Goal: Task Accomplishment & Management: Complete application form

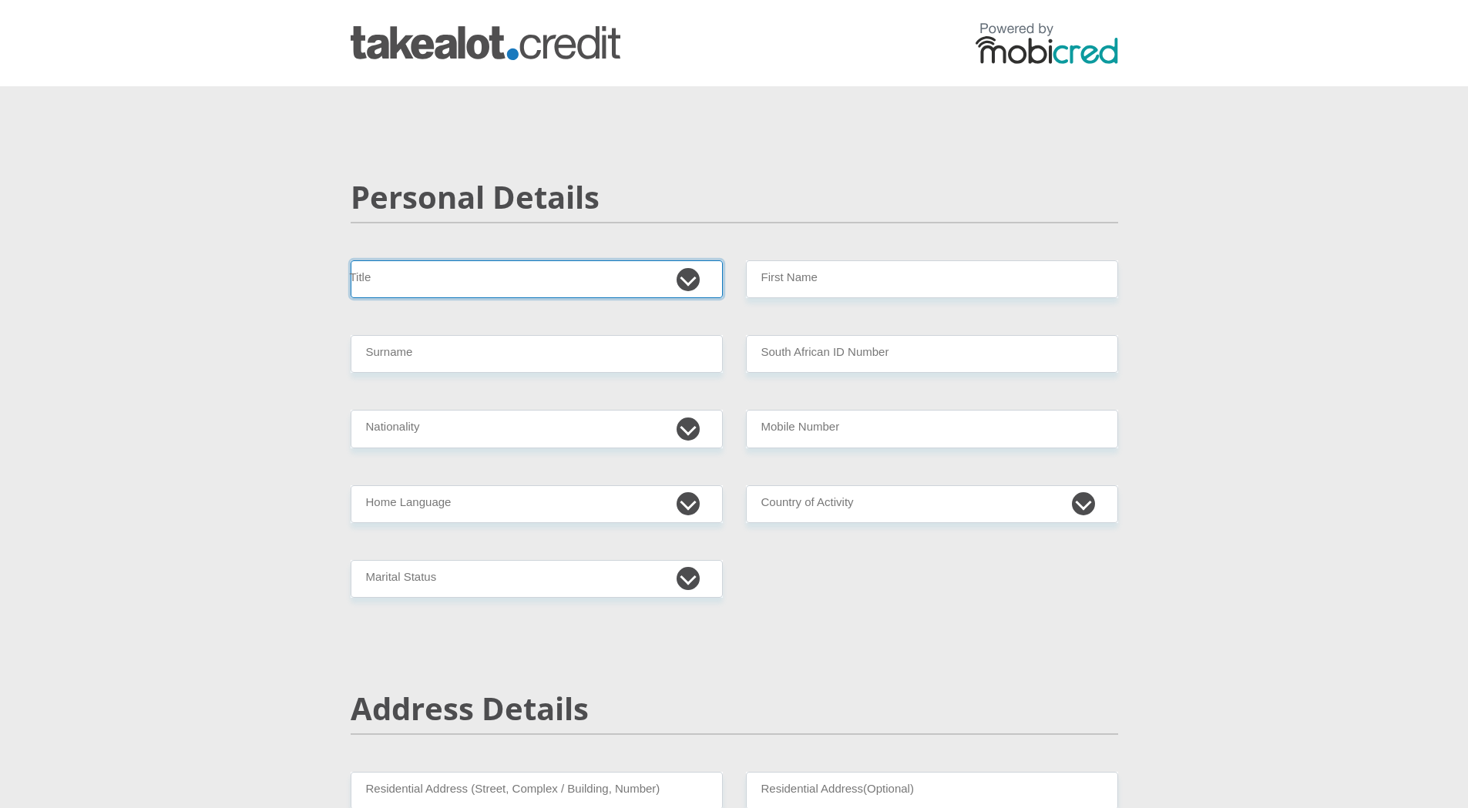
click at [599, 290] on select "Mr Ms Mrs Dr Other" at bounding box center [537, 279] width 372 height 38
select select "Mr"
click at [351, 260] on select "Mr Ms Mrs Dr Other" at bounding box center [537, 279] width 372 height 38
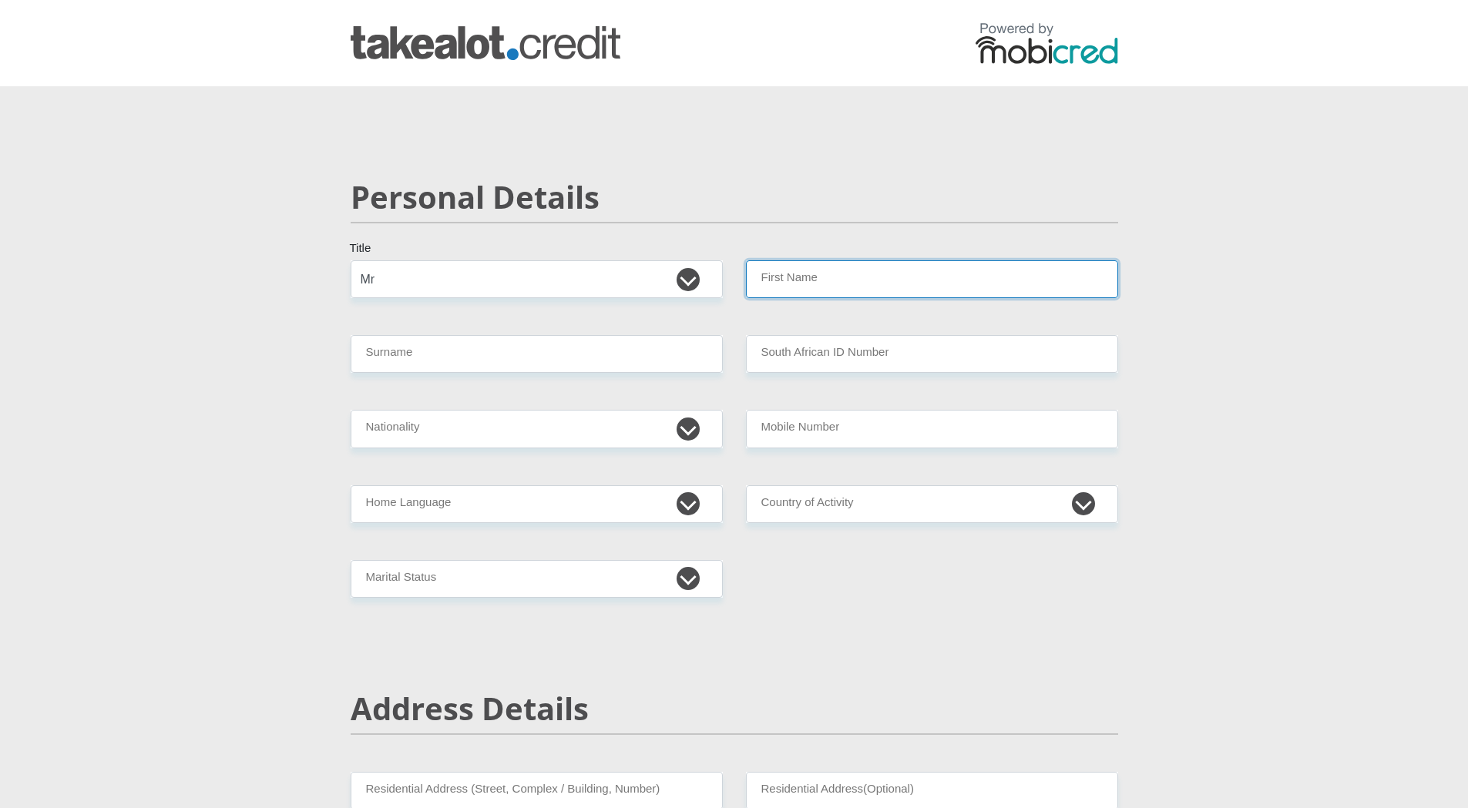
click at [855, 284] on input "First Name" at bounding box center [932, 279] width 372 height 38
type input "Tiaan"
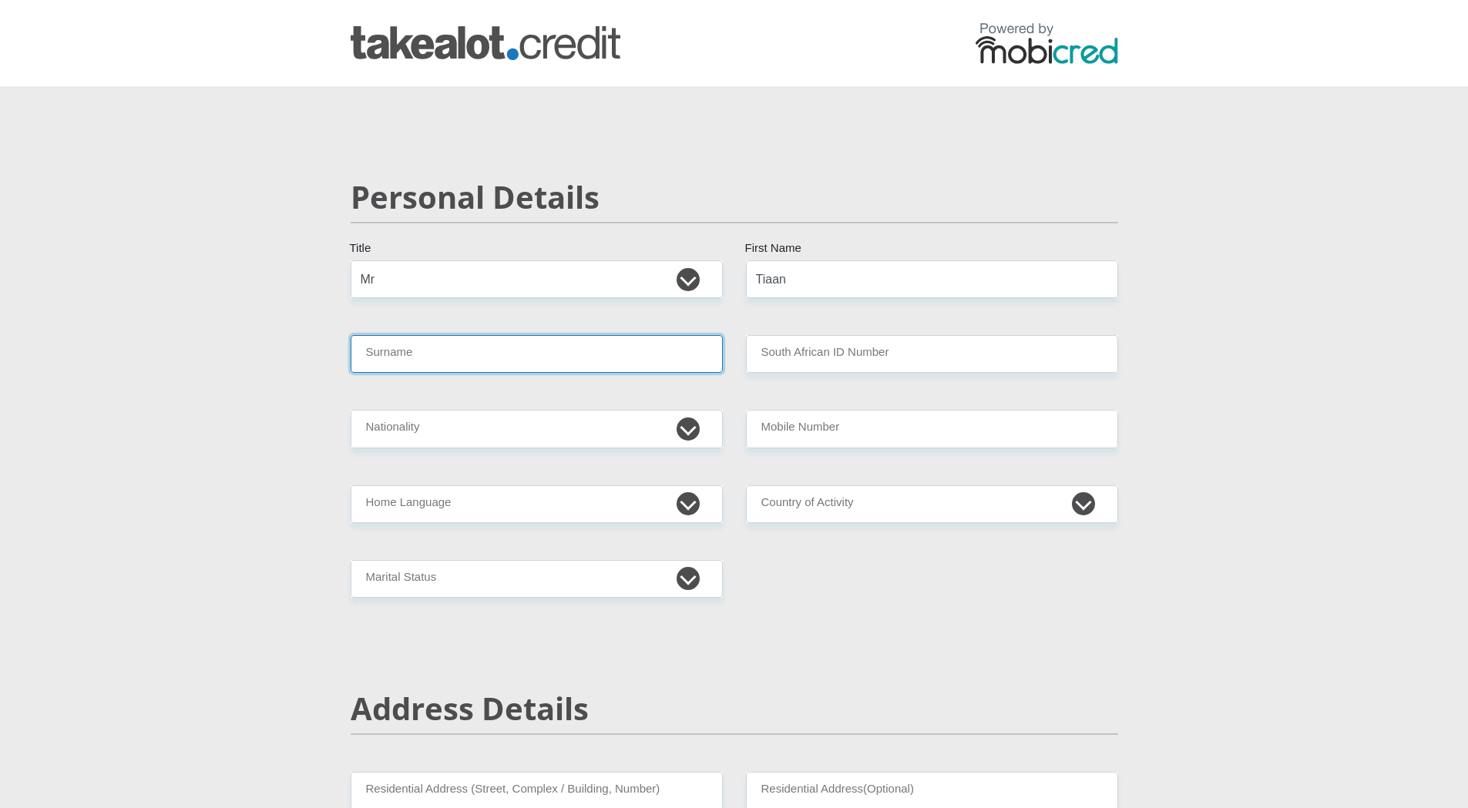
click at [555, 367] on input "Surname" at bounding box center [537, 354] width 372 height 38
type input "VANDERMERWE"
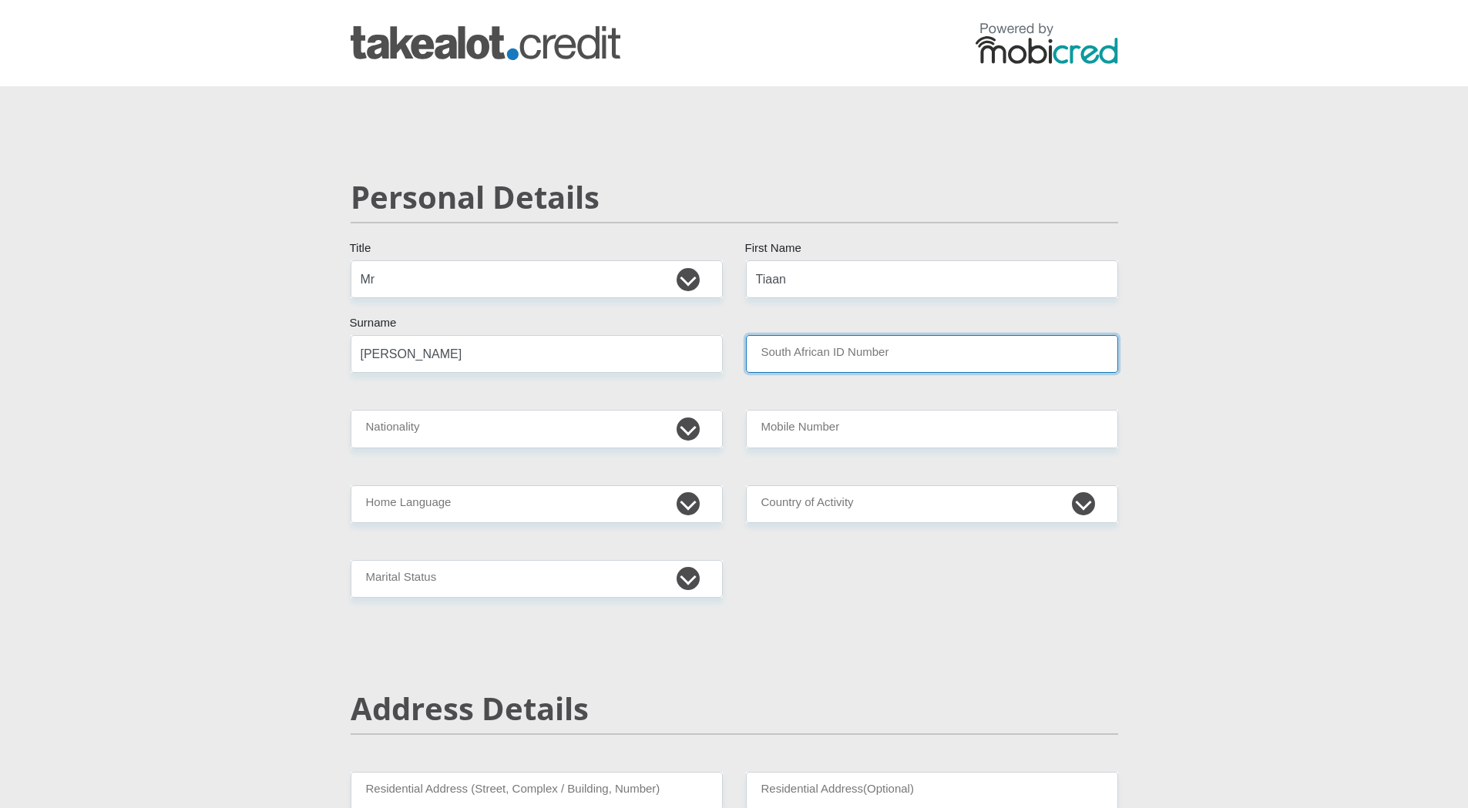
click at [853, 348] on input "South African ID Number" at bounding box center [932, 354] width 372 height 38
type input "0307295148083"
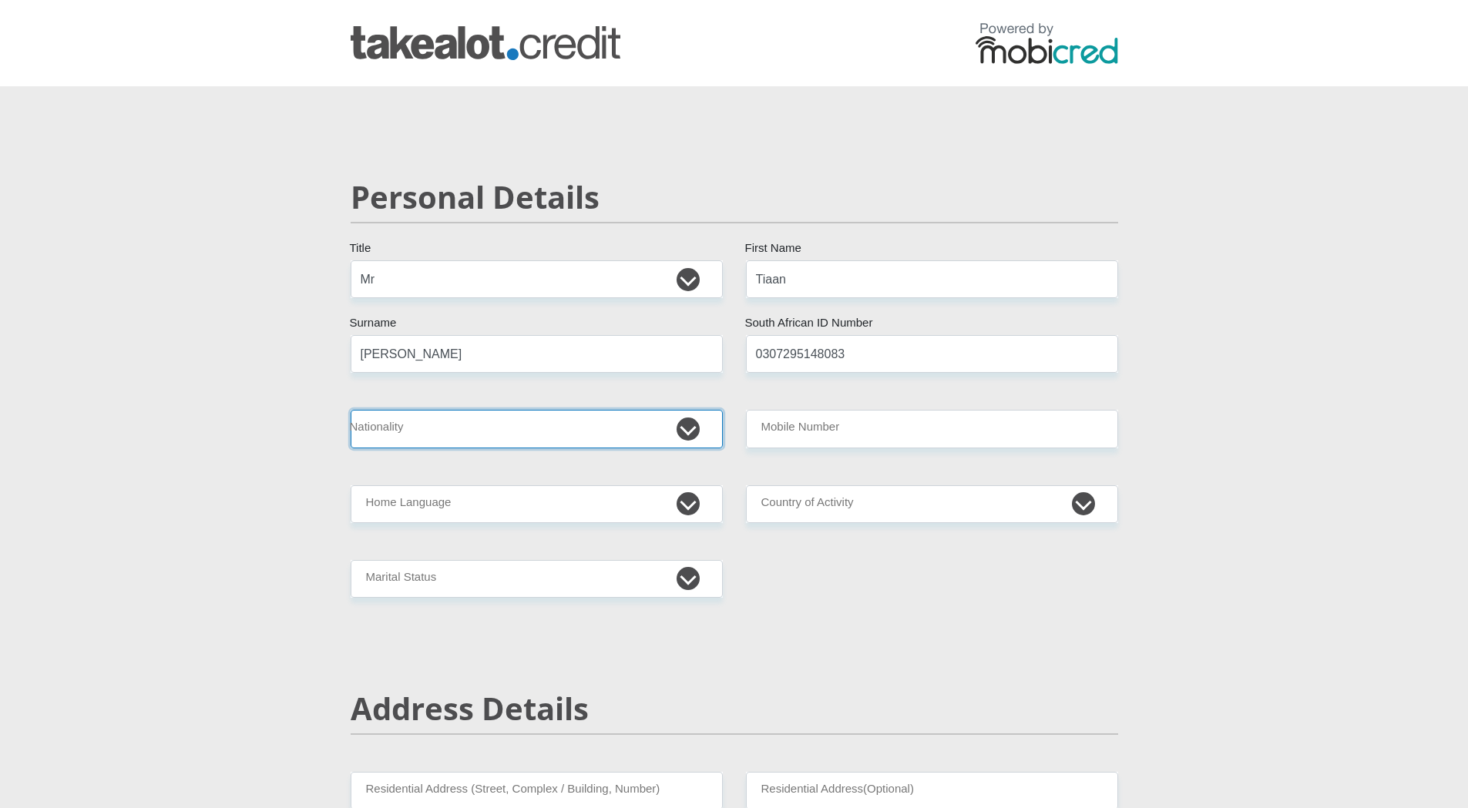
click at [579, 424] on select "South Africa Afghanistan Aland Islands Albania Algeria America Samoa American V…" at bounding box center [537, 429] width 372 height 38
select select "ZAF"
click at [351, 410] on select "South Africa Afghanistan Aland Islands Albania Algeria America Samoa American V…" at bounding box center [537, 429] width 372 height 38
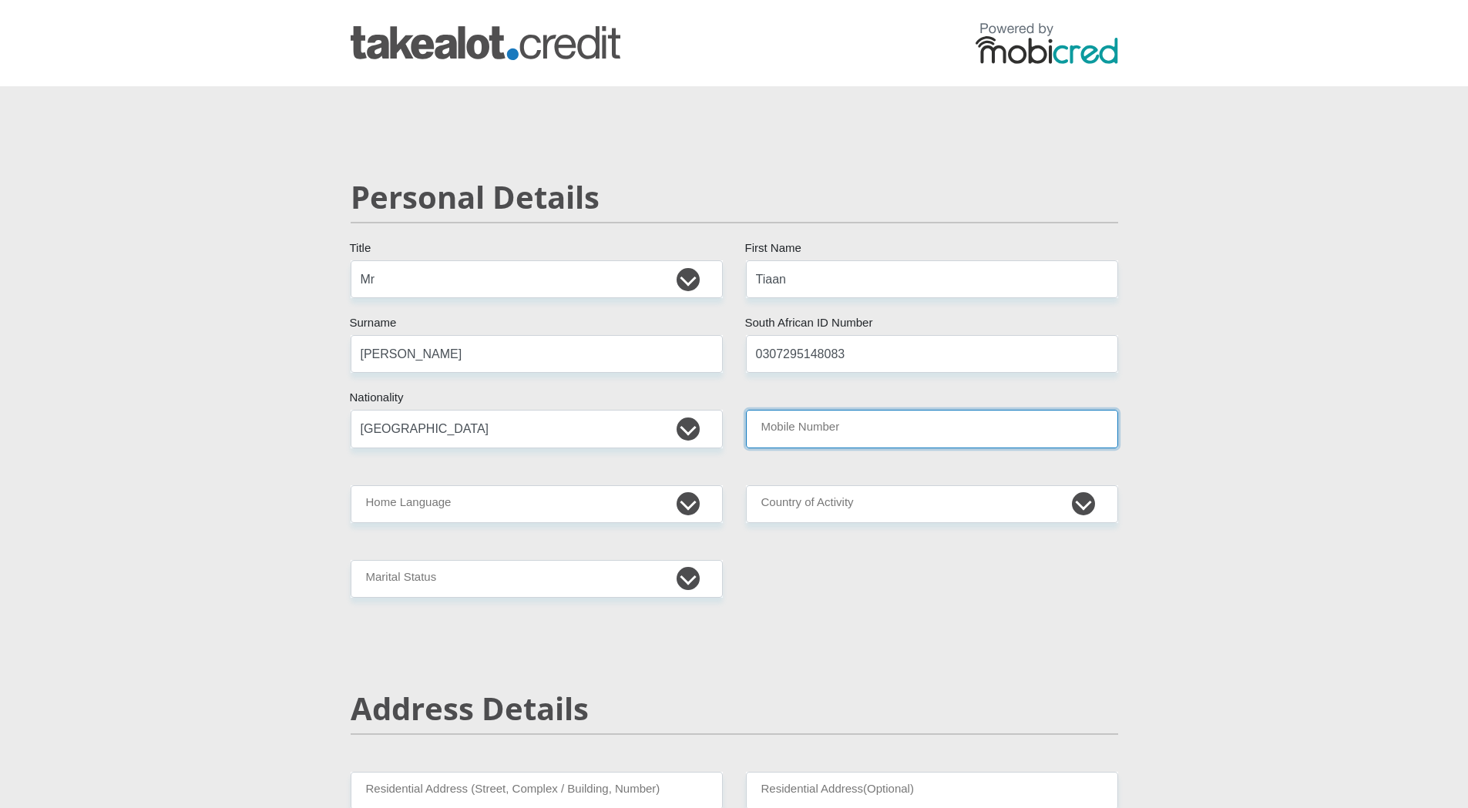
click at [857, 425] on input "Mobile Number" at bounding box center [932, 429] width 372 height 38
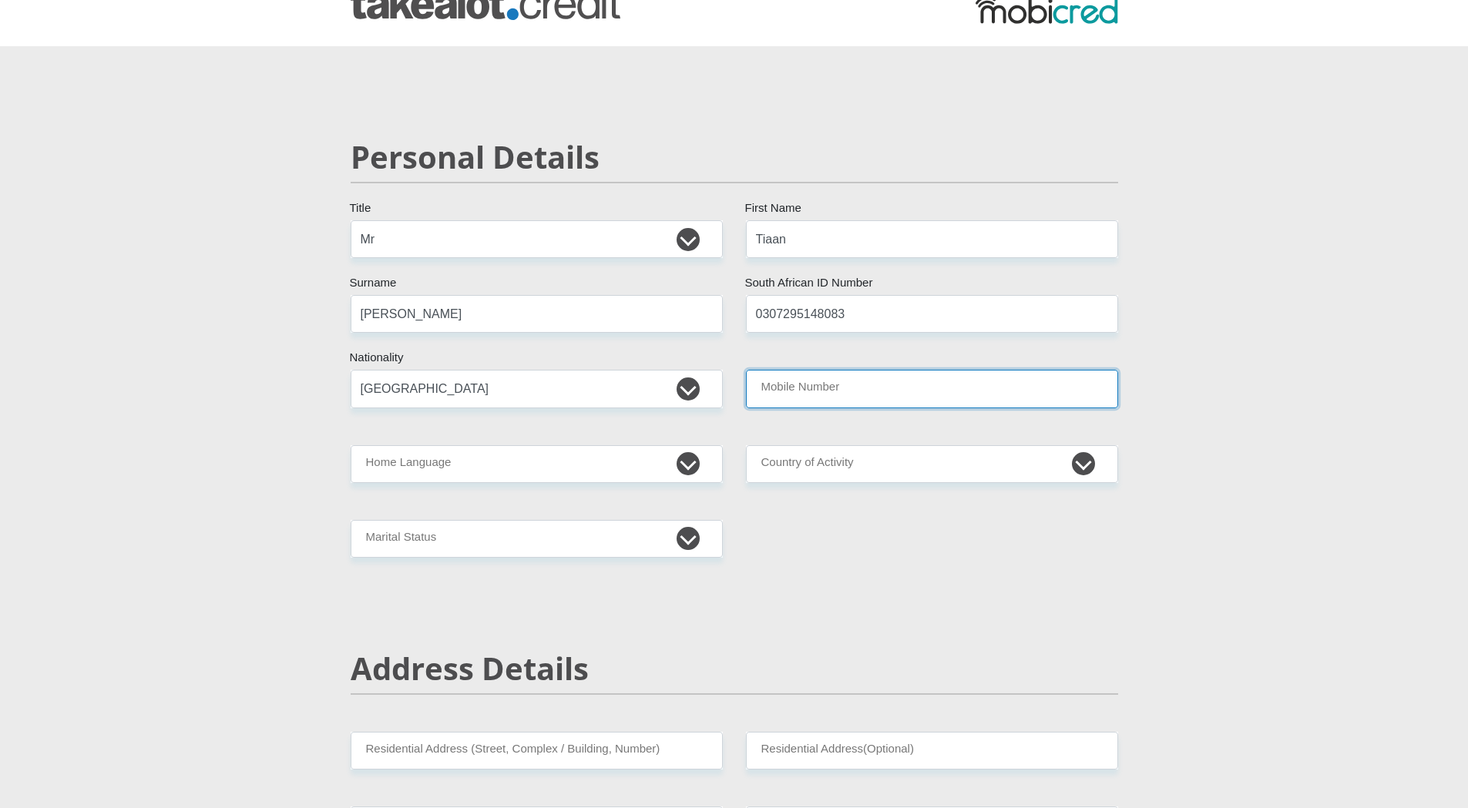
scroll to position [77, 0]
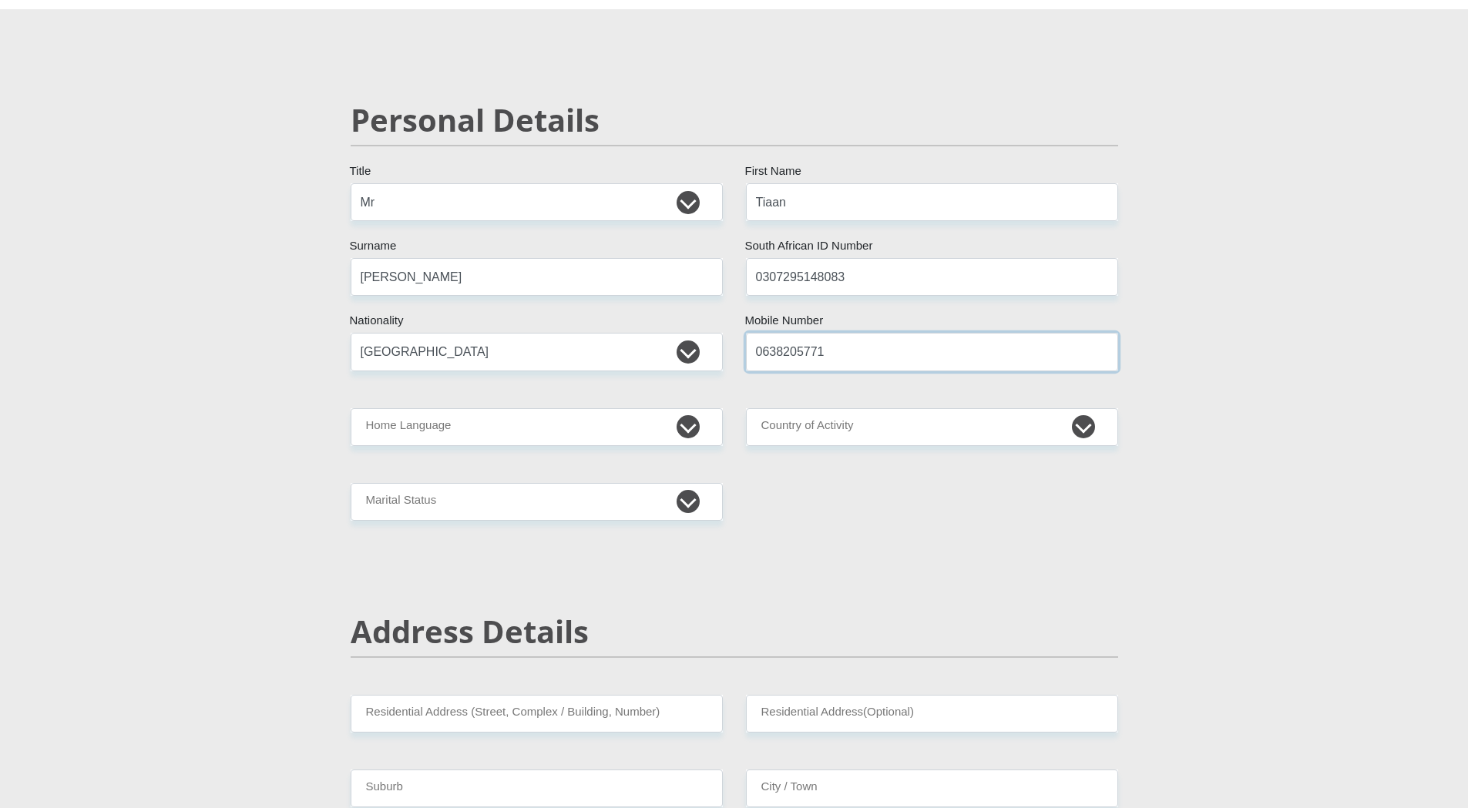
type input "0638205771"
click at [620, 418] on select "Afrikaans English Sepedi South Ndebele Southern Sotho Swati Tsonga Tswana Venda…" at bounding box center [537, 427] width 372 height 38
select select "afr"
click at [351, 408] on select "Afrikaans English Sepedi South Ndebele Southern Sotho Swati Tsonga Tswana Venda…" at bounding box center [537, 427] width 372 height 38
click at [976, 425] on select "South Africa Afghanistan Aland Islands Albania Algeria America Samoa American V…" at bounding box center [932, 427] width 372 height 38
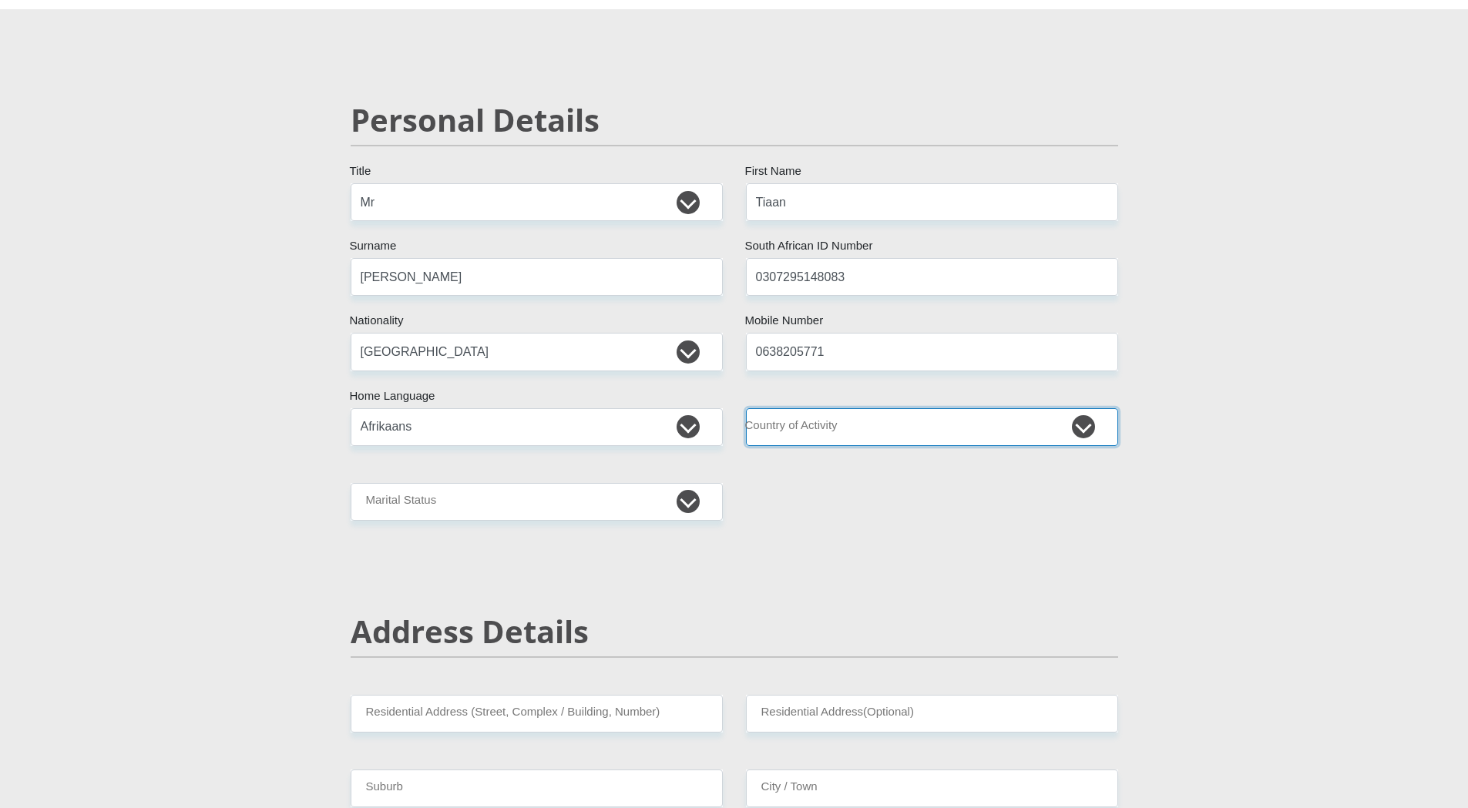
select select "ZAF"
click at [746, 408] on select "South Africa Afghanistan Aland Islands Albania Algeria America Samoa American V…" at bounding box center [932, 427] width 372 height 38
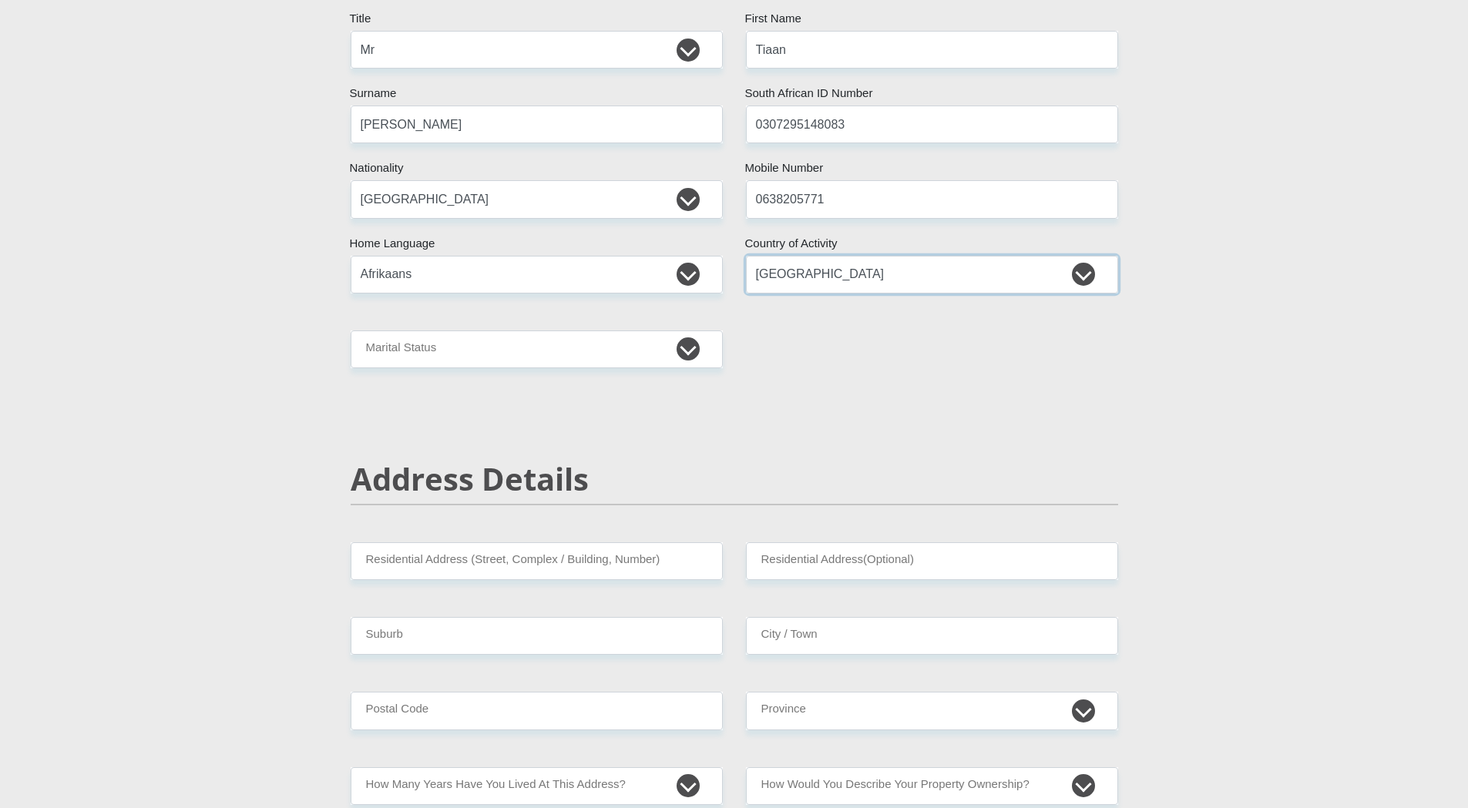
scroll to position [231, 0]
click at [411, 343] on select "Married ANC Single Divorced Widowed Married COP or Customary Law" at bounding box center [537, 348] width 372 height 38
select select "2"
click at [351, 329] on select "Married ANC Single Divorced Widowed Married COP or Customary Law" at bounding box center [537, 348] width 372 height 38
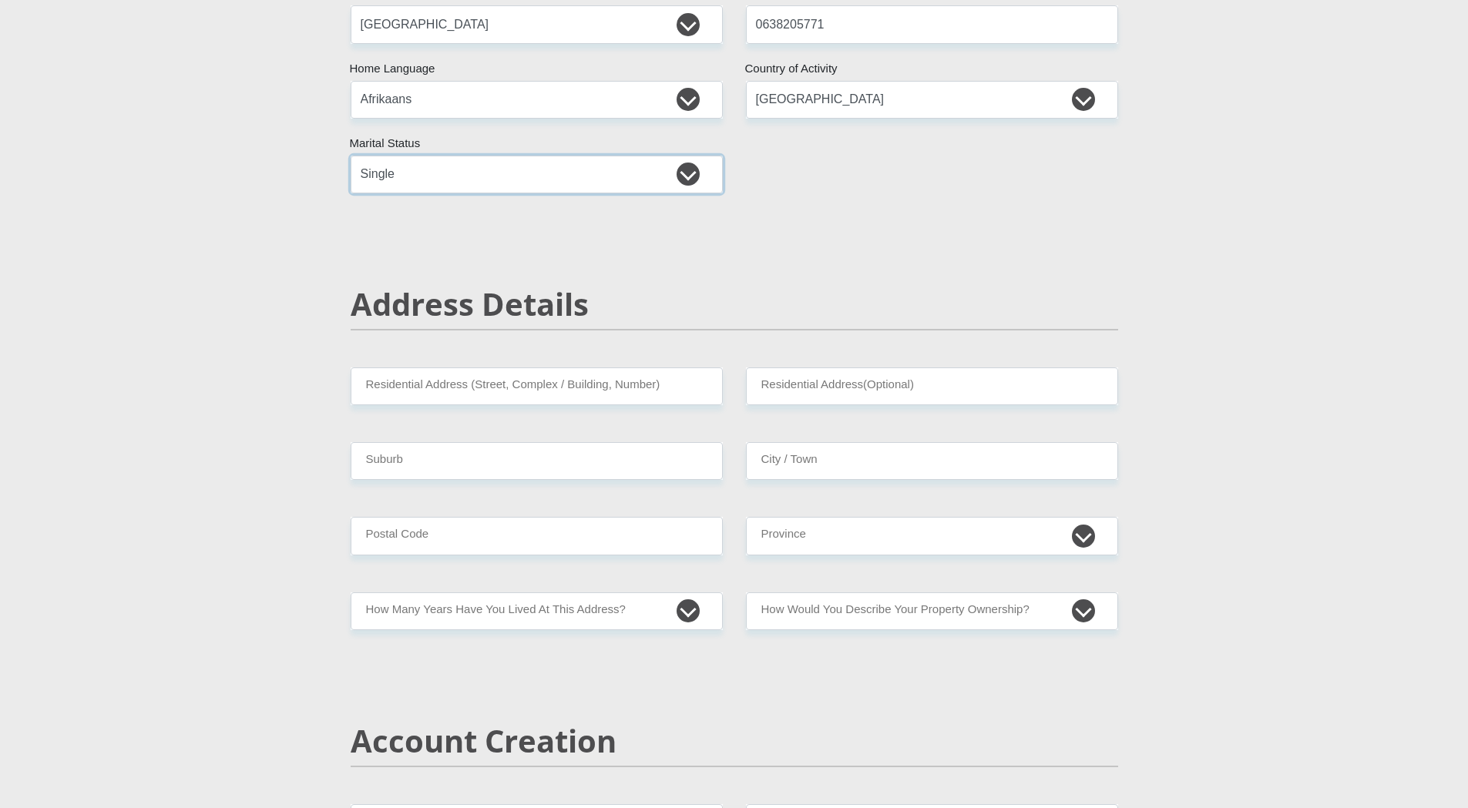
scroll to position [462, 0]
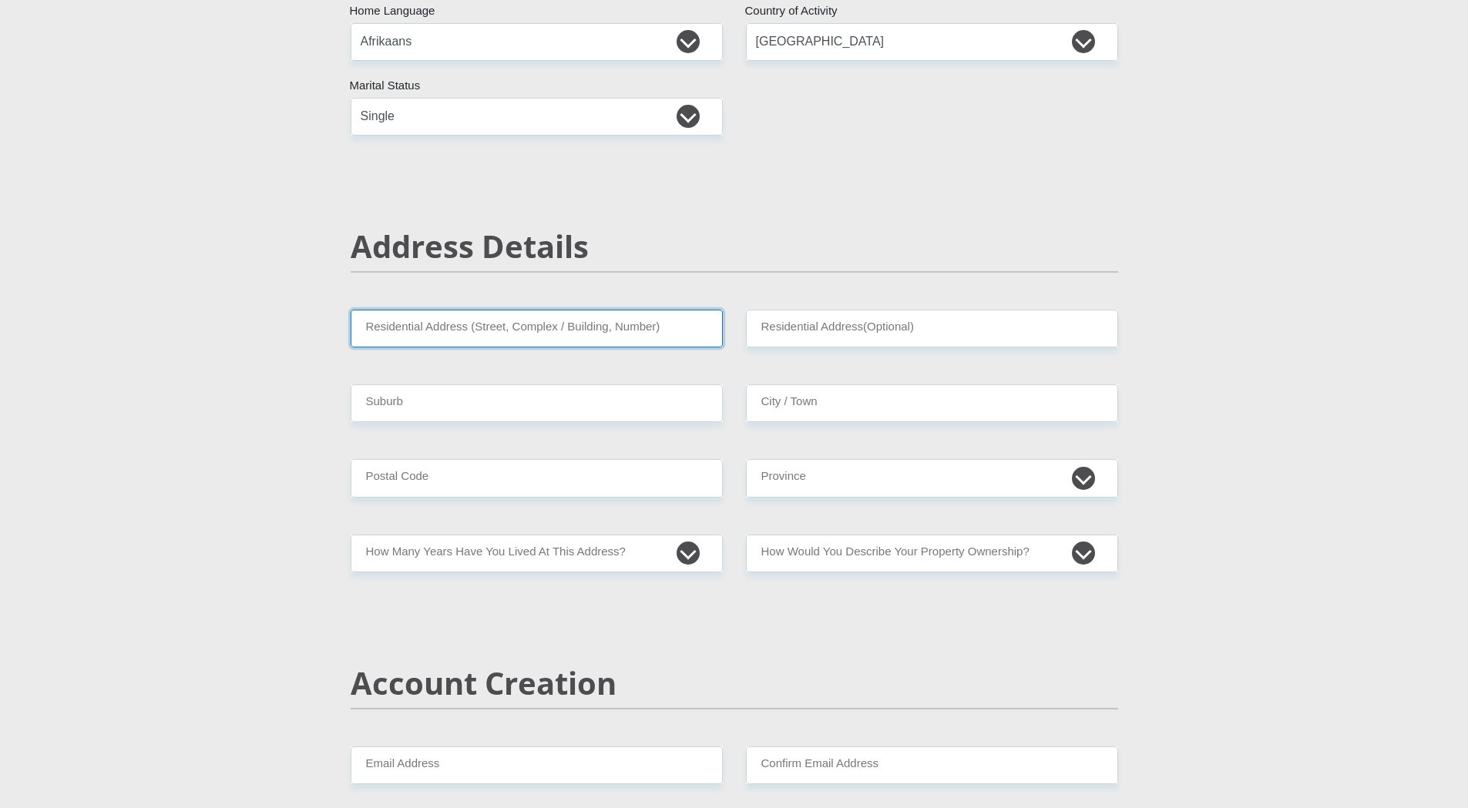
click at [476, 332] on input "Residential Address (Street, Complex / Building, Number)" at bounding box center [537, 329] width 372 height 38
click at [733, 242] on h2 "Address Details" at bounding box center [734, 246] width 767 height 37
click at [425, 334] on input "Residential Address (Street, Complex / Building, Number)" at bounding box center [537, 329] width 372 height 38
type input "15 Silverpine"
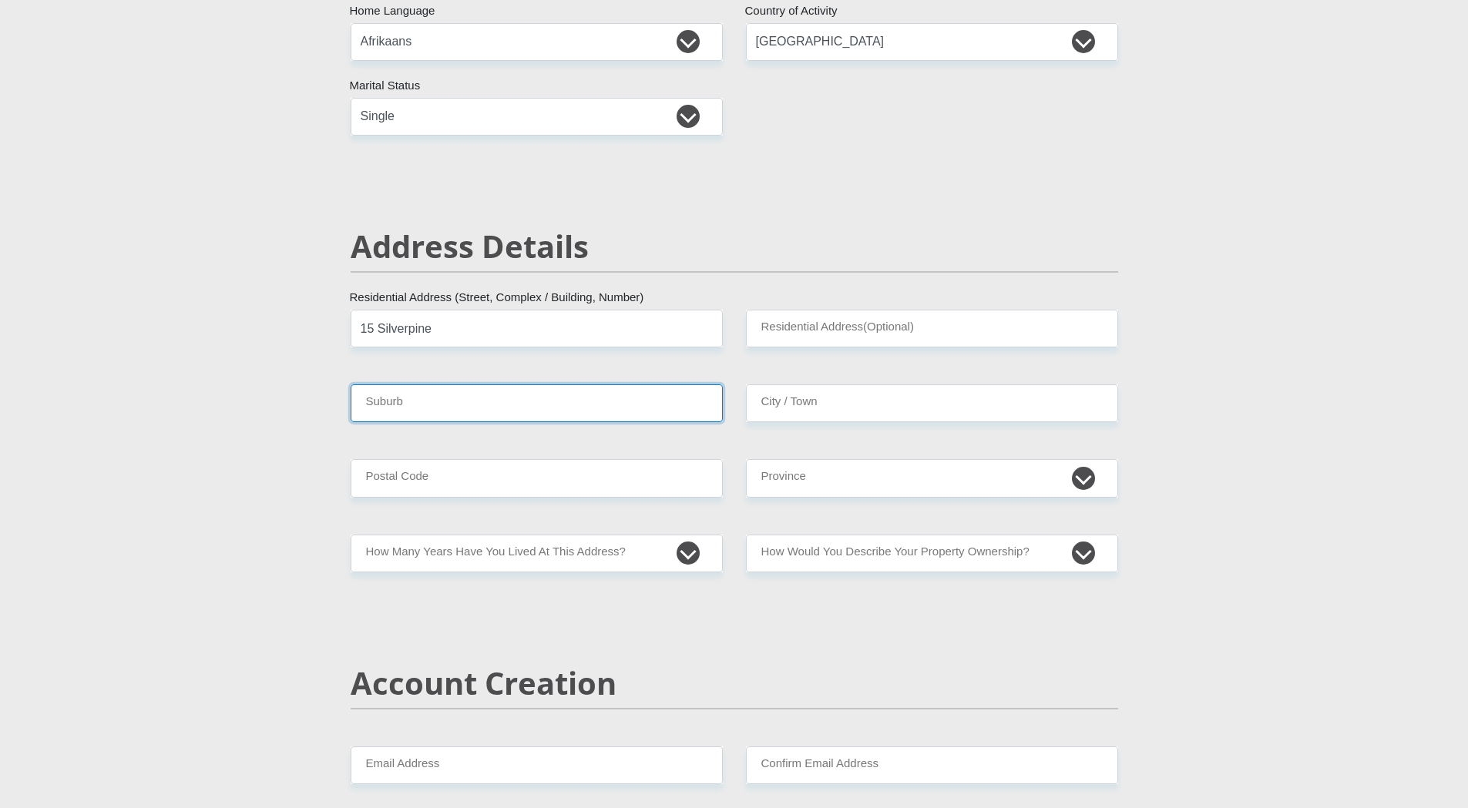
click at [456, 398] on input "Suburb" at bounding box center [537, 404] width 372 height 38
type input "Moret"
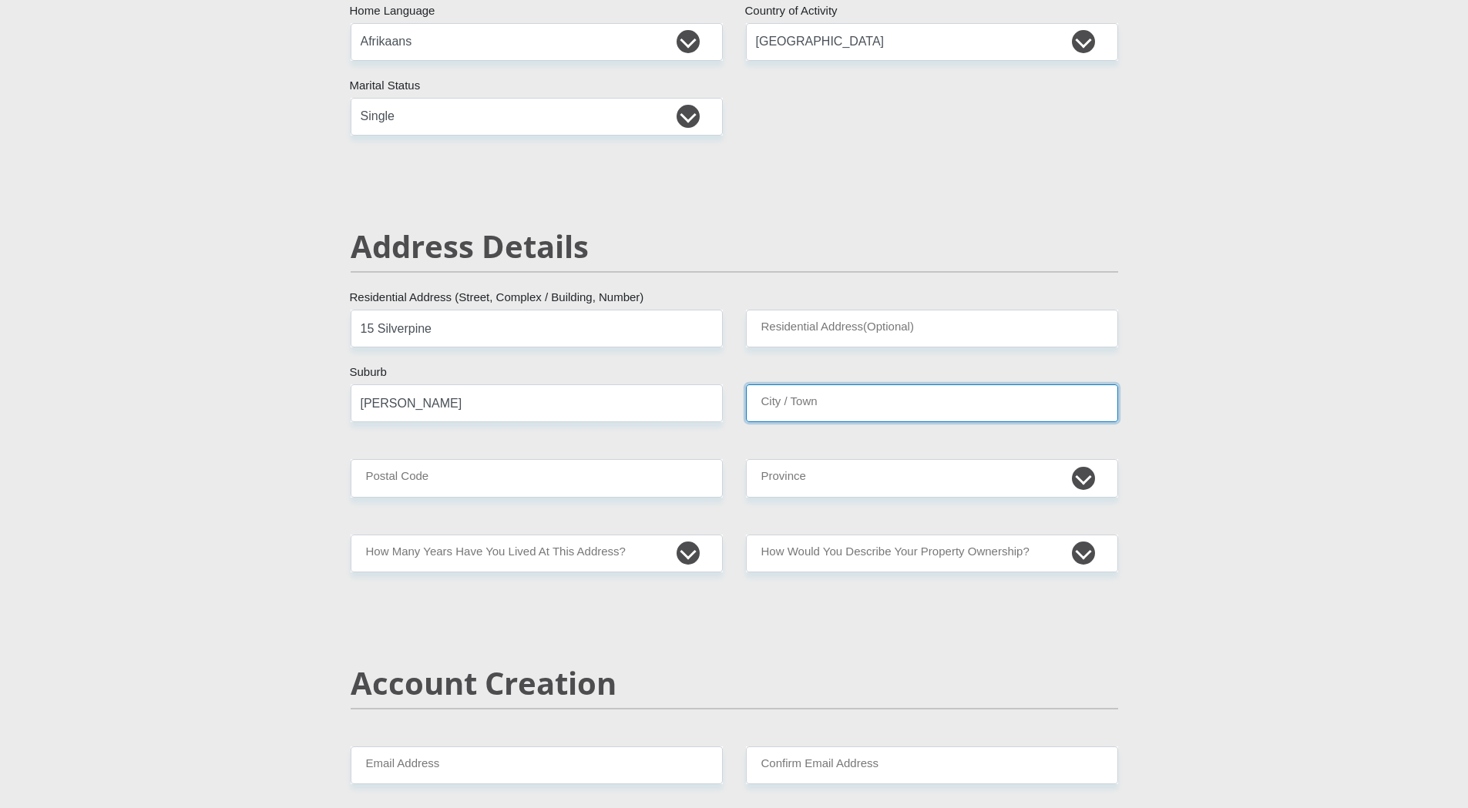
click at [808, 398] on input "City / Town" at bounding box center [932, 404] width 372 height 38
type input "Randburg"
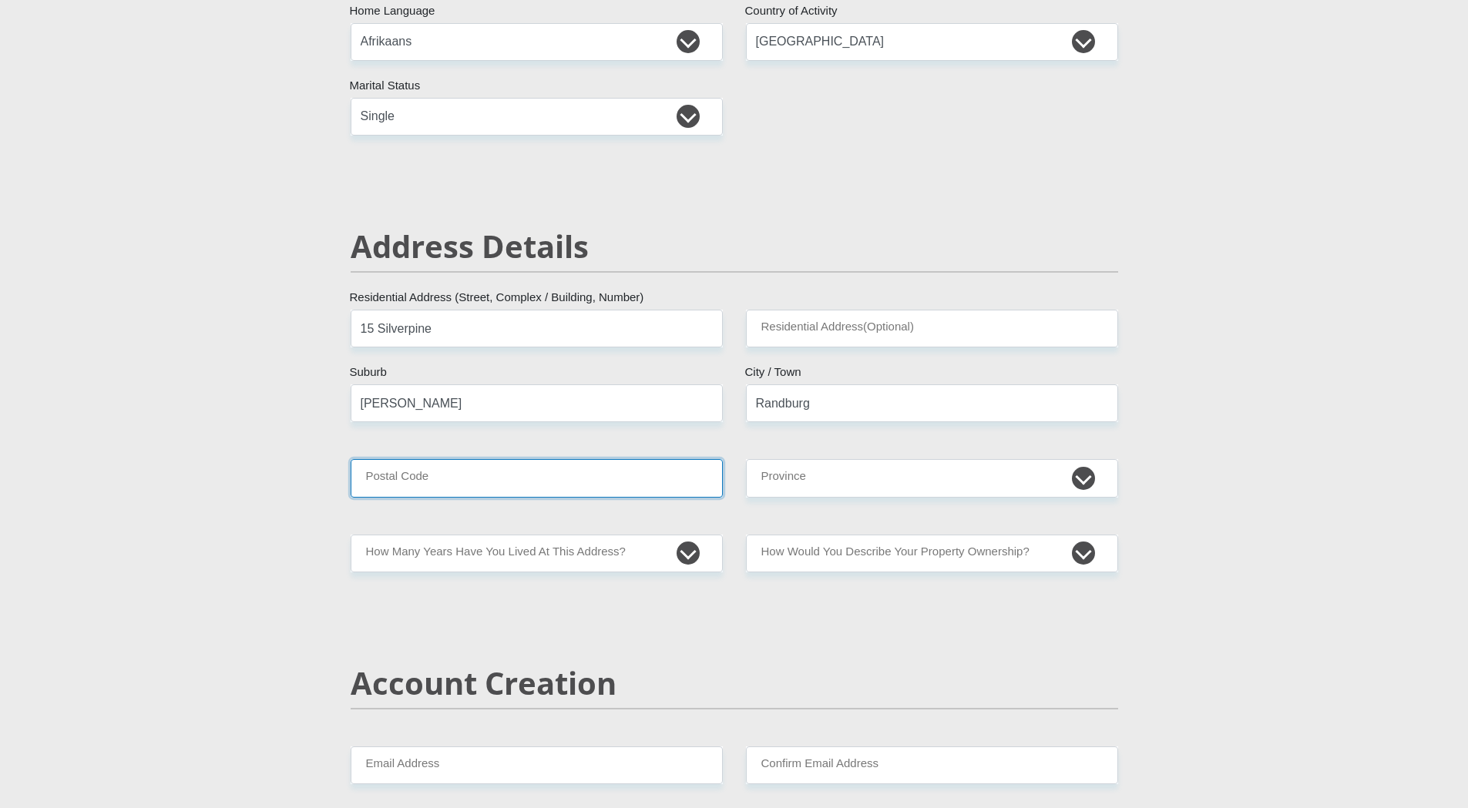
click at [435, 493] on input "Postal Code" at bounding box center [537, 478] width 372 height 38
type input "2194"
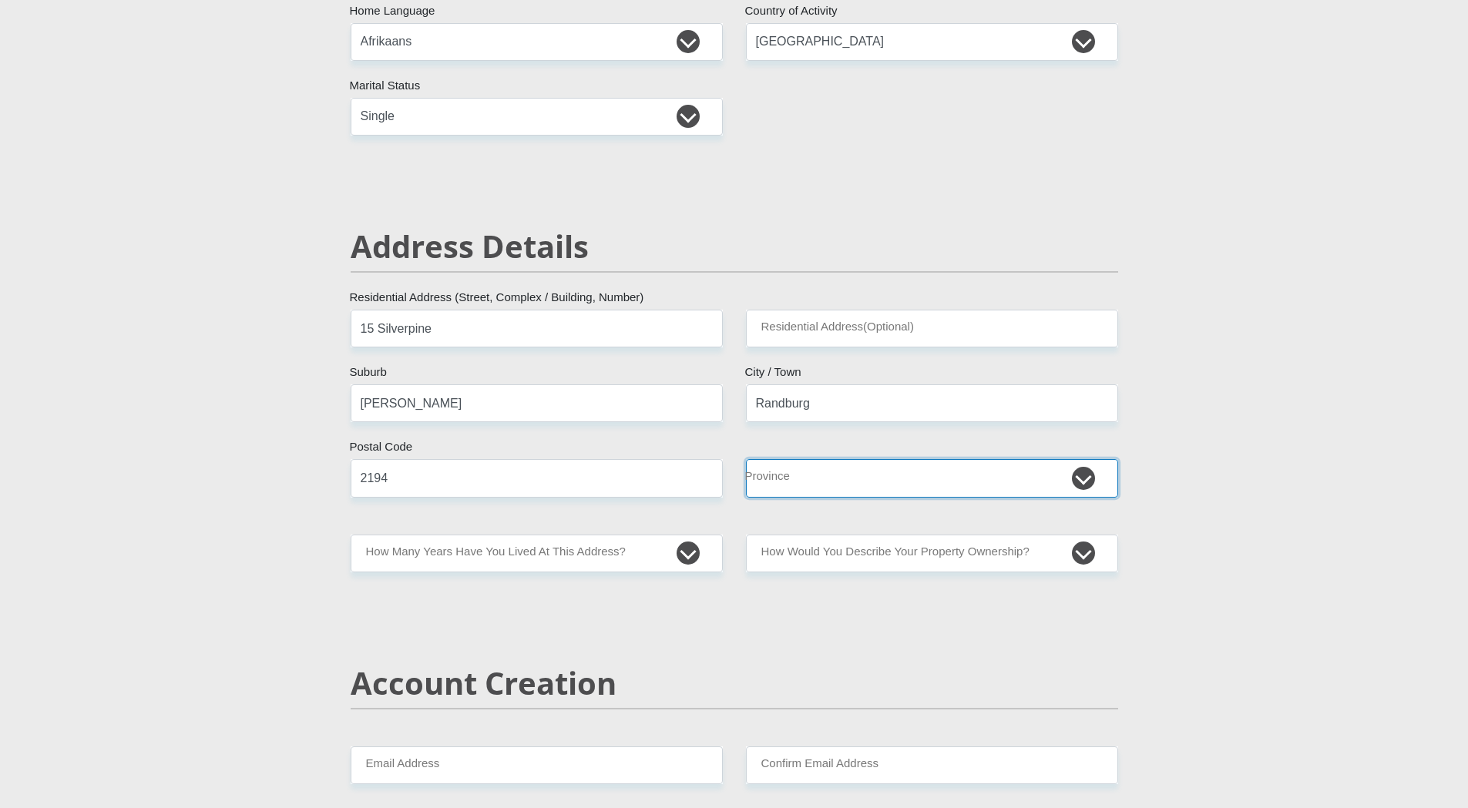
click at [854, 472] on select "Eastern Cape Free State Gauteng KwaZulu-Natal Limpopo Mpumalanga Northern Cape …" at bounding box center [932, 478] width 372 height 38
select select "Gauteng"
click at [746, 459] on select "Eastern Cape Free State Gauteng KwaZulu-Natal Limpopo Mpumalanga Northern Cape …" at bounding box center [932, 478] width 372 height 38
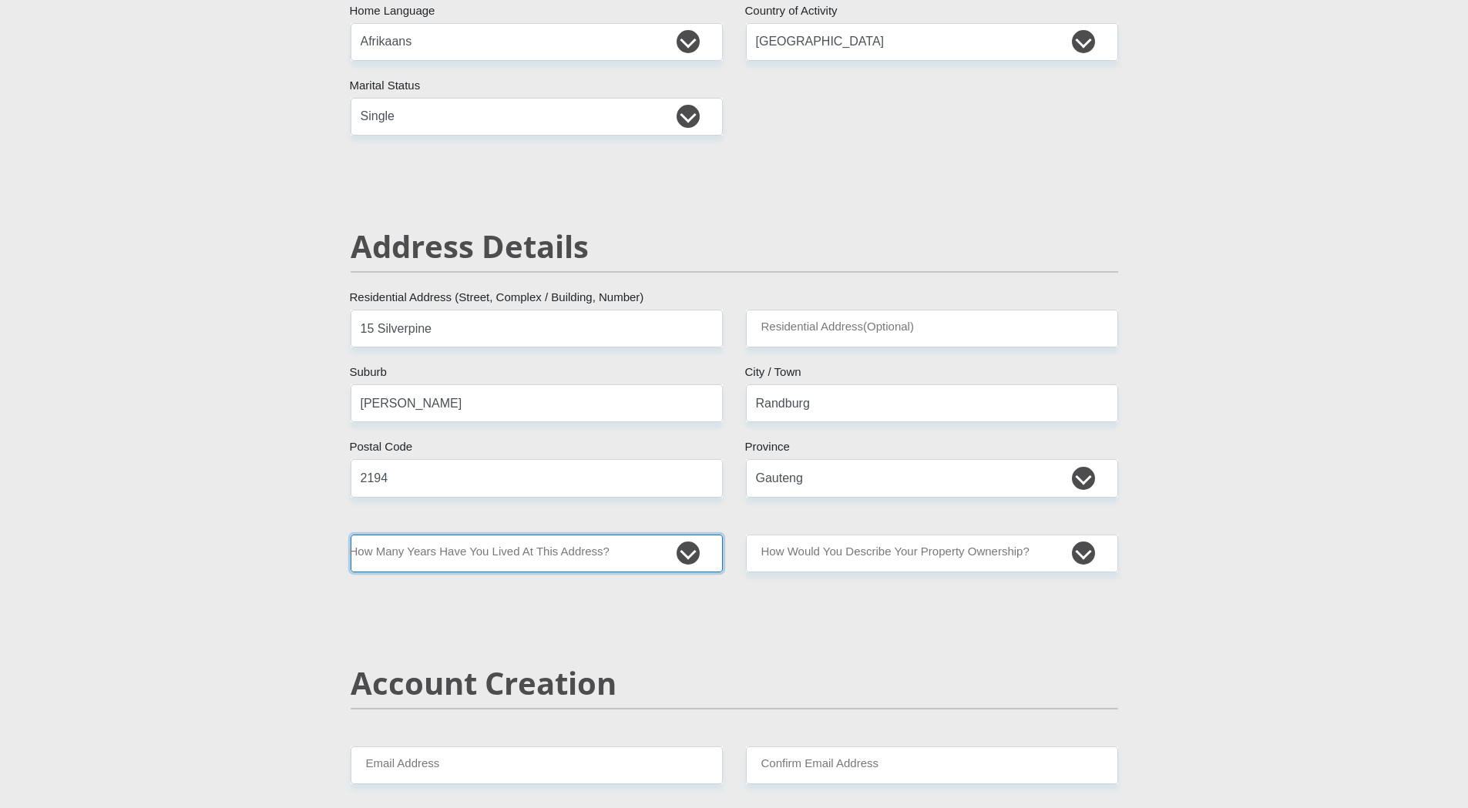
click at [583, 561] on select "less than 1 year 1-3 years 3-5 years 5+ years" at bounding box center [537, 554] width 372 height 38
select select "5"
click at [351, 535] on select "less than 1 year 1-3 years 3-5 years 5+ years" at bounding box center [537, 554] width 372 height 38
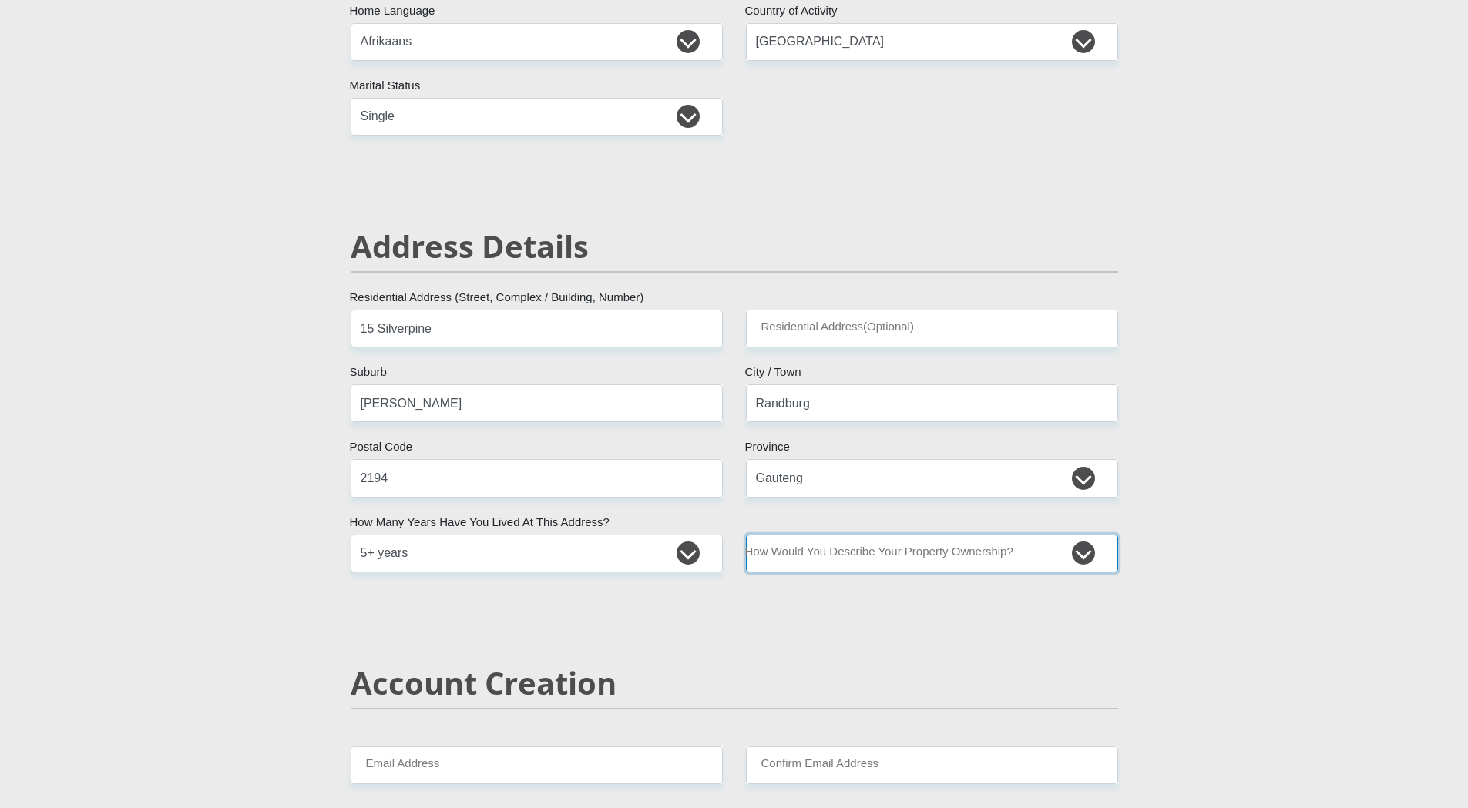
click at [928, 562] on select "Owned Rented Family Owned Company Dwelling" at bounding box center [932, 554] width 372 height 38
select select "parents"
click at [746, 535] on select "Owned Rented Family Owned Company Dwelling" at bounding box center [932, 554] width 372 height 38
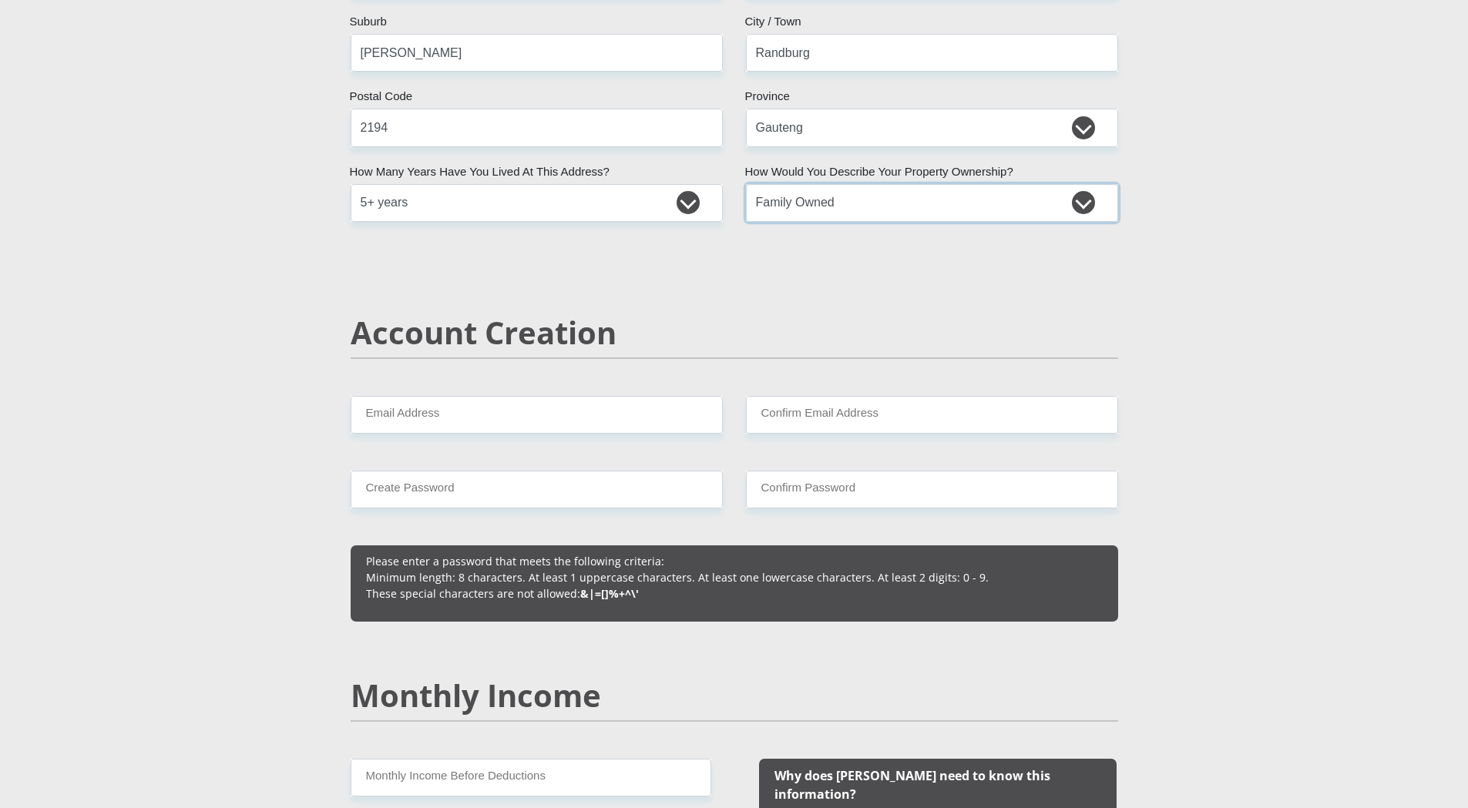
scroll to position [848, 0]
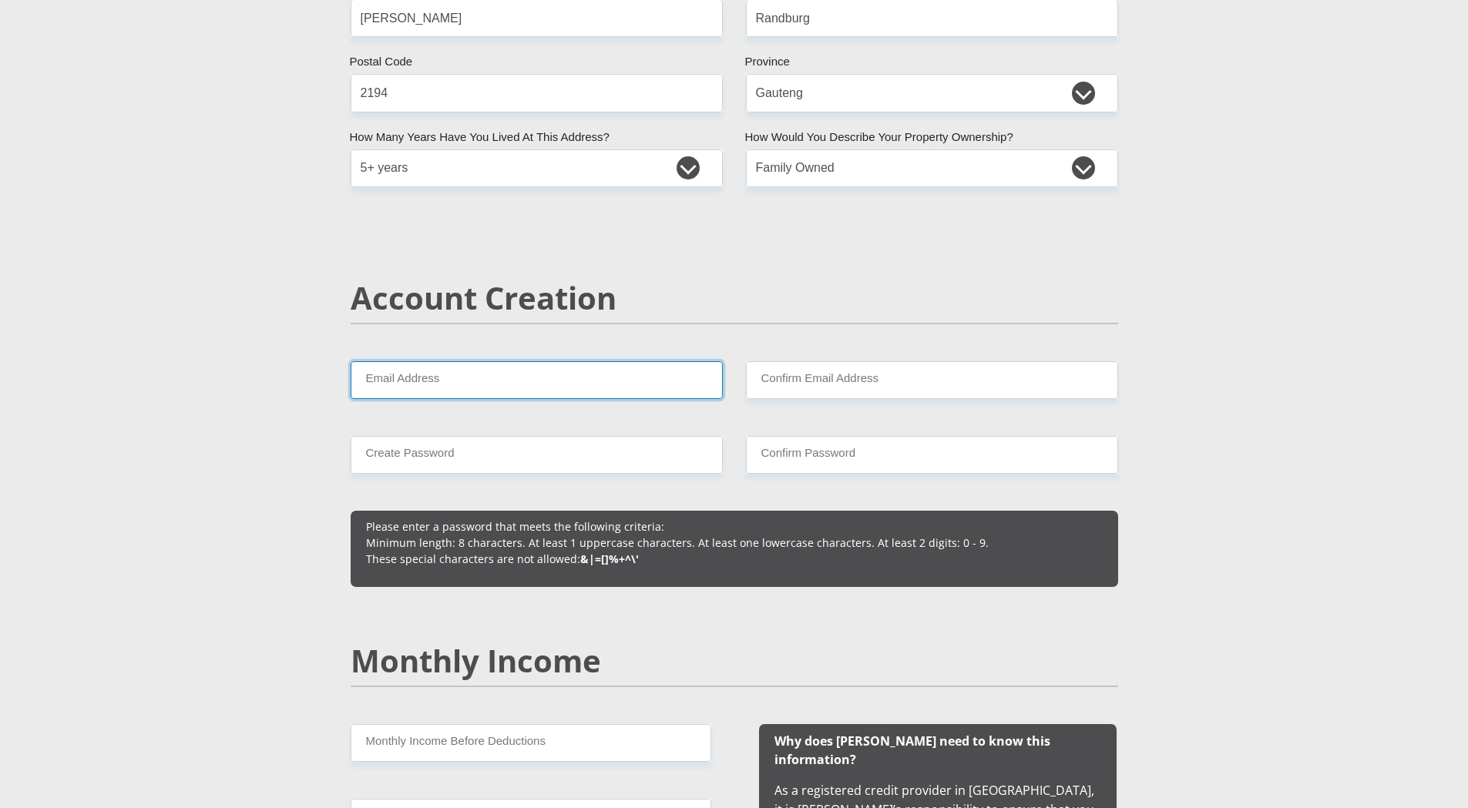
click at [401, 395] on input "Email Address" at bounding box center [537, 380] width 372 height 38
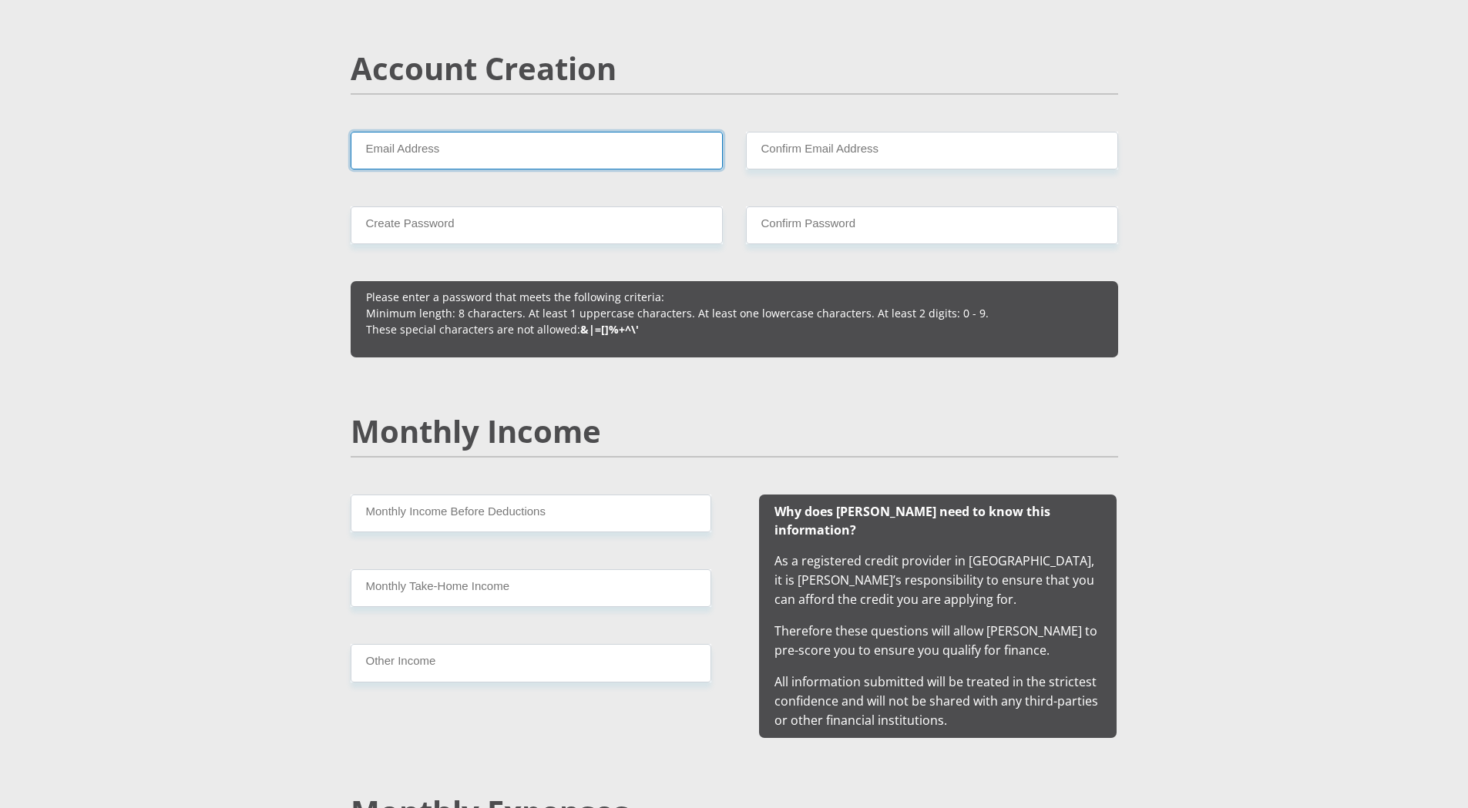
scroll to position [1079, 0]
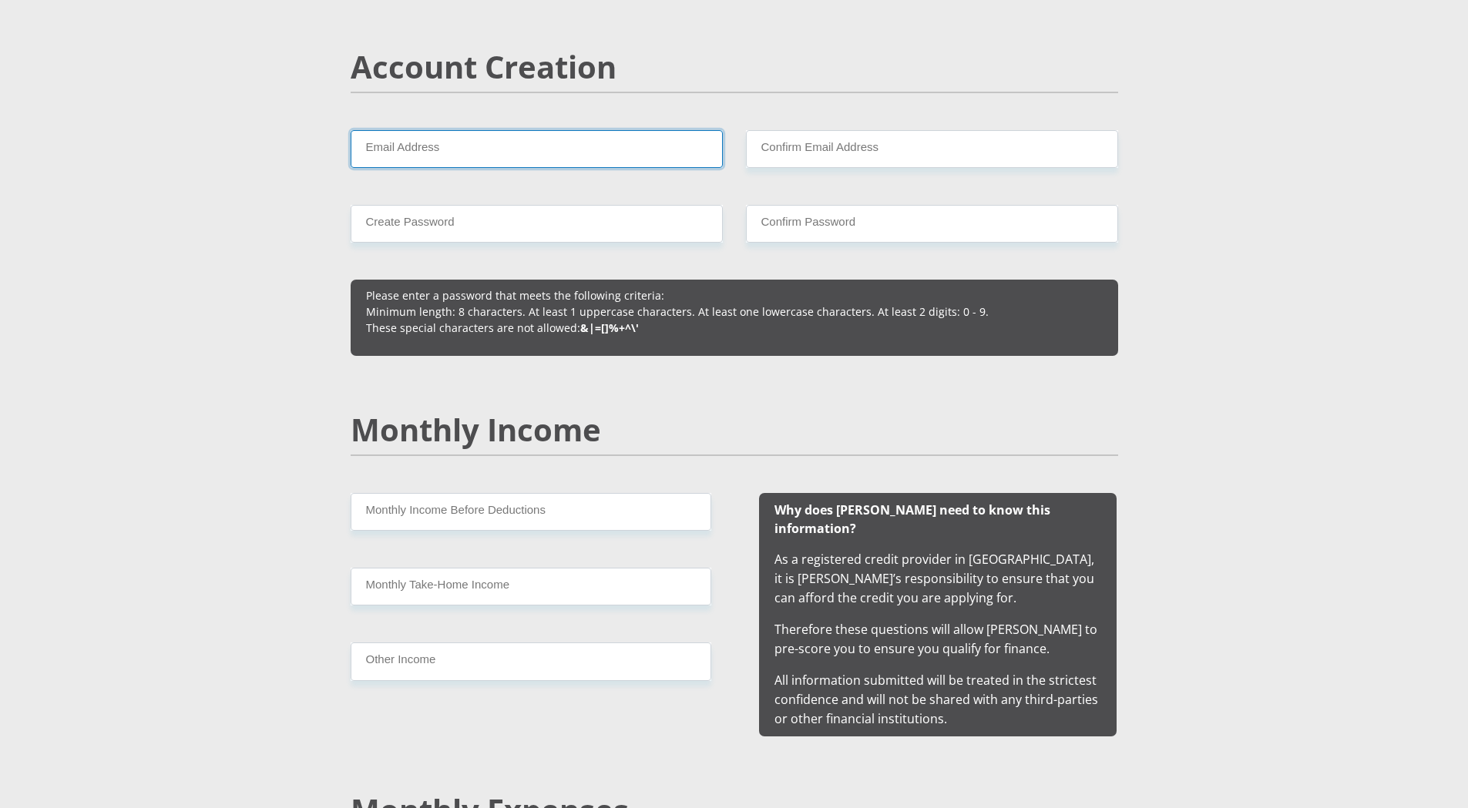
click at [451, 160] on input "Email Address" at bounding box center [537, 149] width 372 height 38
type input "t"
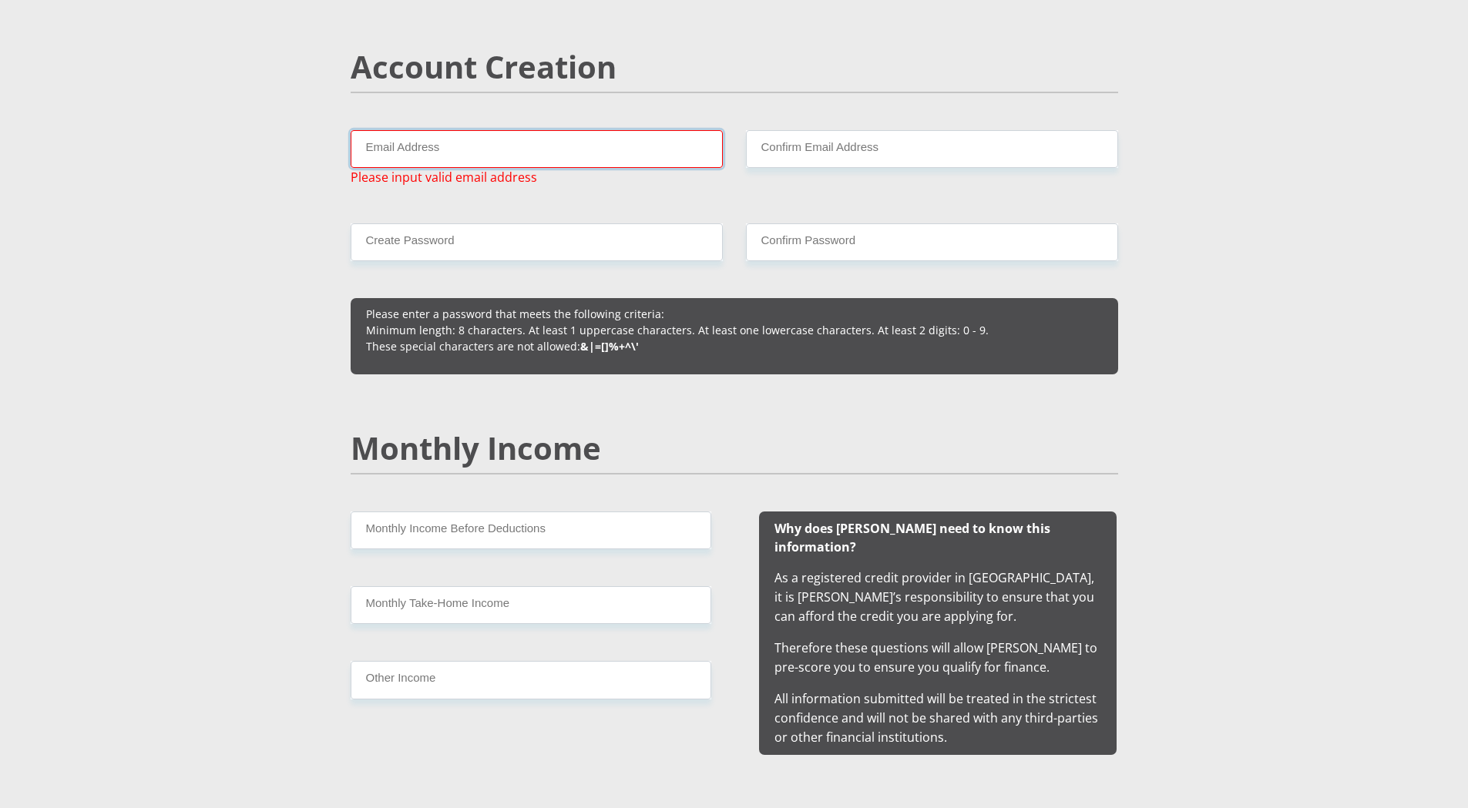
click at [399, 156] on input "Email Address" at bounding box center [537, 149] width 372 height 38
paste input "tiaanf.vdmerwe.007@gmail.com"
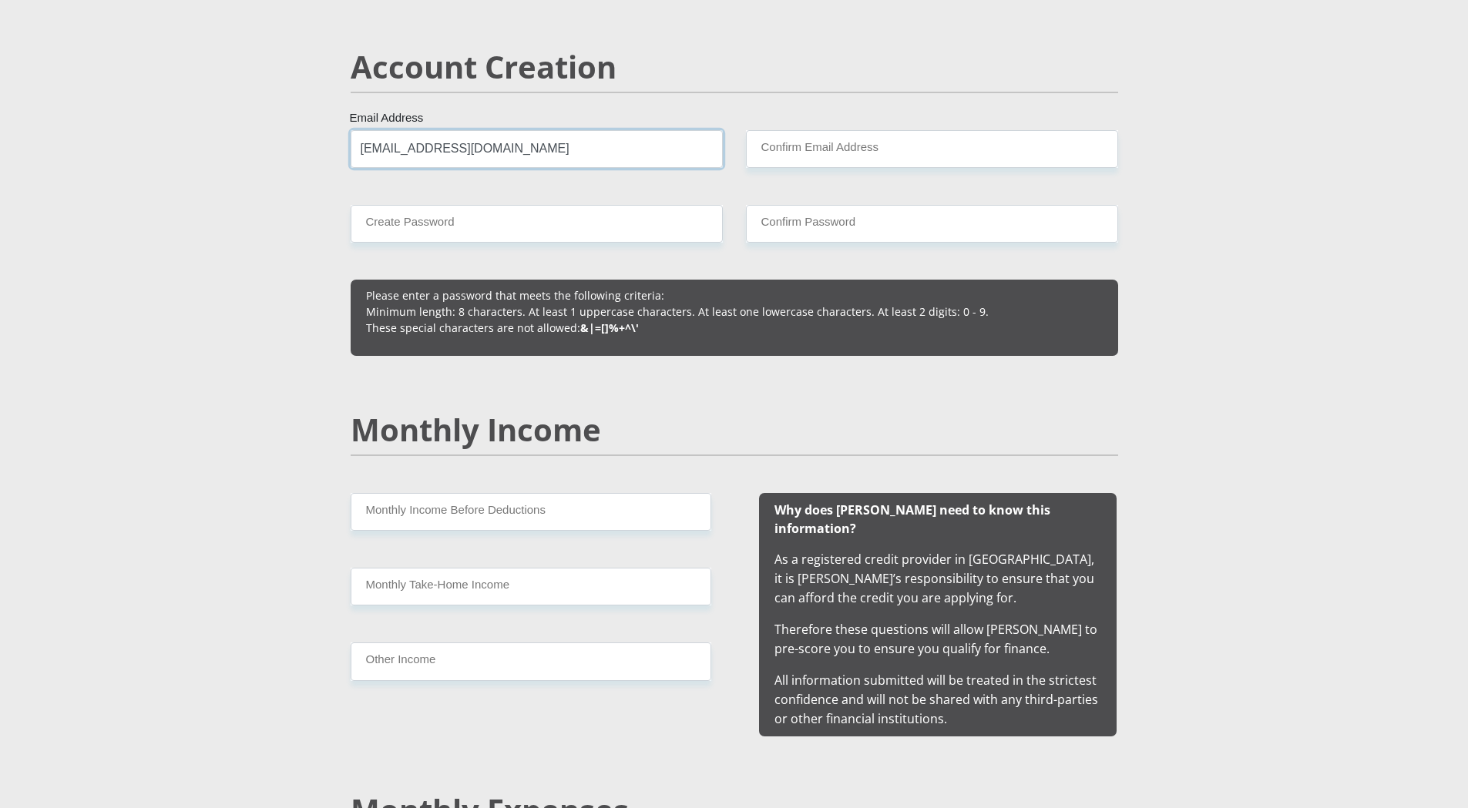
type input "tiaanf.vdmerwe.007@gmail.com"
click at [858, 164] on input "Confirm Email Address" at bounding box center [932, 149] width 372 height 38
paste input "tiaanf.vdmerwe.007@gmail.com"
type input "tiaanf.vdmerwe.007@gmail.com"
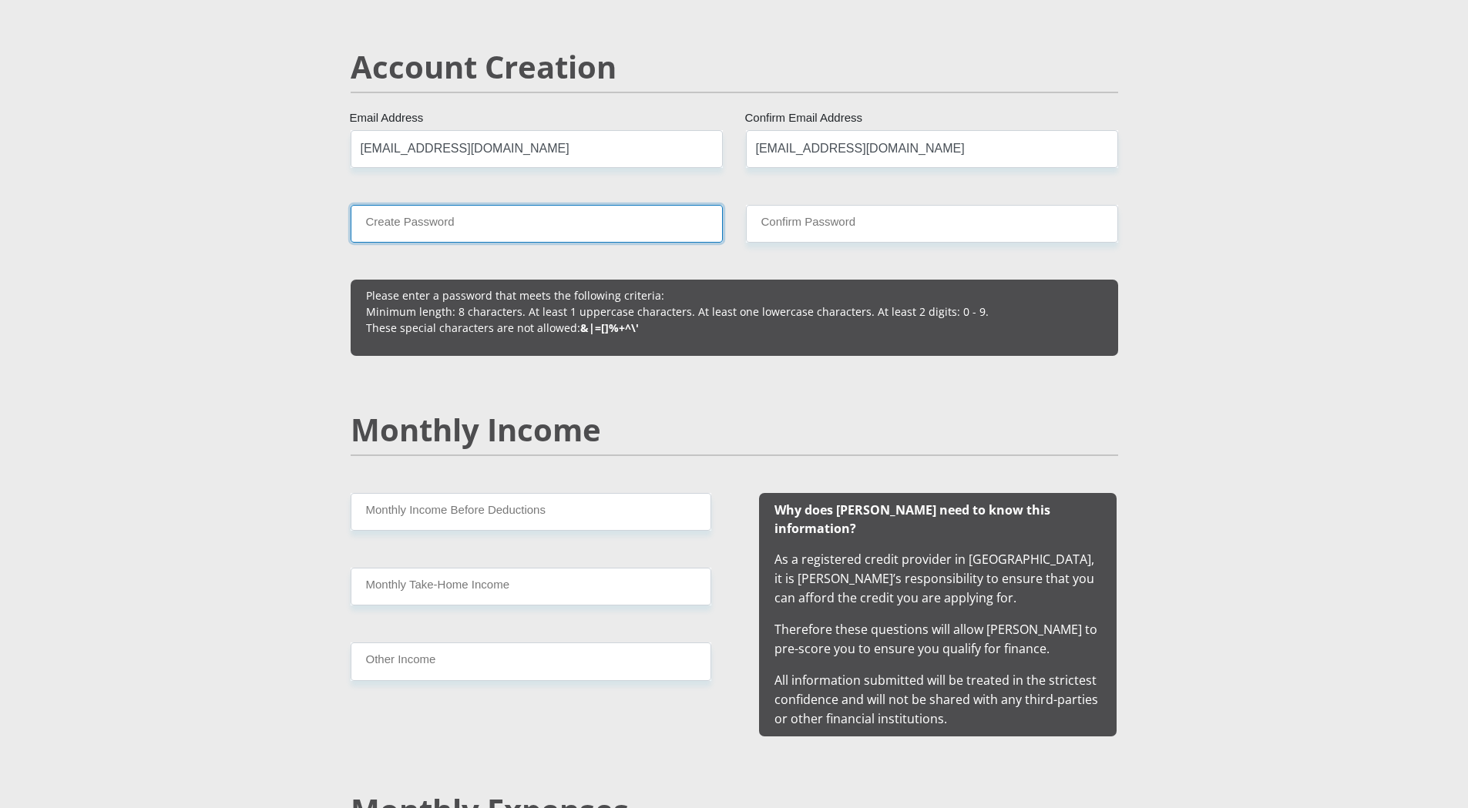
click at [418, 231] on input "Create Password" at bounding box center [537, 224] width 372 height 38
paste input "!@M0b1Cr3d@!"
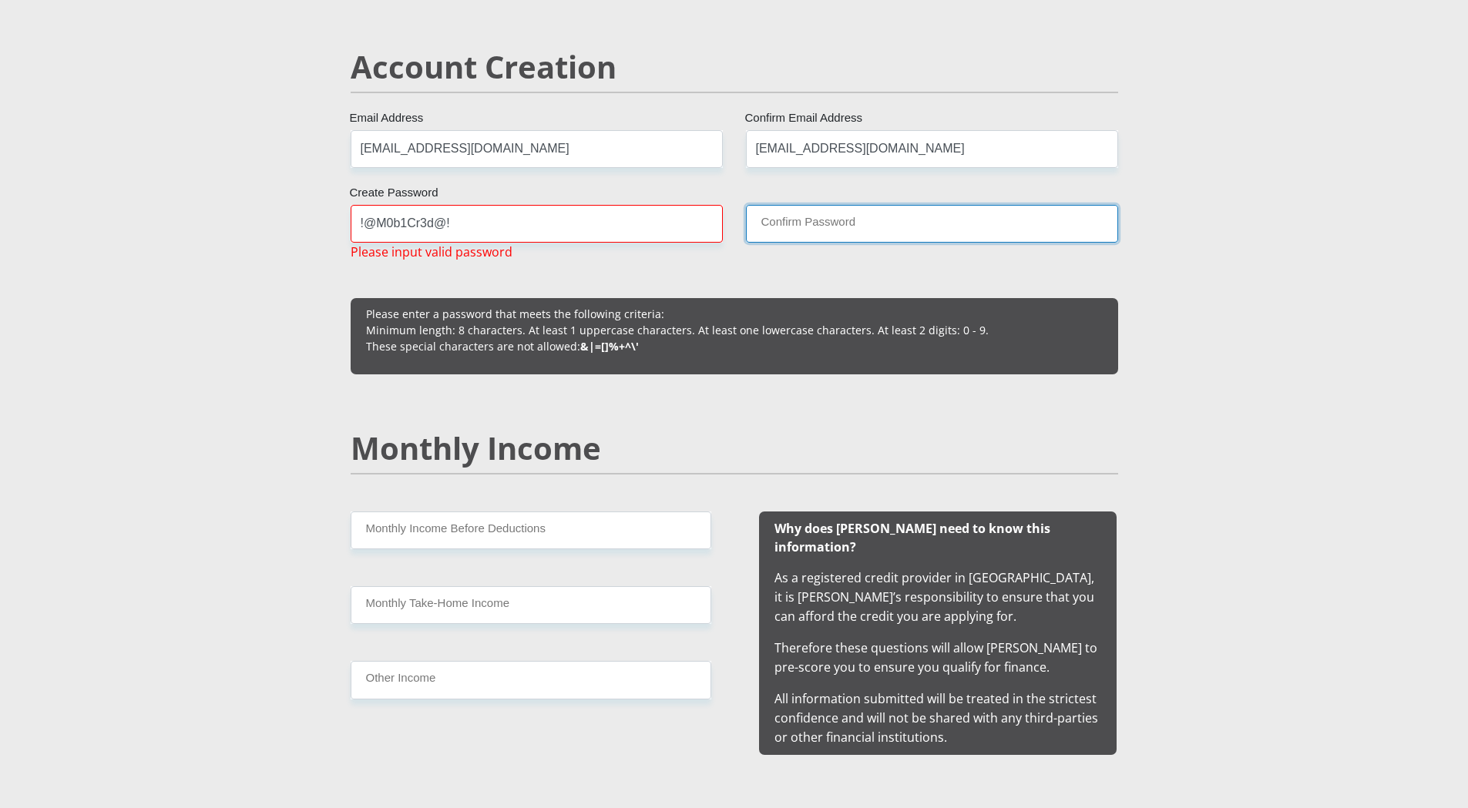
click at [845, 231] on input "Confirm Password" at bounding box center [932, 224] width 372 height 38
click at [539, 216] on input "!@M0b1Cr3d@!" at bounding box center [537, 224] width 372 height 38
type input "!"
click at [401, 232] on input "Create Password" at bounding box center [537, 224] width 372 height 38
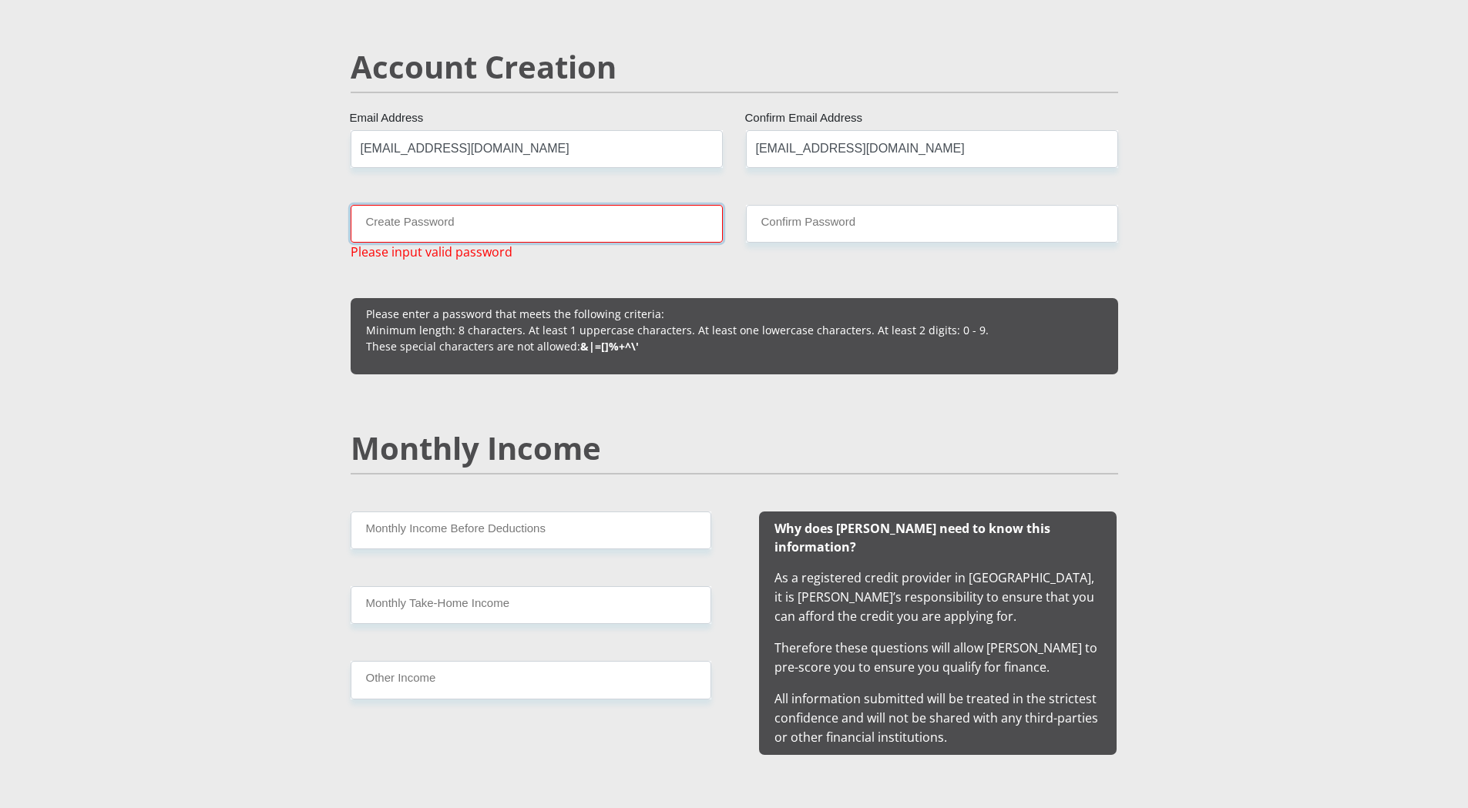
paste input "!@TheM0b1Cr3d@!"
drag, startPoint x: 498, startPoint y: 227, endPoint x: 321, endPoint y: 230, distance: 177.3
paste input "12TheM0b1Cr3d21"
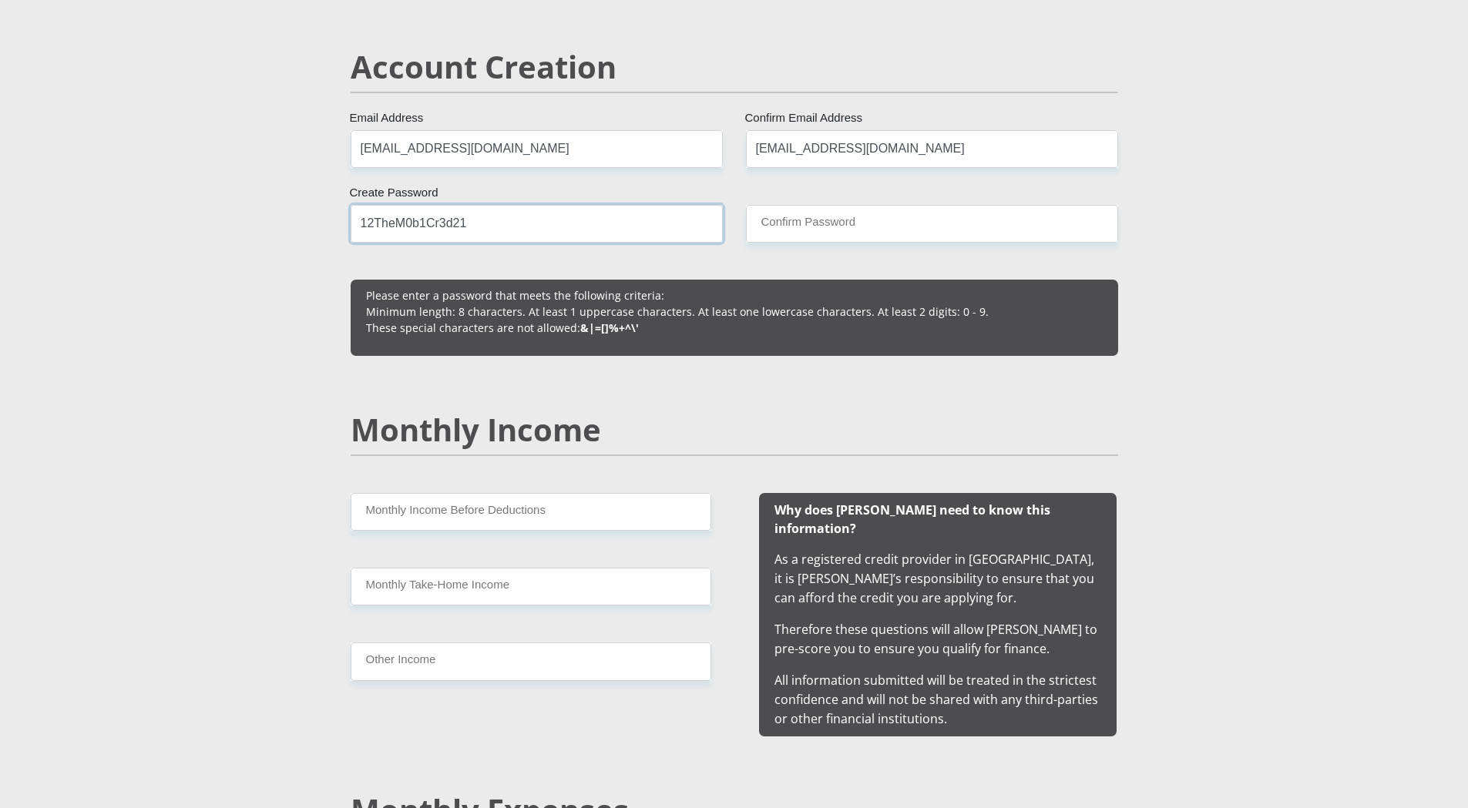
type input "12TheM0b1Cr3d21"
click at [828, 217] on input "Confirm Password" at bounding box center [932, 224] width 372 height 38
paste input "12TheM0b1Cr3d21"
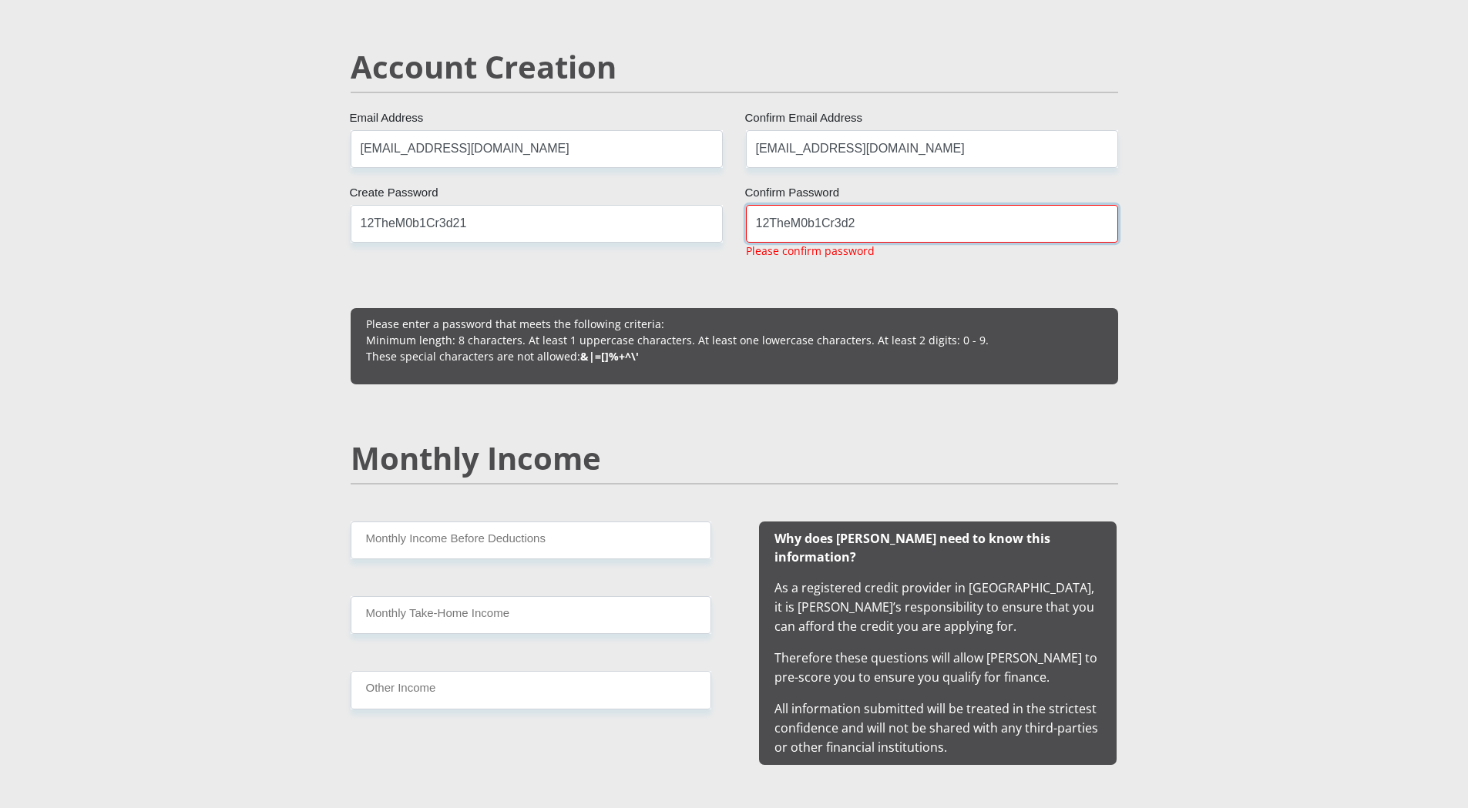
type input "12TheM0b1Cr3d2"
drag, startPoint x: 478, startPoint y: 229, endPoint x: 509, endPoint y: 230, distance: 31.6
click at [479, 229] on input "12TheM0b1Cr3d21" at bounding box center [537, 224] width 372 height 38
type input "12TheM0b1Cr3d2!"
click at [875, 224] on input "12TheM0b1Cr3d2" at bounding box center [932, 224] width 372 height 38
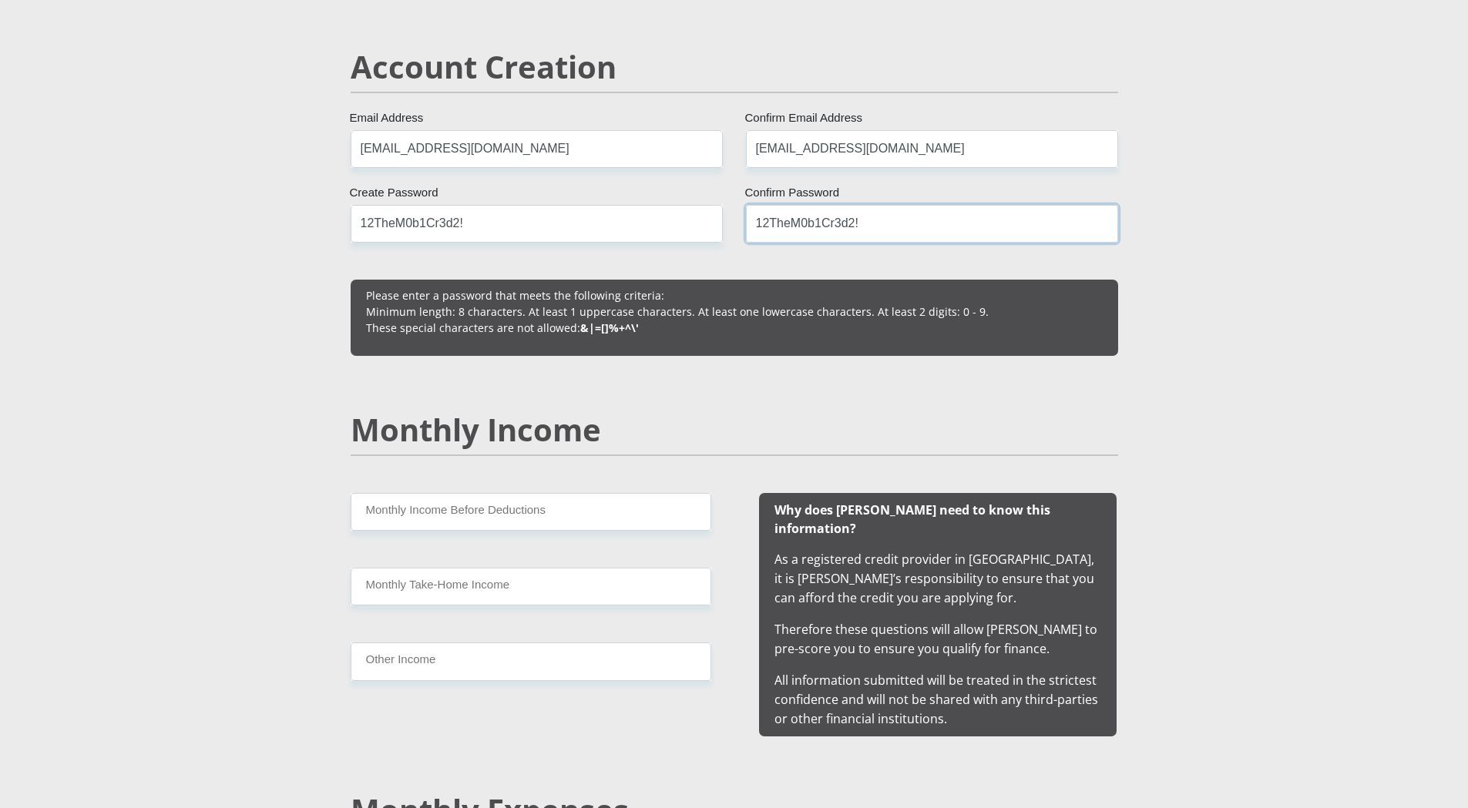
type input "12TheM0b1Cr3d2!"
drag, startPoint x: 457, startPoint y: 223, endPoint x: 527, endPoint y: 233, distance: 70.9
click at [458, 223] on input "12TheM0b1Cr3d2!" at bounding box center [537, 224] width 372 height 38
click at [366, 218] on input "12TheM0b1Cr3d2!" at bounding box center [537, 224] width 372 height 38
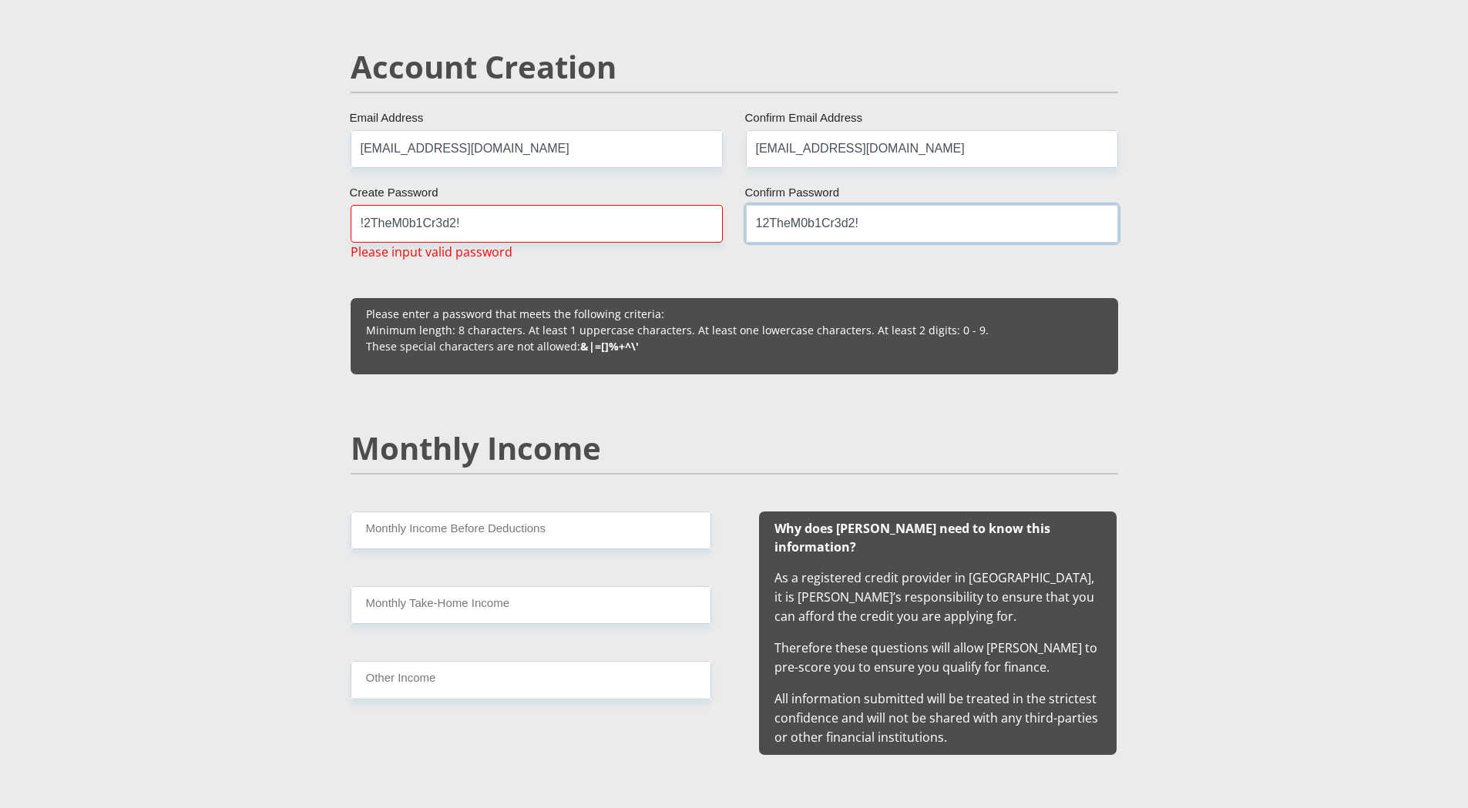
click at [764, 228] on input "12TheM0b1Cr3d2!" at bounding box center [932, 224] width 372 height 38
click at [764, 225] on input "12TheM0b1Cr3d2!" at bounding box center [932, 224] width 372 height 38
click at [769, 225] on input "12TheM0b1Cr3d2!" at bounding box center [932, 224] width 372 height 38
click at [764, 223] on input "12TheM0b1Cr3d2!" at bounding box center [932, 224] width 372 height 38
click at [764, 224] on input "12TheM0b1Cr3d2!" at bounding box center [932, 224] width 372 height 38
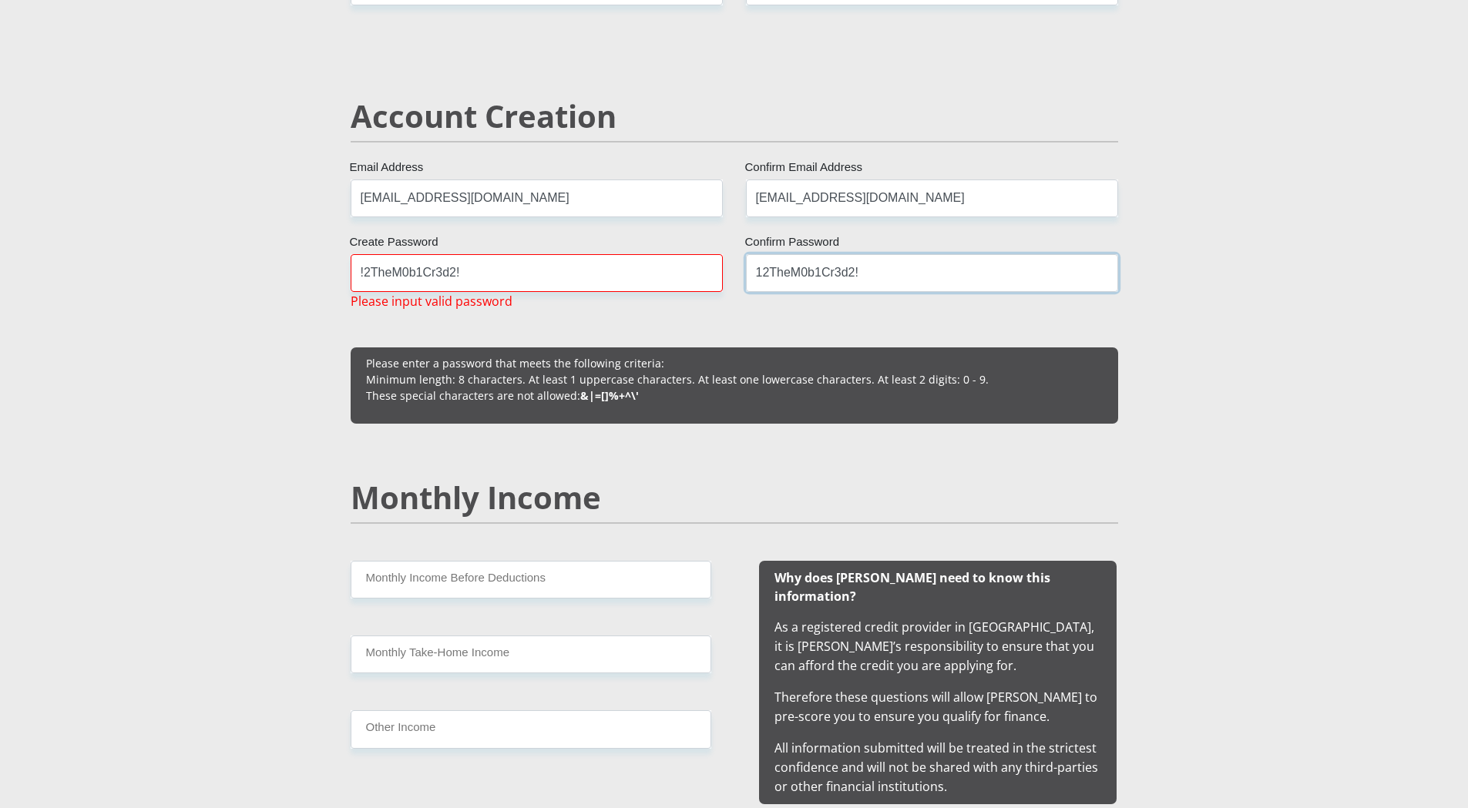
scroll to position [1002, 0]
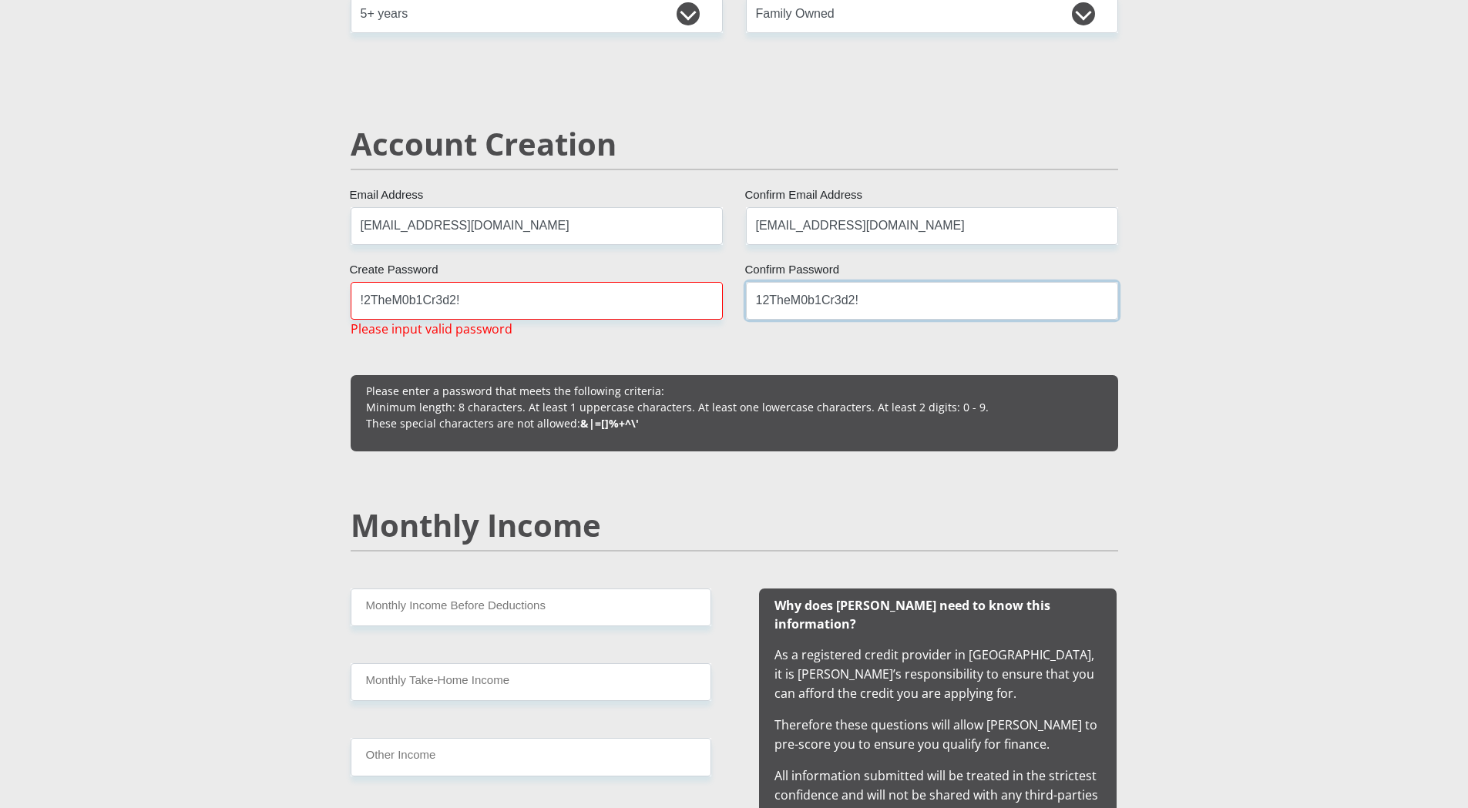
click at [868, 296] on input "12TheM0b1Cr3d2!" at bounding box center [932, 301] width 372 height 38
click at [770, 303] on input "12TheM0b1Cr3d2!" at bounding box center [932, 301] width 372 height 38
click at [764, 303] on input "12TheM0b1Cr3d2!" at bounding box center [932, 301] width 372 height 38
click at [763, 302] on input "12TheM0b1Cr3d2!" at bounding box center [932, 301] width 372 height 38
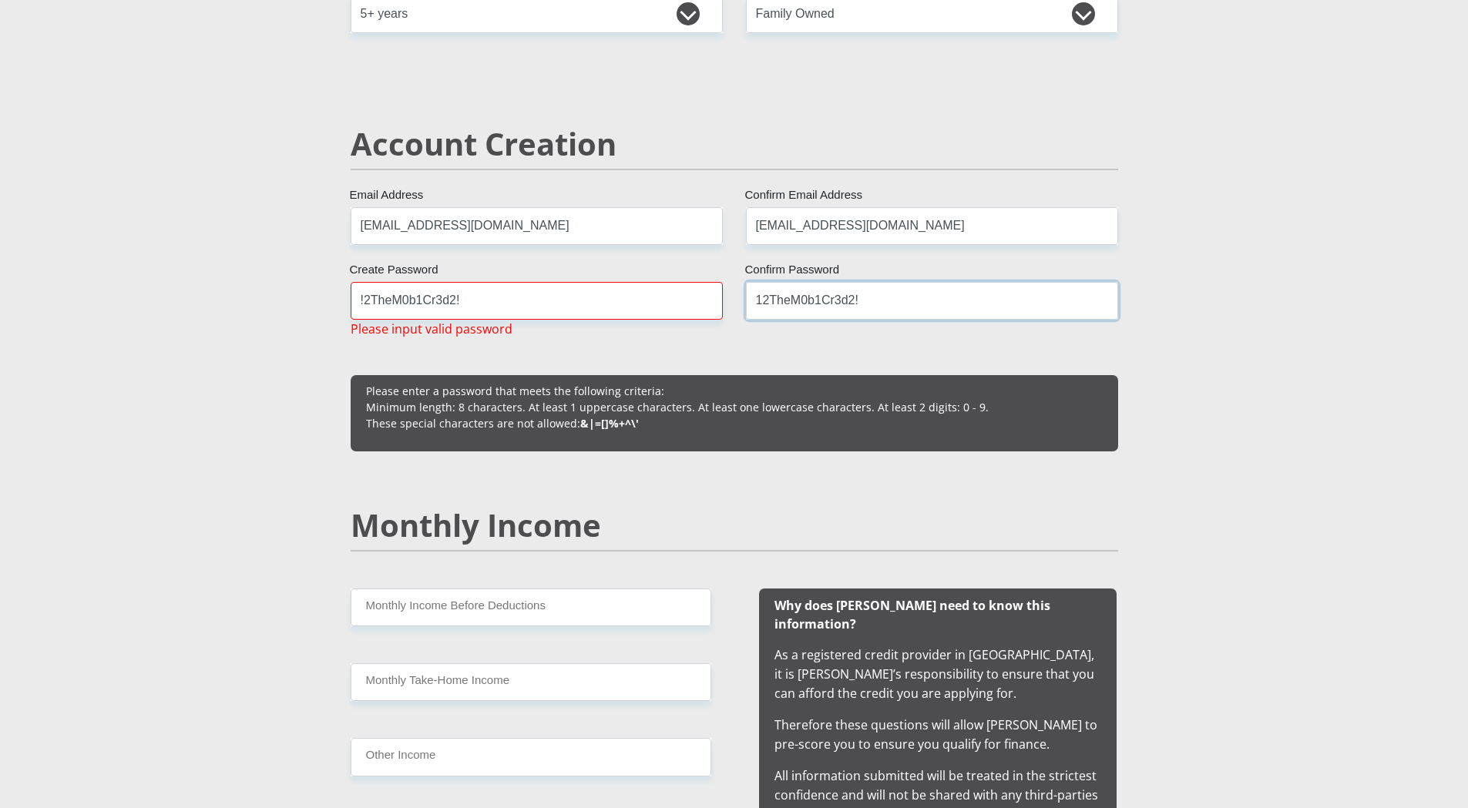
drag, startPoint x: 765, startPoint y: 302, endPoint x: 751, endPoint y: 299, distance: 14.2
click at [751, 299] on input "12TheM0b1Cr3d2!" at bounding box center [932, 301] width 372 height 38
click at [792, 309] on input "12TheM0b1Cr3d2!" at bounding box center [932, 301] width 372 height 38
drag, startPoint x: 861, startPoint y: 298, endPoint x: 718, endPoint y: 310, distance: 143.8
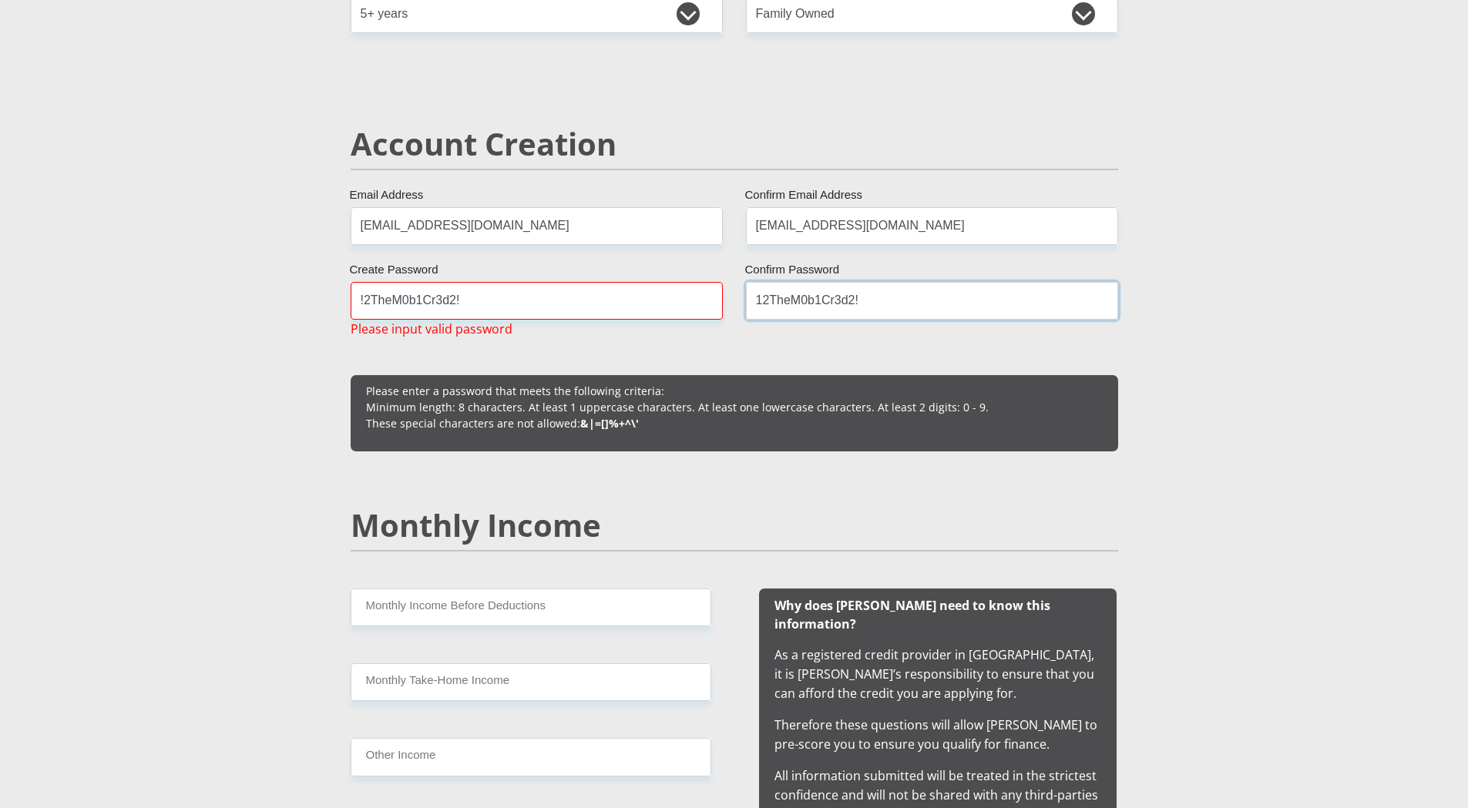
click at [861, 301] on input "12TheM0b1Cr3d2!" at bounding box center [932, 301] width 372 height 38
click at [535, 310] on input "!2TheM0b1Cr3d2!" at bounding box center [537, 301] width 372 height 38
click at [536, 308] on input "!2TheM0b1Cr3d2!" at bounding box center [537, 301] width 372 height 38
click at [844, 301] on input "12TheM0b1Cr3d2!" at bounding box center [932, 301] width 372 height 38
drag, startPoint x: 867, startPoint y: 301, endPoint x: 720, endPoint y: 312, distance: 146.9
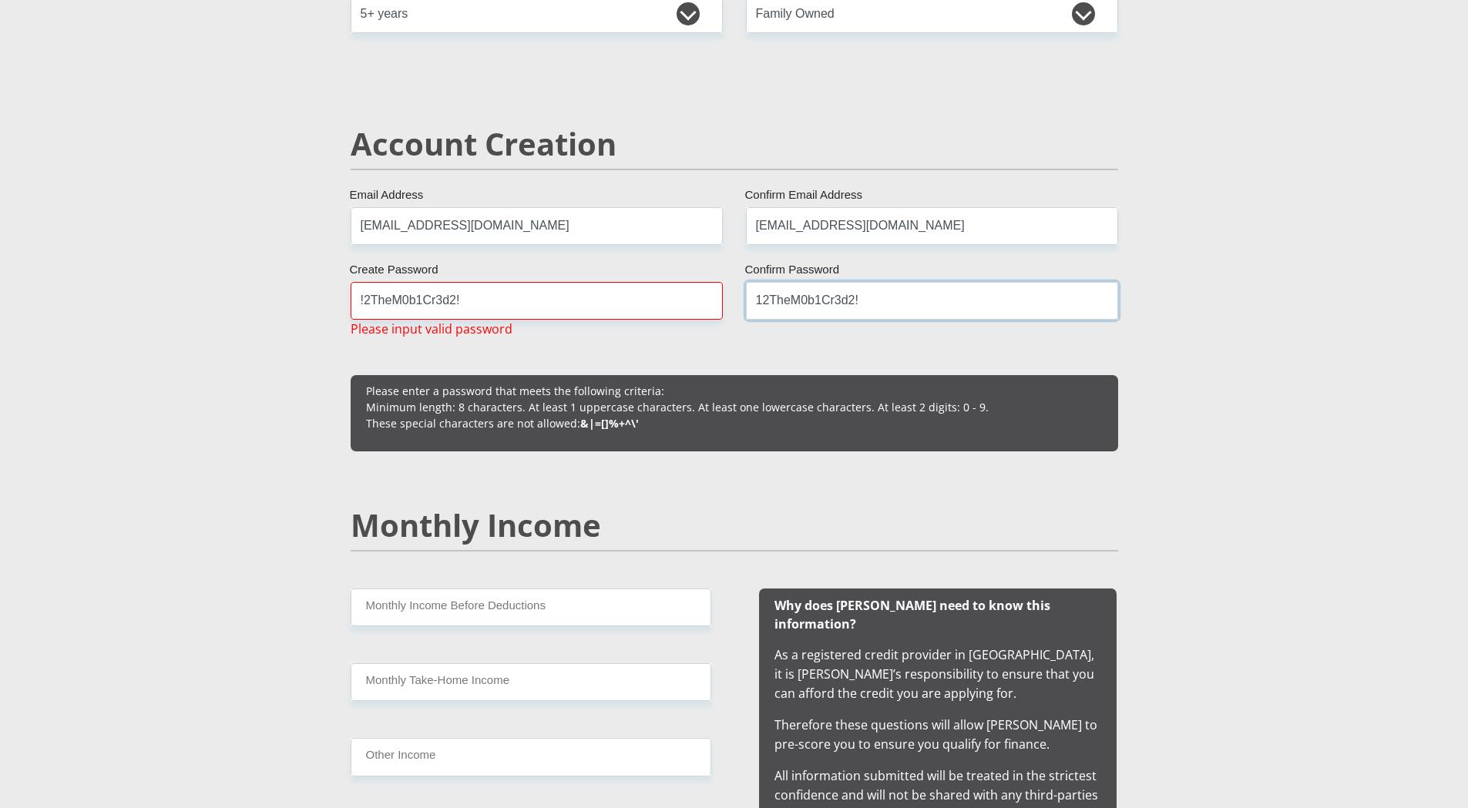
click at [366, 306] on input "!2TheM0b1Cr3d2!" at bounding box center [537, 301] width 372 height 38
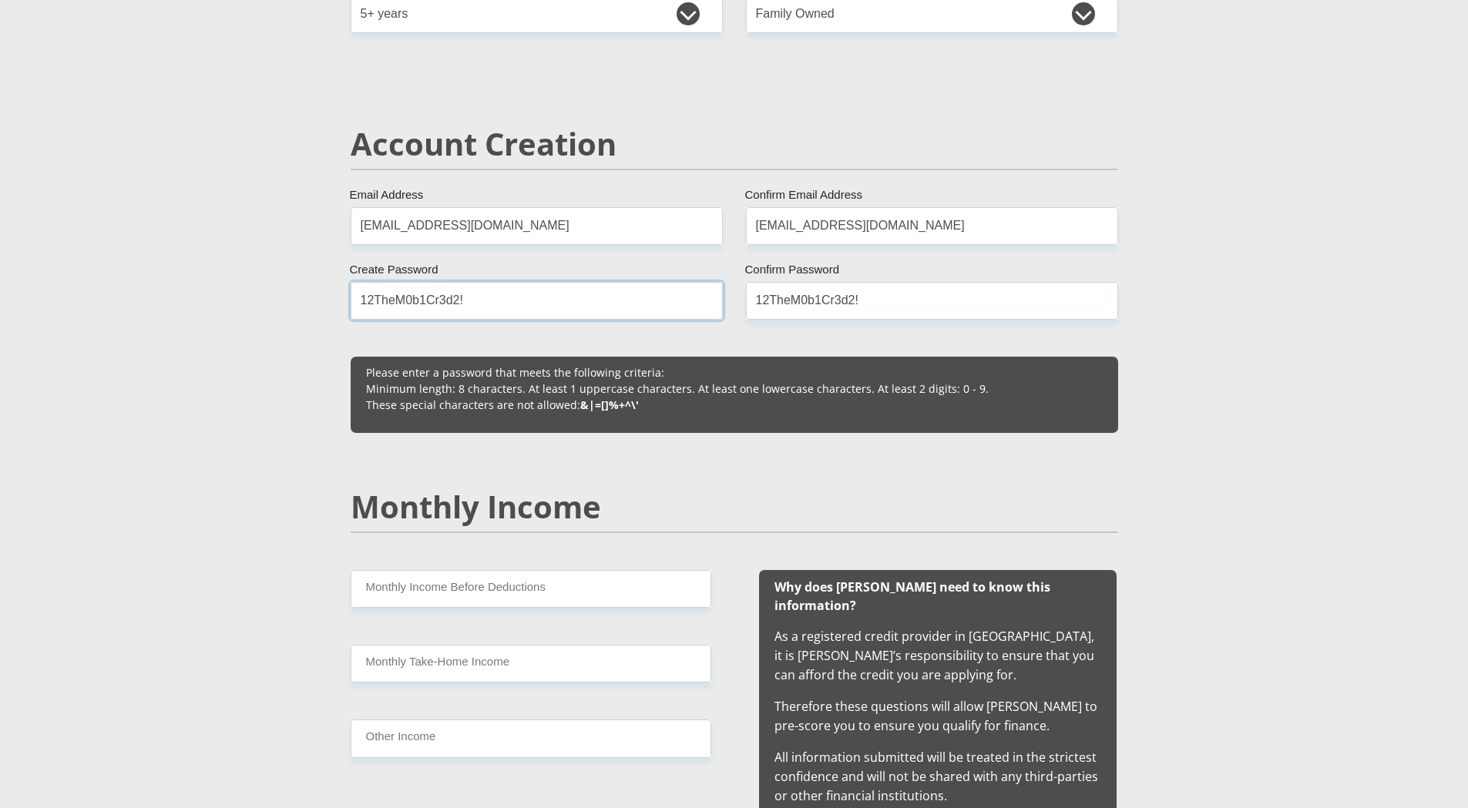
click at [536, 302] on input "12TheM0b1Cr3d2!" at bounding box center [537, 301] width 372 height 38
type input "12TheM0b1Cr3d21"
click at [890, 292] on input "12TheM0b1Cr3d2!" at bounding box center [932, 301] width 372 height 38
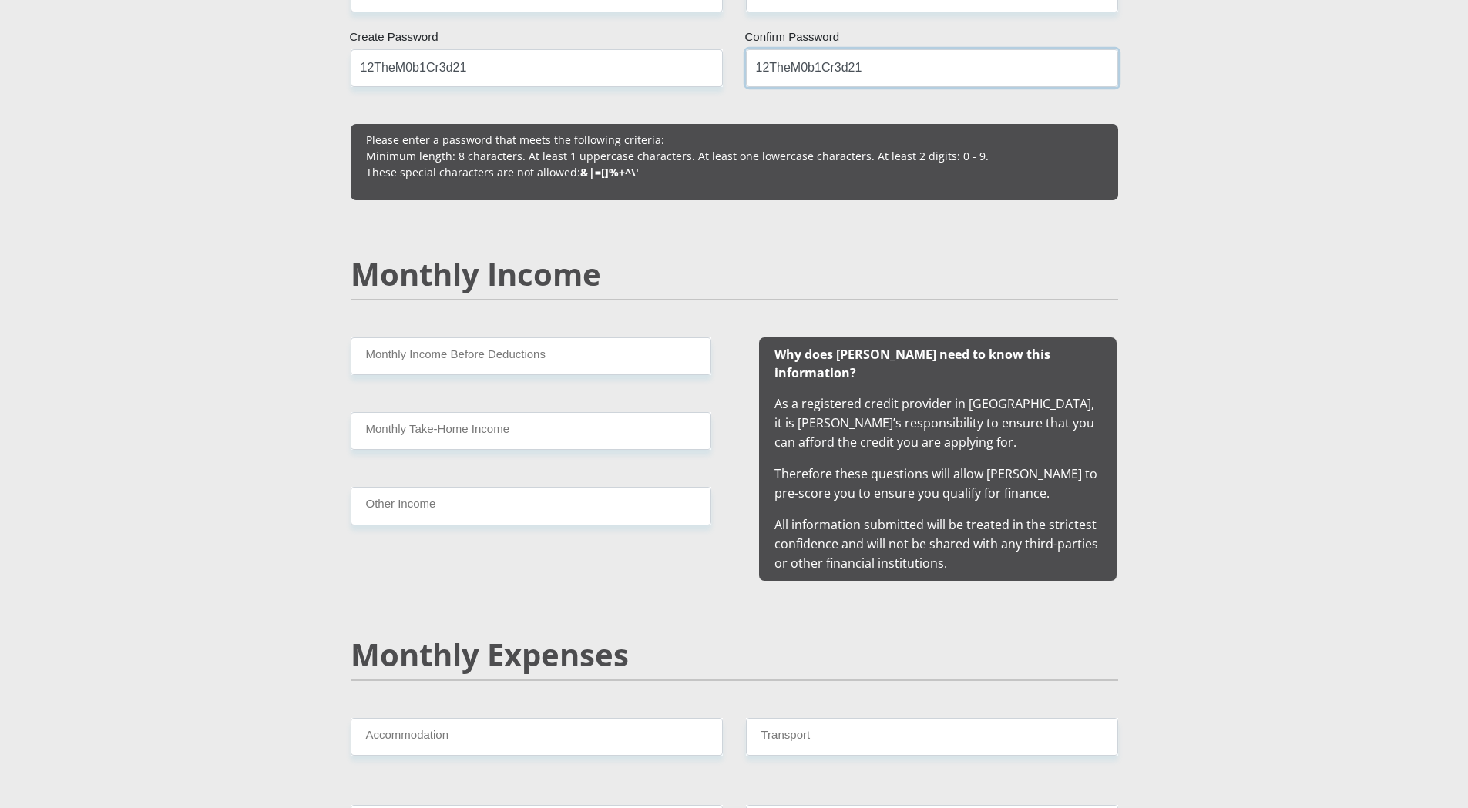
scroll to position [1310, 0]
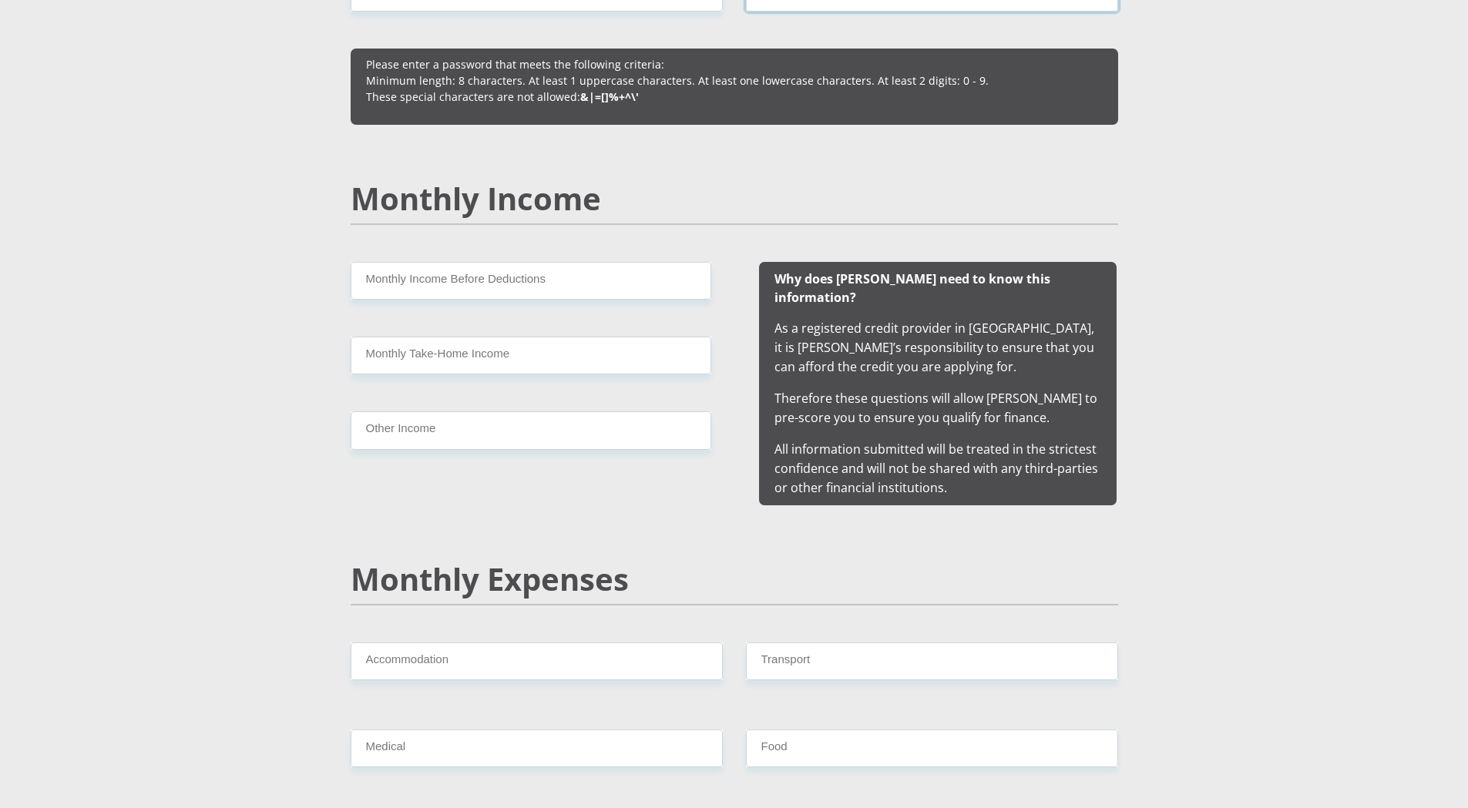
type input "12TheM0b1Cr3d21"
click at [403, 287] on input "Monthly Income Before Deductions" at bounding box center [531, 281] width 361 height 38
type input "5000"
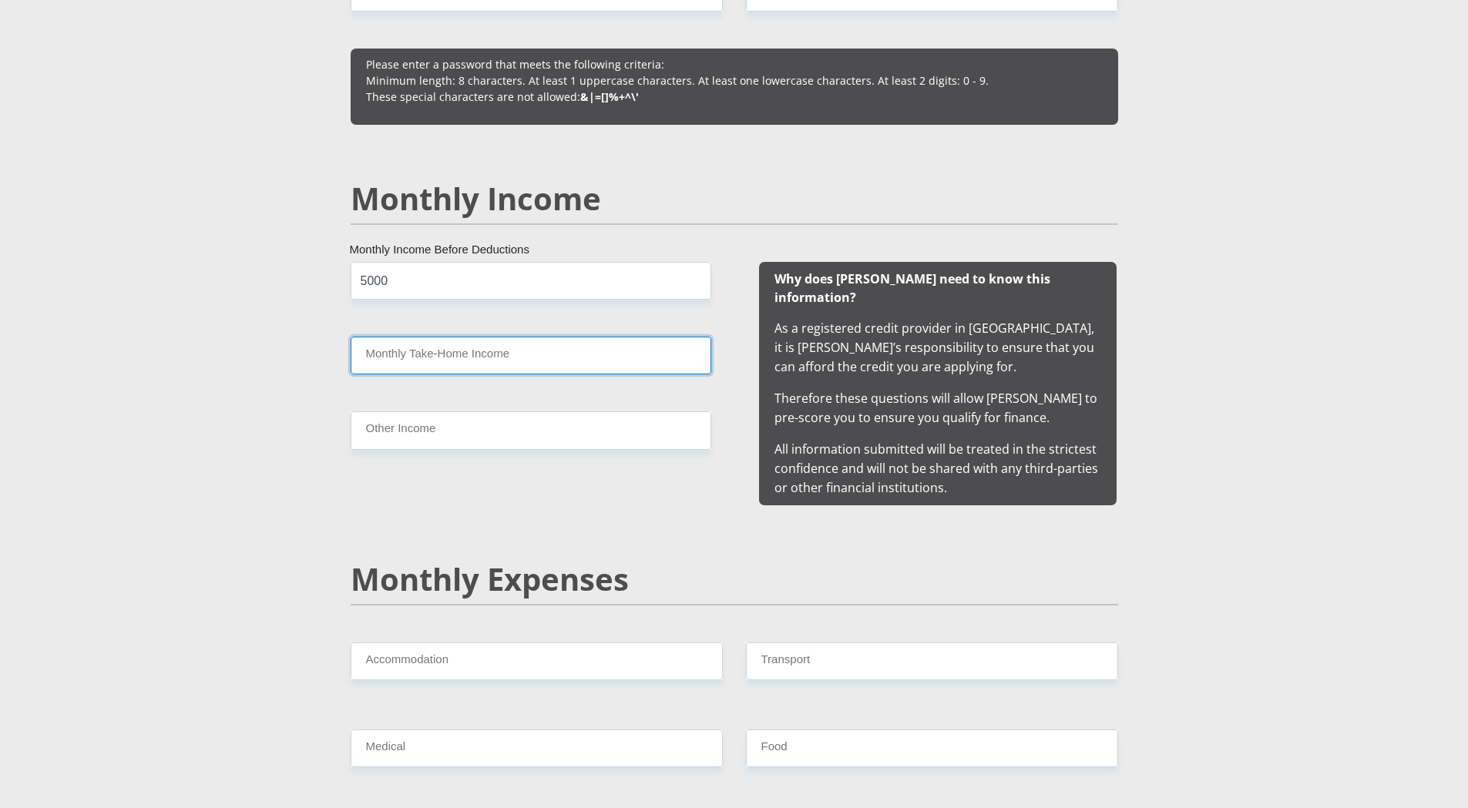
click at [442, 358] on input "Monthly Take-Home Income" at bounding box center [531, 356] width 361 height 38
type input "4950"
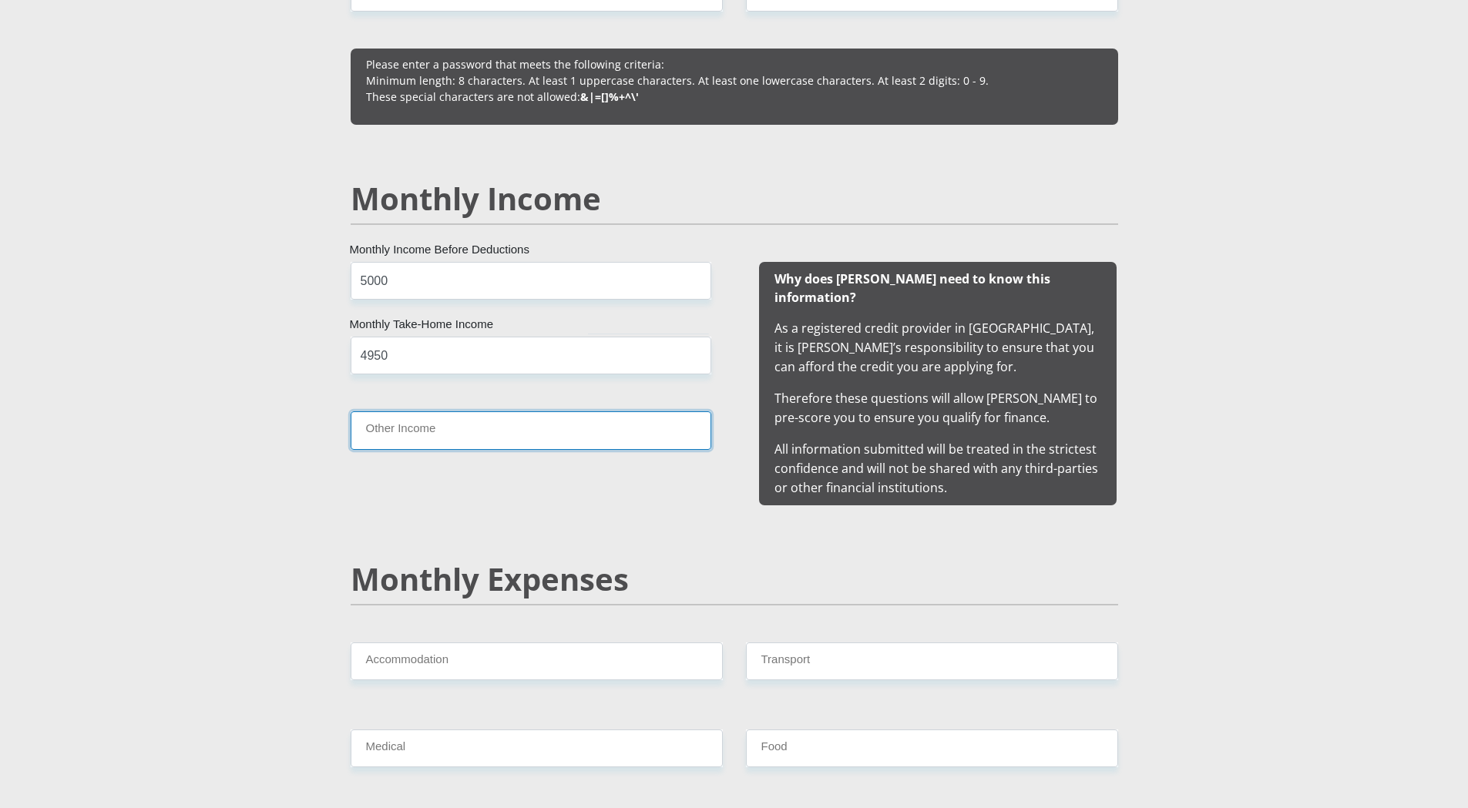
click at [435, 436] on input "Other Income" at bounding box center [531, 430] width 361 height 38
type input "0"
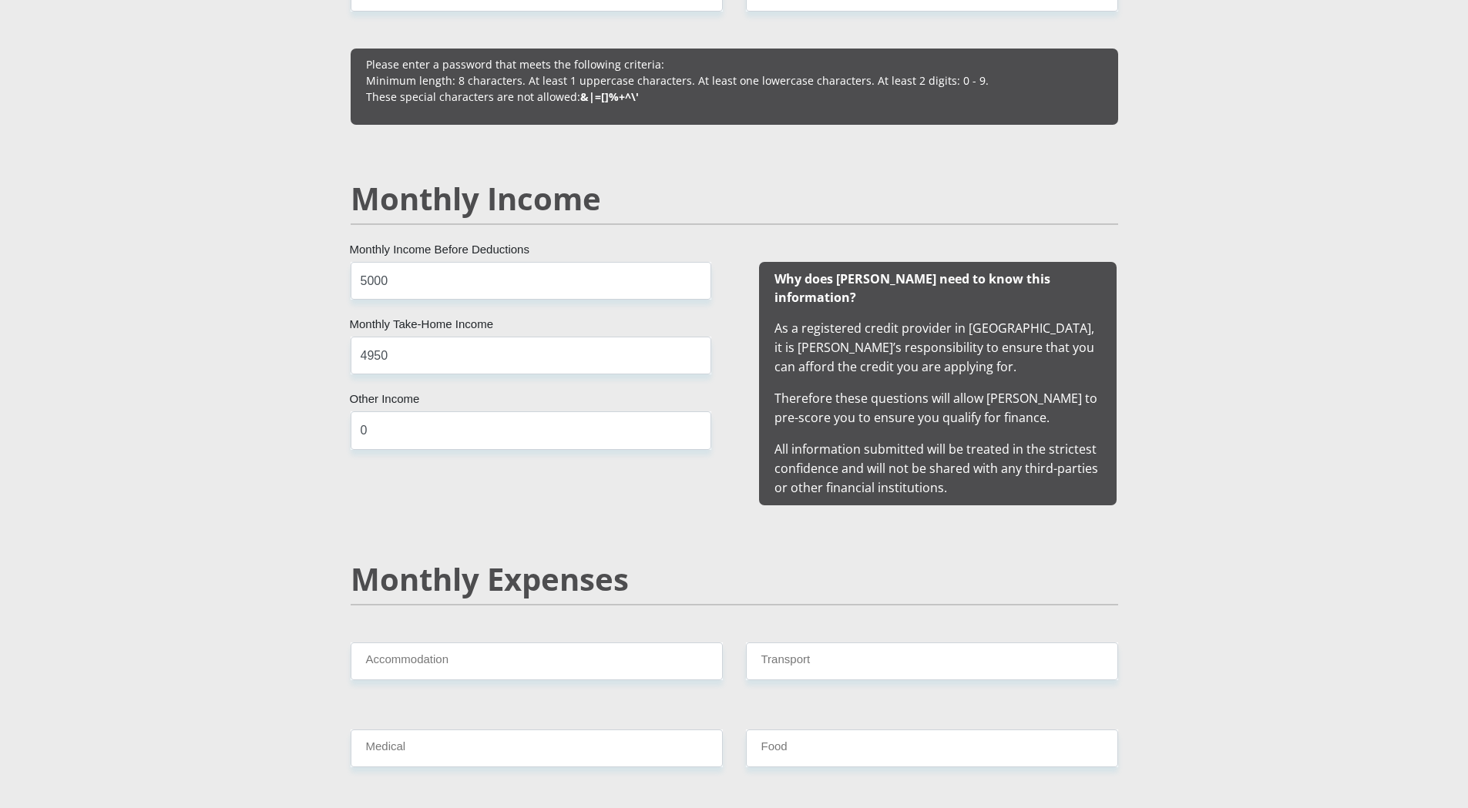
click at [566, 482] on div "5000 Monthly Income Before Deductions 4950 Monthly Take-Home Income 0 Other Inc…" at bounding box center [530, 383] width 407 height 243
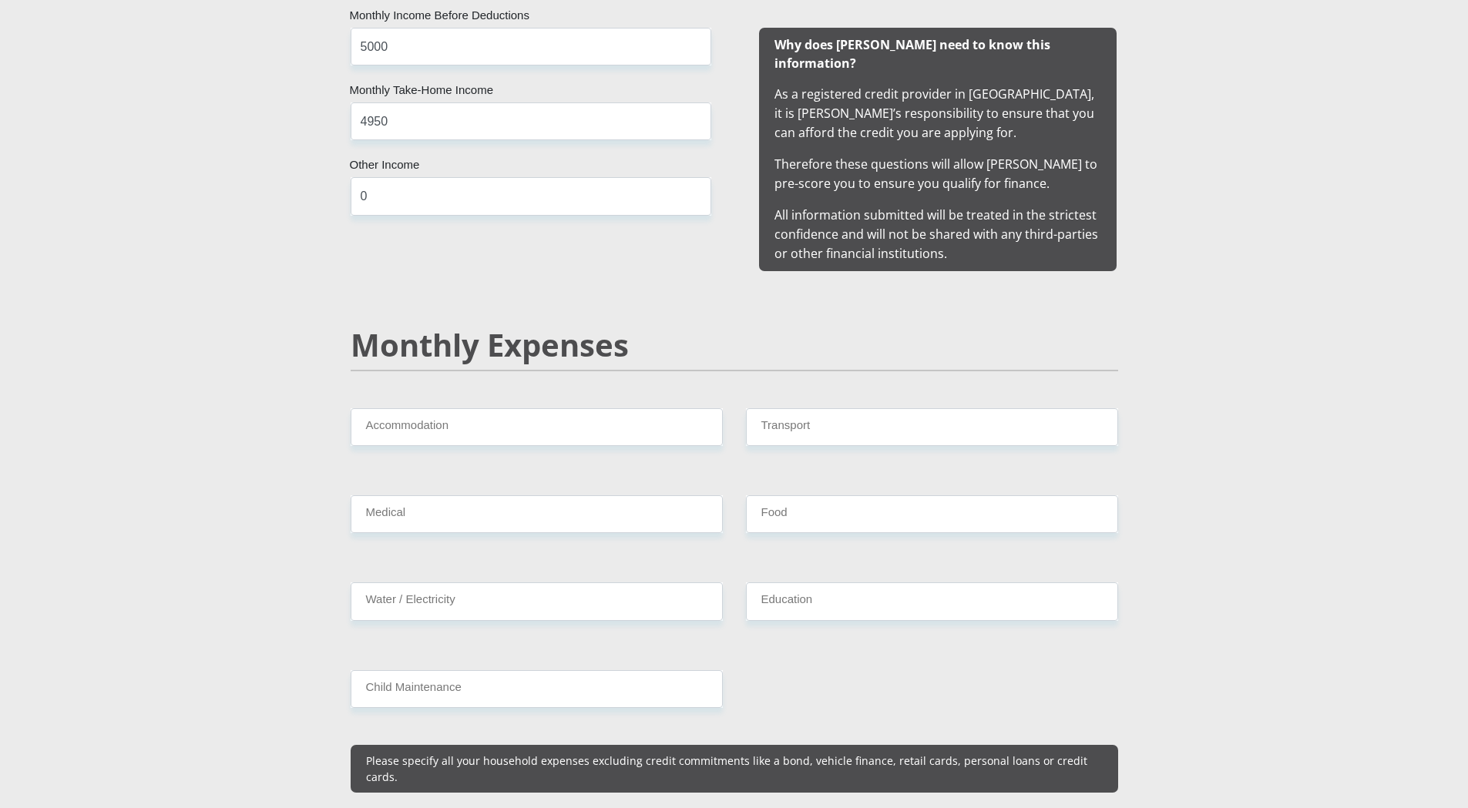
scroll to position [1618, 0]
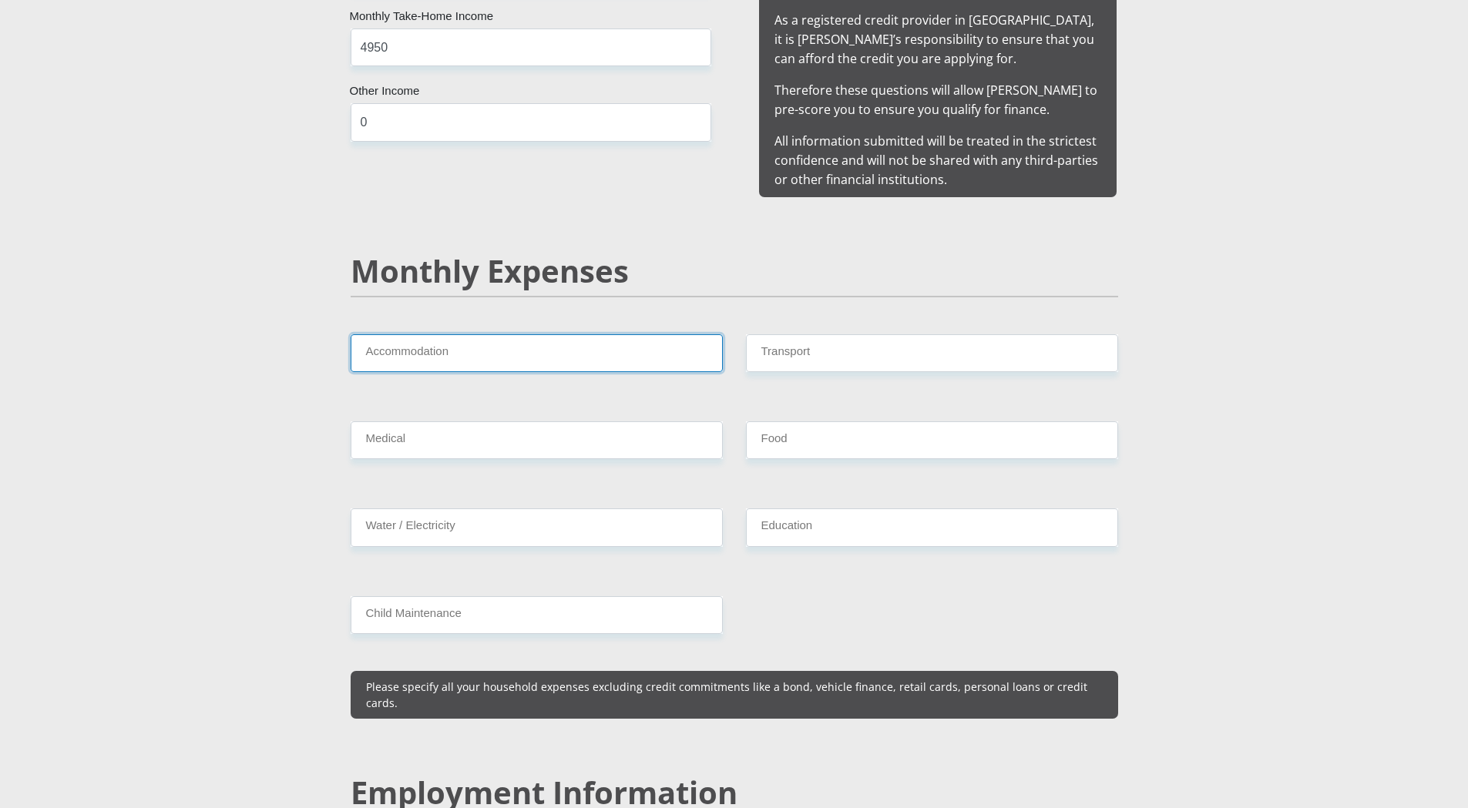
click at [457, 340] on input "Accommodation" at bounding box center [537, 353] width 372 height 38
click at [384, 334] on input "Accommodation" at bounding box center [537, 353] width 372 height 38
type input "0"
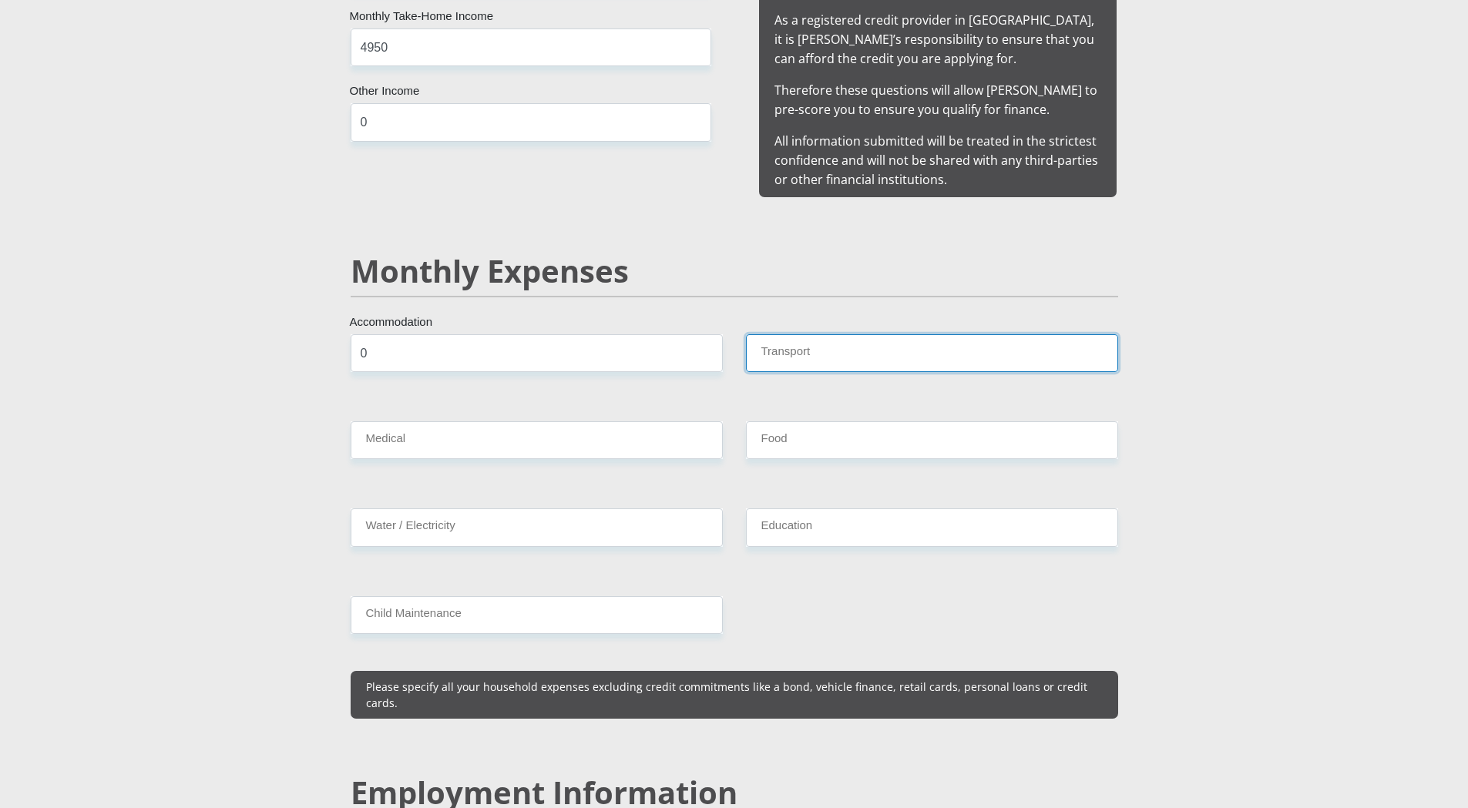
click at [842, 337] on input "Transport" at bounding box center [932, 353] width 372 height 38
type input "2"
type input "1500"
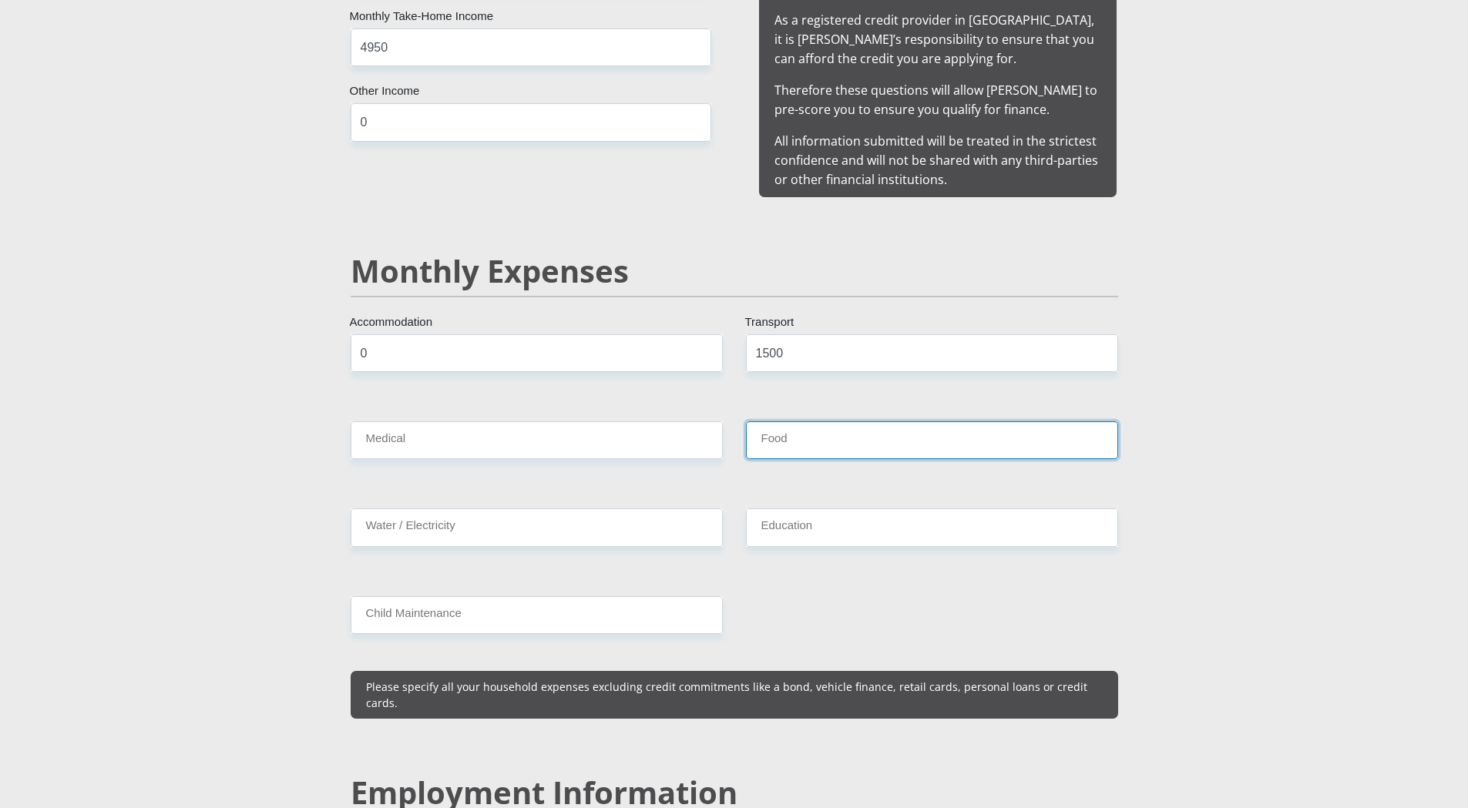
click at [784, 421] on input "Food" at bounding box center [932, 440] width 372 height 38
type input "1000"
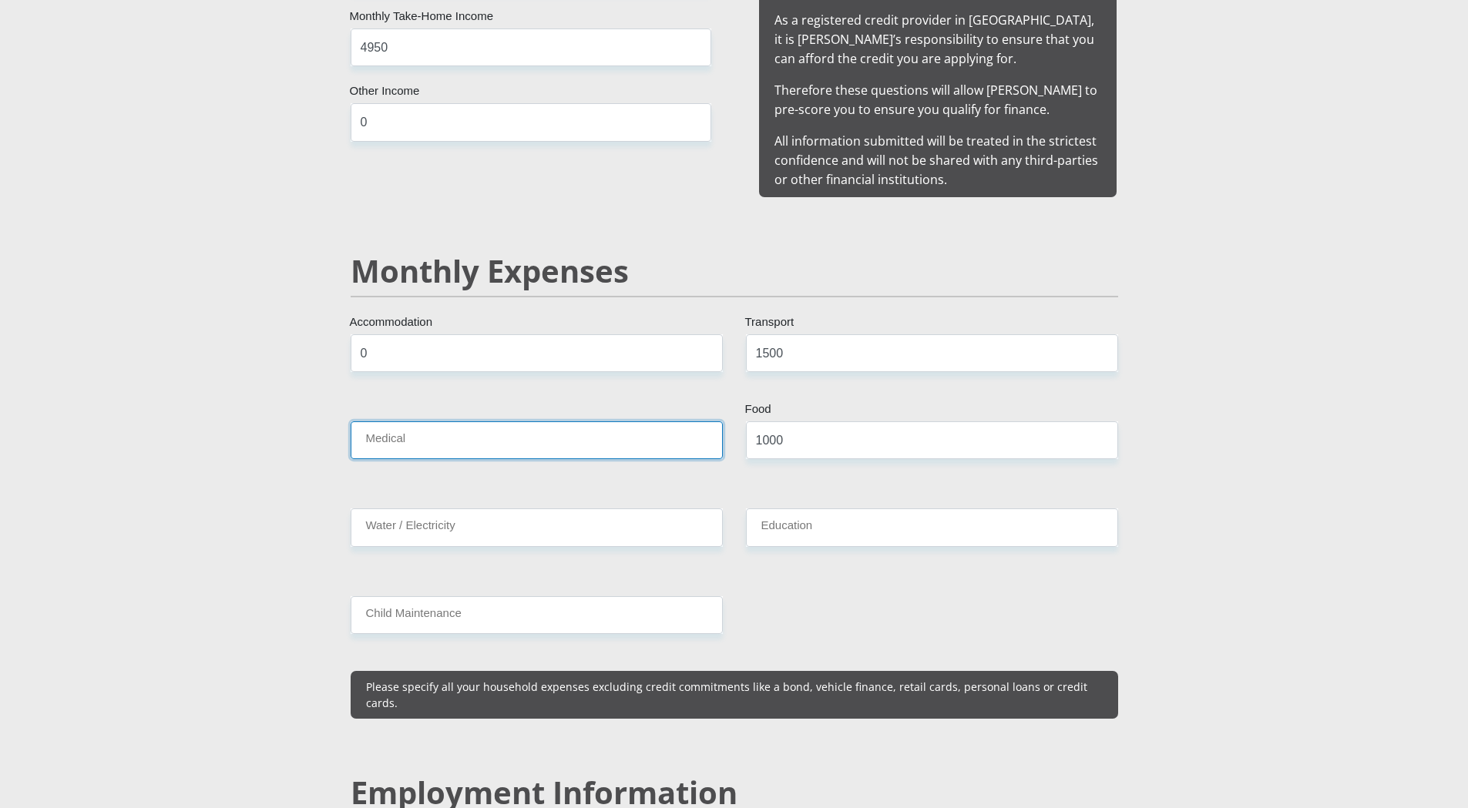
click at [426, 421] on input "Medical" at bounding box center [537, 440] width 372 height 38
type input "0"
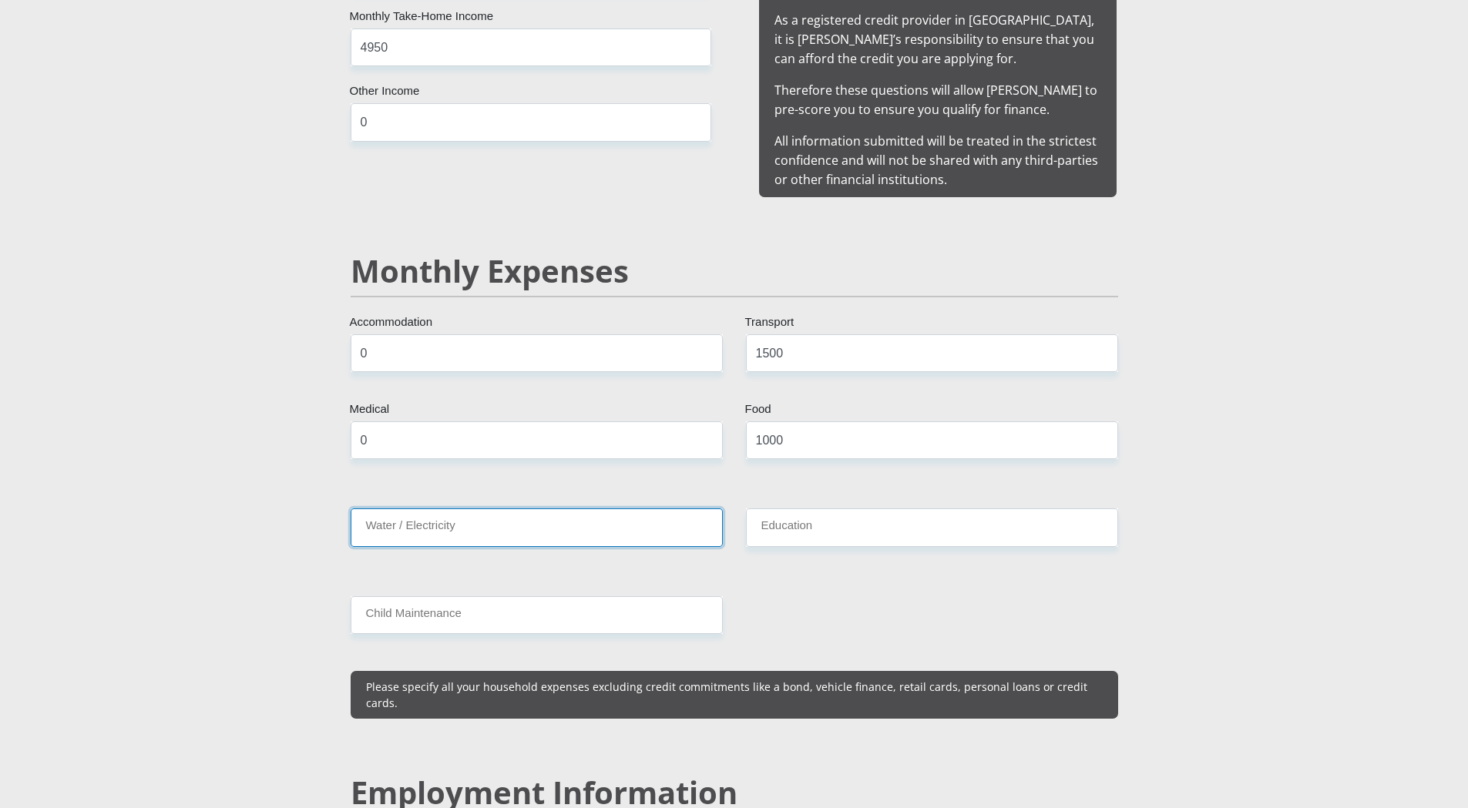
click at [423, 509] on input "Water / Electricity" at bounding box center [537, 528] width 372 height 38
type input "0"
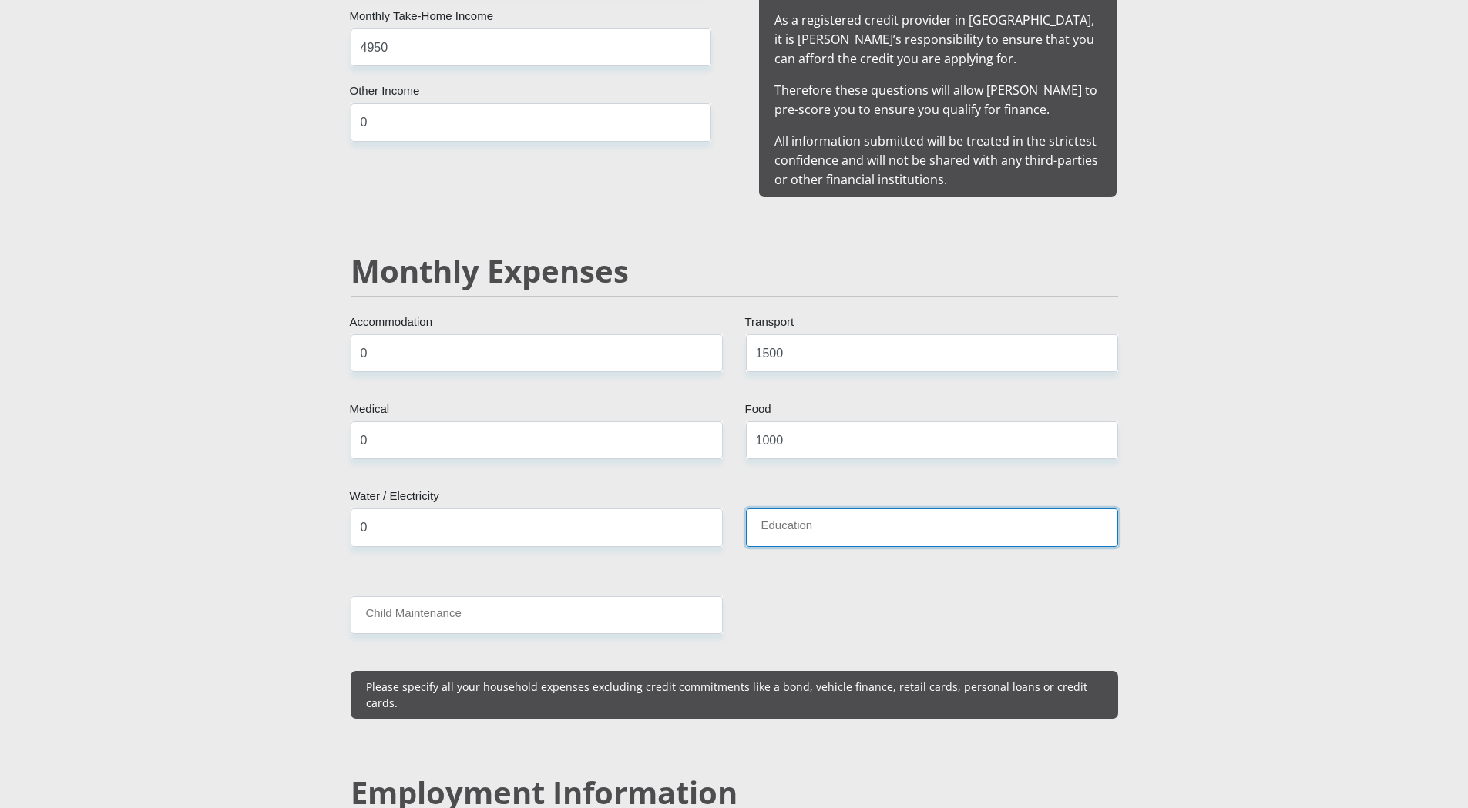
click at [812, 516] on input "Education" at bounding box center [932, 528] width 372 height 38
type input "0"
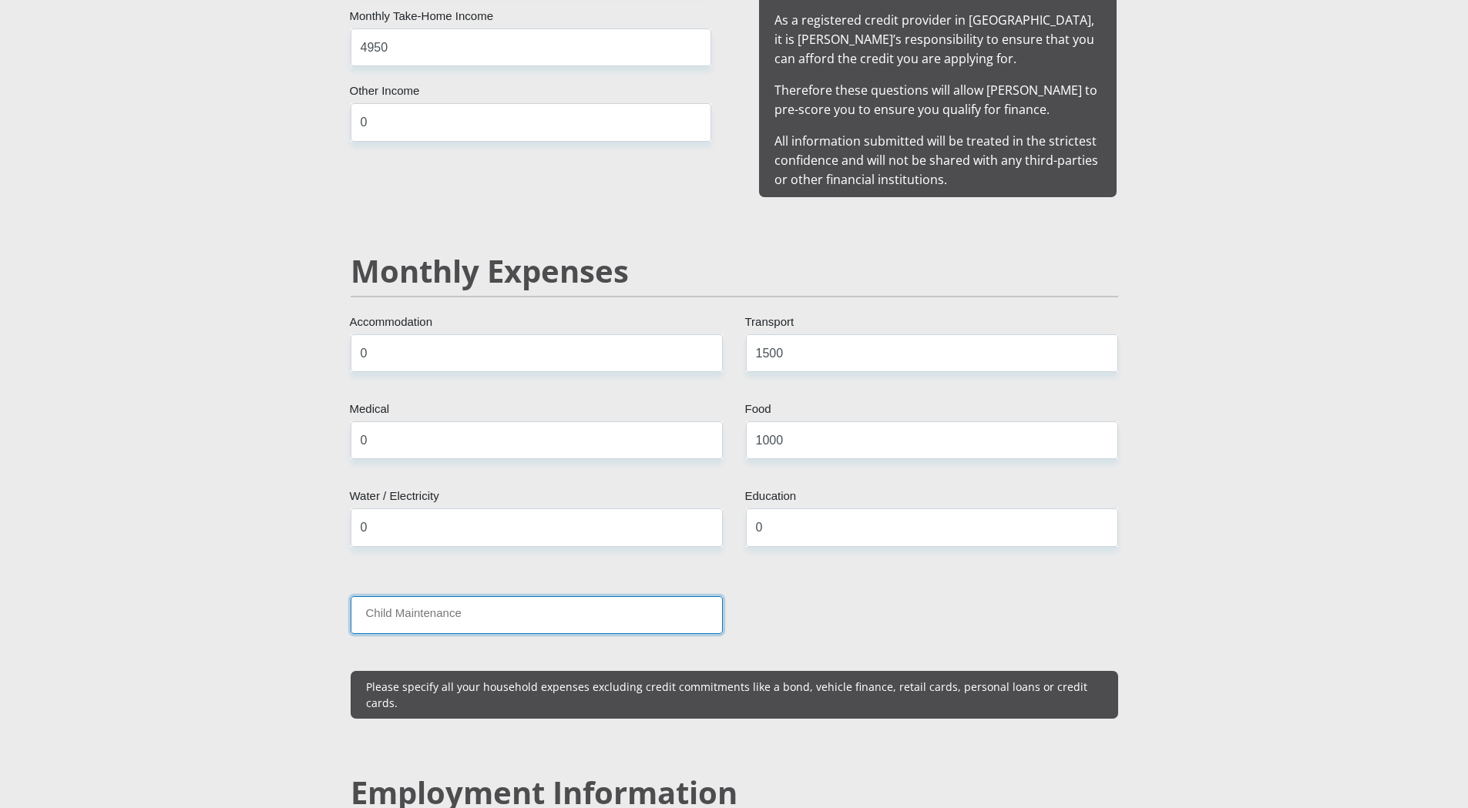
drag, startPoint x: 409, startPoint y: 594, endPoint x: 462, endPoint y: 593, distance: 52.4
click at [409, 596] on input "Child Maintenance" at bounding box center [537, 615] width 372 height 38
type input "0"
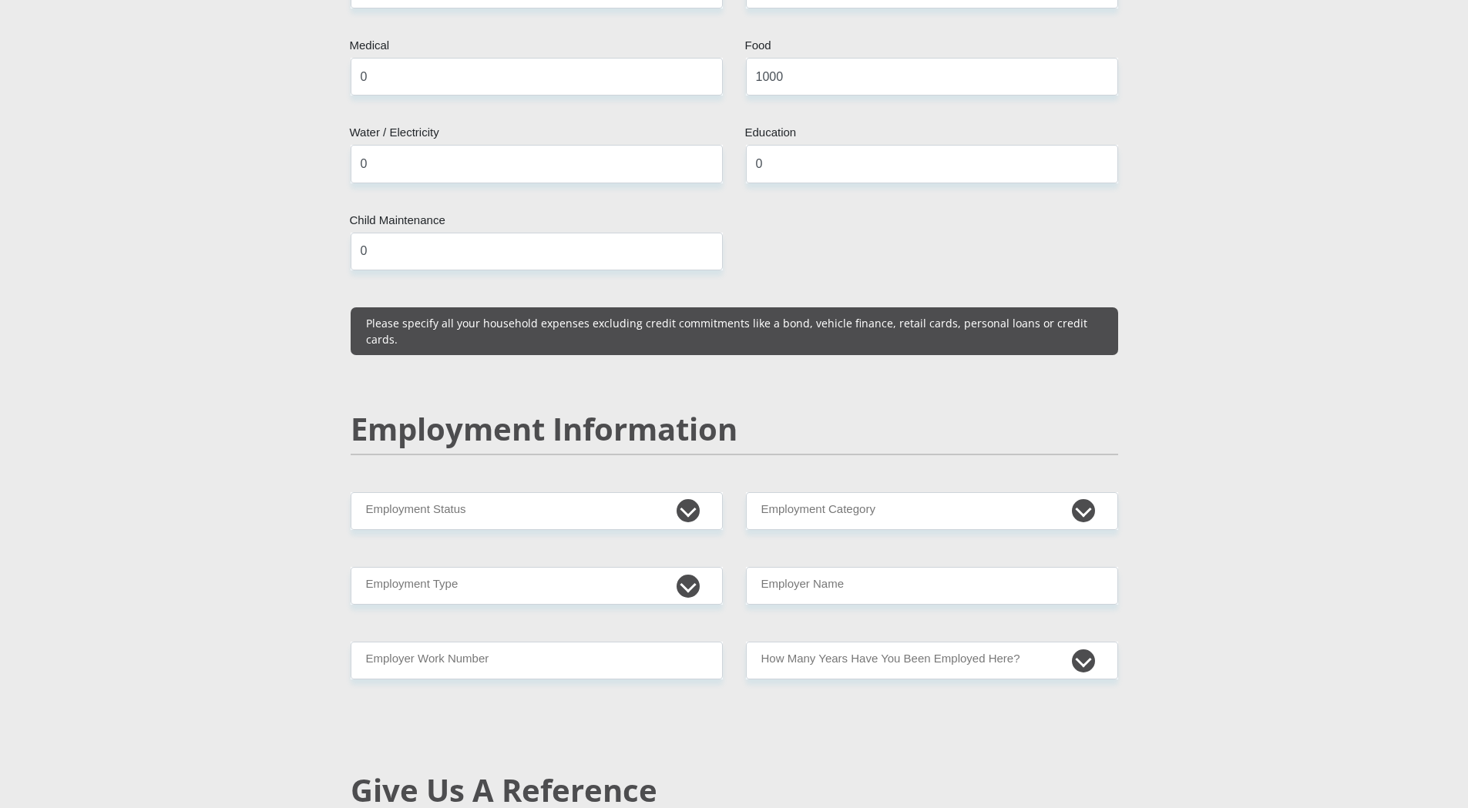
scroll to position [2003, 0]
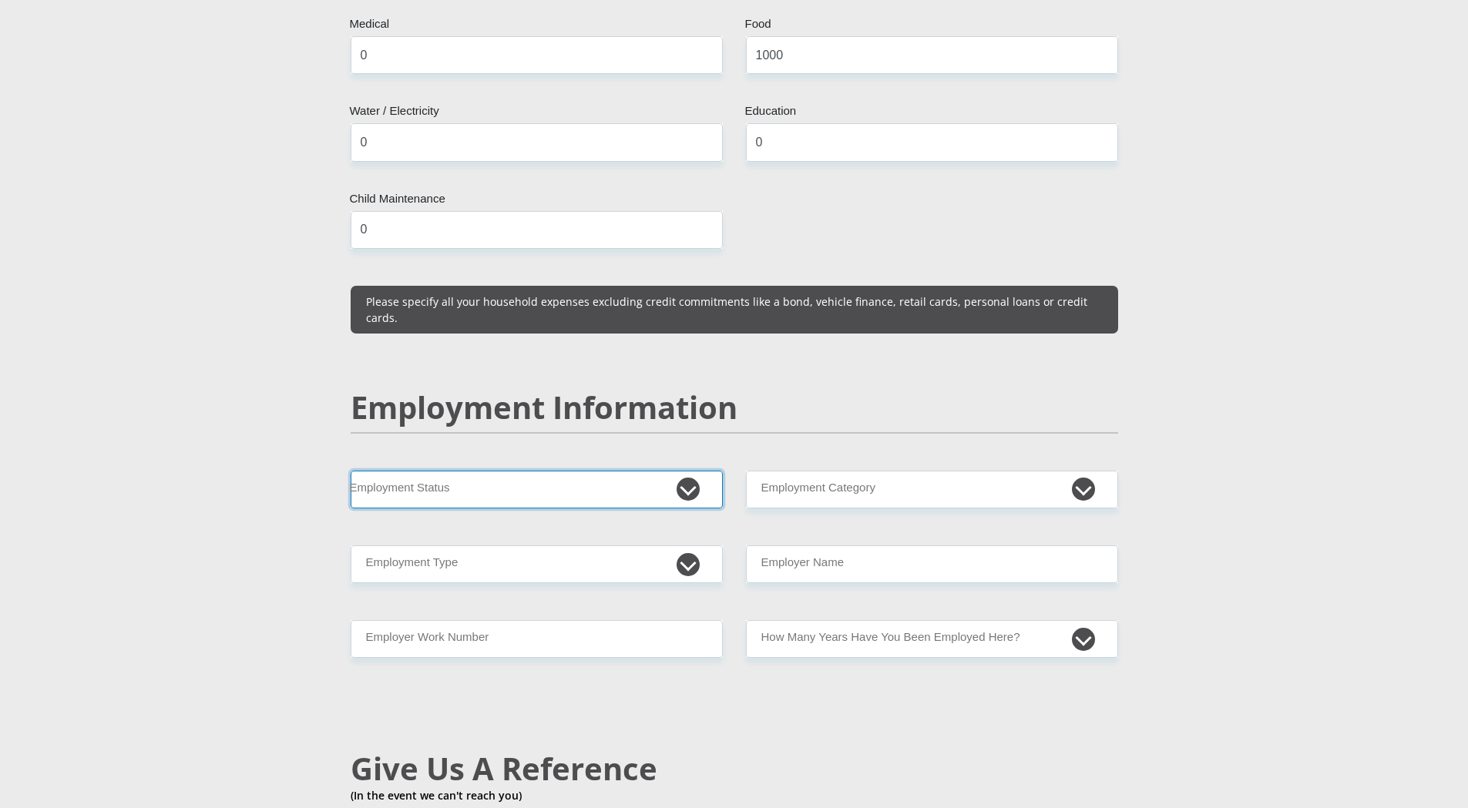
click at [594, 471] on select "Permanent/Full-time Part-time/Casual Contract Worker Self-Employed Housewife Re…" at bounding box center [537, 490] width 372 height 38
select select "1"
click at [351, 471] on select "Permanent/Full-time Part-time/Casual Contract Worker Self-Employed Housewife Re…" at bounding box center [537, 490] width 372 height 38
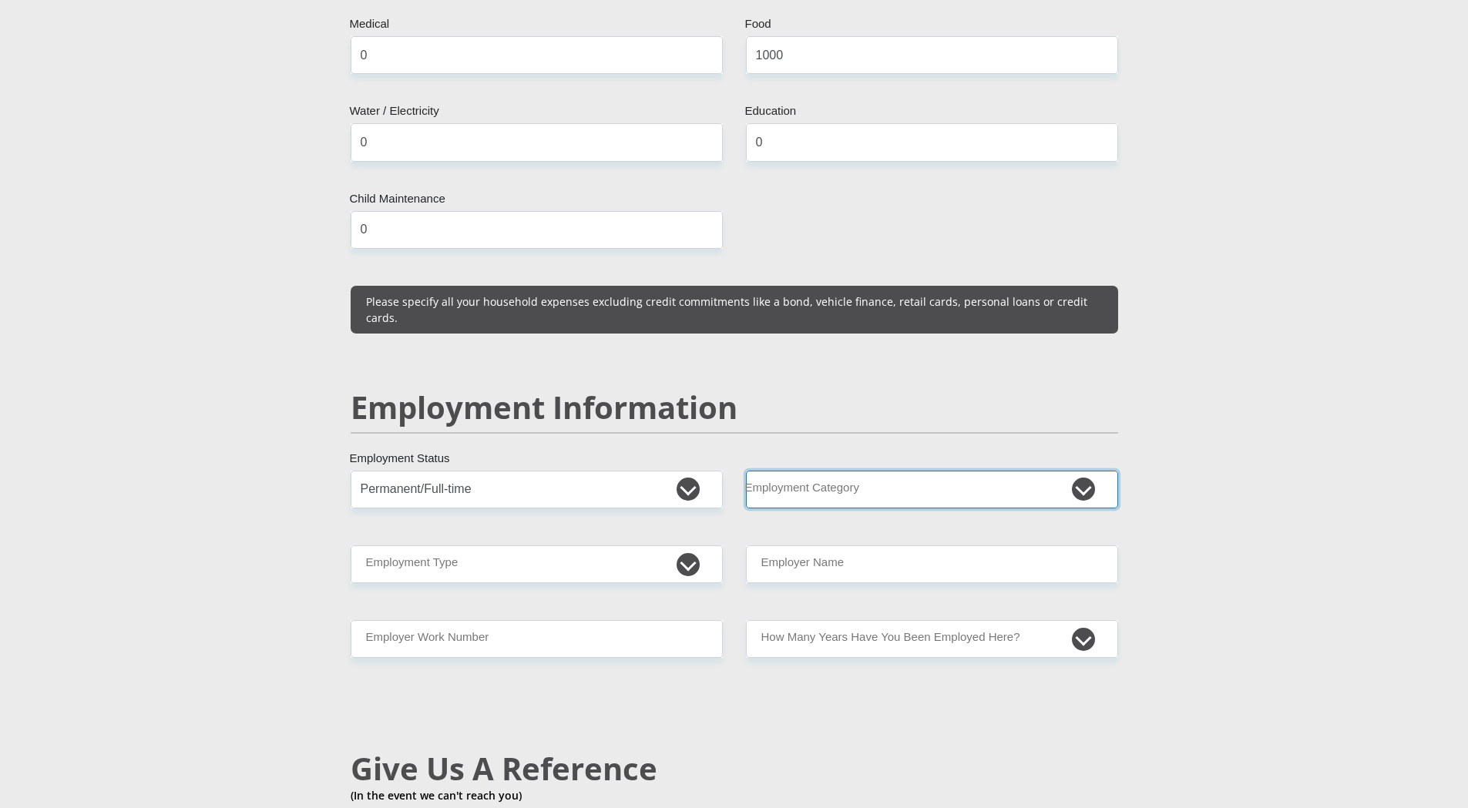
click at [851, 471] on select "AGRICULTURE ALCOHOL & TOBACCO CONSTRUCTION MATERIALS METALLURGY EQUIPMENT FOR R…" at bounding box center [932, 490] width 372 height 38
select select "53"
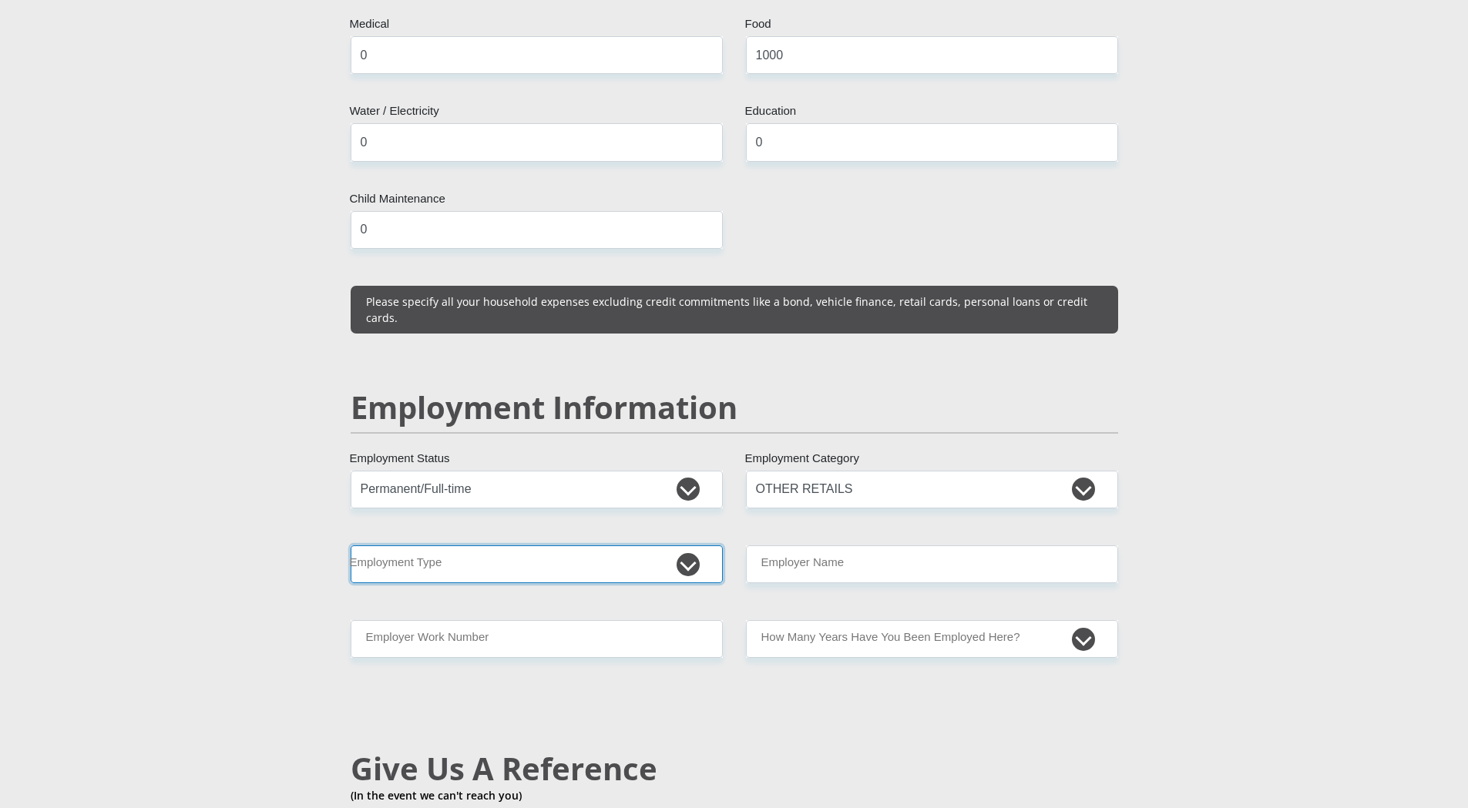
click at [549, 546] on select "College/Lecturer Craft Seller Creative Driver Executive Farmer Forces - Non Com…" at bounding box center [537, 565] width 372 height 38
select select "Office Staff/Clerk"
click at [351, 546] on select "College/Lecturer Craft Seller Creative Driver Executive Farmer Forces - Non Com…" at bounding box center [537, 565] width 372 height 38
click at [778, 471] on select "AGRICULTURE ALCOHOL & TOBACCO CONSTRUCTION MATERIALS METALLURGY EQUIPMENT FOR R…" at bounding box center [932, 490] width 372 height 38
click at [1197, 389] on section "Personal Details Mr Ms Mrs Dr Other Title Tiaan First Name VANDERMERWE Surname …" at bounding box center [734, 466] width 1468 height 4766
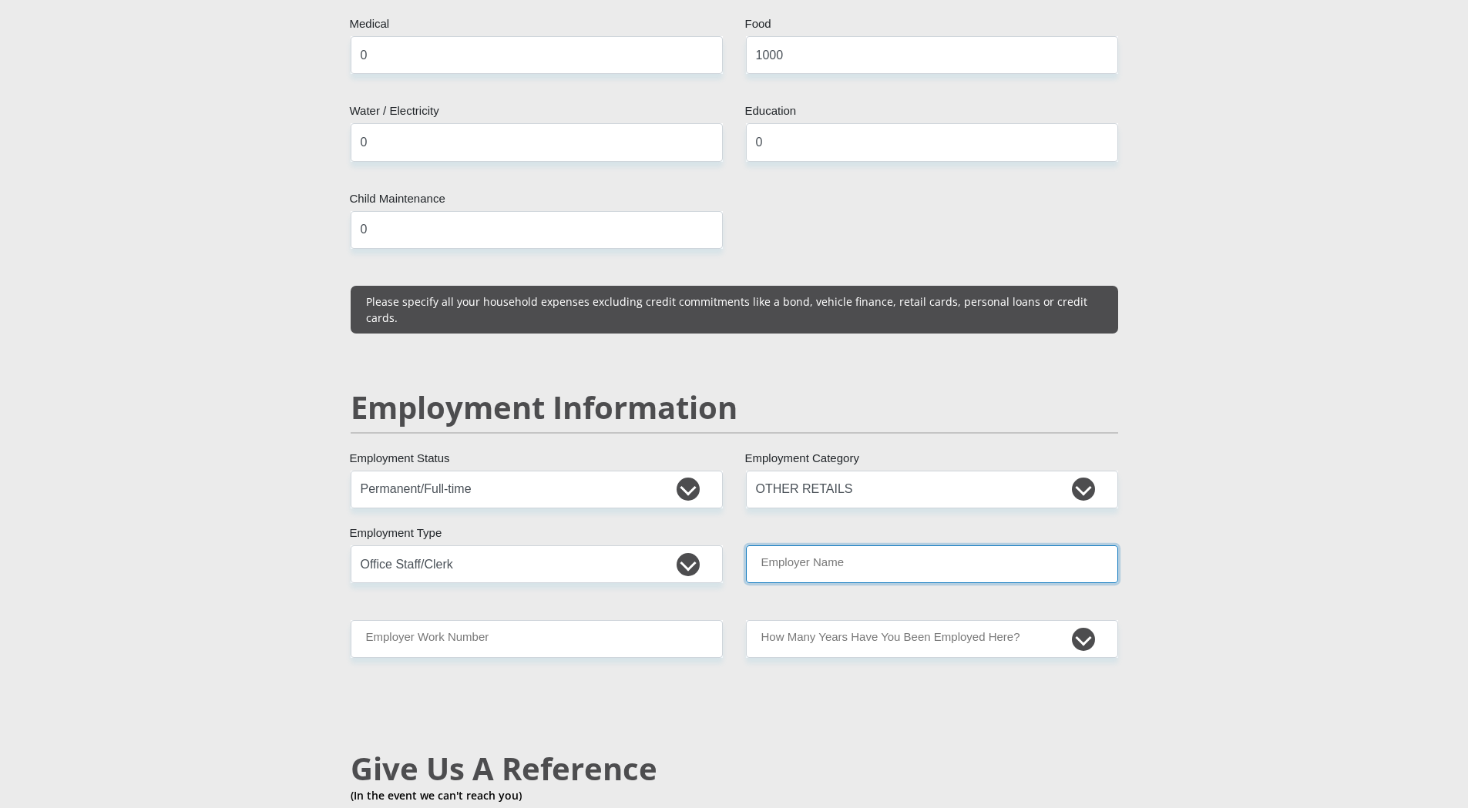
click at [791, 546] on input "Employer Name" at bounding box center [932, 565] width 372 height 38
type input "attrneys"
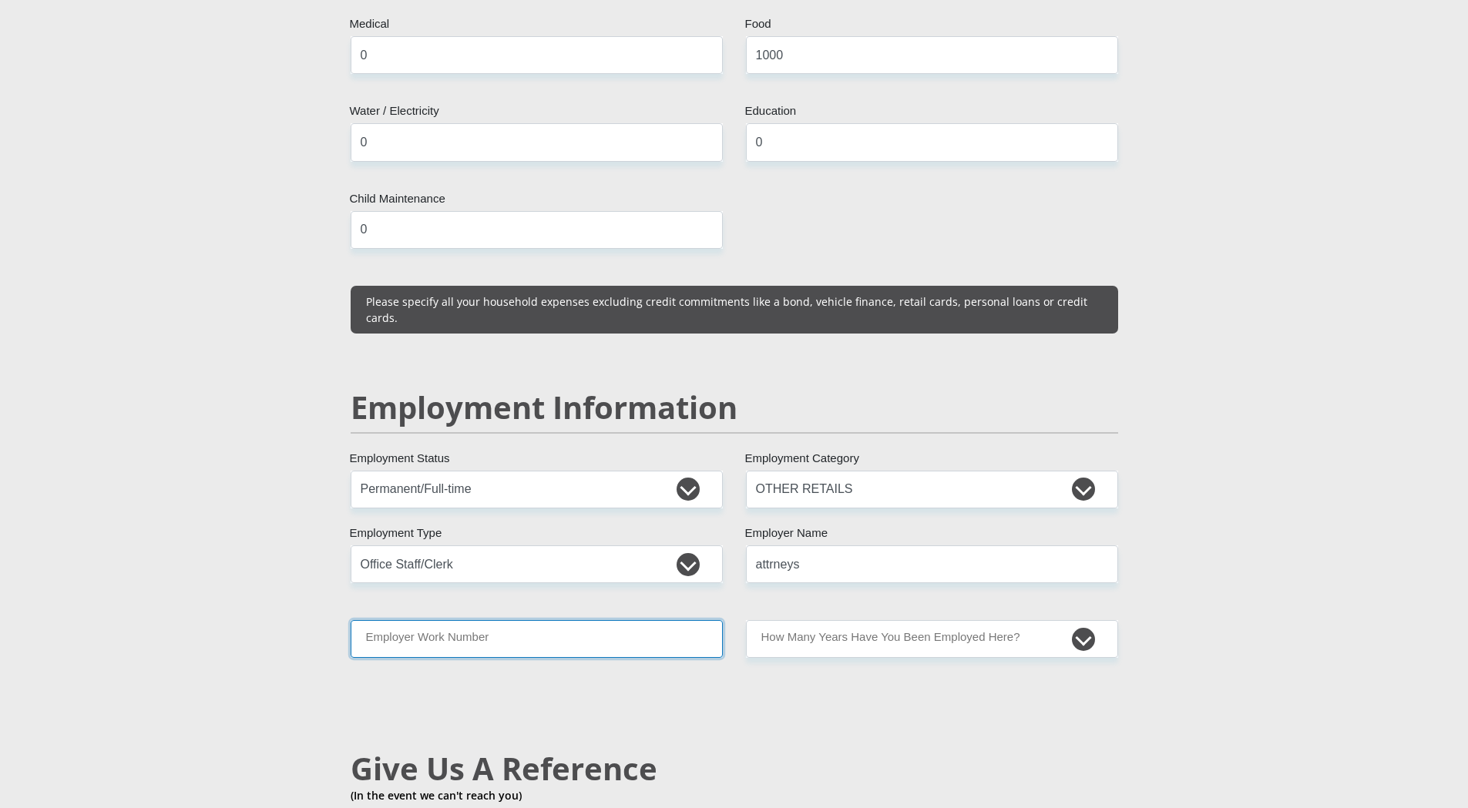
click at [480, 620] on input "Employer Work Number" at bounding box center [537, 639] width 372 height 38
type input "0638205771"
click at [798, 620] on select "less than 1 year 1-3 years 3-5 years 5+ years" at bounding box center [932, 639] width 372 height 38
select select "24"
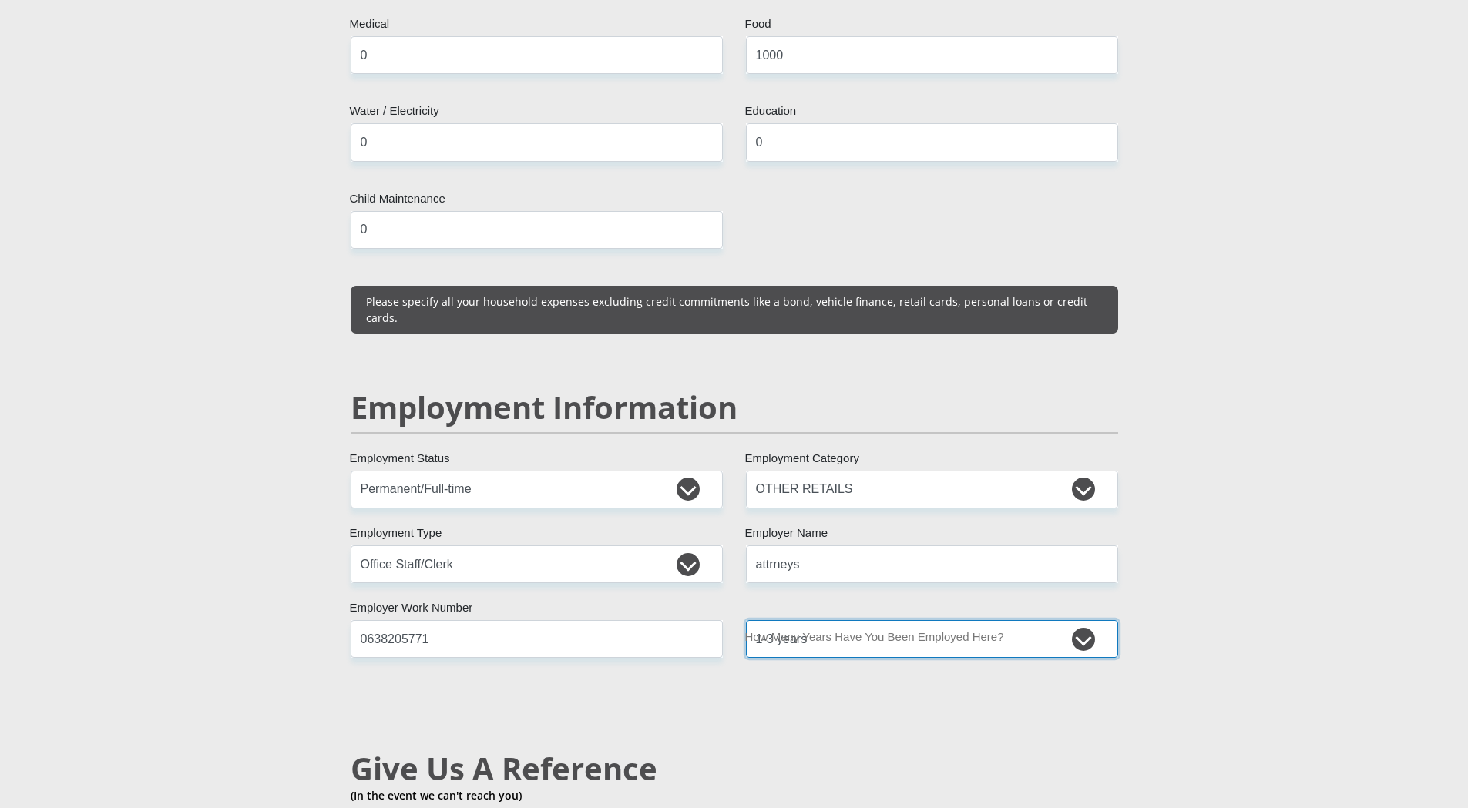
click at [746, 620] on select "less than 1 year 1-3 years 3-5 years 5+ years" at bounding box center [932, 639] width 372 height 38
click at [1071, 471] on select "AGRICULTURE ALCOHOL & TOBACCO CONSTRUCTION MATERIALS METALLURGY EQUIPMENT FOR R…" at bounding box center [932, 490] width 372 height 38
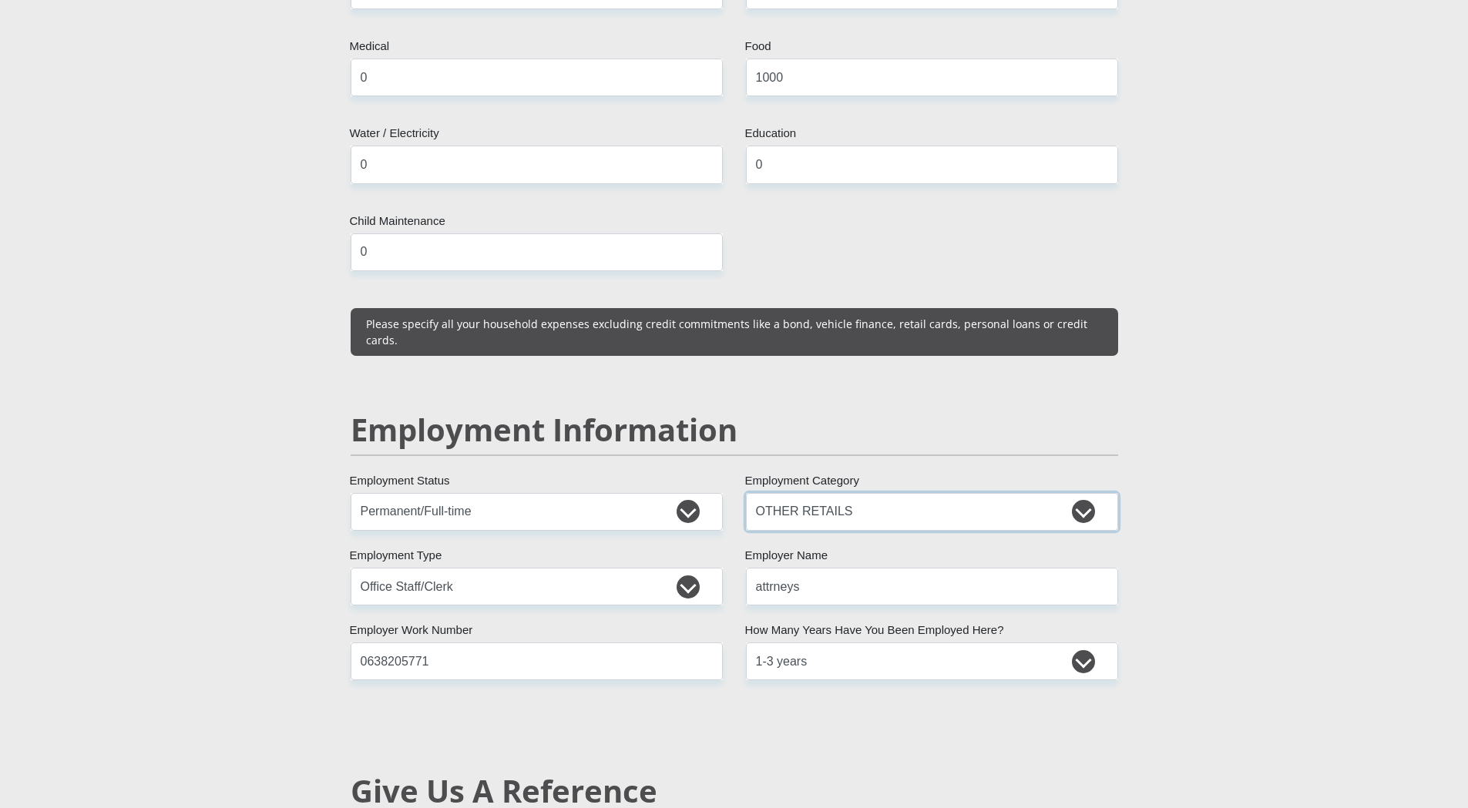
scroll to position [2543, 0]
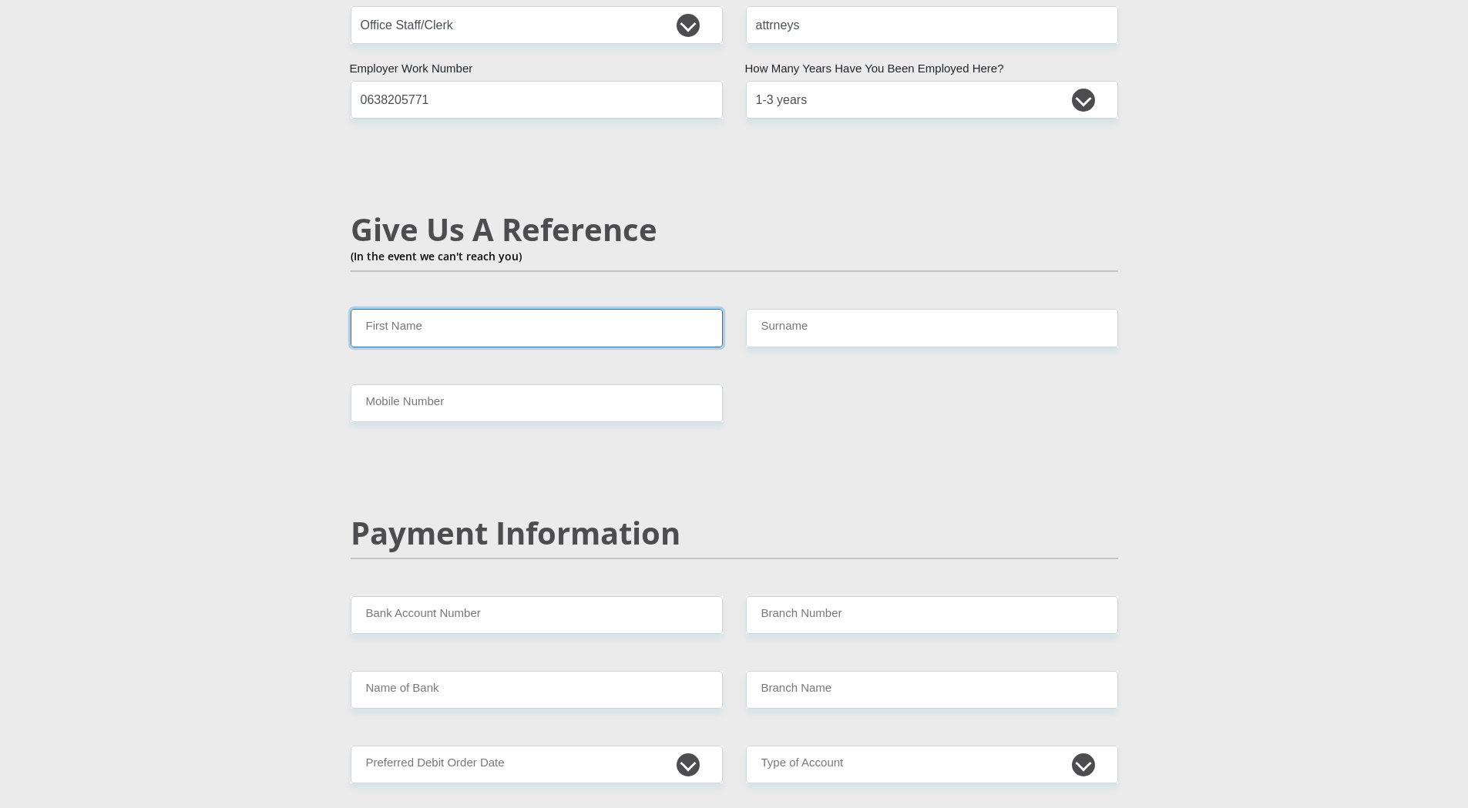
click at [440, 309] on input "First Name" at bounding box center [537, 328] width 372 height 38
type input "D"
type input "Derek"
type input "van der Merwe"
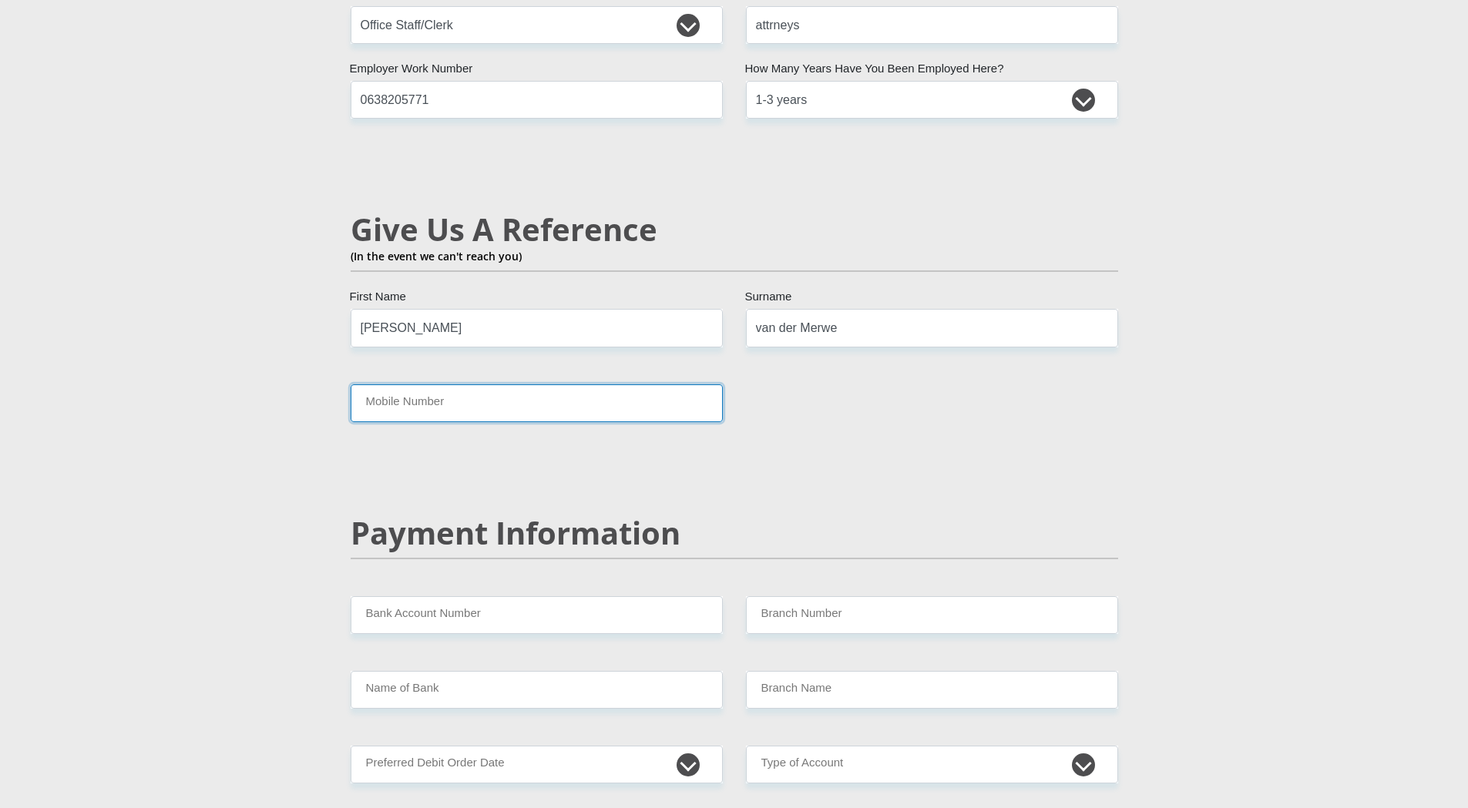
click at [419, 385] on input "Mobile Number" at bounding box center [537, 404] width 372 height 38
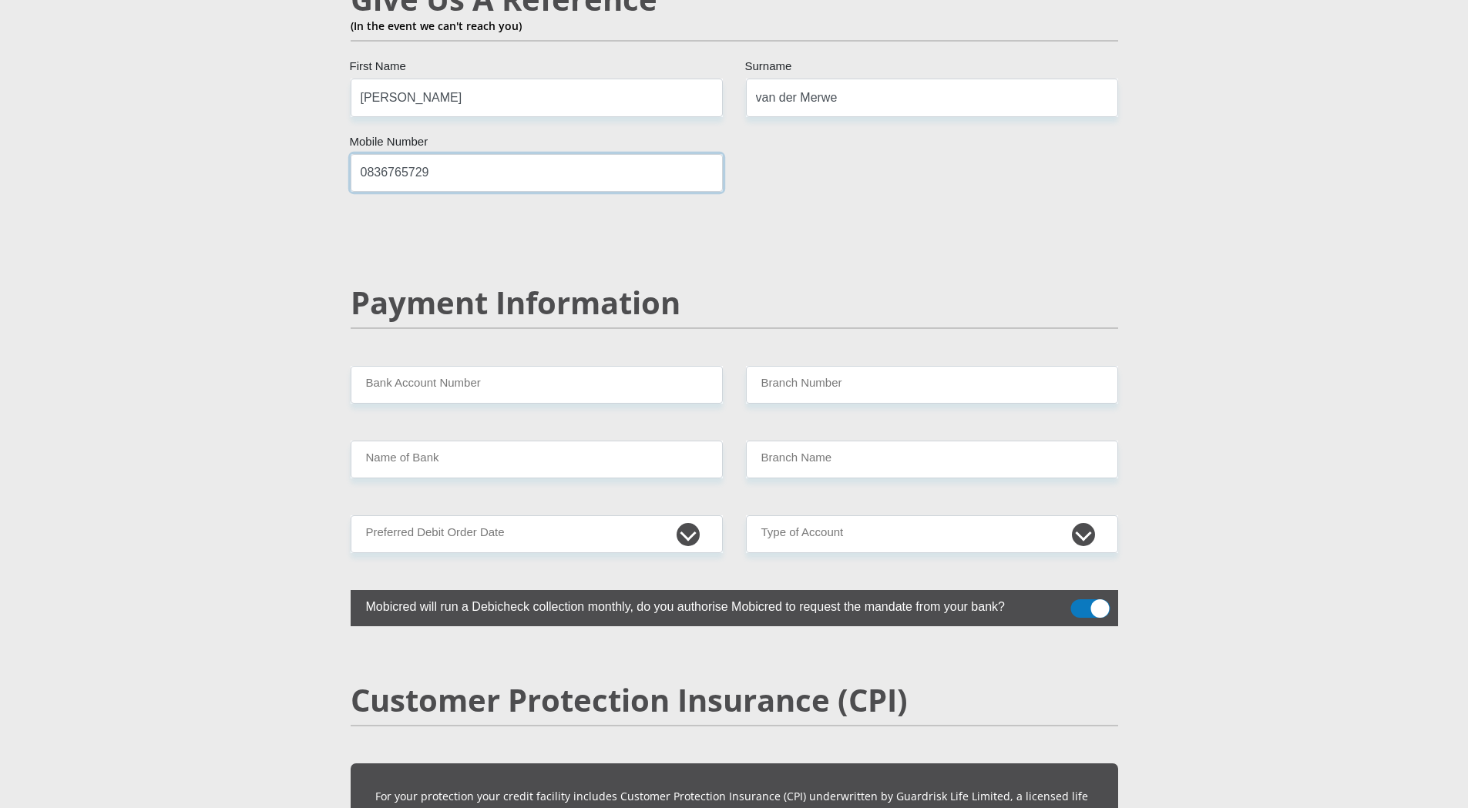
scroll to position [2774, 0]
type input "0836765729"
click at [467, 365] on input "Bank Account Number" at bounding box center [537, 384] width 372 height 38
click at [546, 515] on select "1st 2nd 3rd 4th 5th 7th 18th 19th 20th 21st 22nd 23rd 24th 25th 26th 27th 28th …" at bounding box center [537, 534] width 372 height 38
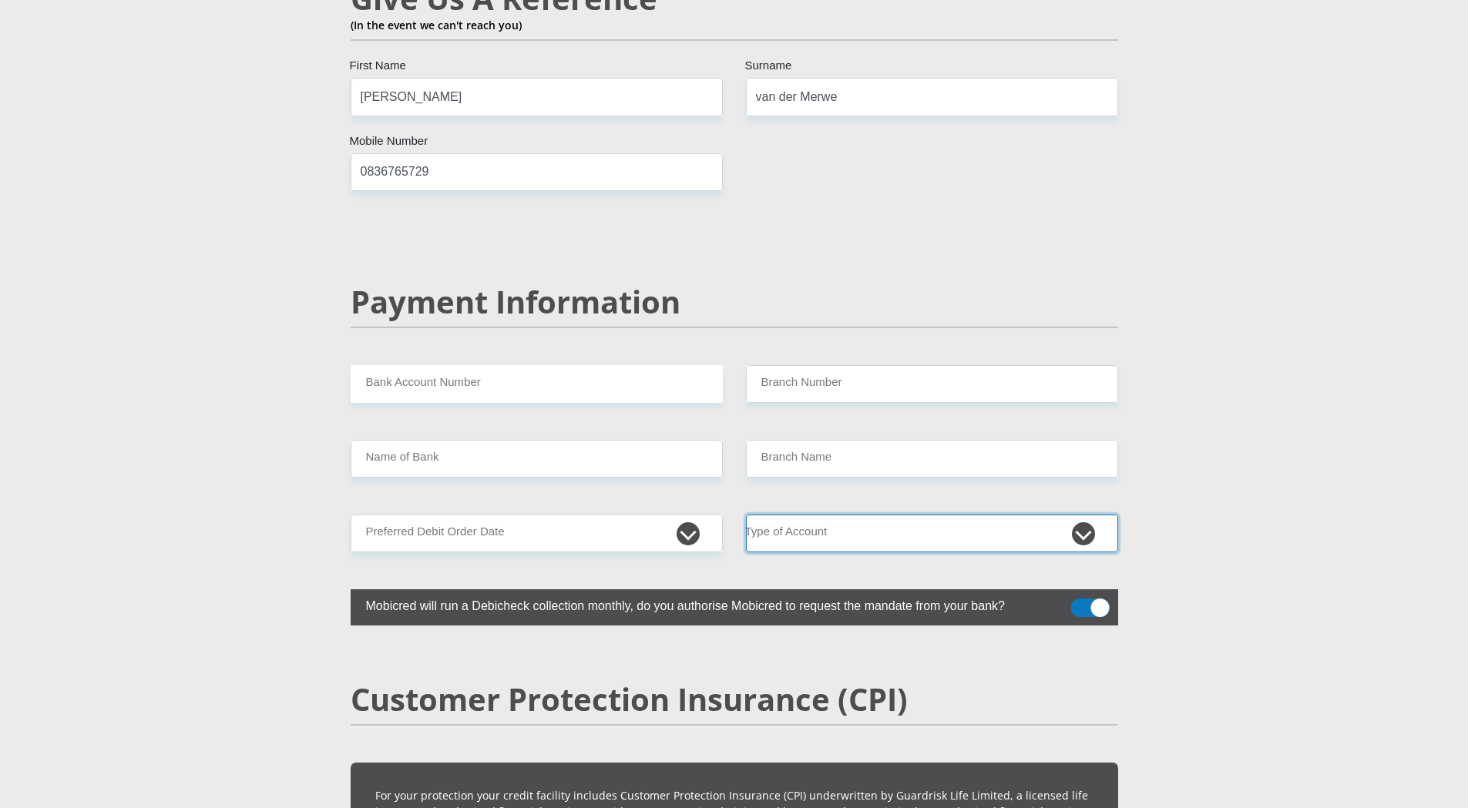
click at [840, 515] on select "Cheque Savings" at bounding box center [932, 534] width 372 height 38
click at [581, 515] on select "1st 2nd 3rd 4th 5th 7th 18th 19th 20th 21st 22nd 23rd 24th 25th 26th 27th 28th …" at bounding box center [537, 534] width 372 height 38
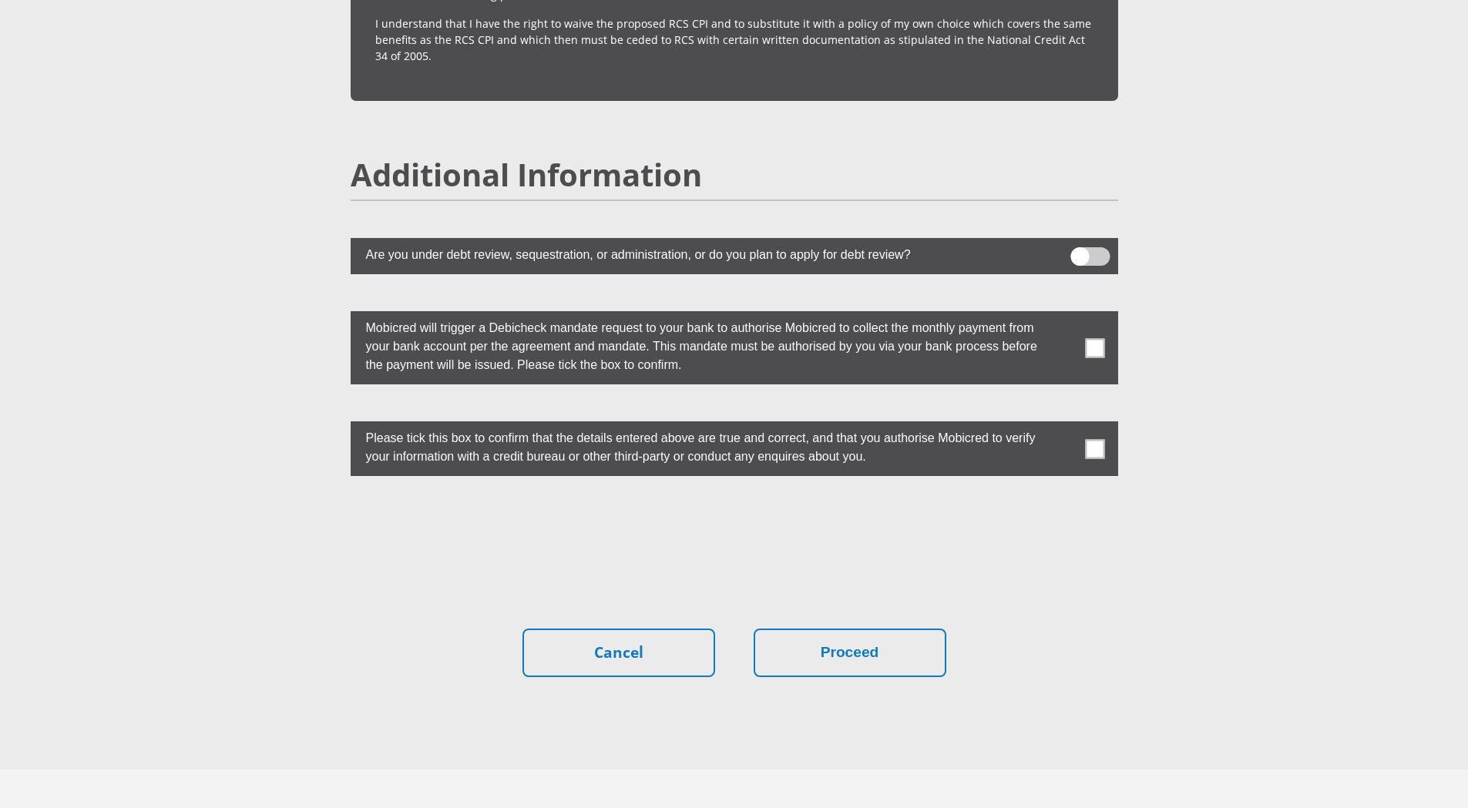
scroll to position [4084, 0]
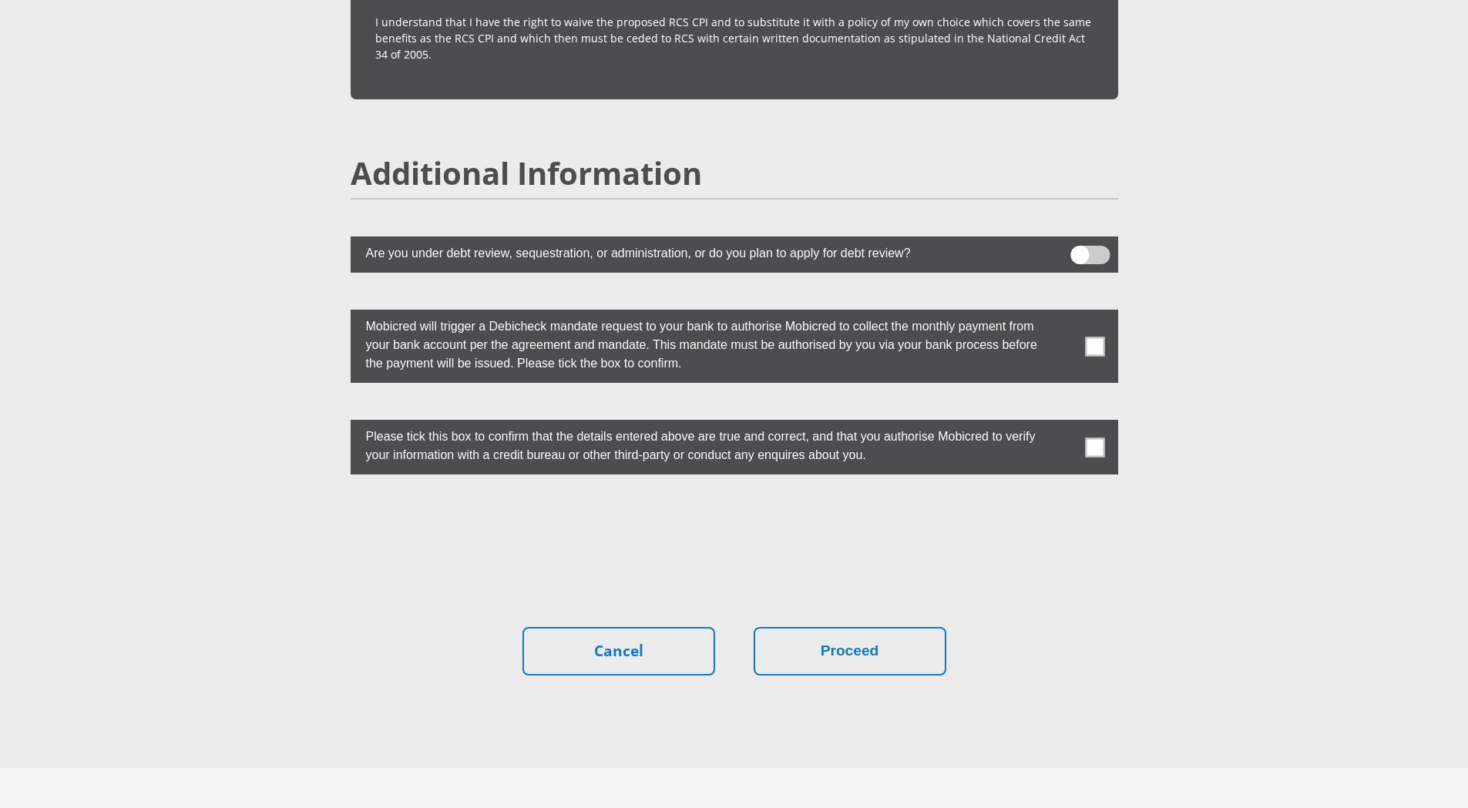
click at [1096, 337] on span at bounding box center [1094, 346] width 19 height 19
click at [1064, 314] on input "checkbox" at bounding box center [1064, 314] width 0 height 0
click at [1100, 438] on span at bounding box center [1094, 447] width 19 height 19
click at [1064, 424] on input "checkbox" at bounding box center [1064, 424] width 0 height 0
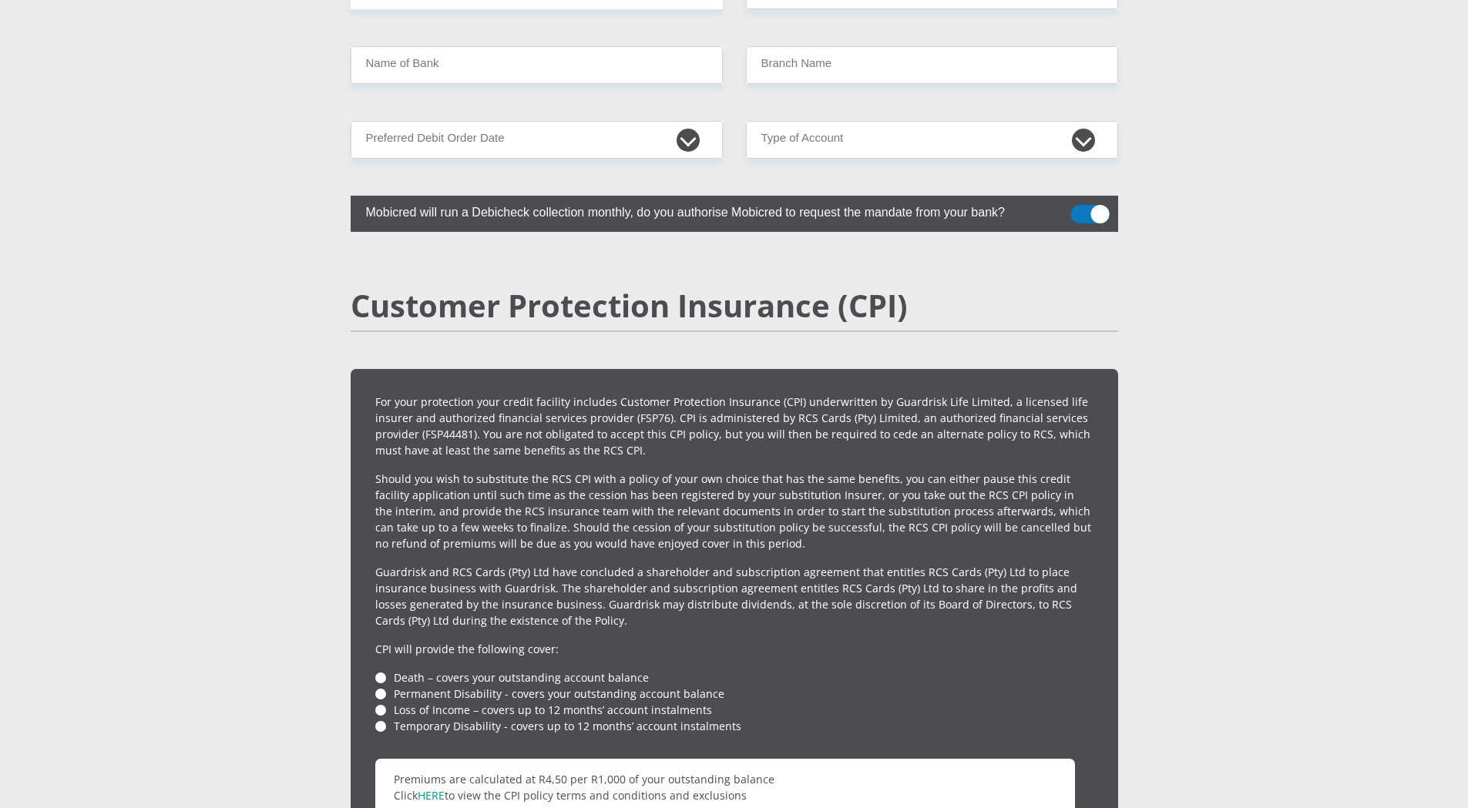
scroll to position [3159, 0]
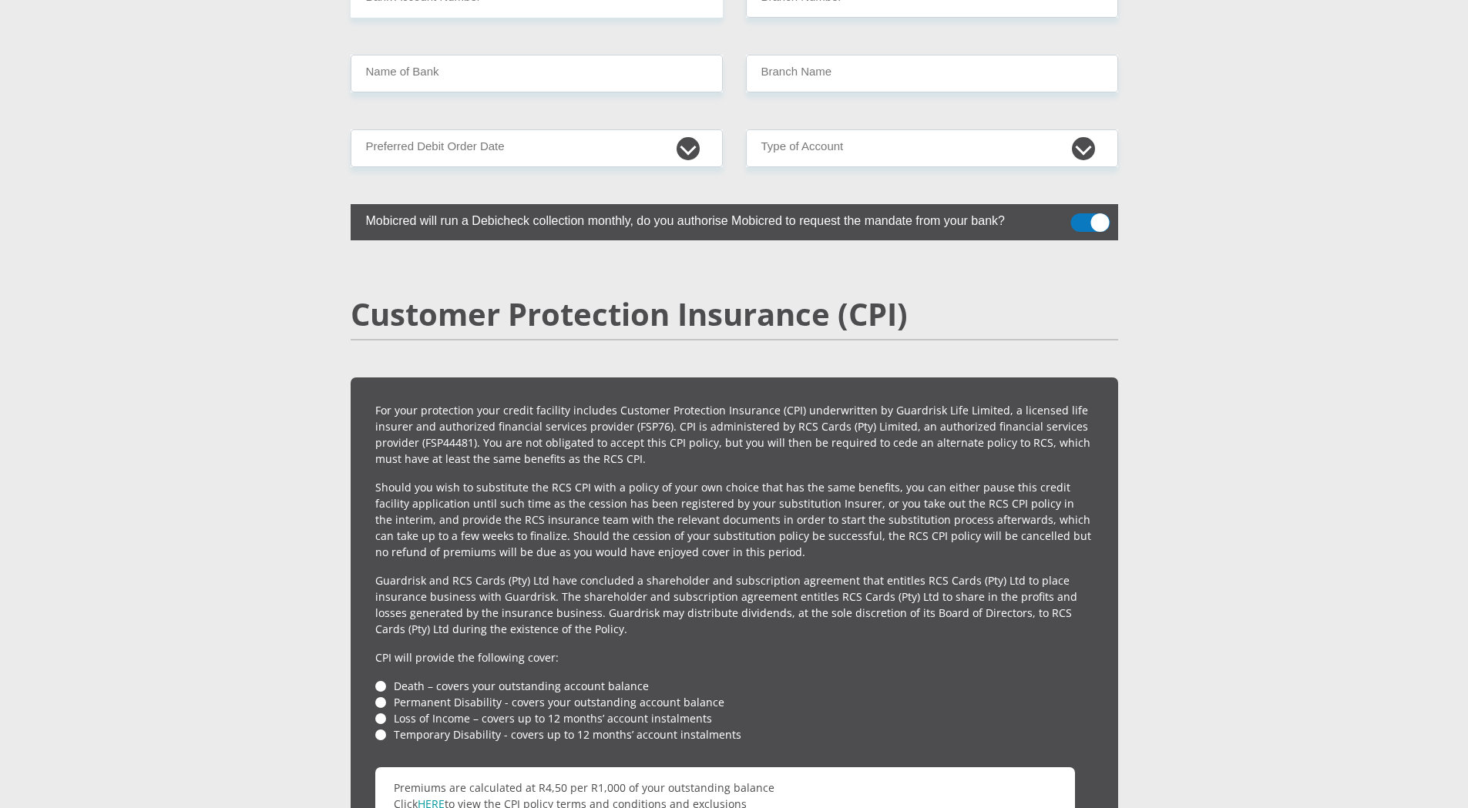
click at [379, 678] on li "Death – covers your outstanding account balance" at bounding box center [734, 686] width 718 height 16
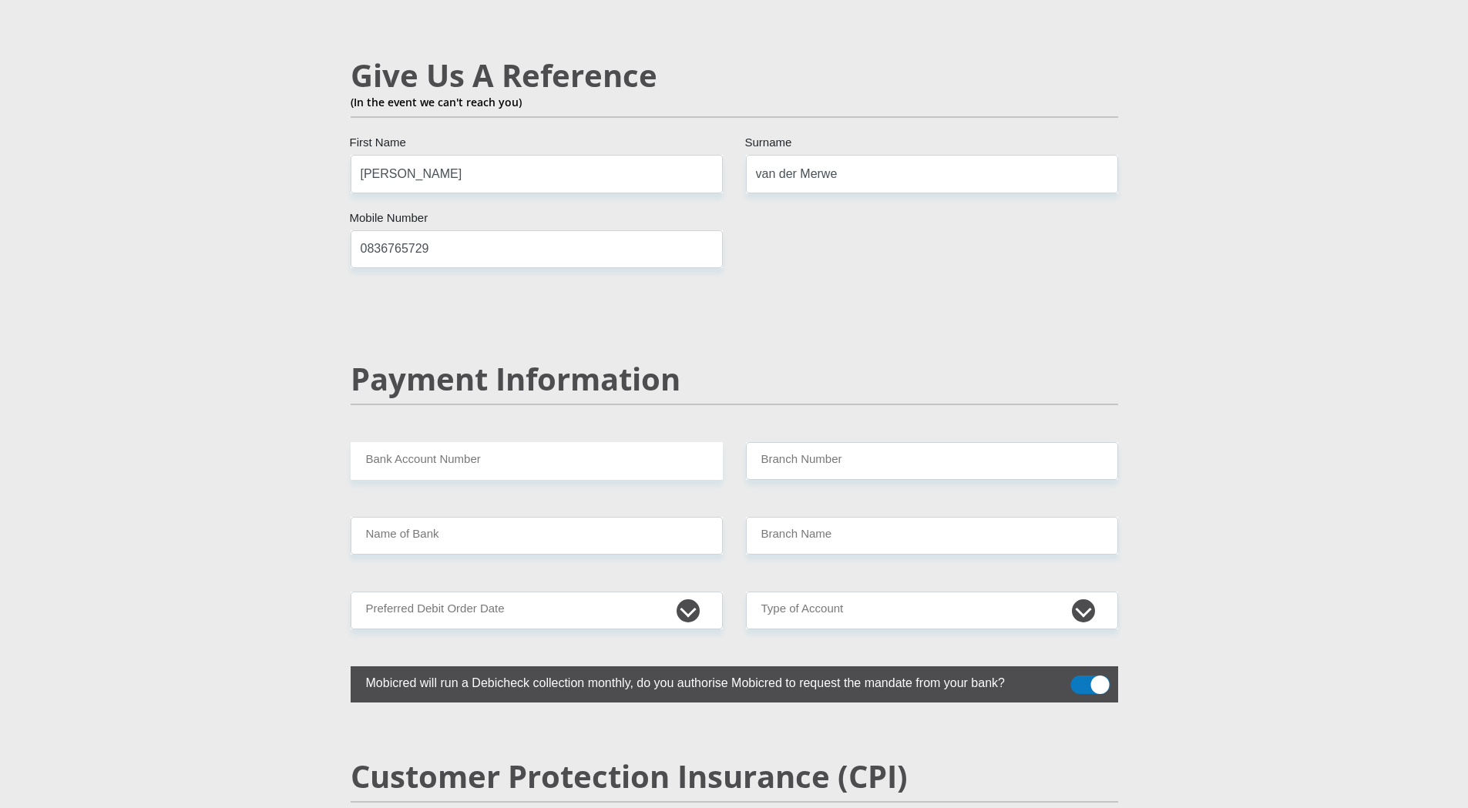
scroll to position [2620, 0]
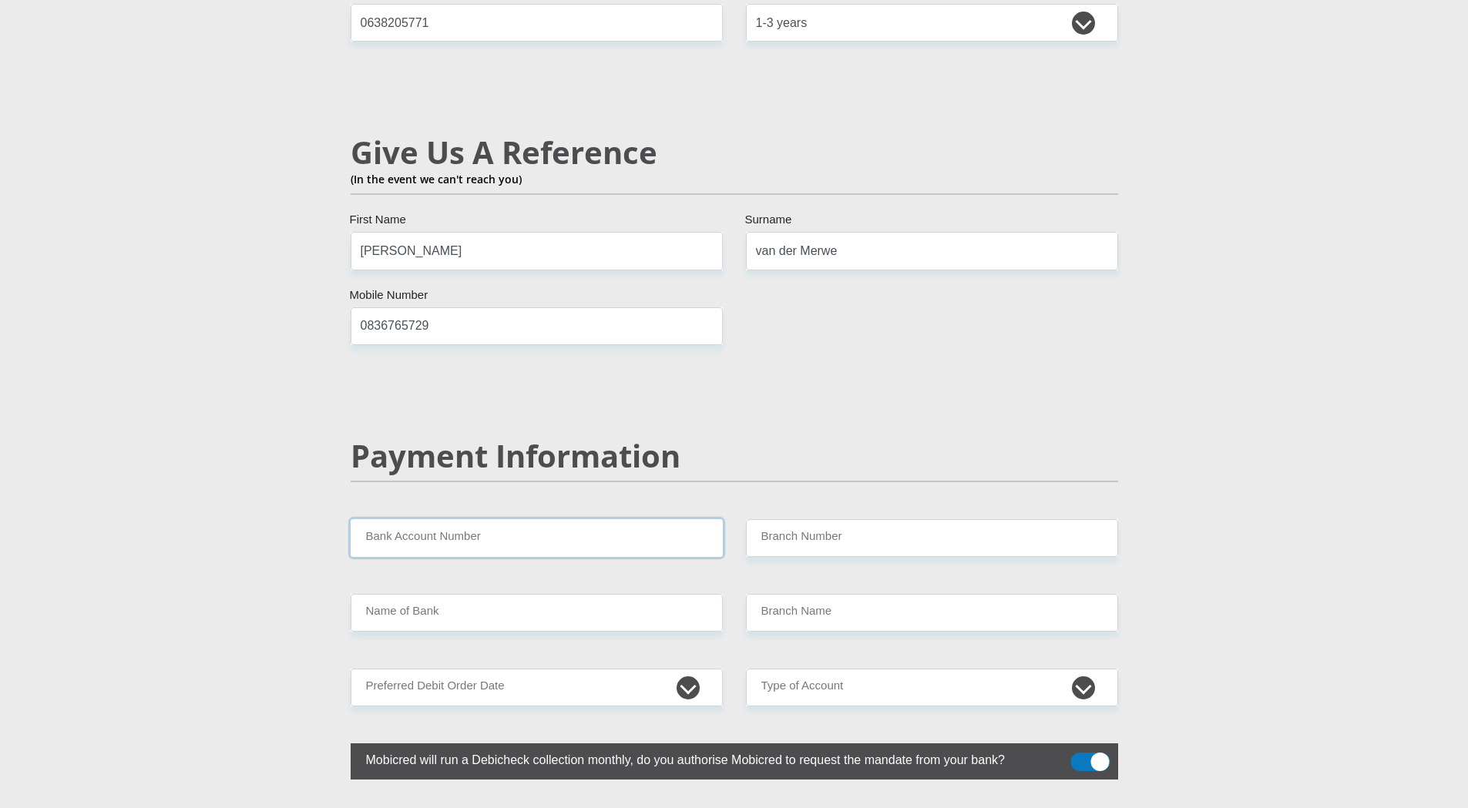
click at [469, 519] on input "Bank Account Number" at bounding box center [537, 538] width 372 height 38
click at [539, 669] on select "1st 2nd 3rd 4th 5th 7th 18th 19th 20th 21st 22nd 23rd 24th 25th 26th 27th 28th …" at bounding box center [537, 688] width 372 height 38
click at [480, 594] on input "Name of Bank" at bounding box center [537, 613] width 372 height 38
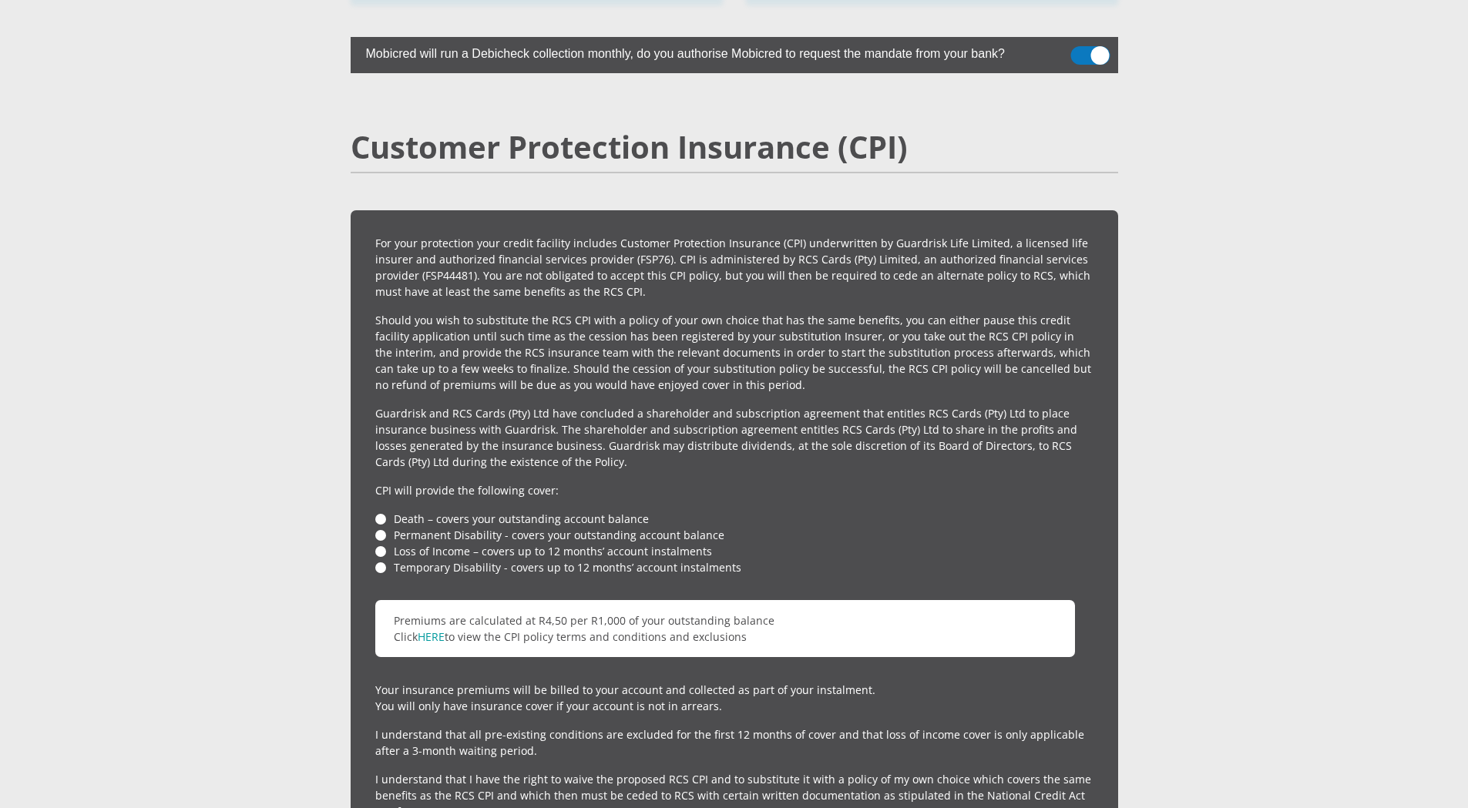
scroll to position [2710, 0]
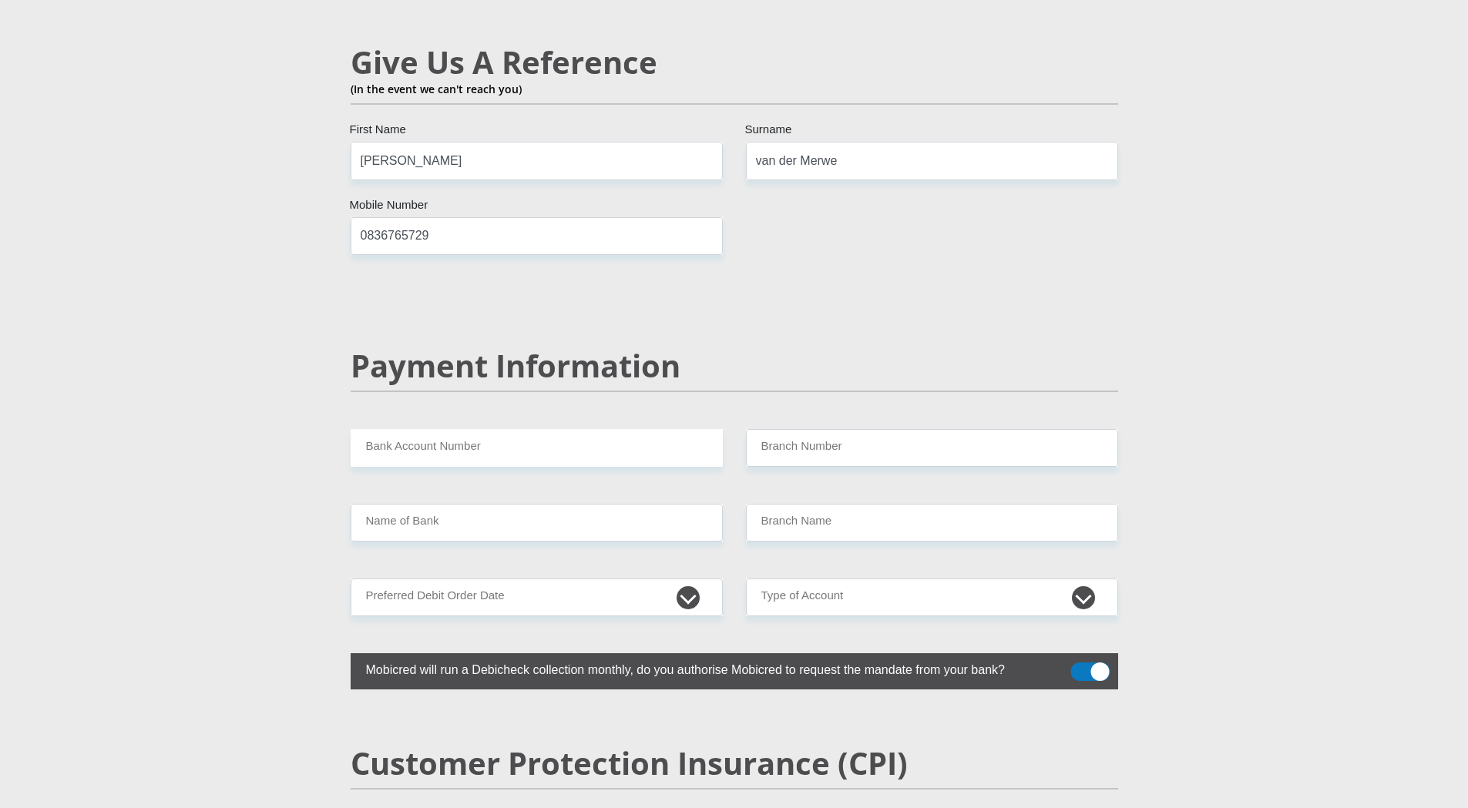
click at [418, 390] on div "Payment Information" at bounding box center [734, 389] width 791 height 82
drag, startPoint x: 423, startPoint y: 397, endPoint x: 433, endPoint y: 399, distance: 10.3
click at [425, 429] on input "Bank Account Number" at bounding box center [537, 448] width 372 height 38
paste input "1215229488"
type input "1215229488"
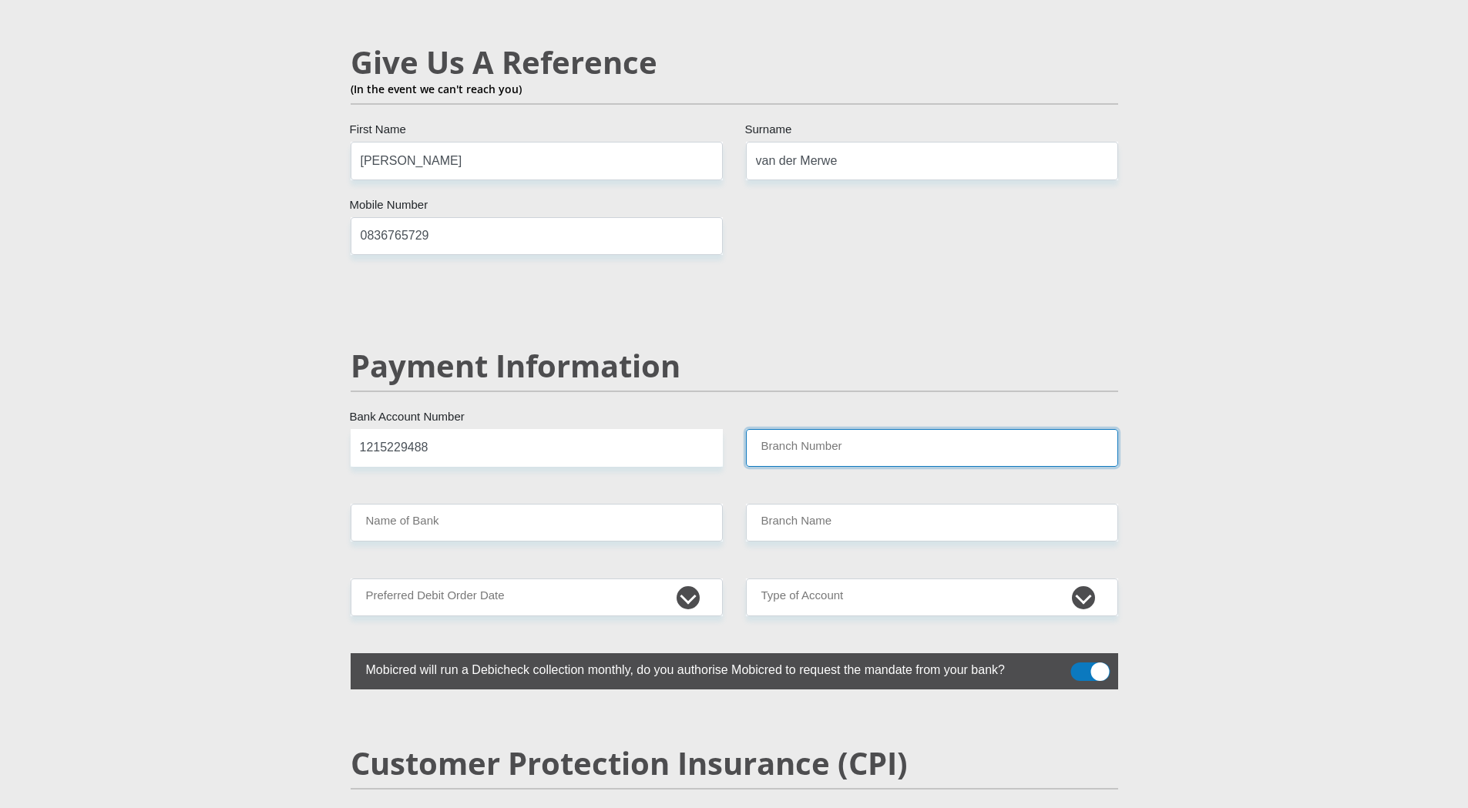
click at [784, 429] on input "Branch Number" at bounding box center [932, 448] width 372 height 38
paste input "198765"
type input "198765"
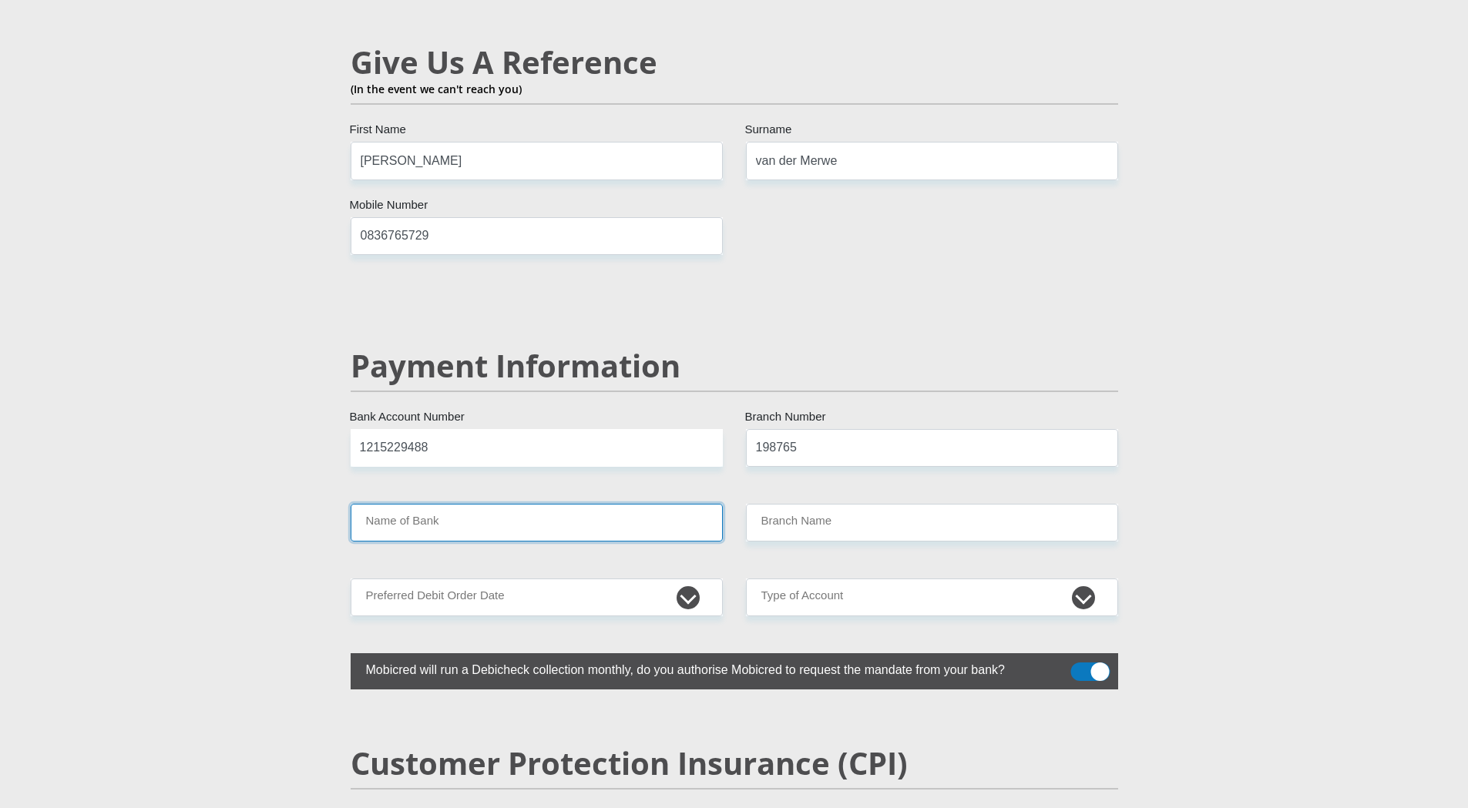
click at [483, 504] on input "Name of Bank" at bounding box center [537, 523] width 372 height 38
type input "NEDBANK"
type input "NEDBANK SOUTH AFRICA"
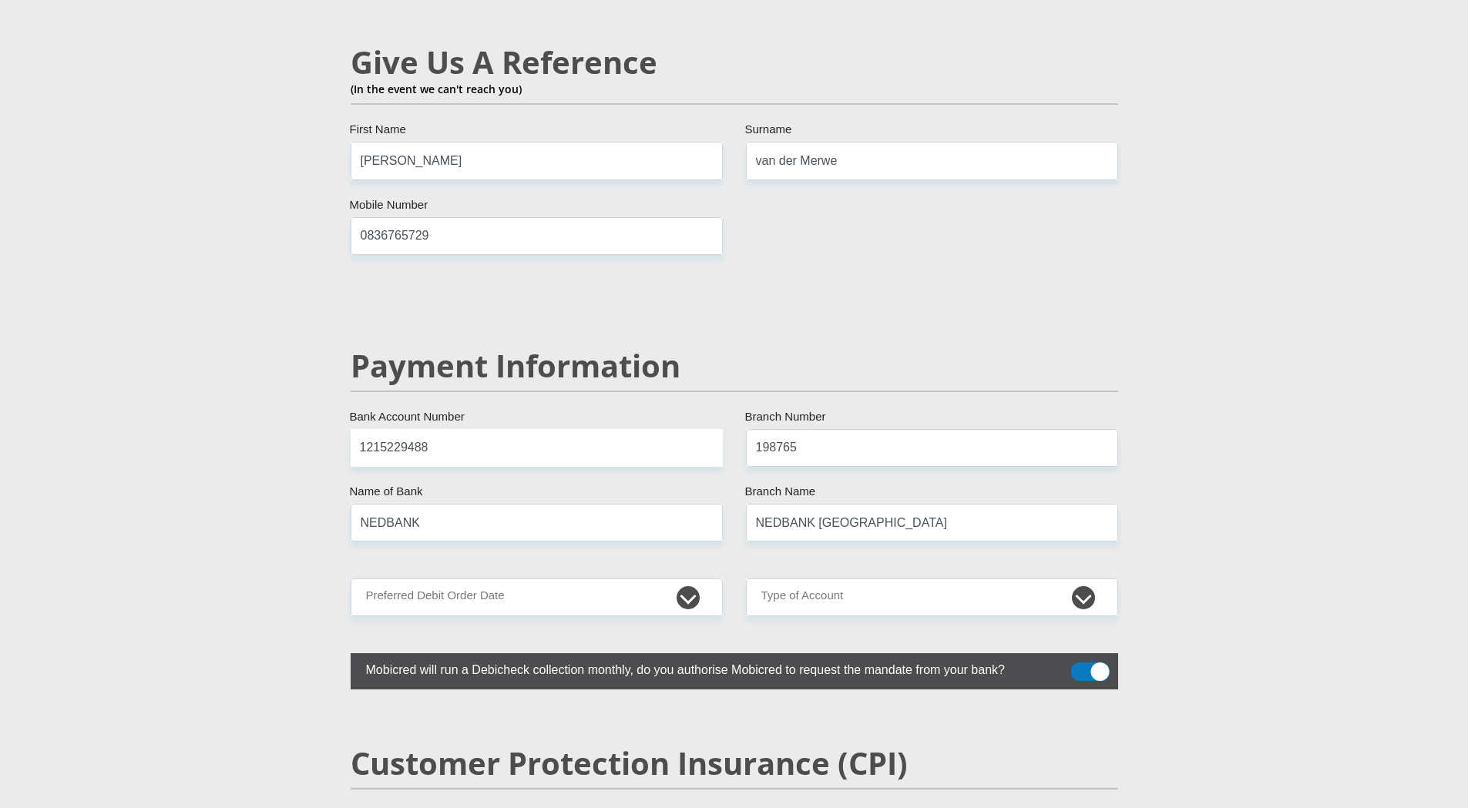
click at [507, 579] on select "1st 2nd 3rd 4th 5th 7th 18th 19th 20th 21st 22nd 23rd 24th 25th 26th 27th 28th …" at bounding box center [537, 598] width 372 height 38
select select "2"
click at [351, 579] on select "1st 2nd 3rd 4th 5th 7th 18th 19th 20th 21st 22nd 23rd 24th 25th 26th 27th 28th …" at bounding box center [537, 598] width 372 height 38
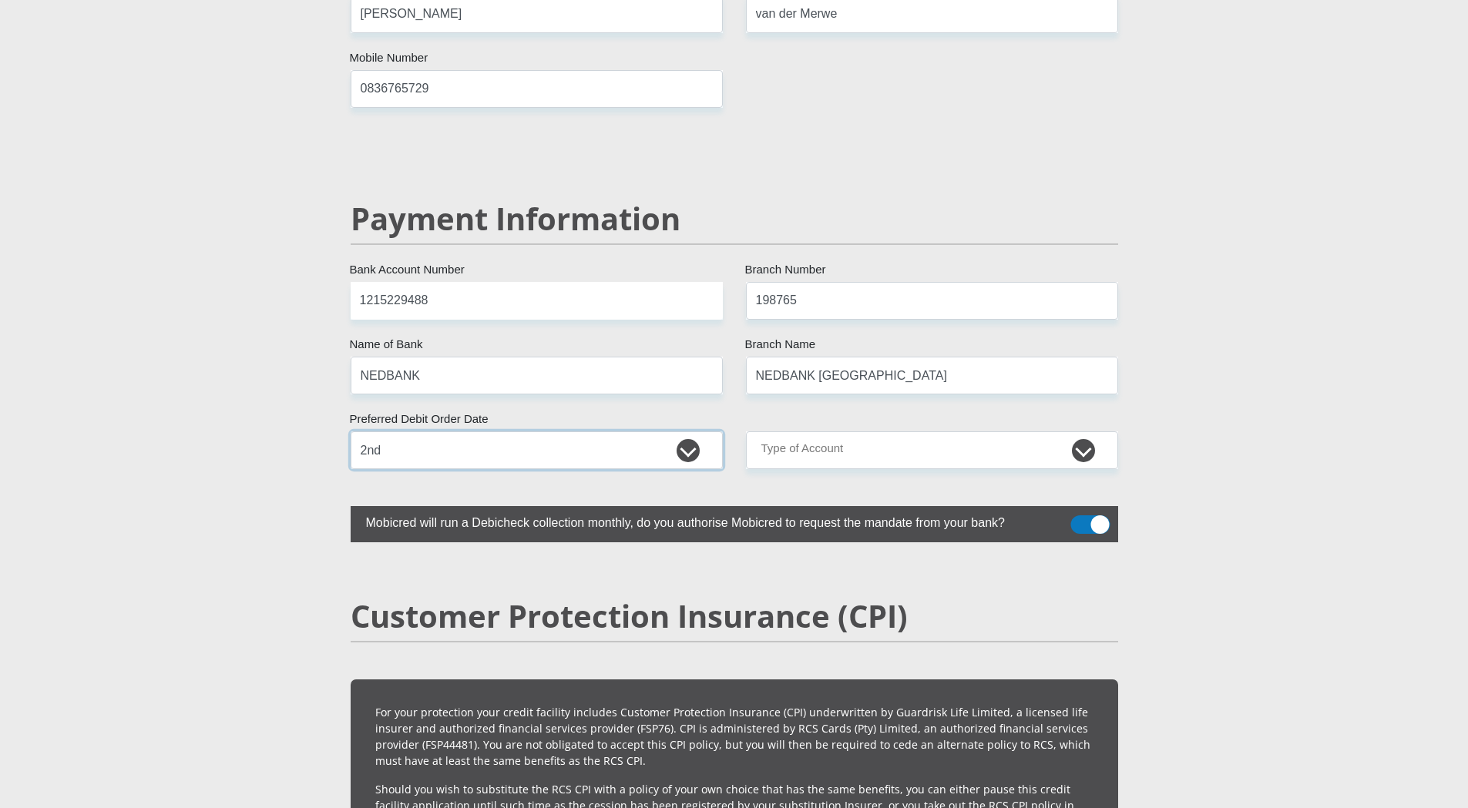
scroll to position [2864, 0]
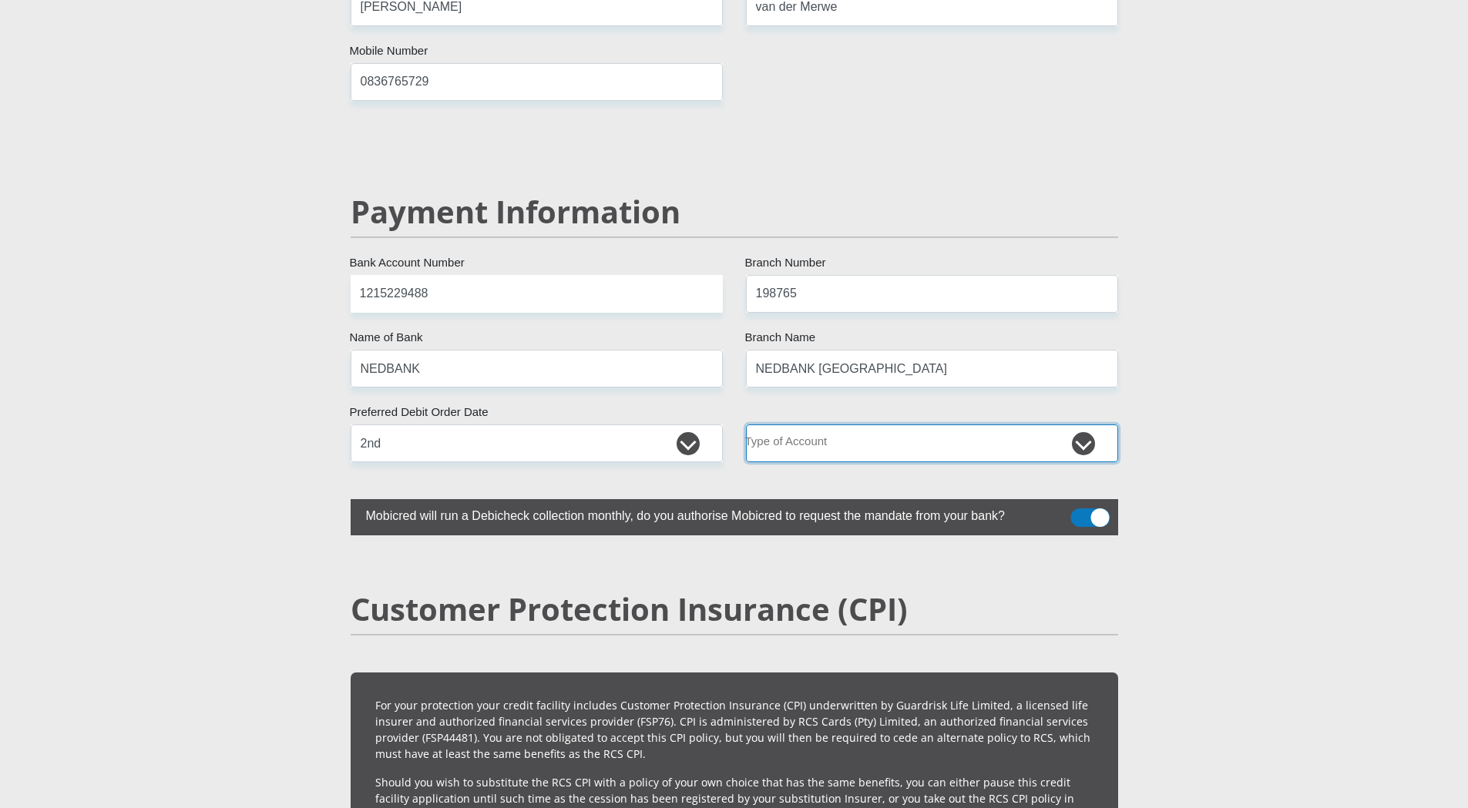
click at [886, 425] on select "Cheque Savings" at bounding box center [932, 444] width 372 height 38
select select "CUR"
click at [746, 425] on select "Cheque Savings" at bounding box center [932, 444] width 372 height 38
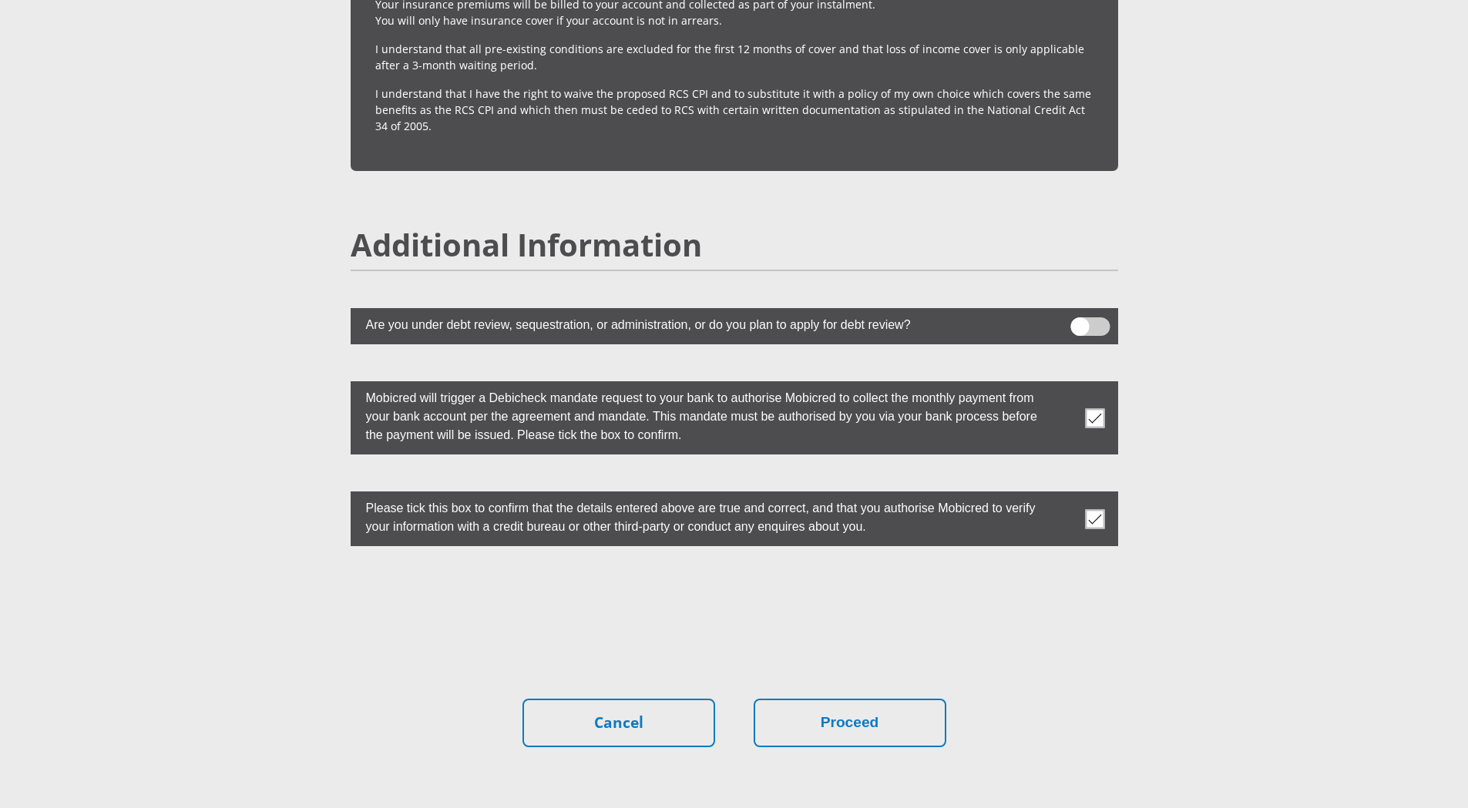
scroll to position [4020, 0]
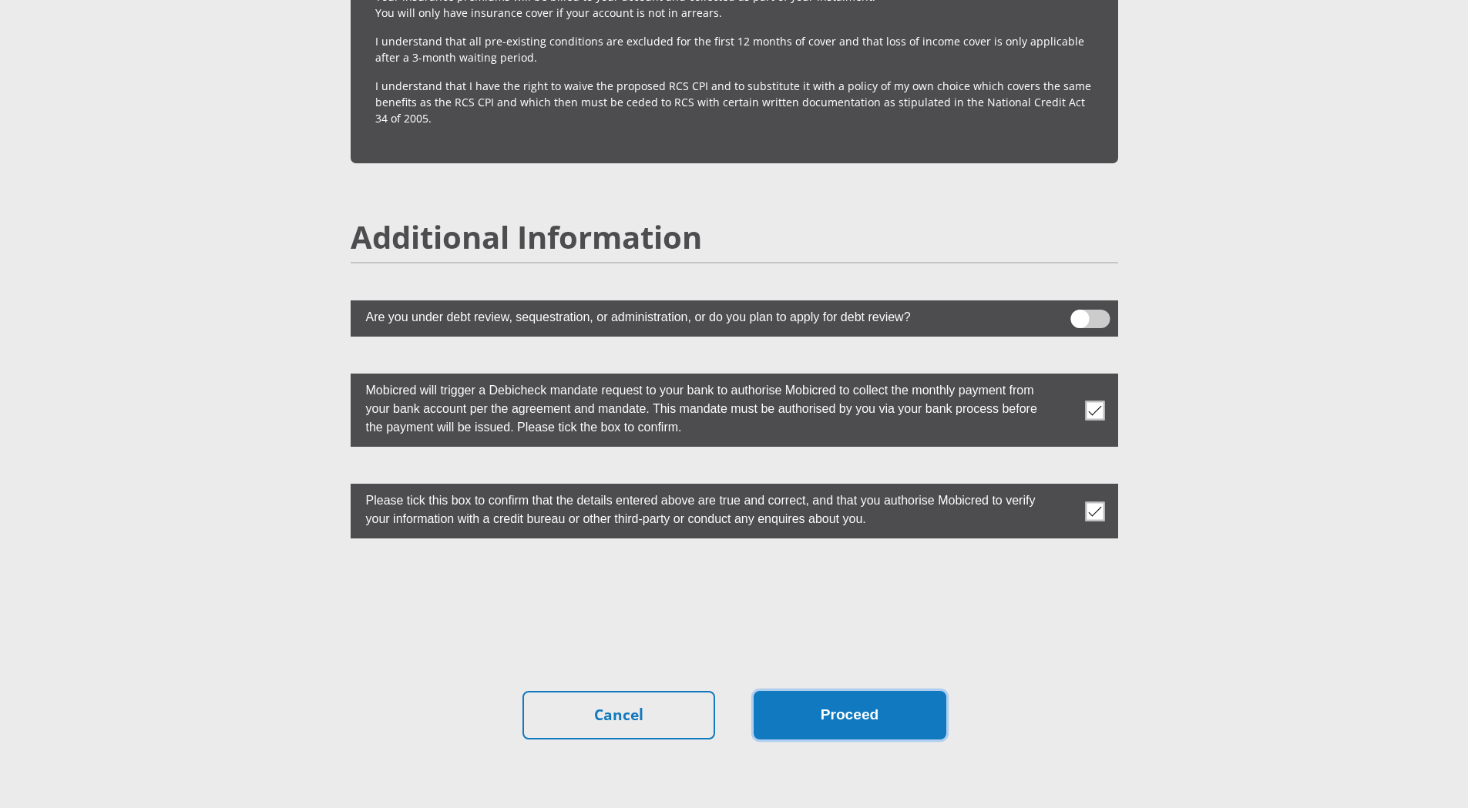
click at [821, 691] on button "Proceed" at bounding box center [850, 715] width 193 height 49
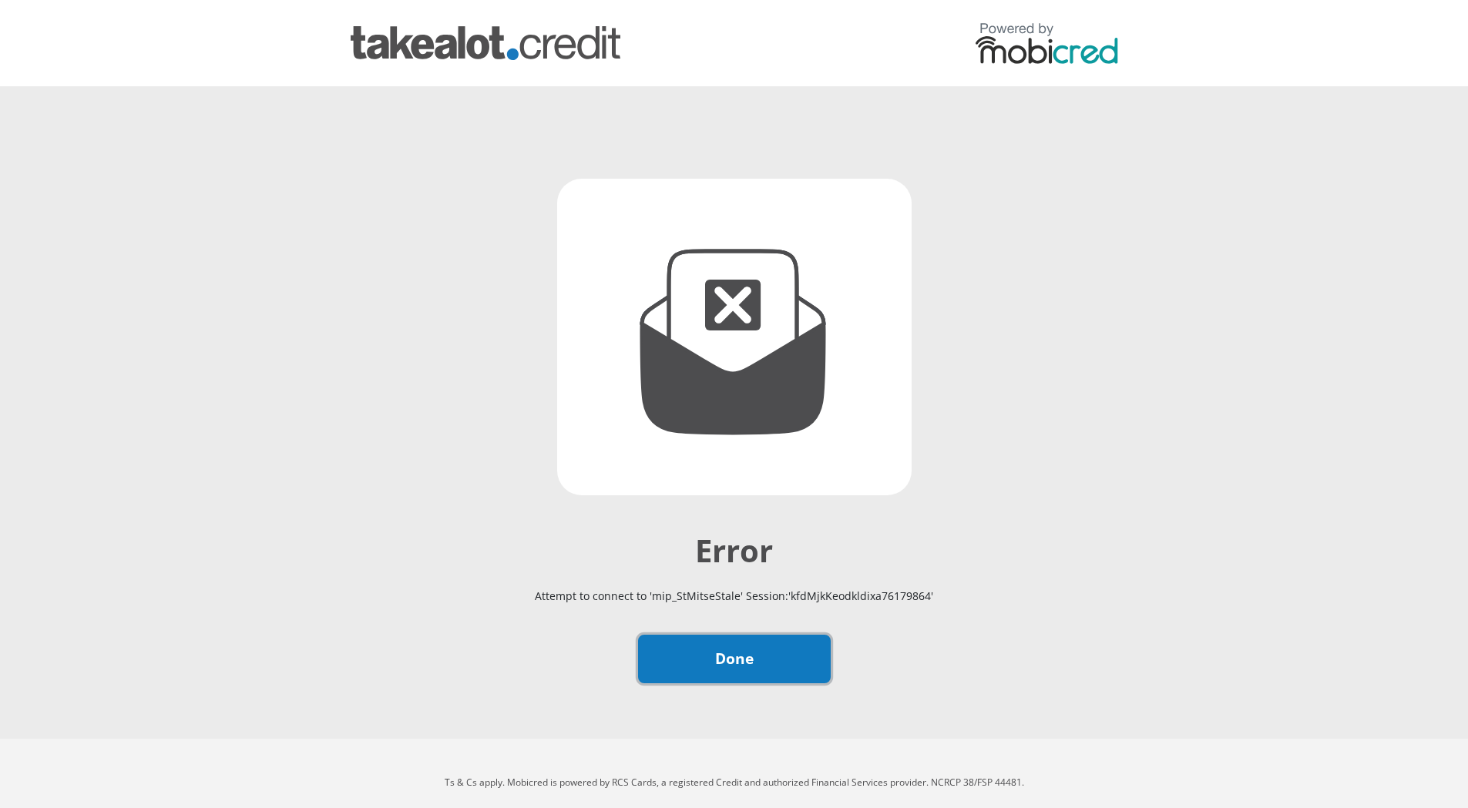
click at [767, 663] on link "Done" at bounding box center [734, 659] width 193 height 49
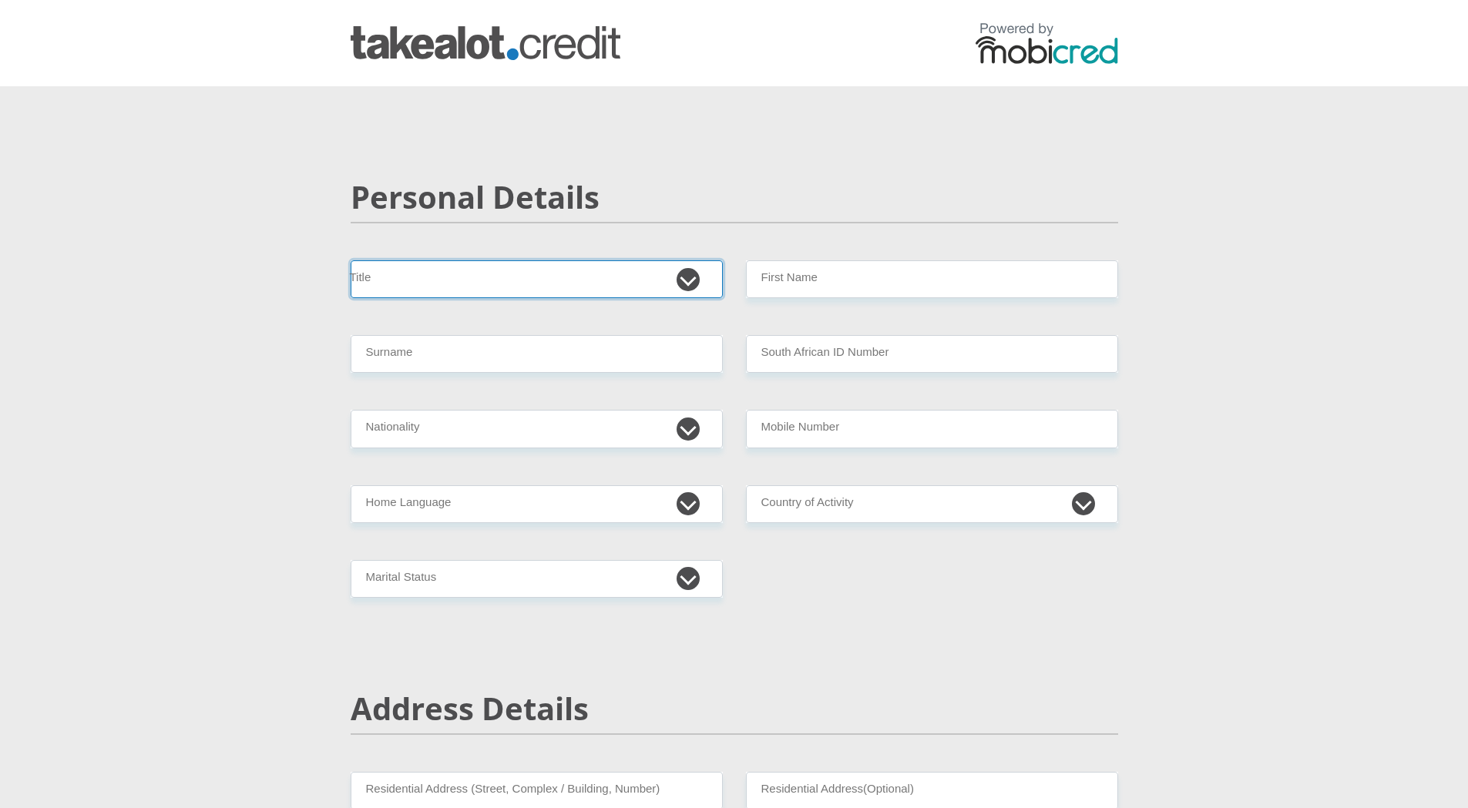
click at [474, 264] on select "Mr Ms Mrs Dr Other" at bounding box center [537, 279] width 372 height 38
click at [468, 274] on select "Mr Ms Mrs Dr Other" at bounding box center [537, 279] width 372 height 38
click at [415, 271] on select "Mr Ms Mrs Dr Other" at bounding box center [537, 279] width 372 height 38
select select "Mr"
click at [351, 260] on select "Mr Ms Mrs Dr Other" at bounding box center [537, 279] width 372 height 38
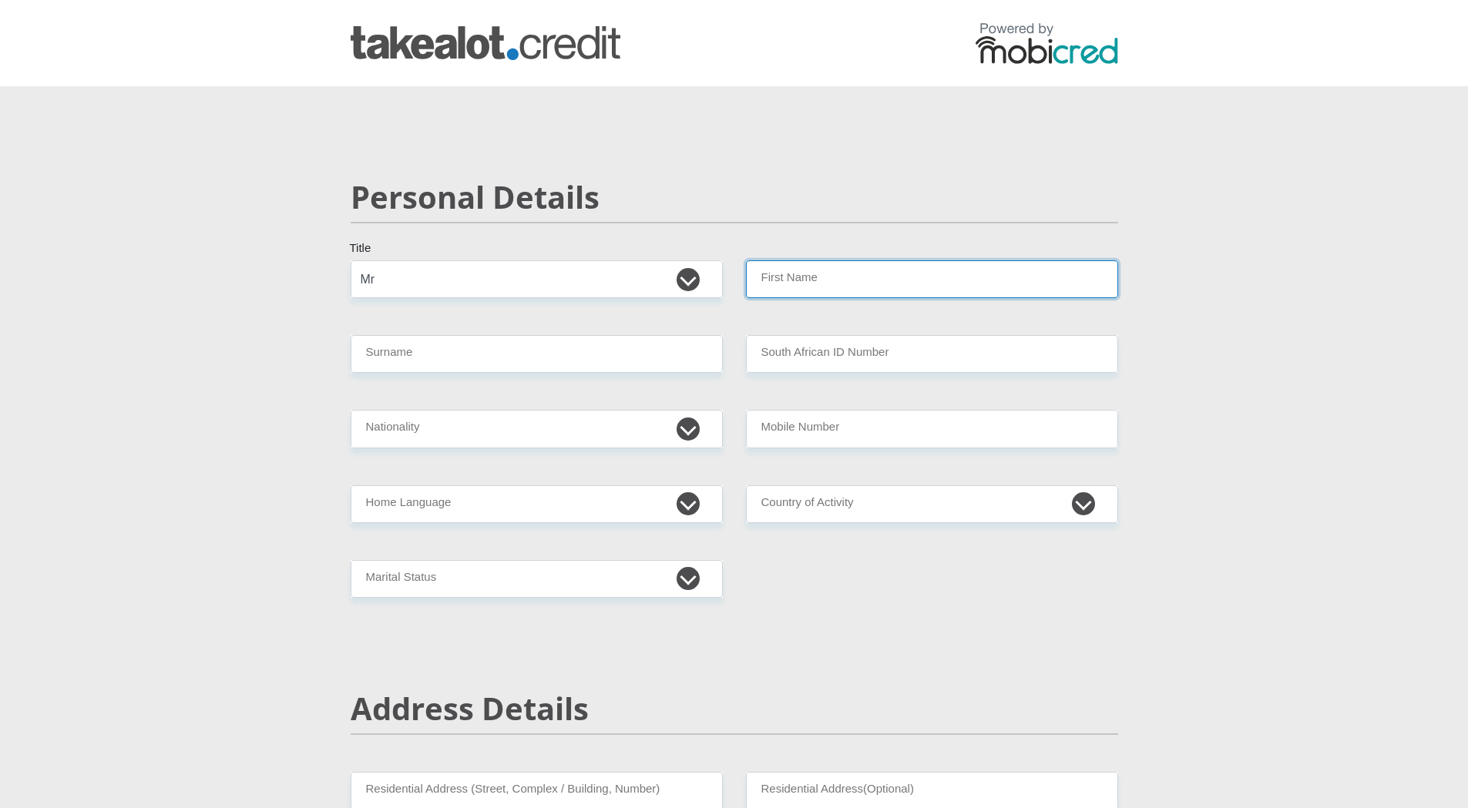
click at [788, 286] on input "First Name" at bounding box center [932, 279] width 372 height 38
type input "Tiaan"
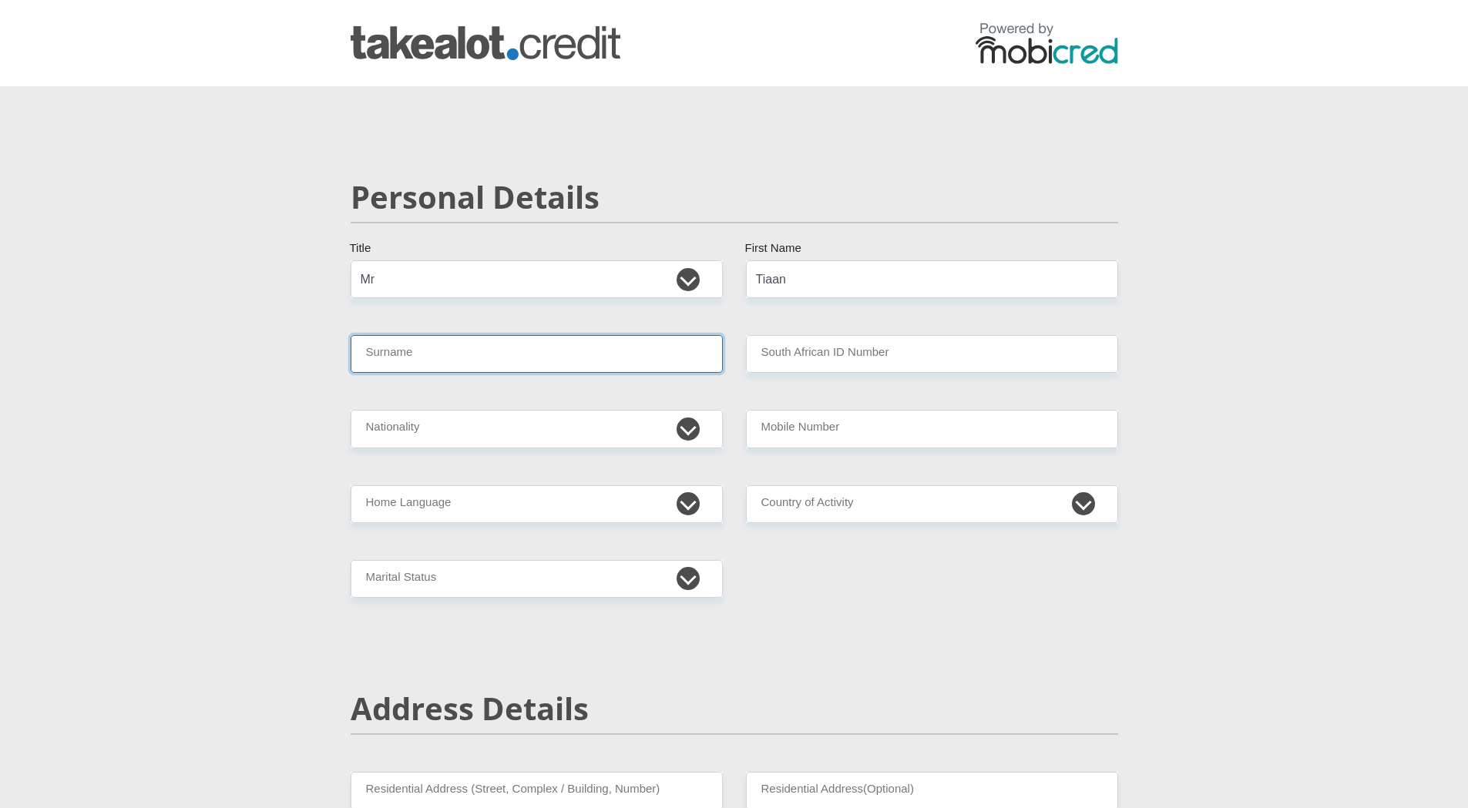
click at [386, 346] on input "Surname" at bounding box center [537, 354] width 372 height 38
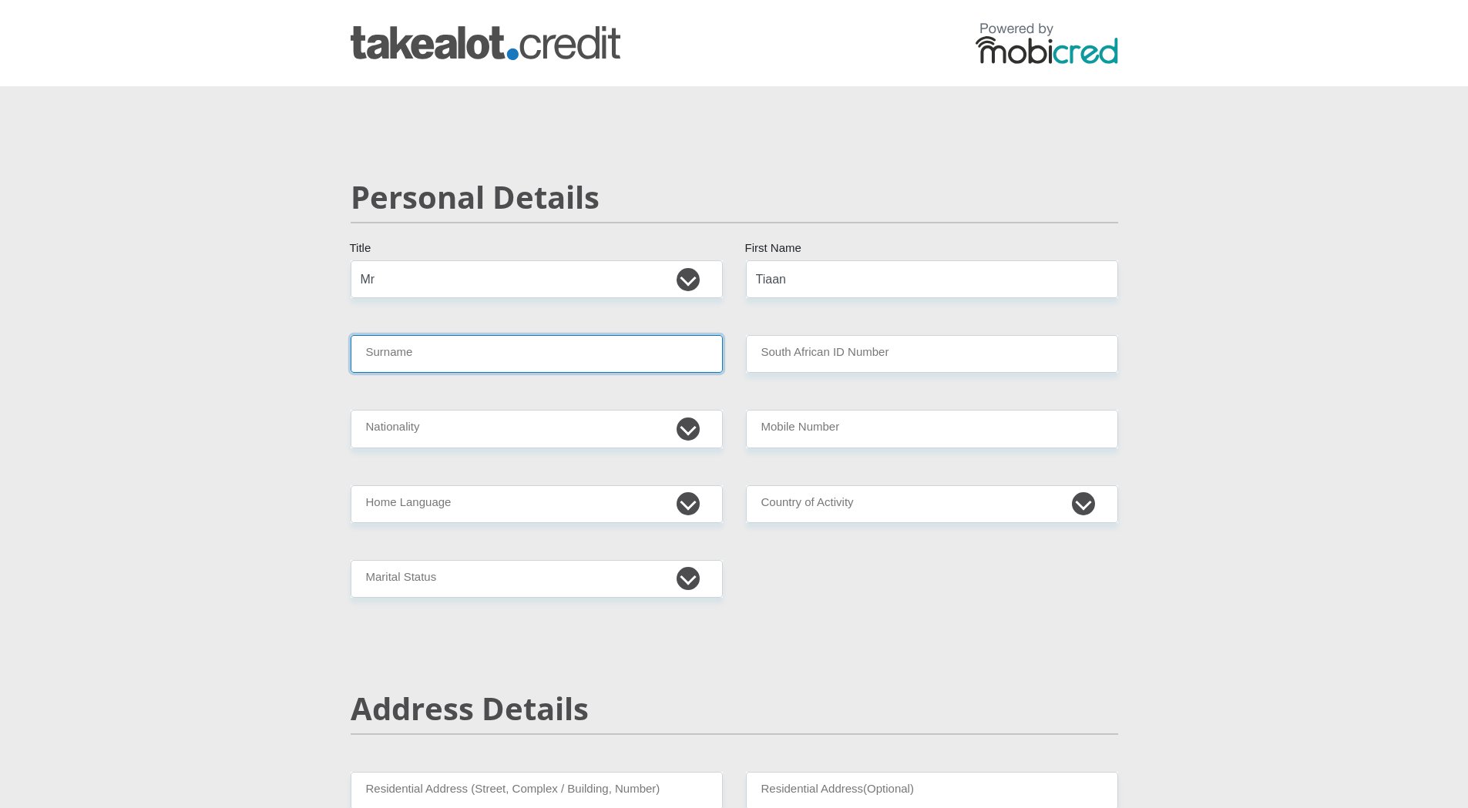
click at [405, 341] on input "Surname" at bounding box center [537, 354] width 372 height 38
type input "VANDERMERWE"
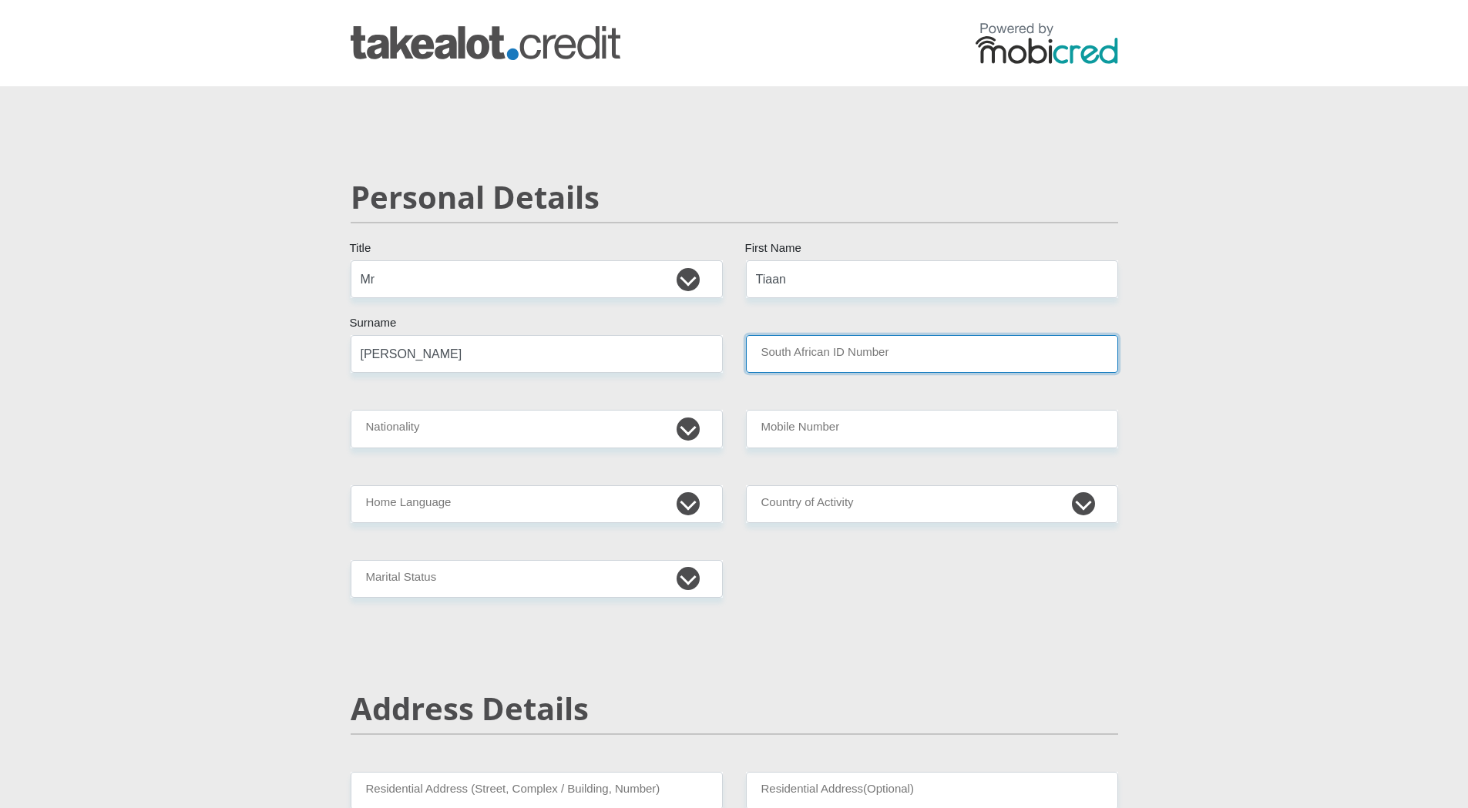
click at [918, 353] on input "South African ID Number" at bounding box center [932, 354] width 372 height 38
type input "0307295148083"
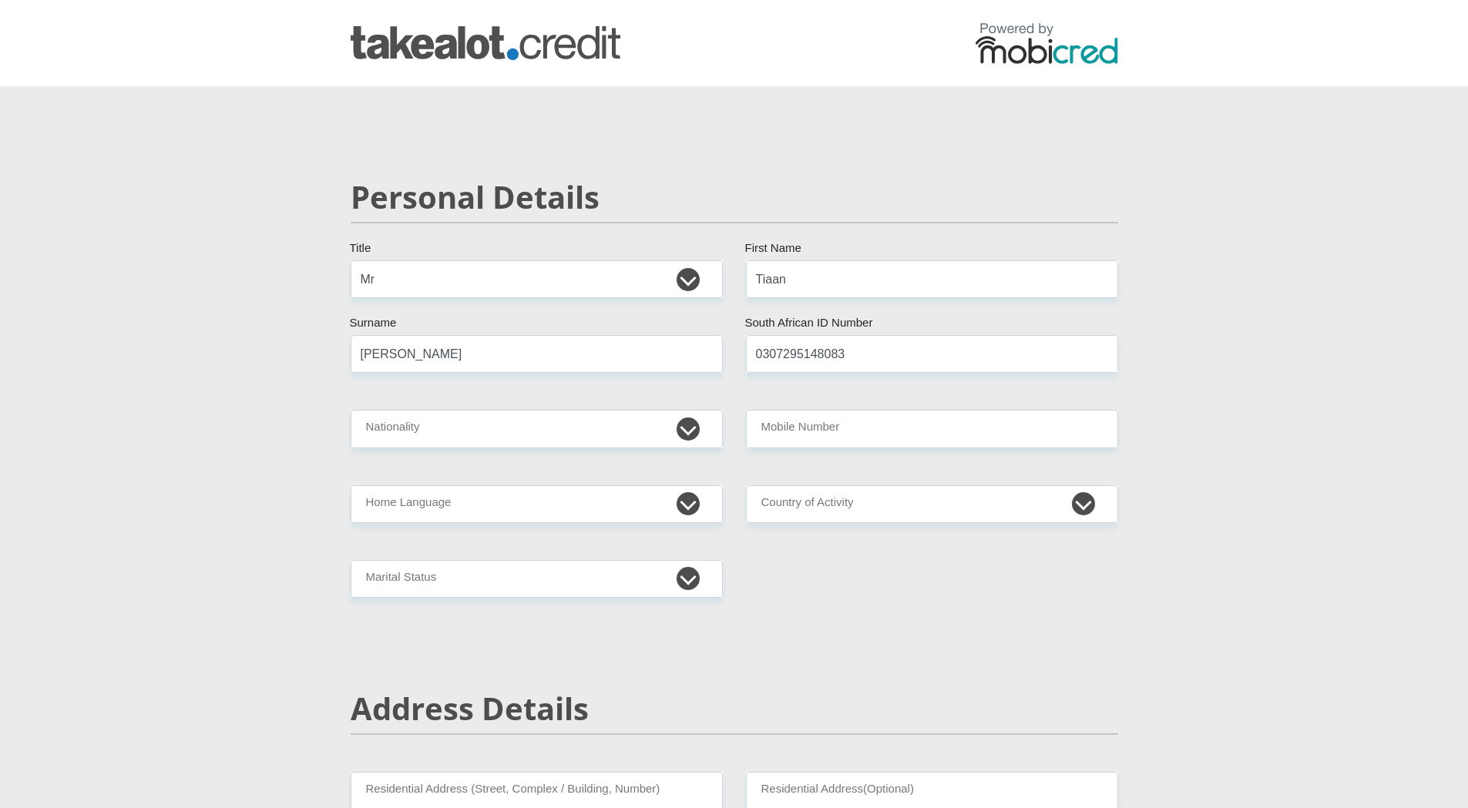
click at [477, 425] on select "South Africa Afghanistan Aland Islands Albania Algeria America Samoa American V…" at bounding box center [537, 429] width 372 height 38
select select "ZAF"
click at [351, 410] on select "South Africa Afghanistan Aland Islands Albania Algeria America Samoa American V…" at bounding box center [537, 429] width 372 height 38
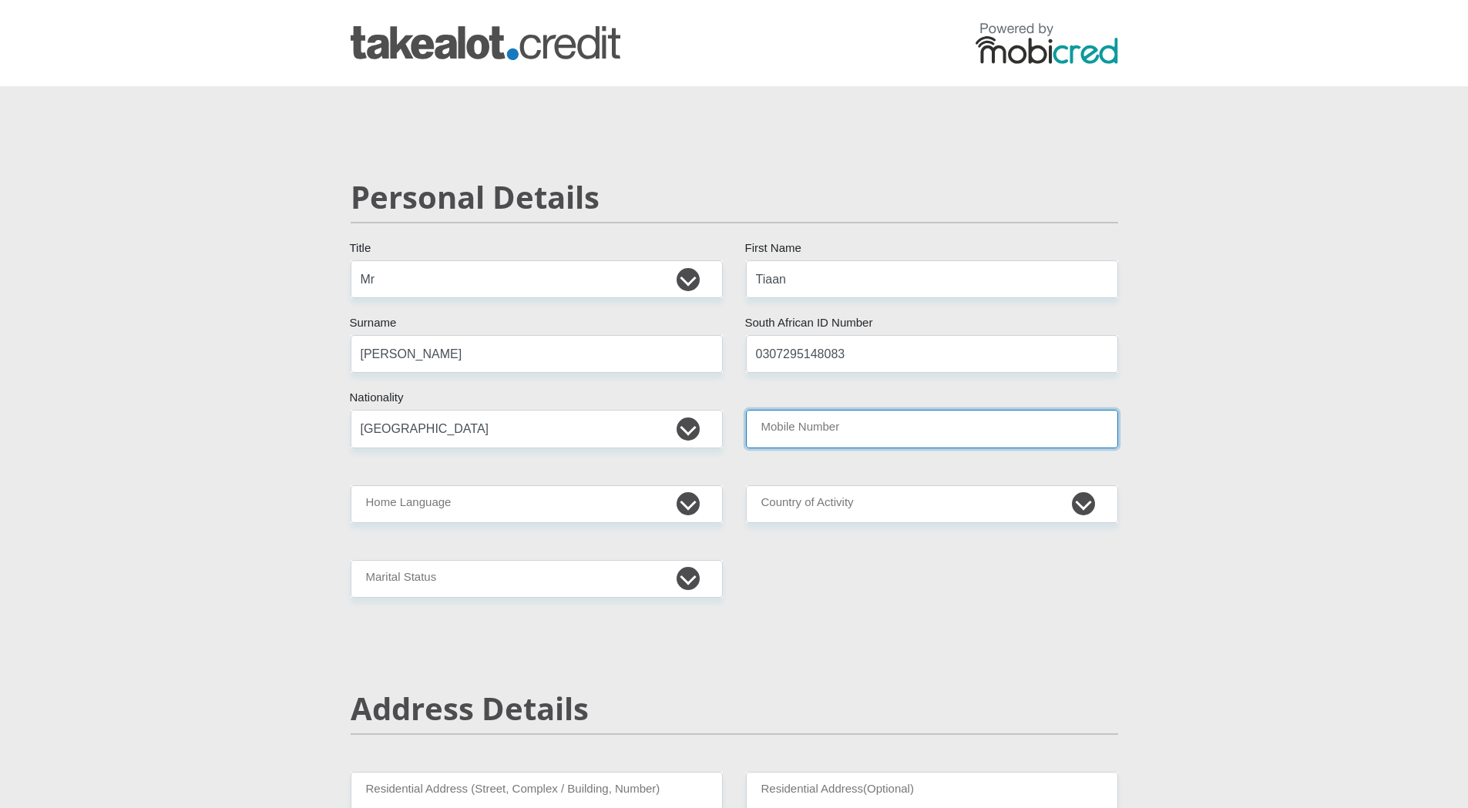
click at [793, 435] on input "Mobile Number" at bounding box center [932, 429] width 372 height 38
type input "0638205771"
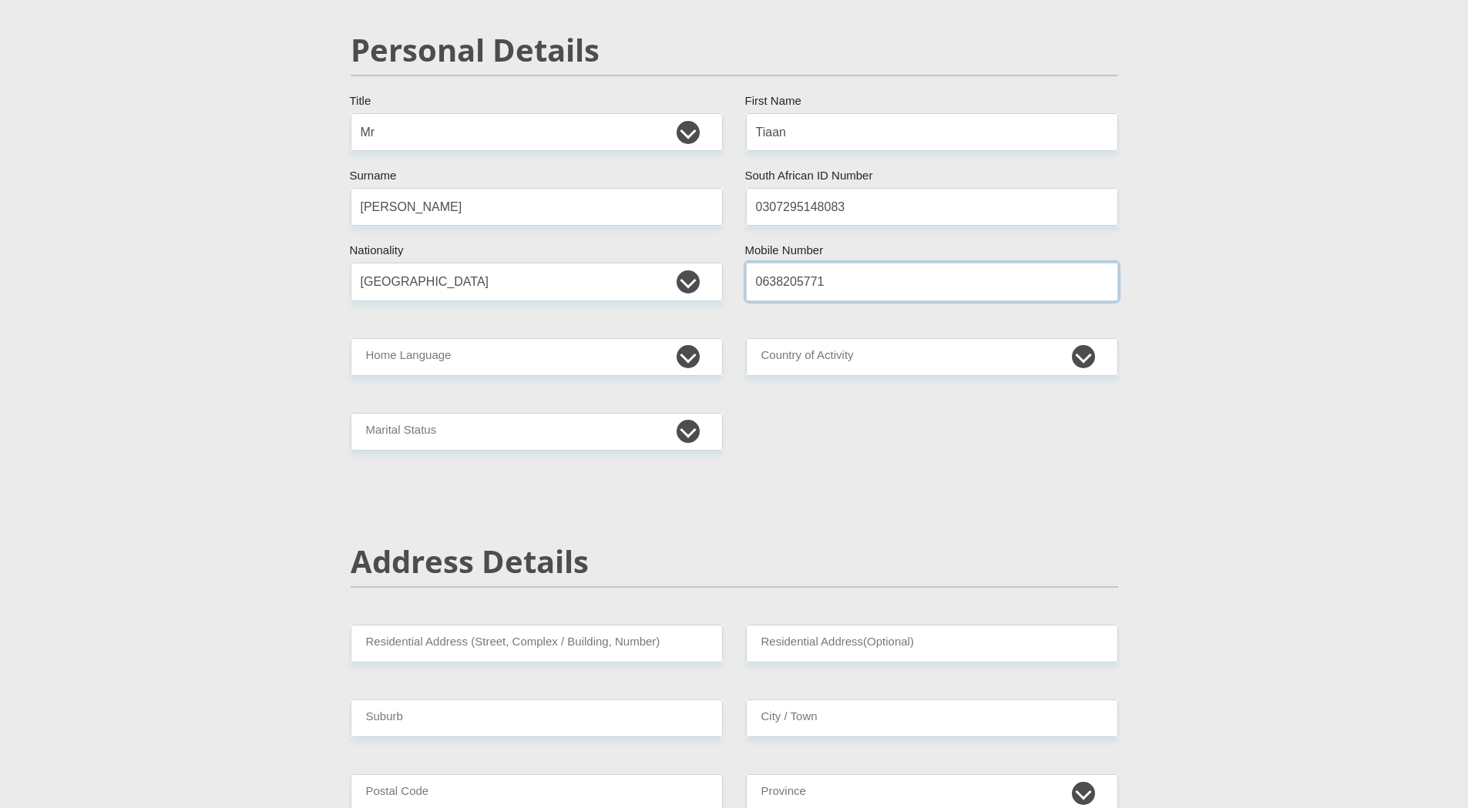
scroll to position [154, 0]
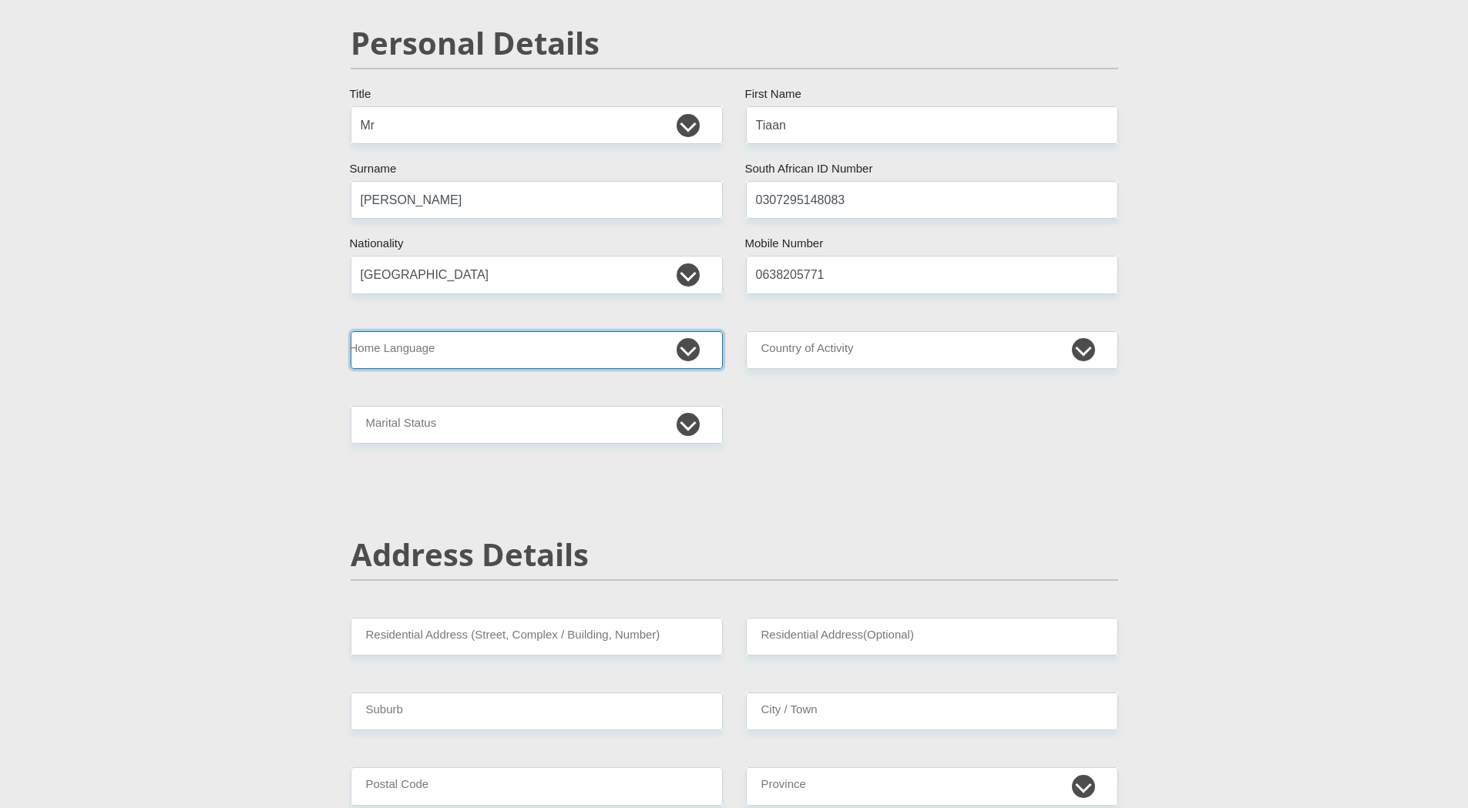
click at [401, 351] on select "Afrikaans English Sepedi South Ndebele Southern Sotho Swati Tsonga Tswana Venda…" at bounding box center [537, 350] width 372 height 38
select select "afr"
click at [351, 331] on select "Afrikaans English Sepedi South Ndebele Southern Sotho Swati Tsonga Tswana Venda…" at bounding box center [537, 350] width 372 height 38
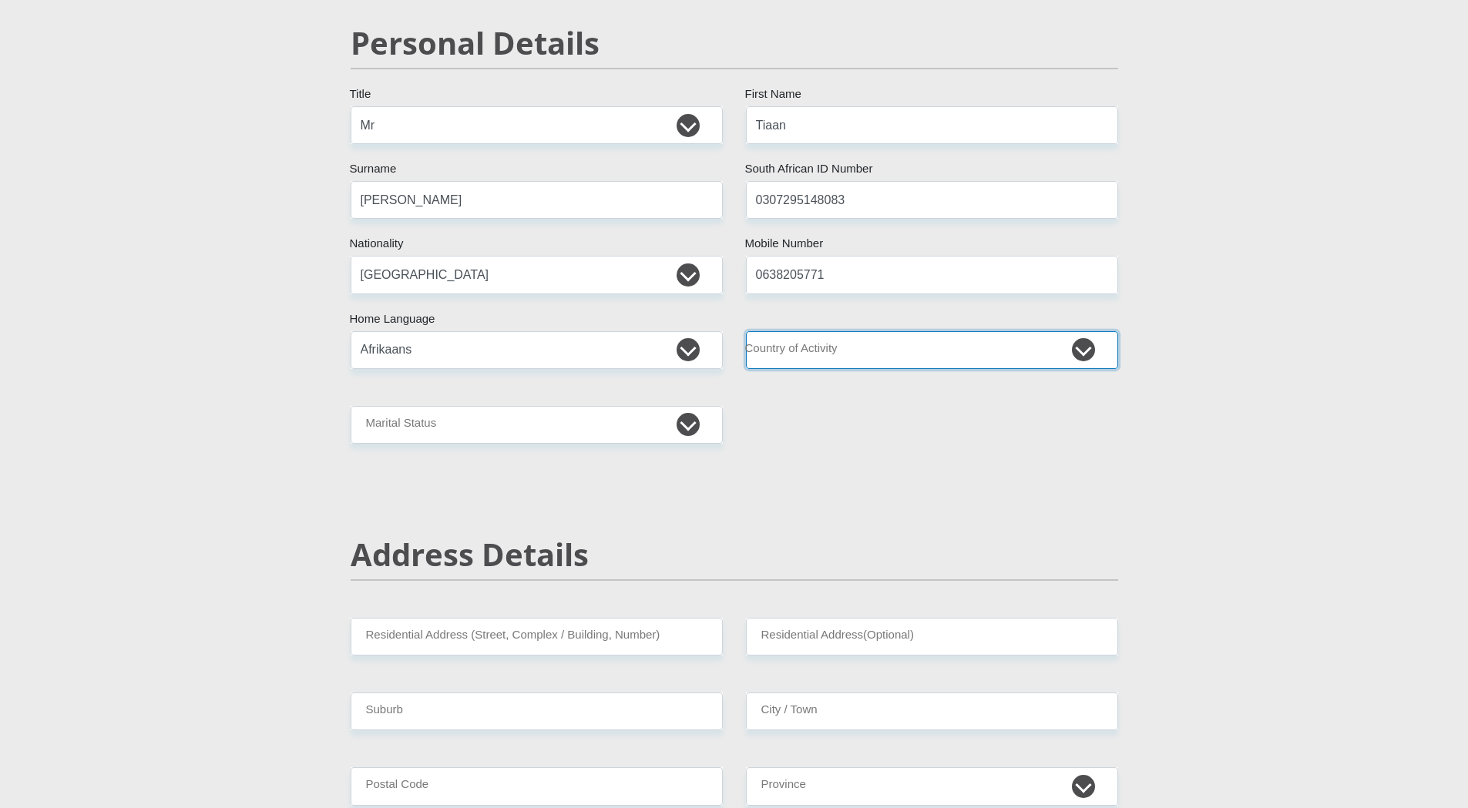
click at [834, 360] on select "South Africa Afghanistan Aland Islands Albania Algeria America Samoa American V…" at bounding box center [932, 350] width 372 height 38
select select "ZAF"
click at [746, 331] on select "South Africa Afghanistan Aland Islands Albania Algeria America Samoa American V…" at bounding box center [932, 350] width 372 height 38
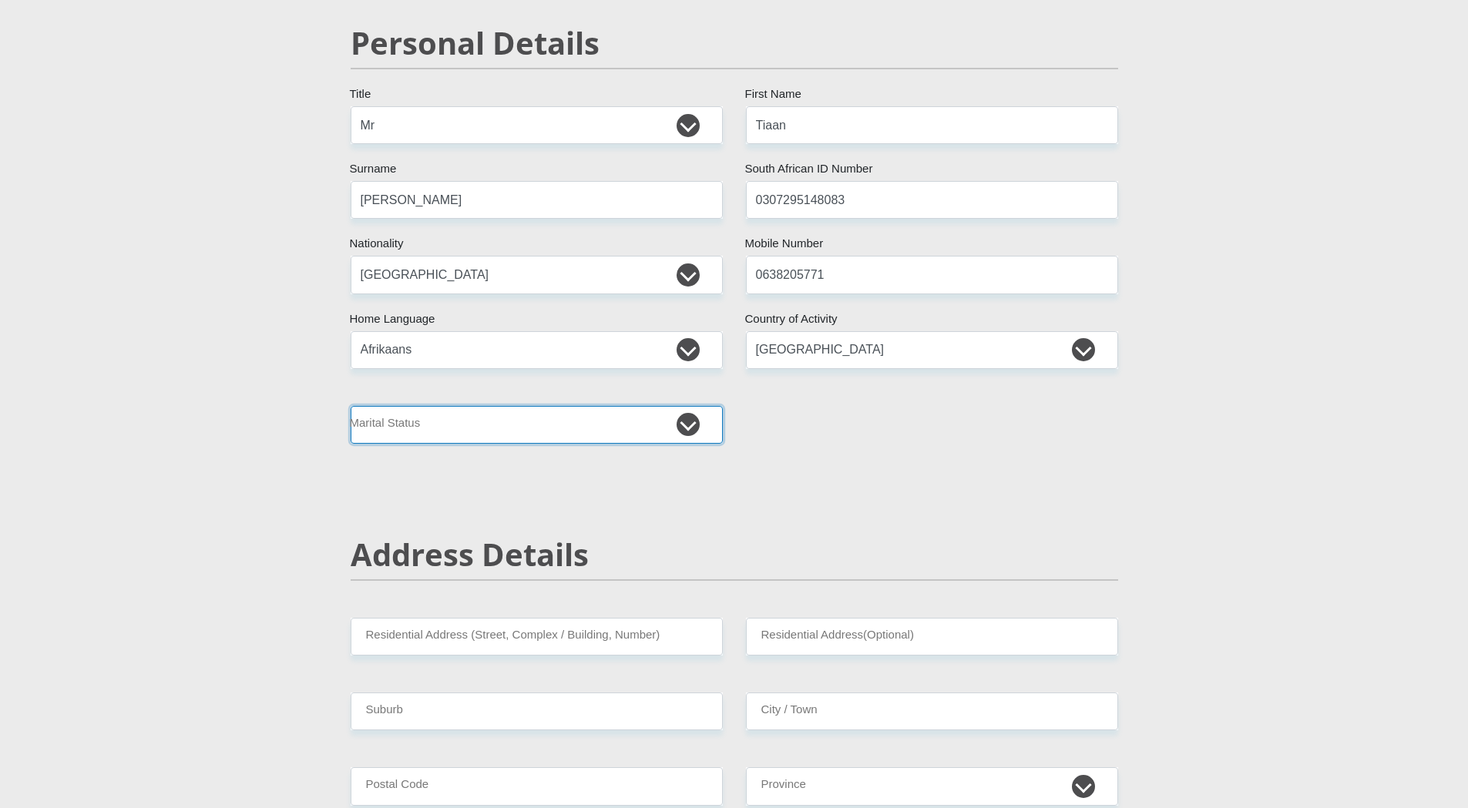
click at [585, 421] on select "Married ANC Single Divorced Widowed Married COP or Customary Law" at bounding box center [537, 425] width 372 height 38
select select "2"
click at [351, 406] on select "Married ANC Single Divorced Widowed Married COP or Customary Law" at bounding box center [537, 425] width 372 height 38
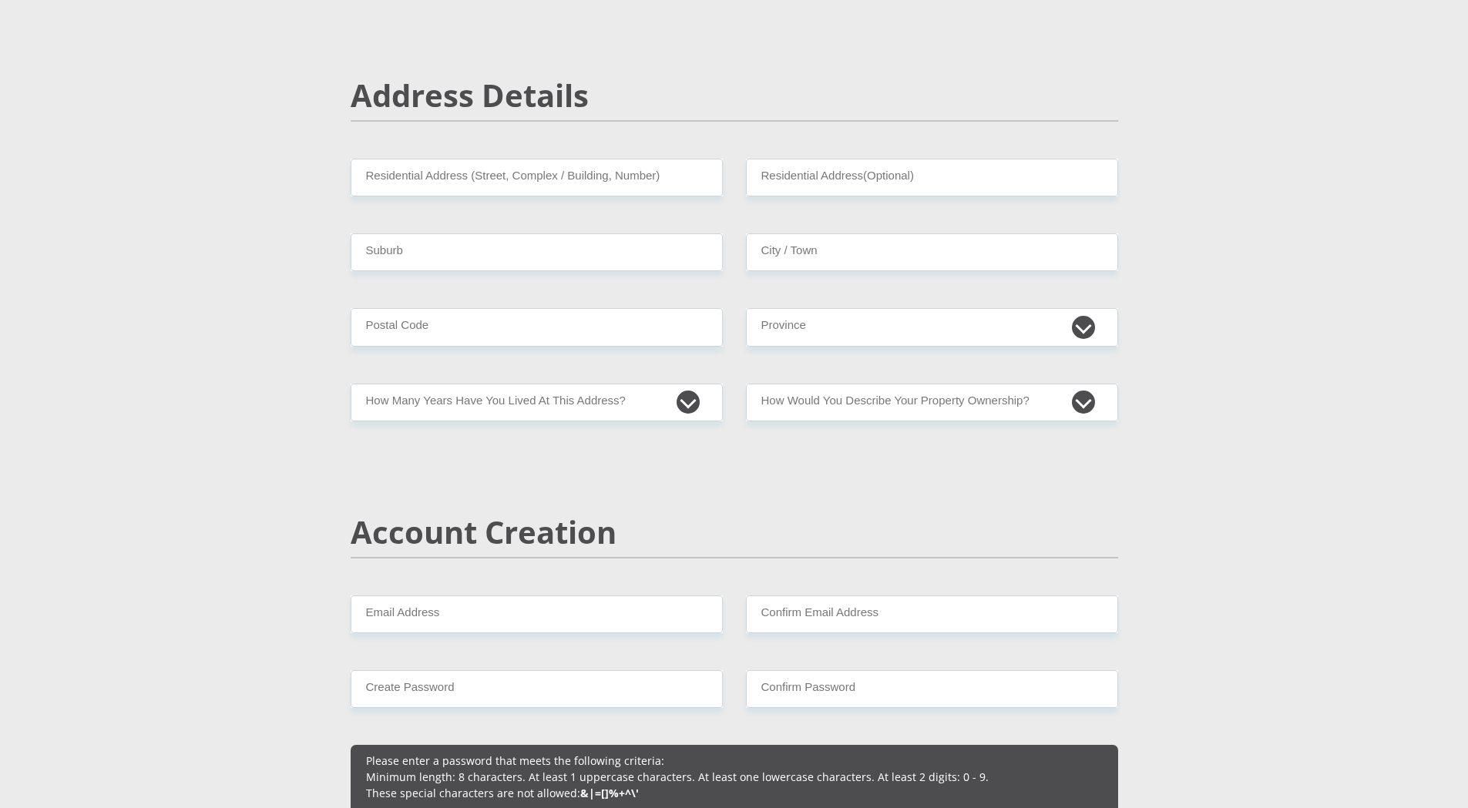
scroll to position [616, 0]
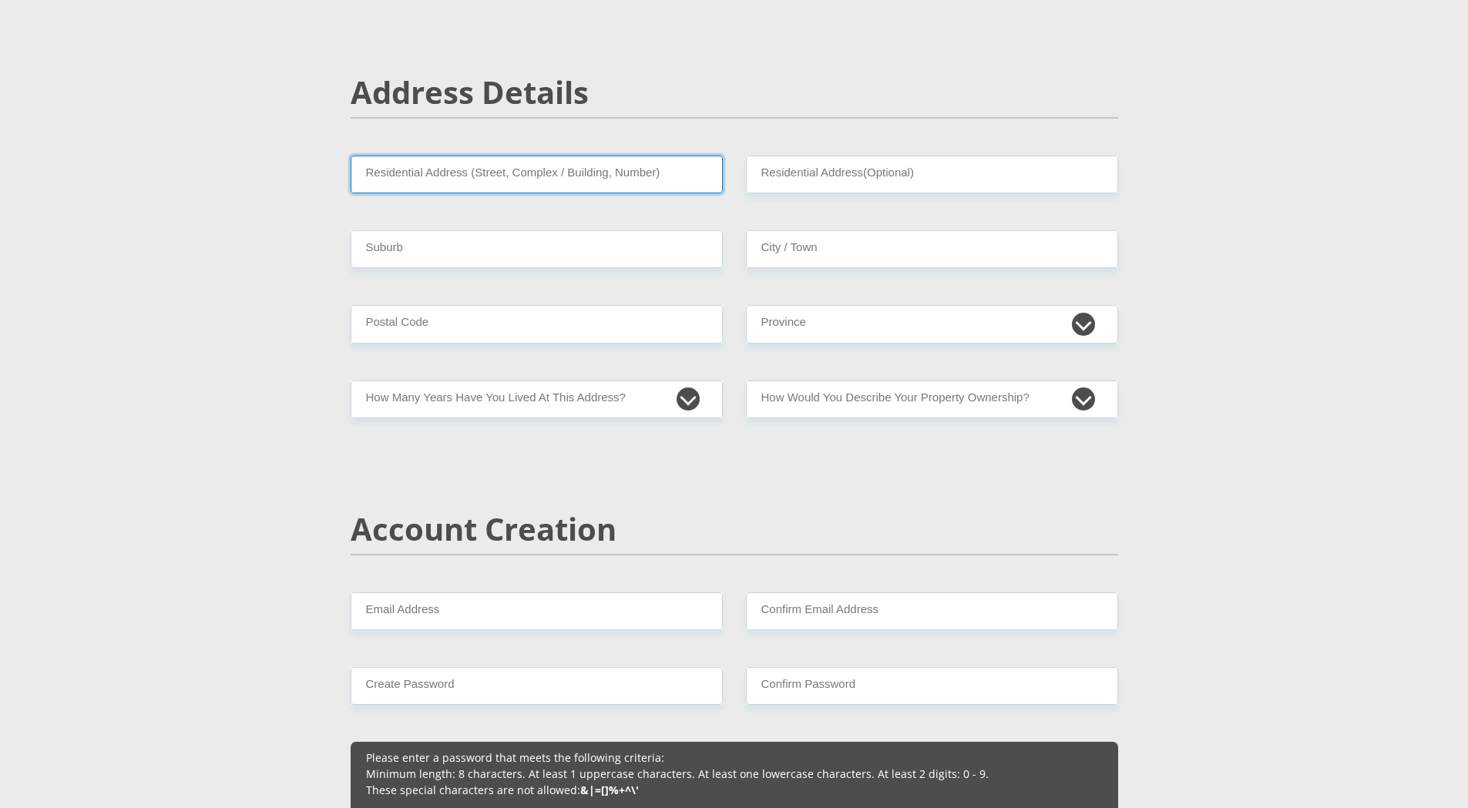
click at [432, 174] on input "Residential Address (Street, Complex / Building, Number)" at bounding box center [537, 175] width 372 height 38
type input "15 Silverpine"
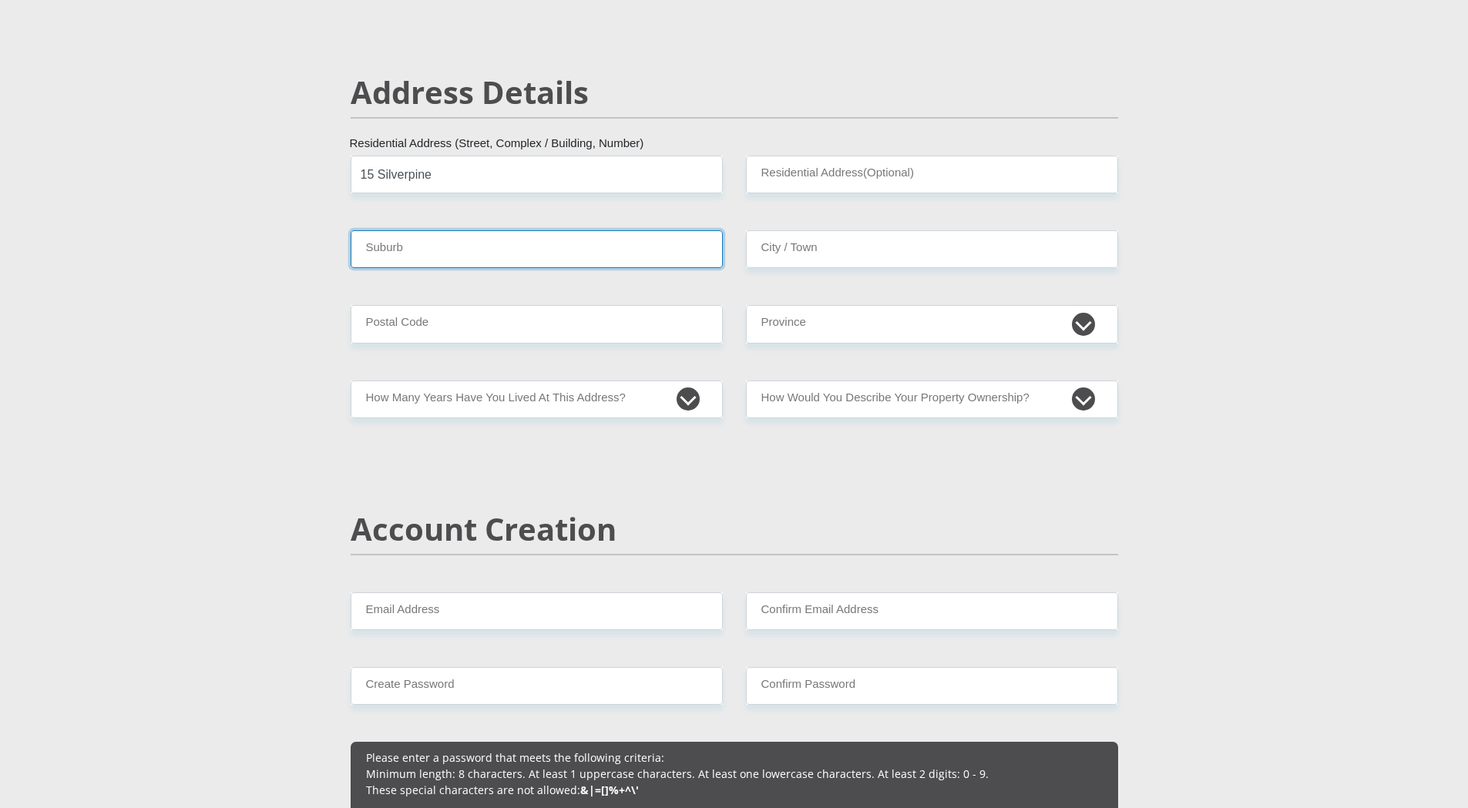
click at [485, 254] on input "Suburb" at bounding box center [537, 249] width 372 height 38
type input "Moret"
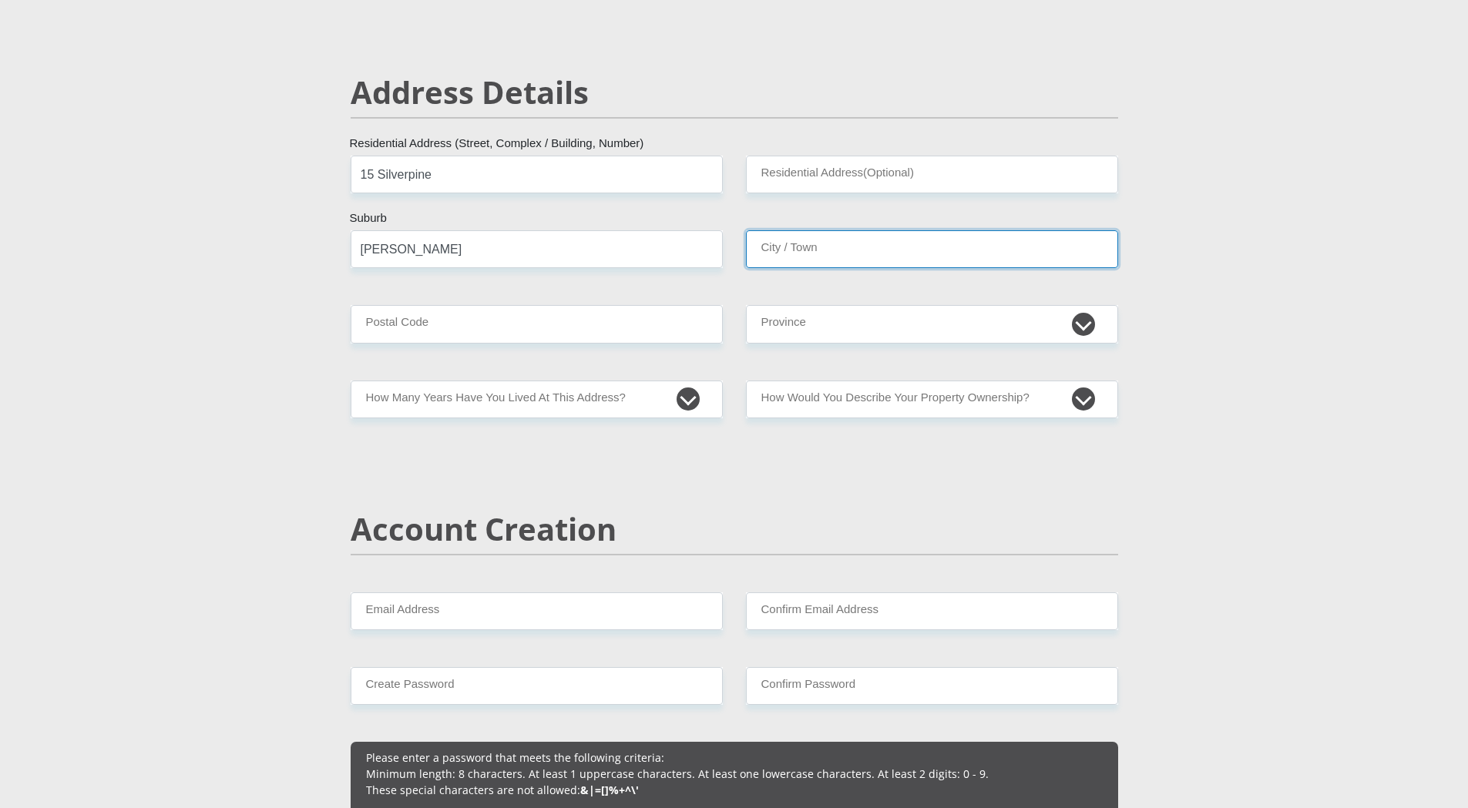
click at [828, 268] on input "City / Town" at bounding box center [932, 249] width 372 height 38
type input "Randburg"
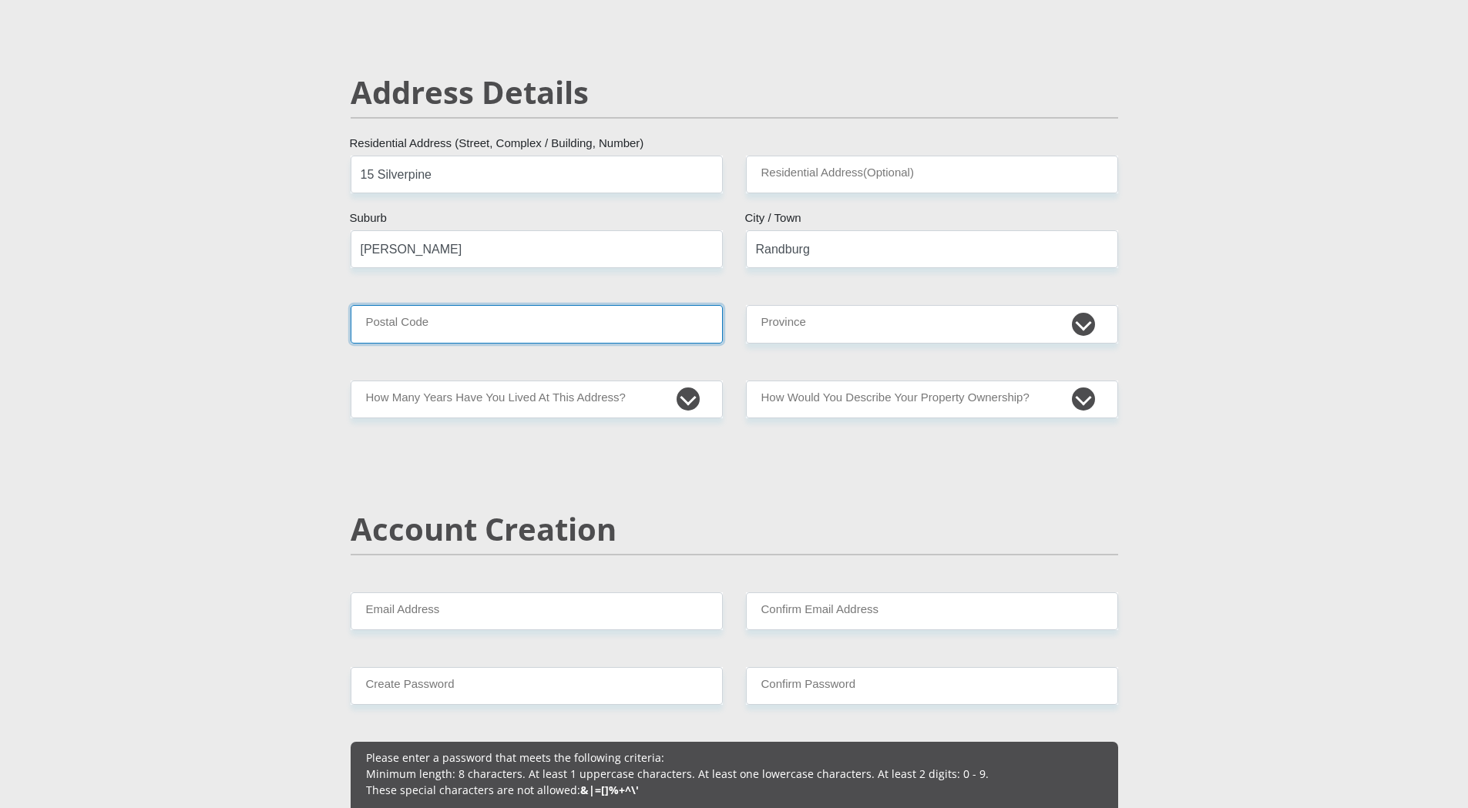
click at [519, 331] on input "Postal Code" at bounding box center [537, 324] width 372 height 38
type input "2194"
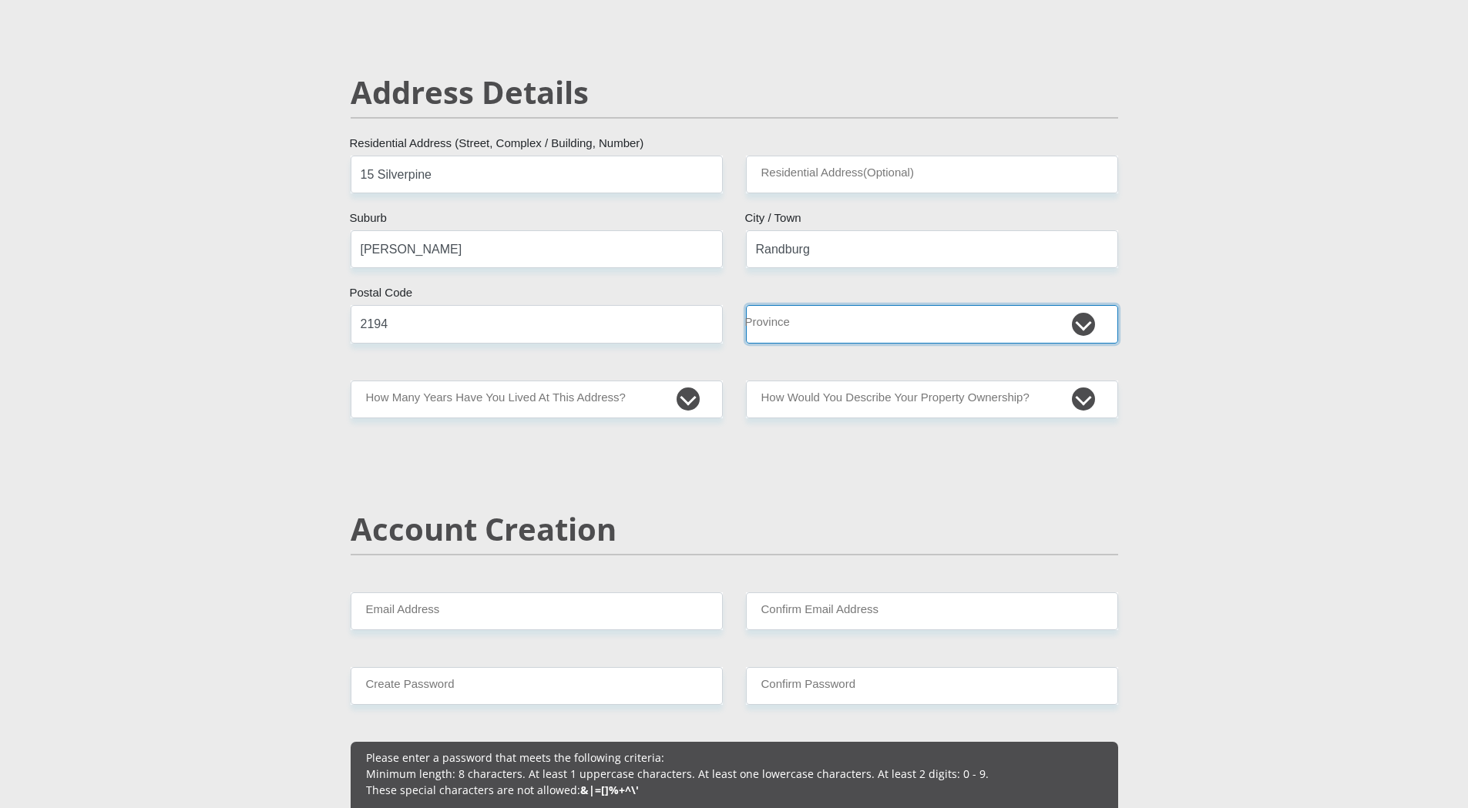
click at [794, 324] on select "Eastern Cape Free State Gauteng KwaZulu-Natal Limpopo Mpumalanga Northern Cape …" at bounding box center [932, 324] width 372 height 38
select select "Gauteng"
click at [746, 305] on select "Eastern Cape Free State Gauteng KwaZulu-Natal Limpopo Mpumalanga Northern Cape …" at bounding box center [932, 324] width 372 height 38
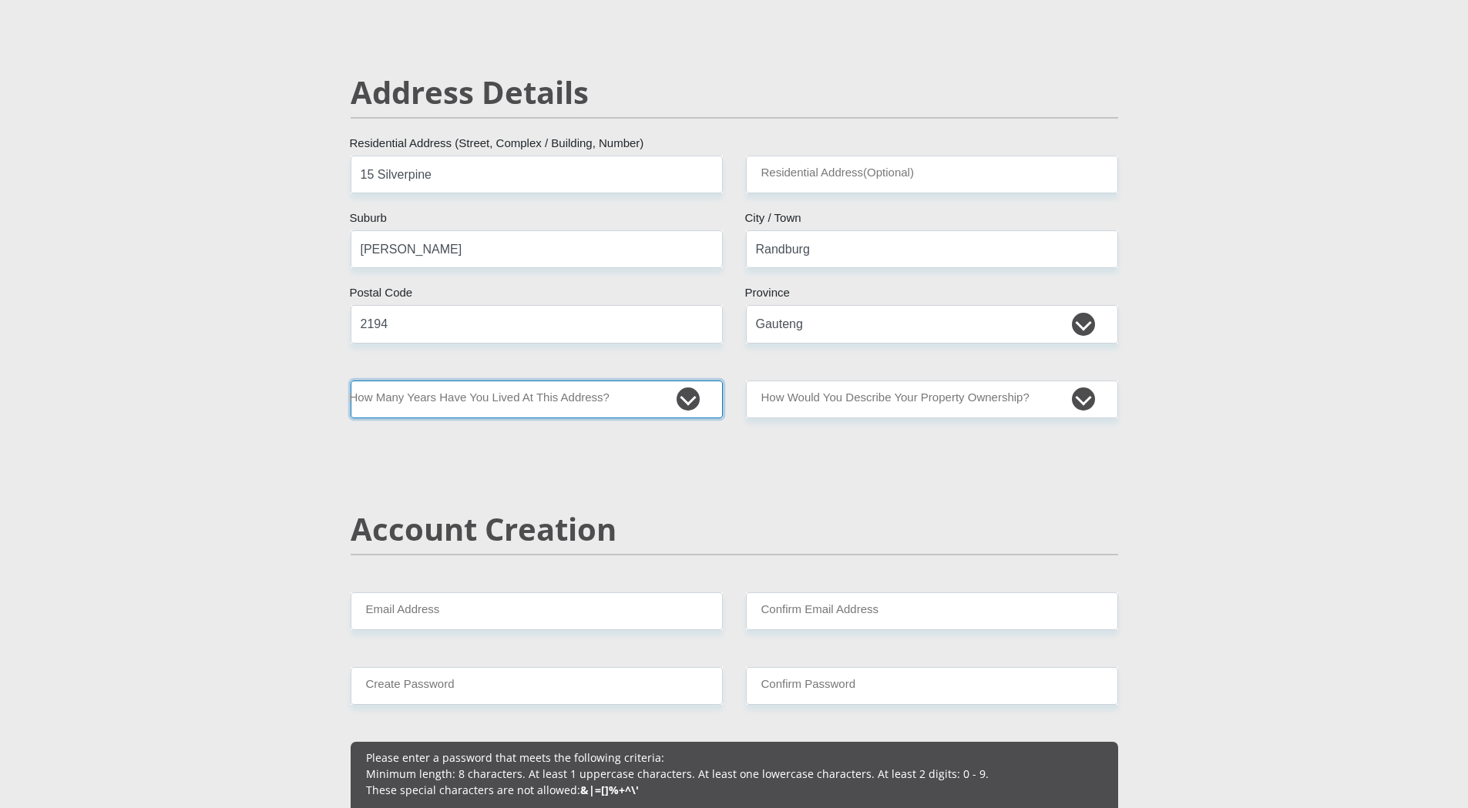
click at [486, 397] on select "less than 1 year 1-3 years 3-5 years 5+ years" at bounding box center [537, 400] width 372 height 38
select select "4"
click at [351, 381] on select "less than 1 year 1-3 years 3-5 years 5+ years" at bounding box center [537, 400] width 372 height 38
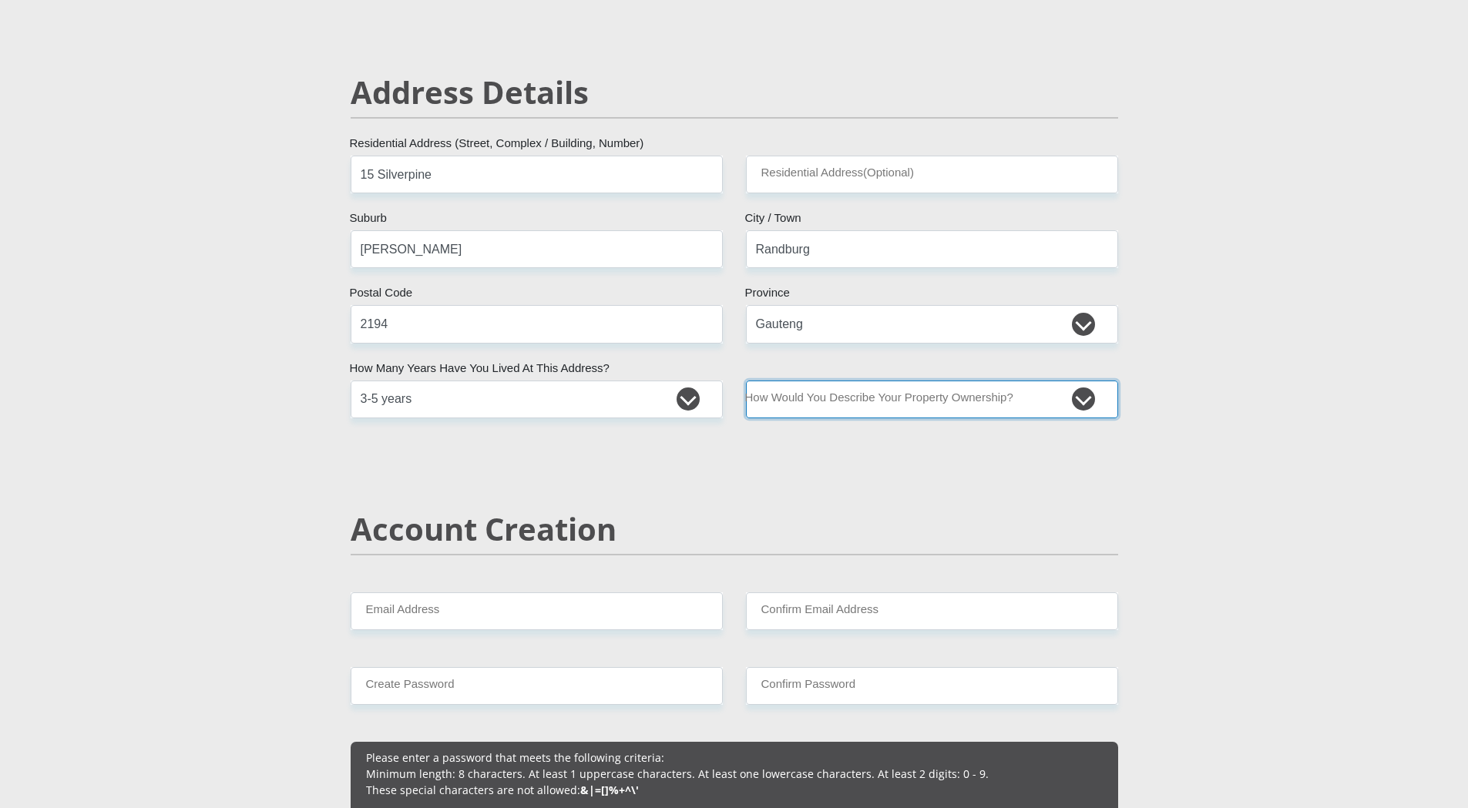
click at [916, 399] on select "Owned Rented Family Owned Company Dwelling" at bounding box center [932, 400] width 372 height 38
select select "parents"
click at [746, 381] on select "Owned Rented Family Owned Company Dwelling" at bounding box center [932, 400] width 372 height 38
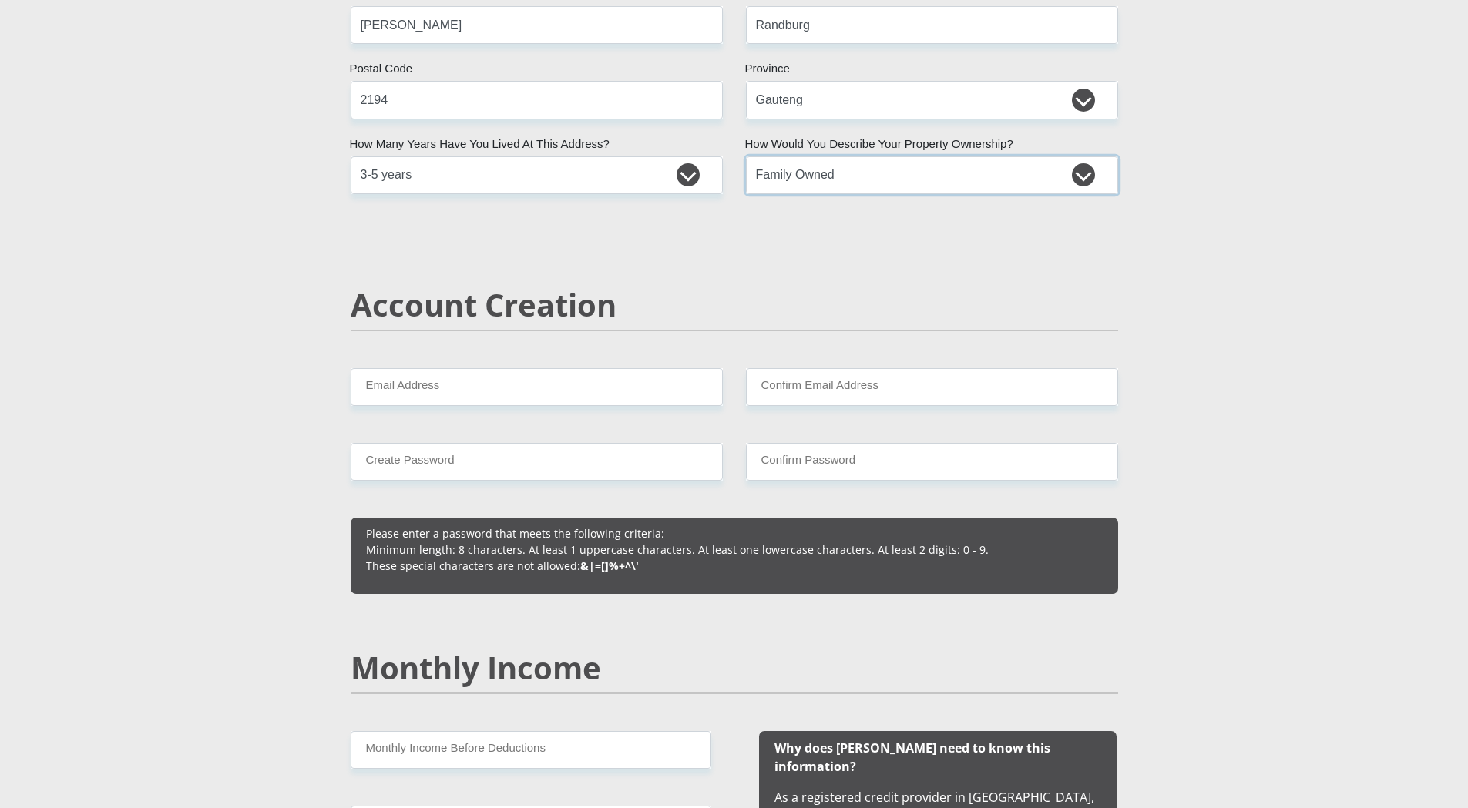
scroll to position [925, 0]
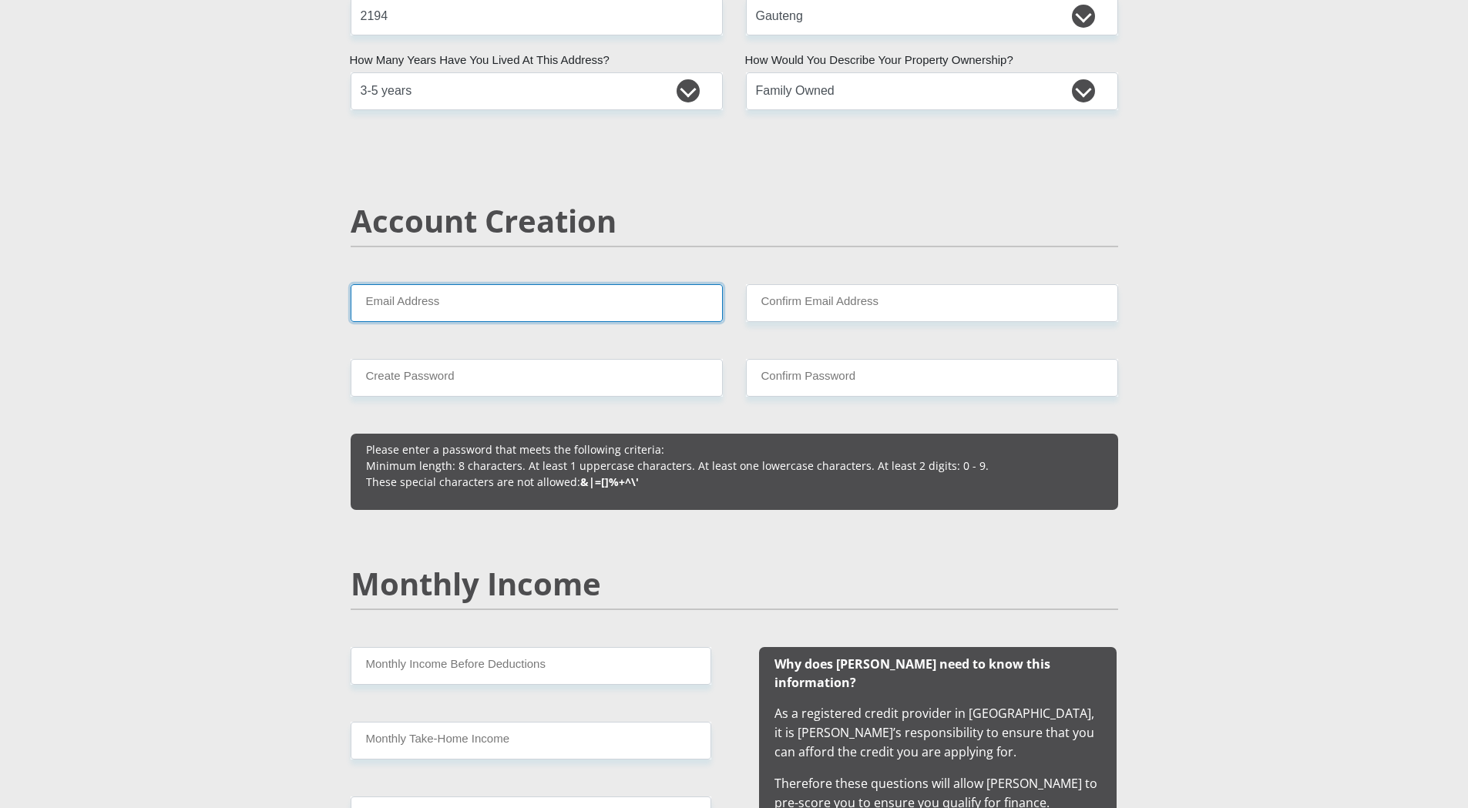
click at [390, 301] on input "Email Address" at bounding box center [537, 303] width 372 height 38
type input "tiaanf.vdmerwe.007@gmail.com"
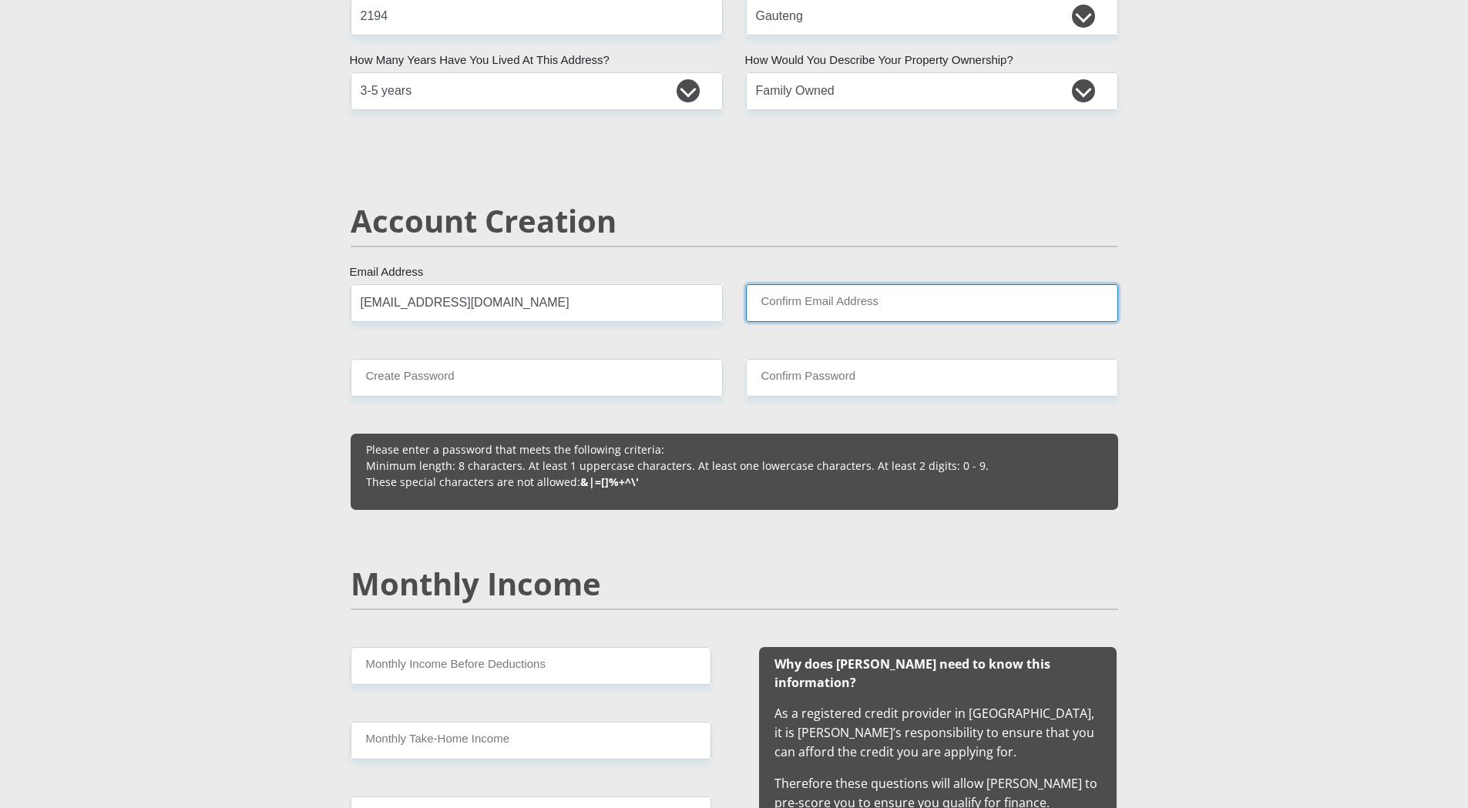
click at [804, 305] on input "Confirm Email Address" at bounding box center [932, 303] width 372 height 38
type input "tiaanf.vdmerwe.007@gmail.com"
click at [453, 388] on input "Create Password" at bounding box center [537, 378] width 372 height 38
type input "12TheM0b1Cr3d21"
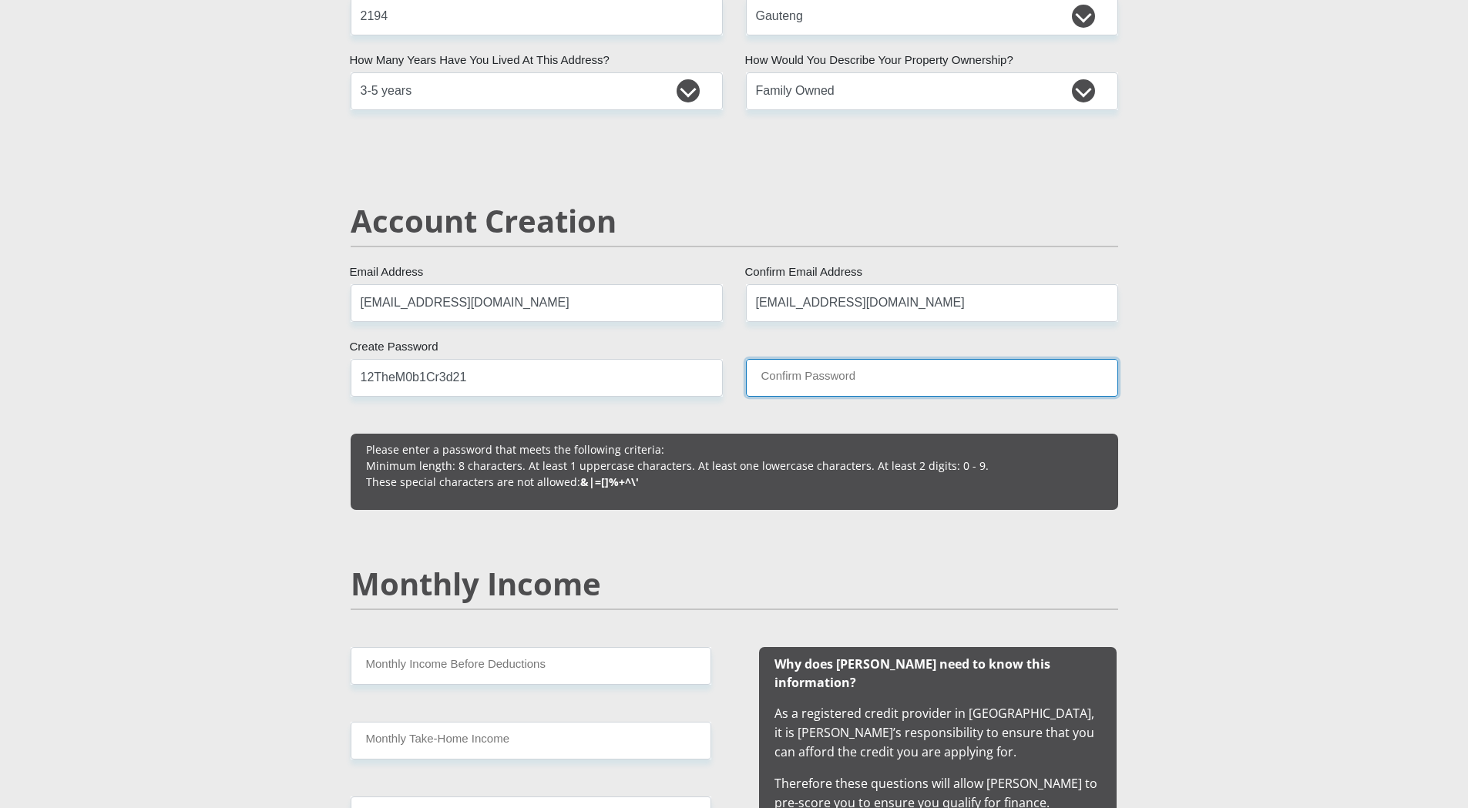
click at [824, 388] on input "Confirm Password" at bounding box center [932, 378] width 372 height 38
type input "12TheM0b1Cr3d21"
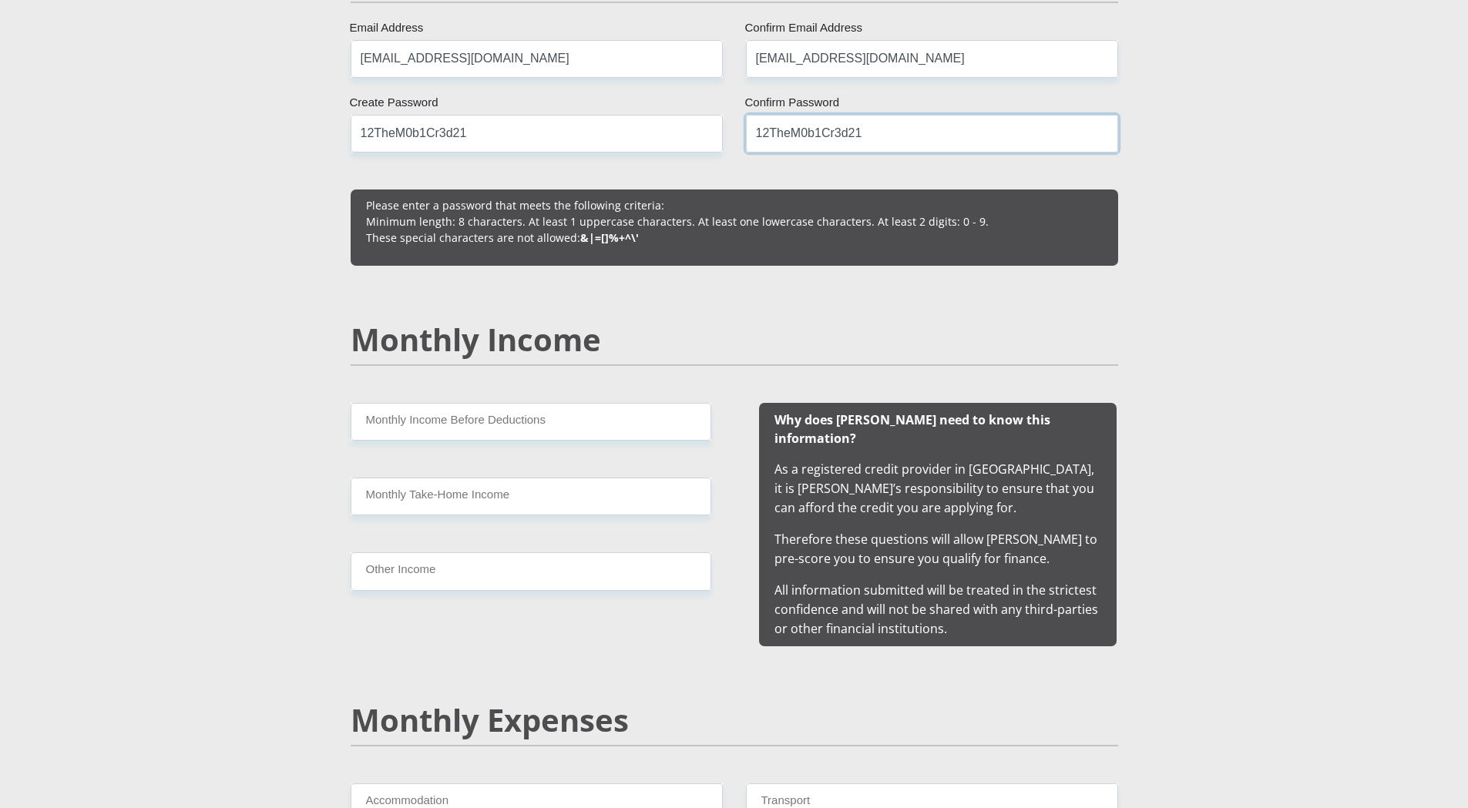
scroll to position [1310, 0]
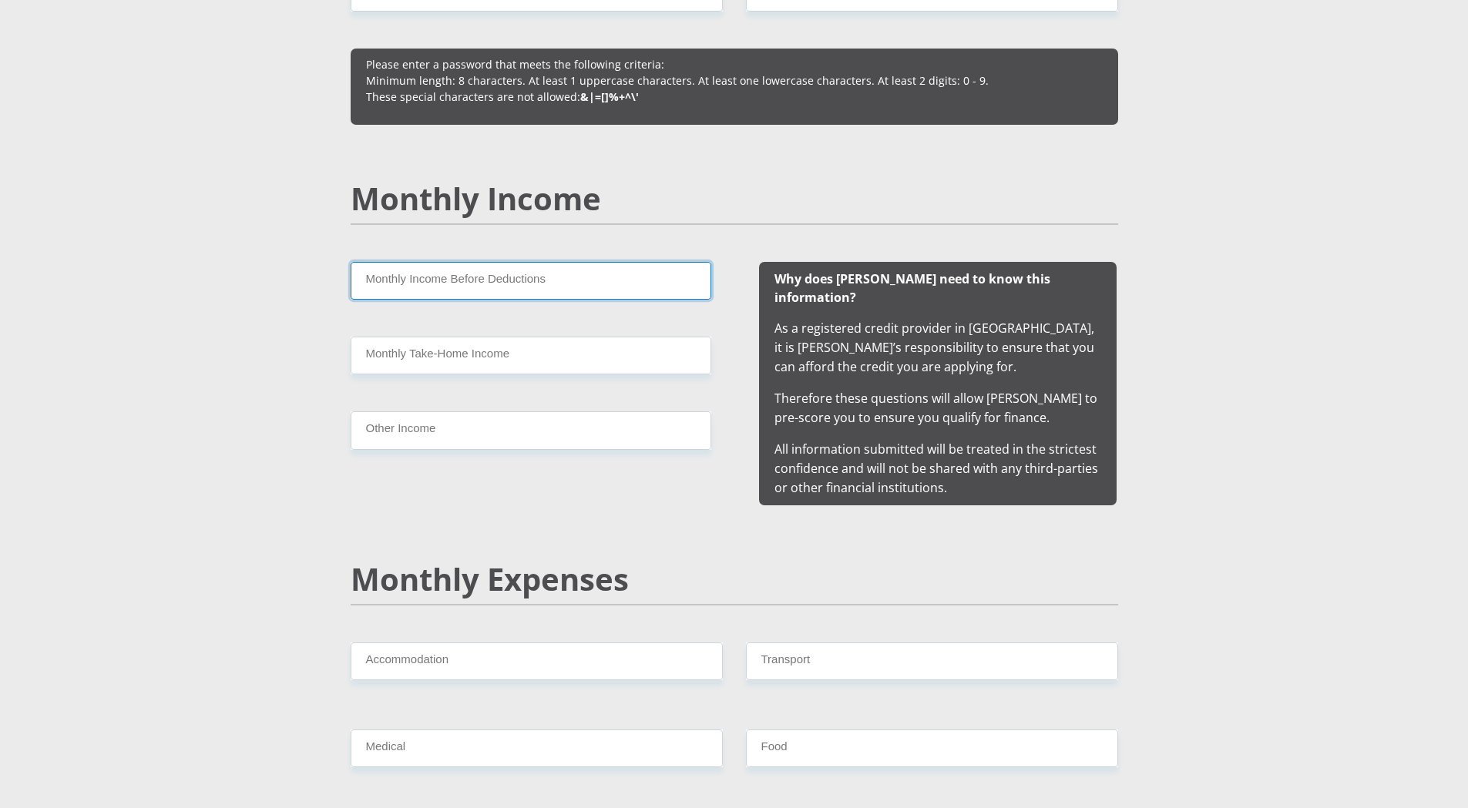
click at [417, 290] on input "Monthly Income Before Deductions" at bounding box center [531, 281] width 361 height 38
type input "5000"
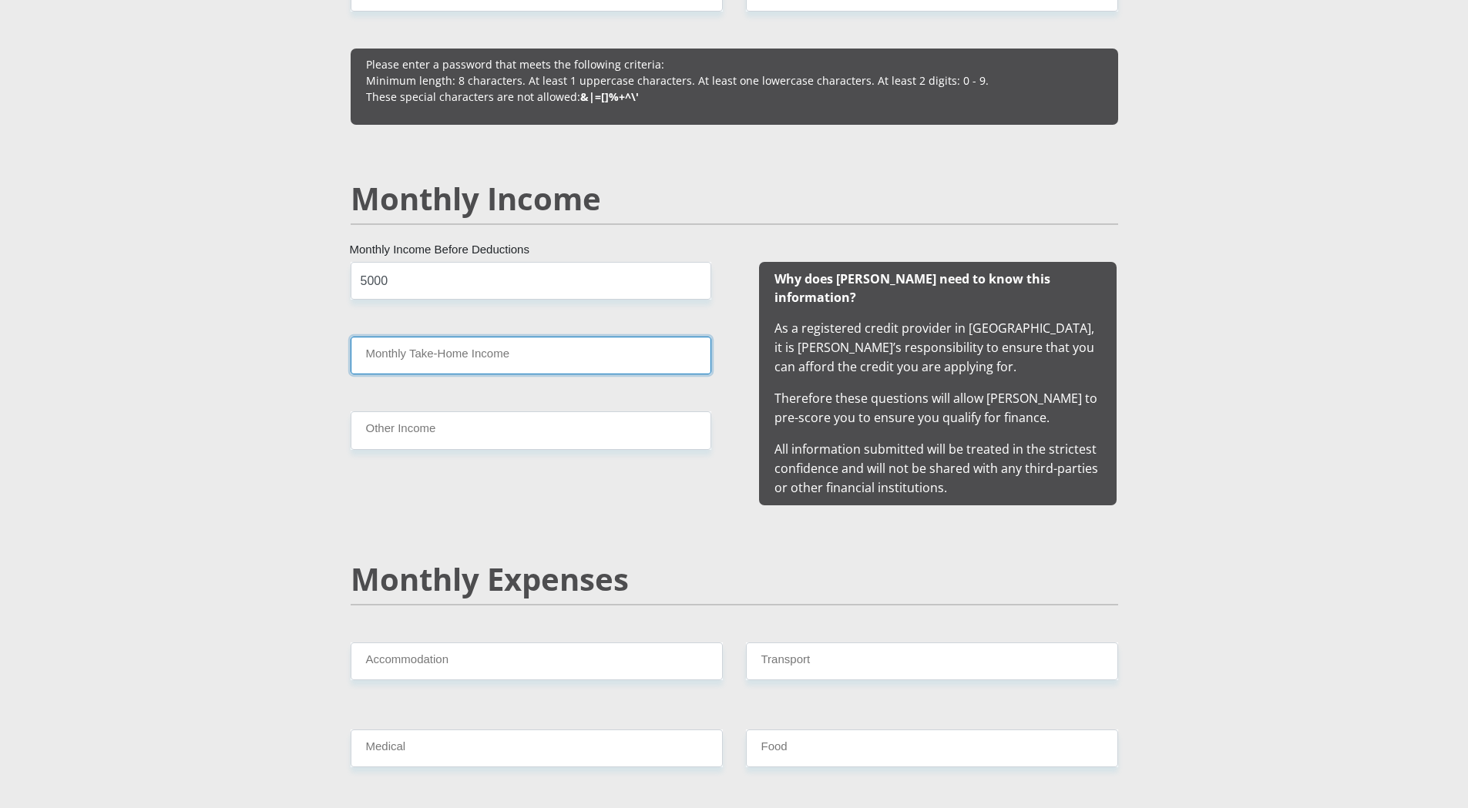
click at [452, 364] on input "Monthly Take-Home Income" at bounding box center [531, 356] width 361 height 38
type input "4950"
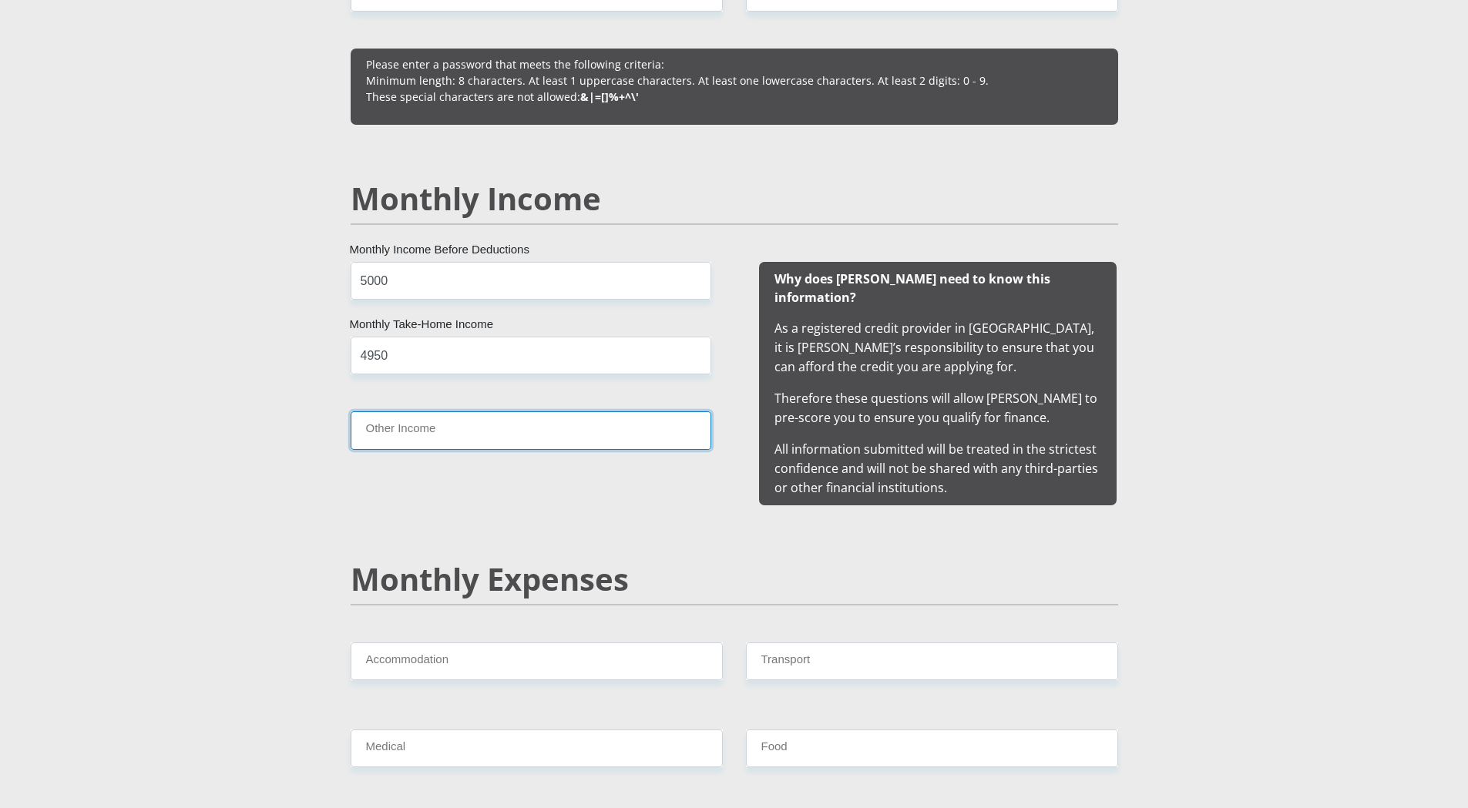
click at [446, 421] on input "Other Income" at bounding box center [531, 430] width 361 height 38
type input "0"
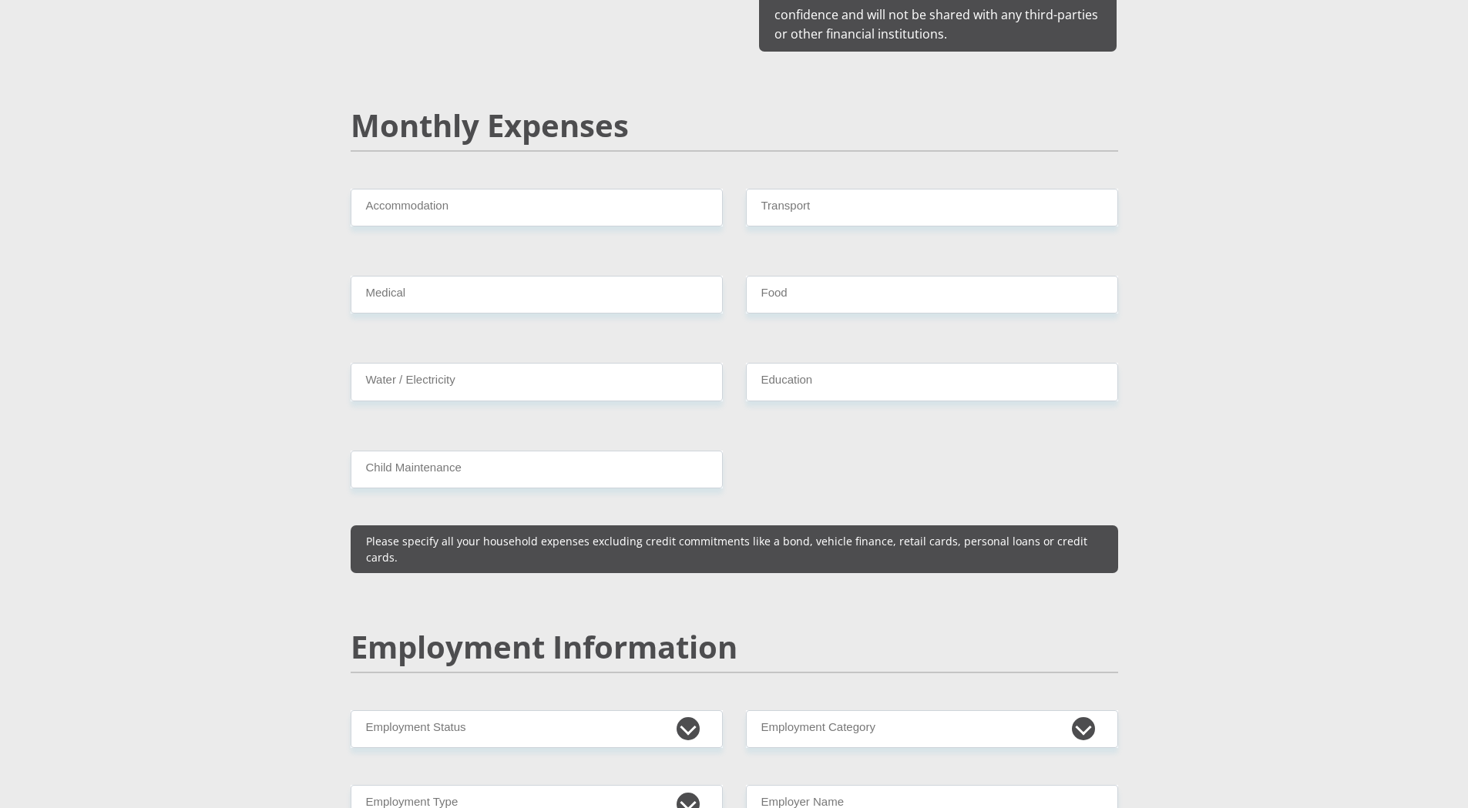
scroll to position [1772, 0]
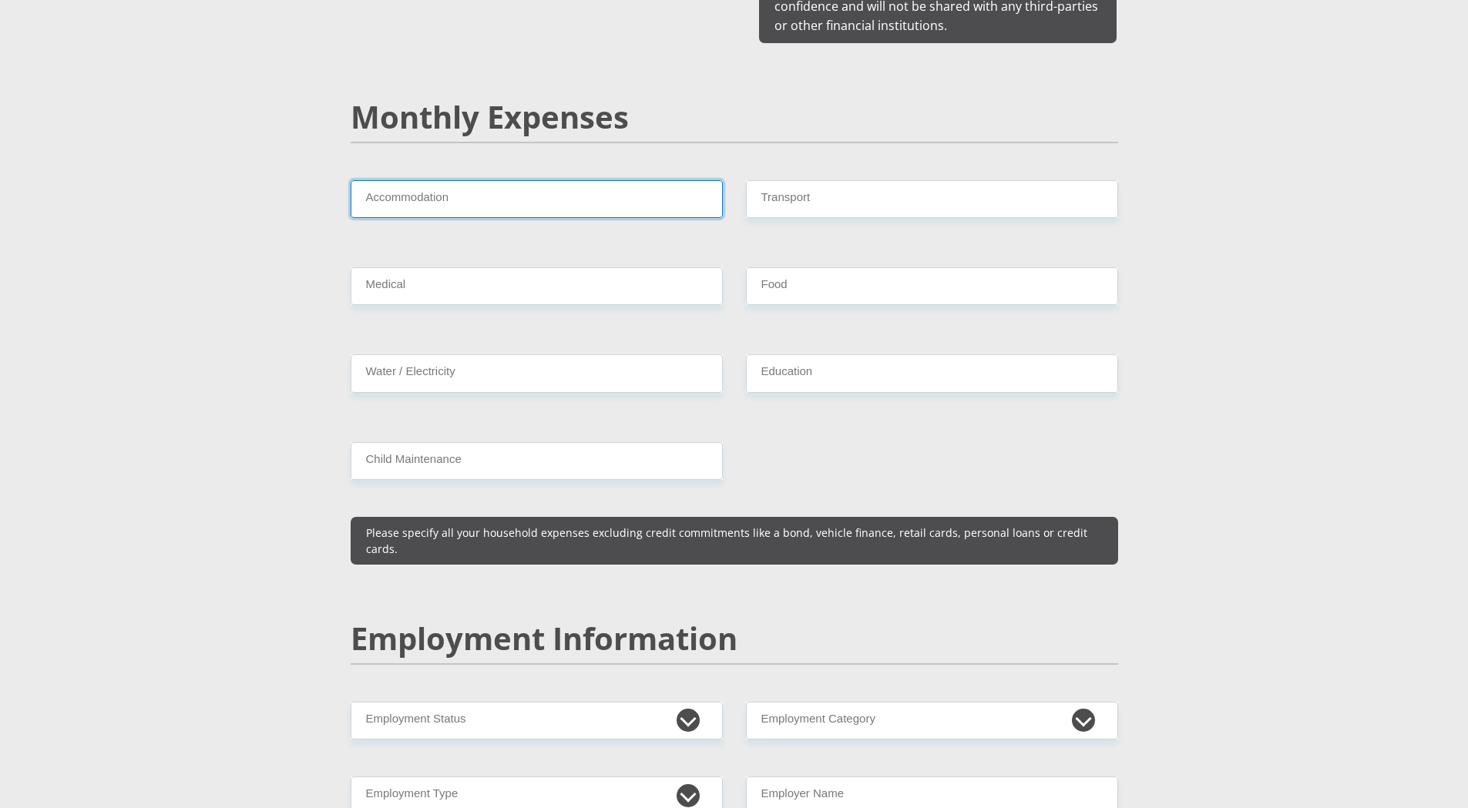
click at [462, 180] on input "Accommodation" at bounding box center [537, 199] width 372 height 38
type input "0"
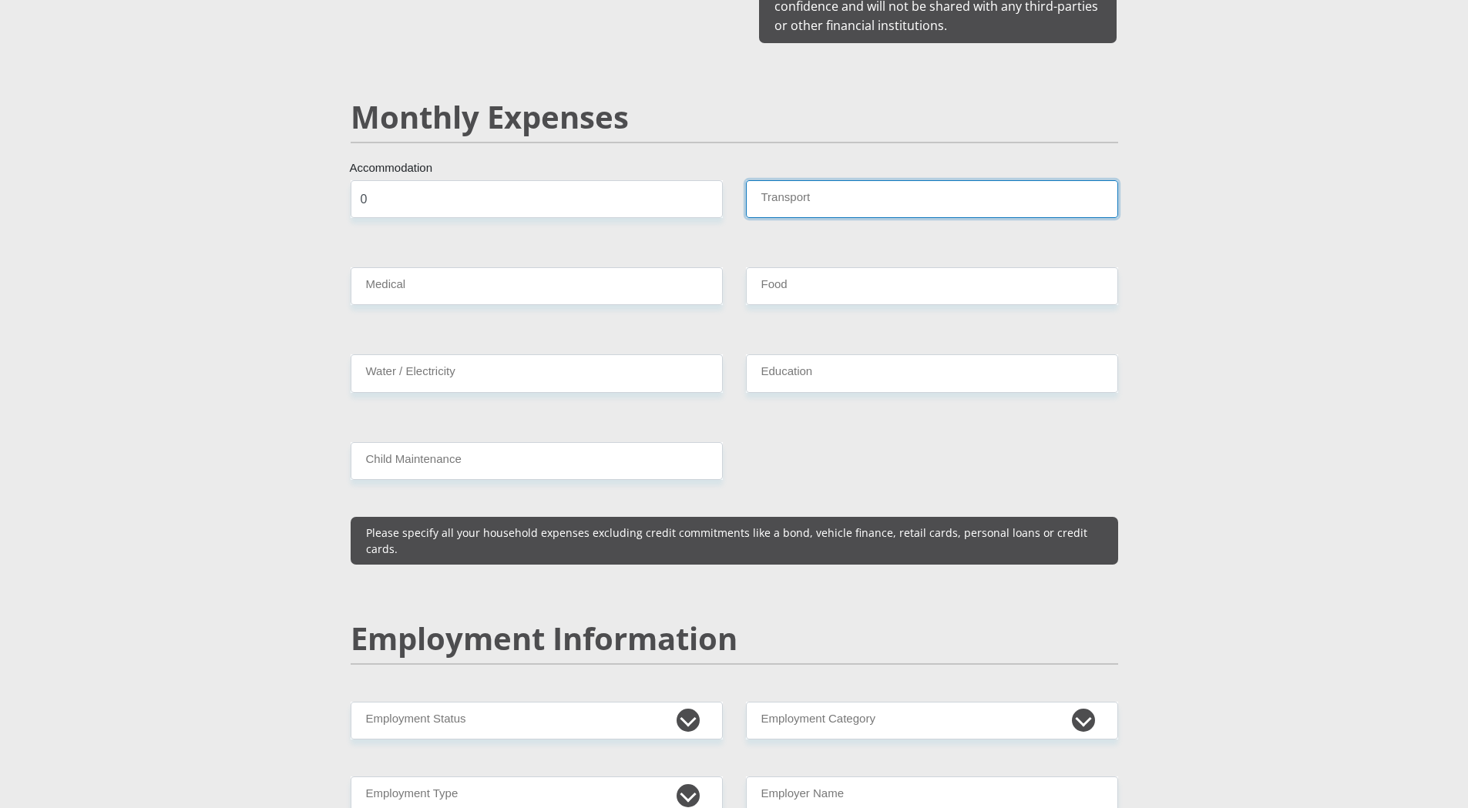
click at [804, 184] on input "Transport" at bounding box center [932, 199] width 372 height 38
click at [768, 193] on input "Transport" at bounding box center [932, 199] width 372 height 38
type input "0"
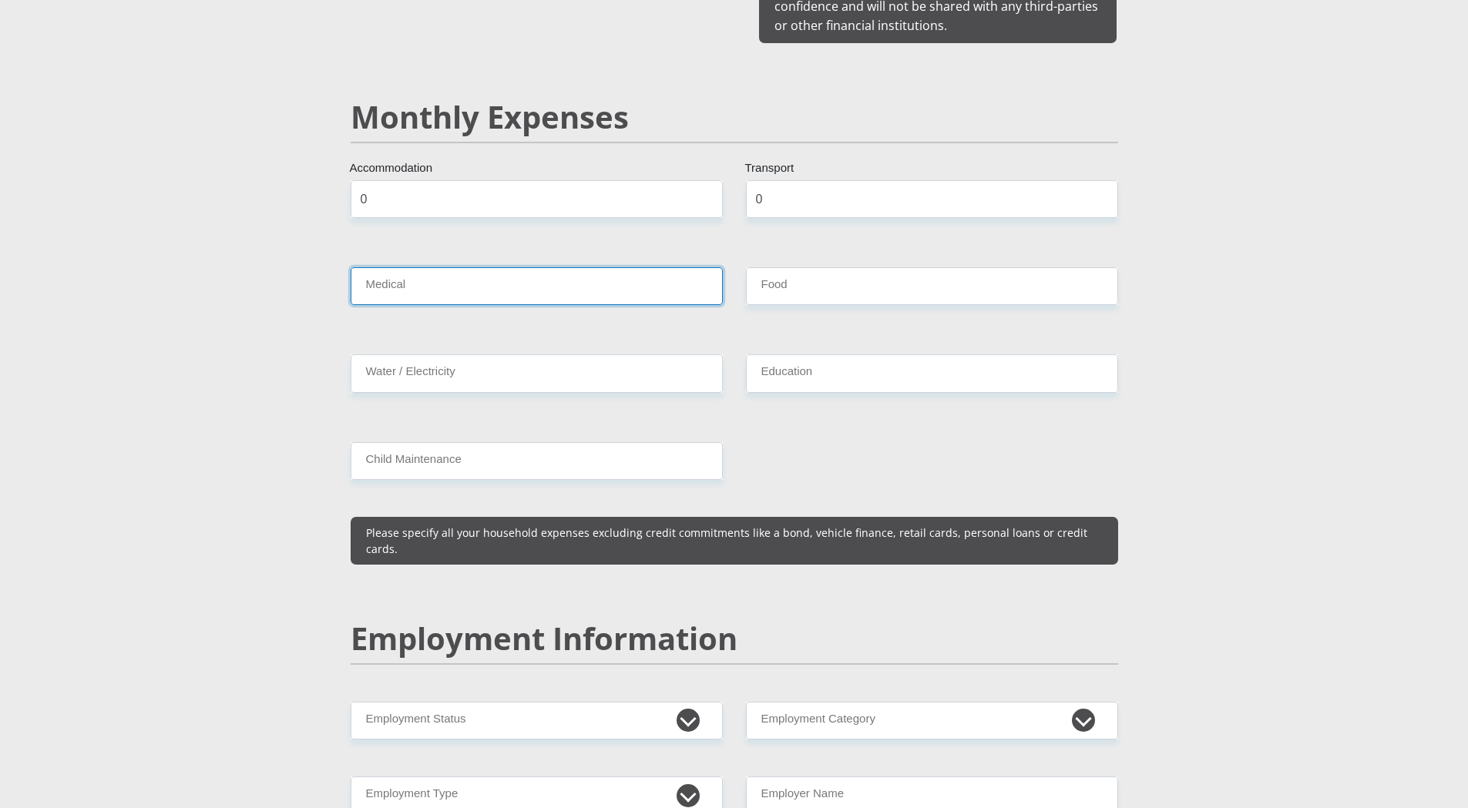
click at [456, 278] on input "Medical" at bounding box center [537, 286] width 372 height 38
type input "0"
click at [806, 267] on input "Food" at bounding box center [932, 286] width 372 height 38
type input "0"
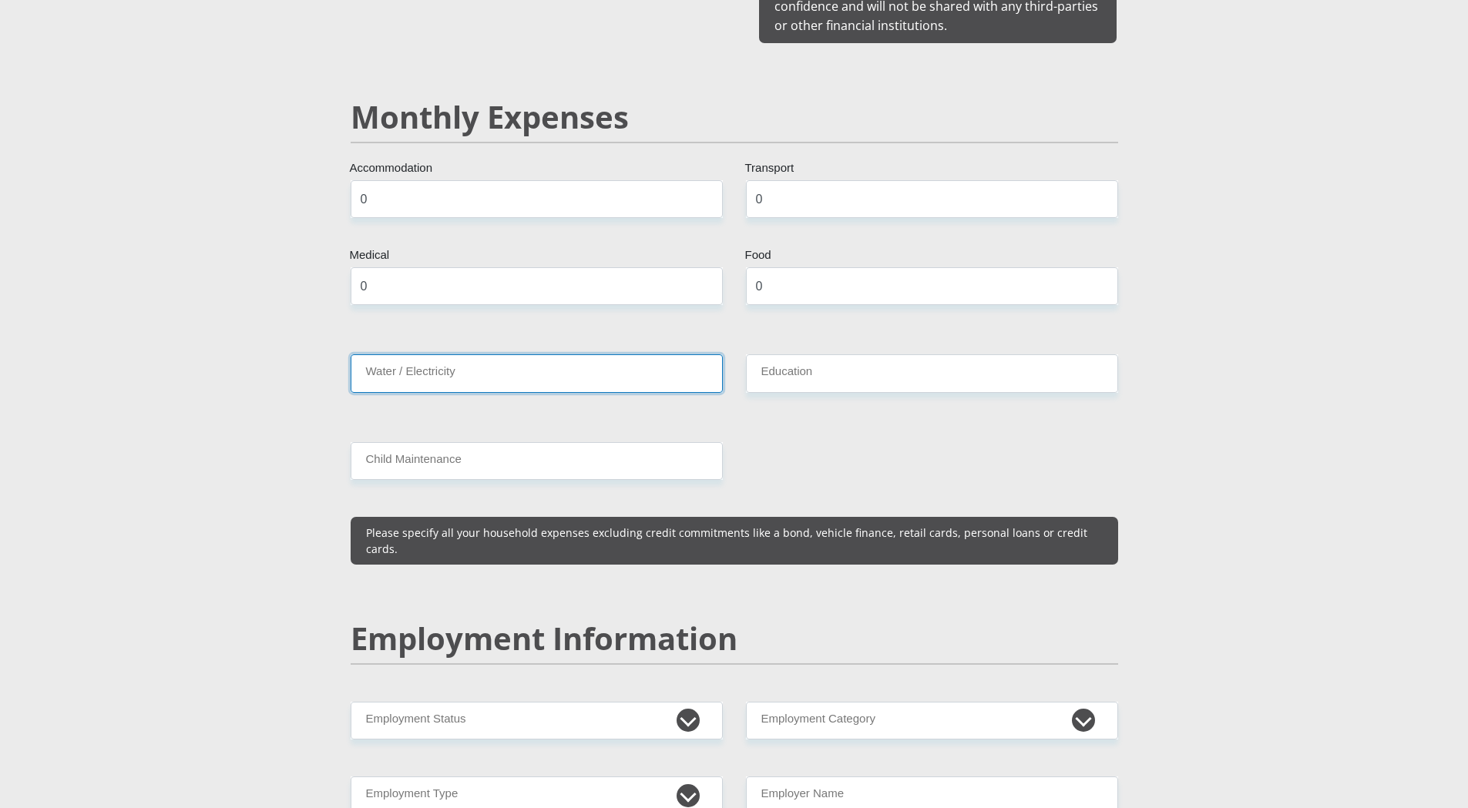
click at [418, 354] on input "Water / Electricity" at bounding box center [537, 373] width 372 height 38
type input "0"
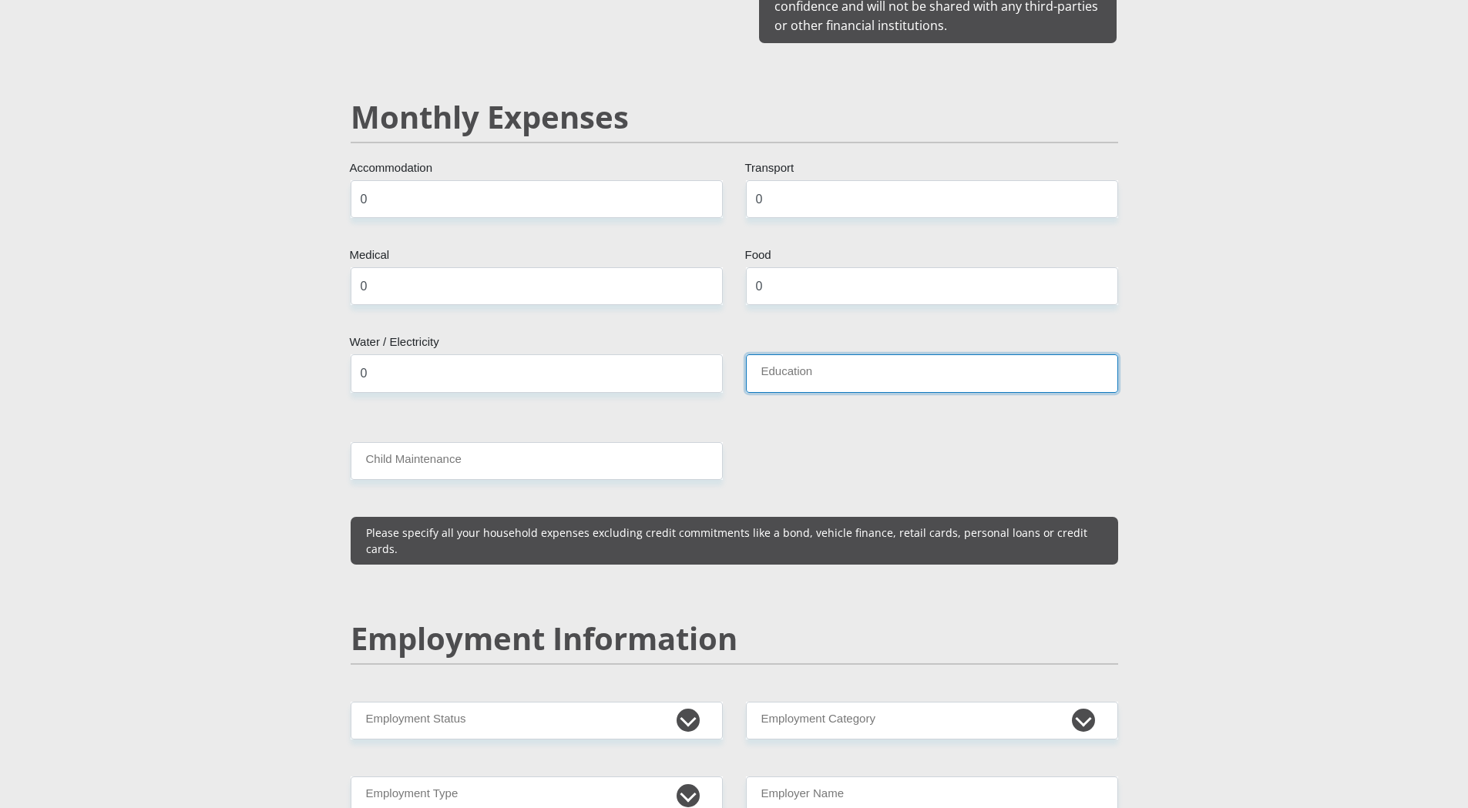
click at [808, 358] on input "Education" at bounding box center [932, 373] width 372 height 38
type input "0"
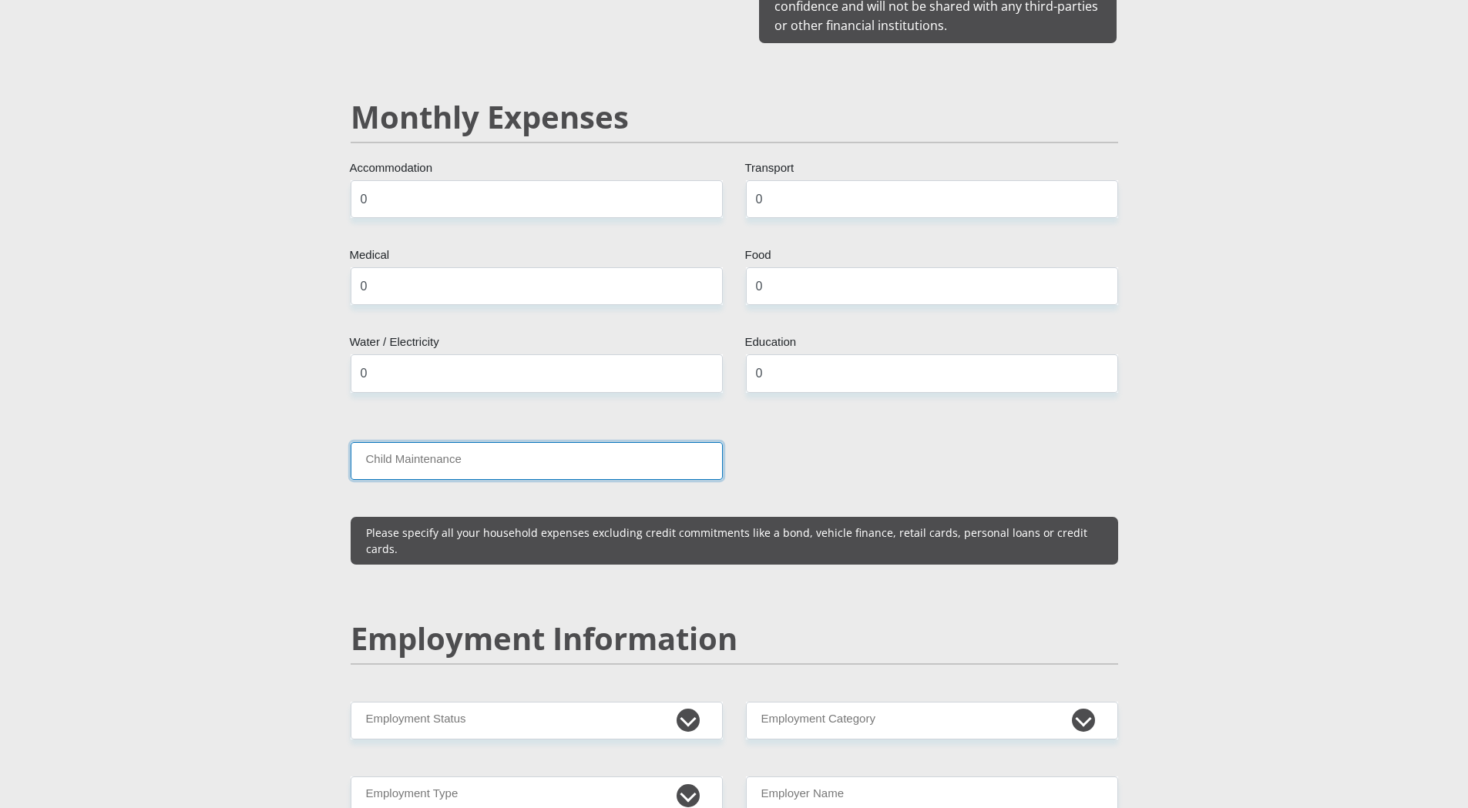
click at [413, 442] on input "Child Maintenance" at bounding box center [537, 461] width 372 height 38
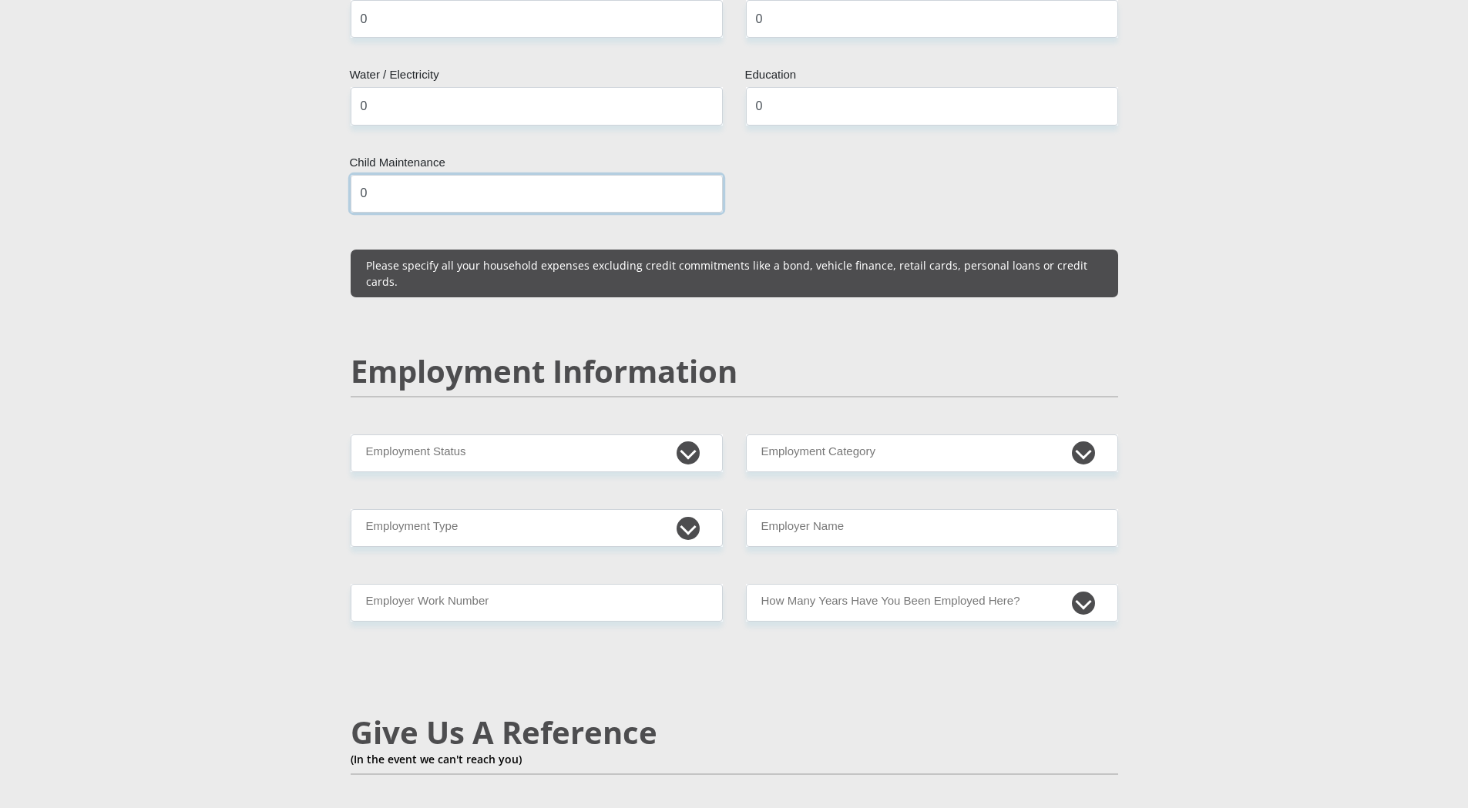
scroll to position [2158, 0]
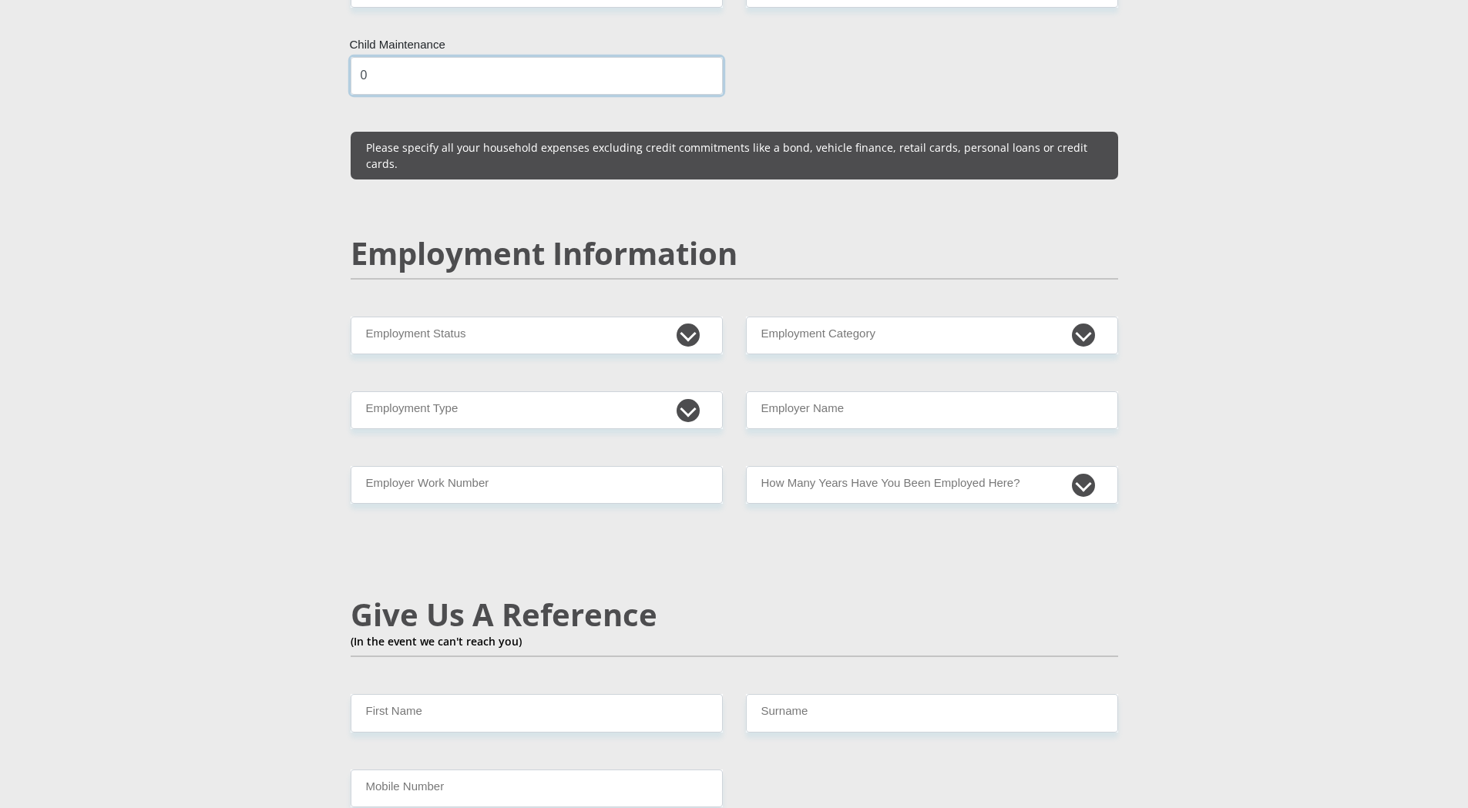
type input "0"
click at [445, 317] on select "Permanent/Full-time Part-time/Casual Contract Worker Self-Employed Housewife Re…" at bounding box center [537, 336] width 372 height 38
select select "1"
click at [351, 317] on select "Permanent/Full-time Part-time/Casual Contract Worker Self-Employed Housewife Re…" at bounding box center [537, 336] width 372 height 38
click at [858, 317] on select "AGRICULTURE ALCOHOL & TOBACCO CONSTRUCTION MATERIALS METALLURGY EQUIPMENT FOR R…" at bounding box center [932, 336] width 372 height 38
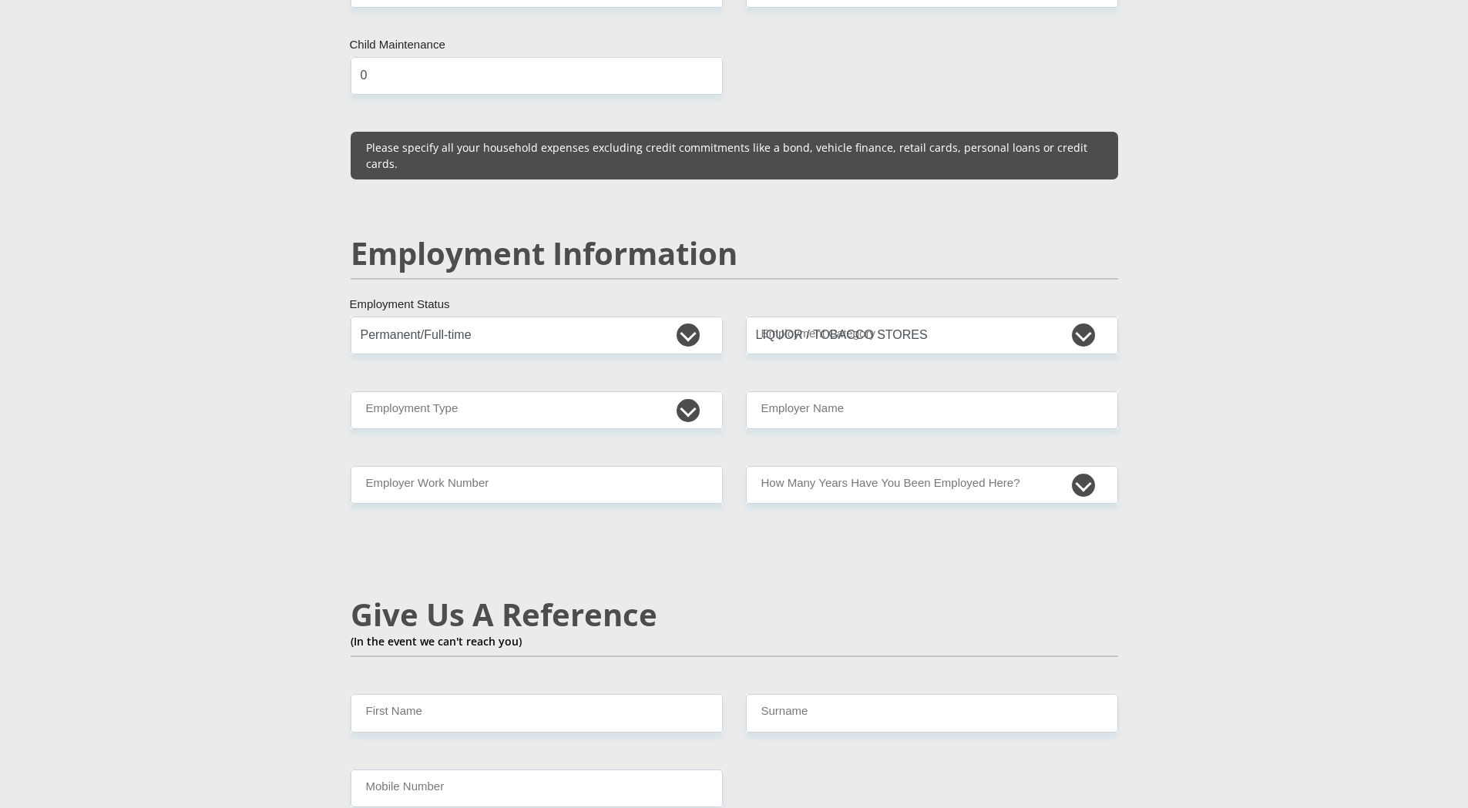
click at [1425, 386] on section "Personal Details Mr Ms Mrs Dr Other Title Tiaan First Name VANDERMERWE Surname …" at bounding box center [734, 312] width 1468 height 4766
click at [1084, 317] on select "AGRICULTURE ALCOHOL & TOBACCO CONSTRUCTION MATERIALS METALLURGY EQUIPMENT FOR R…" at bounding box center [932, 336] width 372 height 38
select select "76"
click at [746, 317] on select "AGRICULTURE ALCOHOL & TOBACCO CONSTRUCTION MATERIALS METALLURGY EQUIPMENT FOR R…" at bounding box center [932, 336] width 372 height 38
click at [486, 391] on select "College/Lecturer Craft Seller Creative Driver Executive Farmer Forces - Non Com…" at bounding box center [537, 410] width 372 height 38
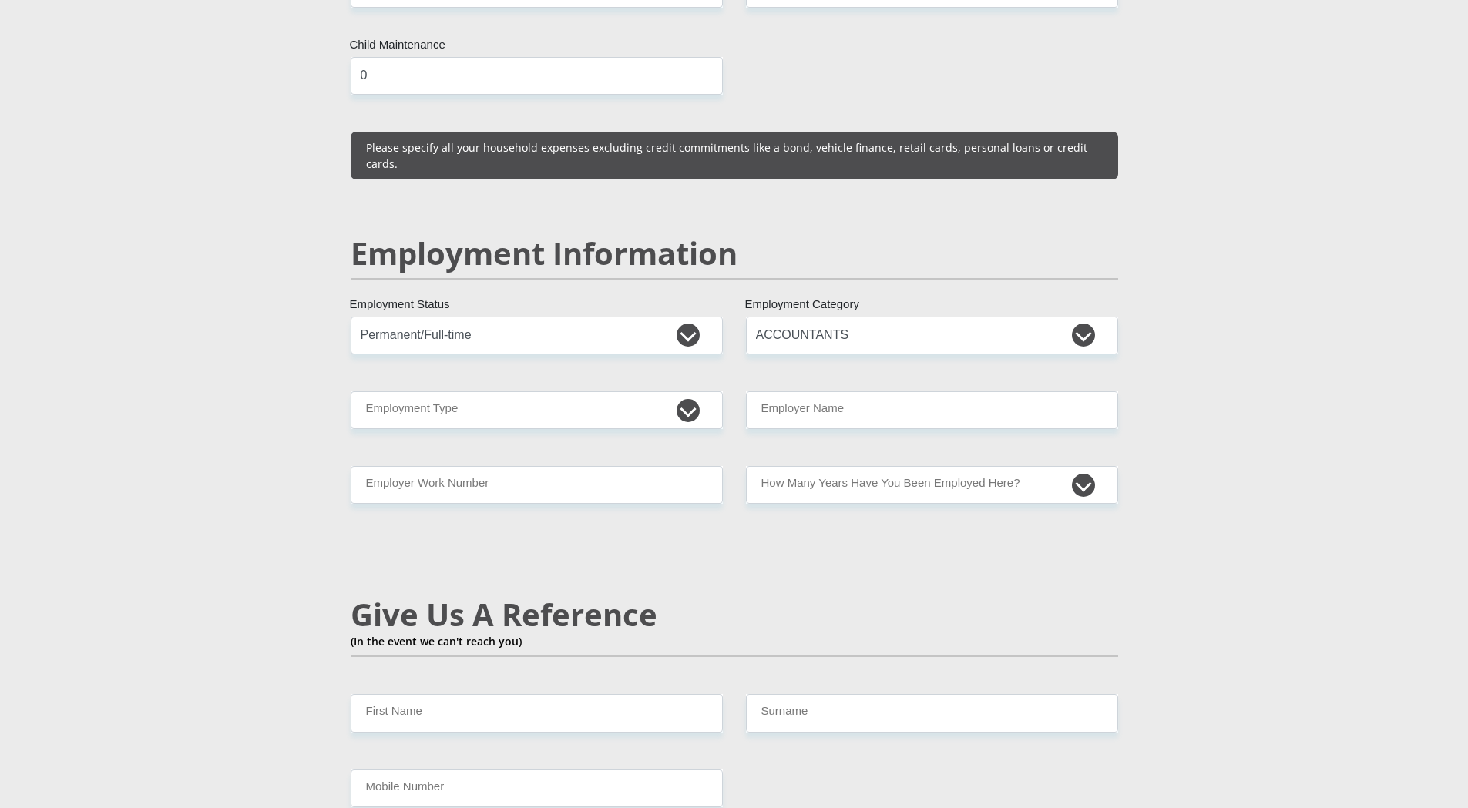
click at [1124, 196] on div "Mr Ms Mrs Dr Other Title Tiaan First Name VANDERMERWE Surname 0307295148083 Sou…" at bounding box center [734, 300] width 791 height 4395
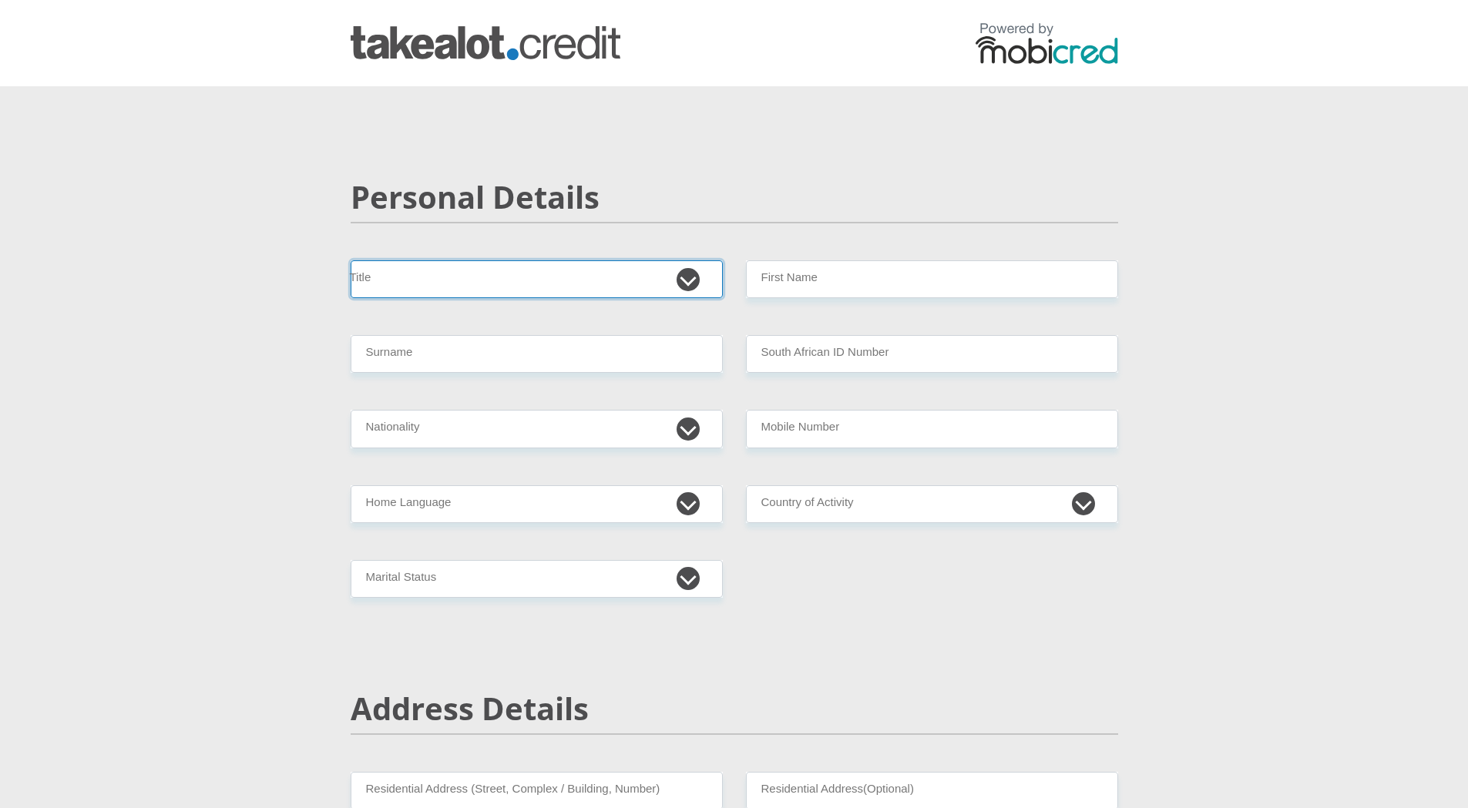
click at [459, 284] on select "Mr Ms Mrs Dr Other" at bounding box center [537, 279] width 372 height 38
click at [688, 284] on select "Mr Ms Mrs Dr Other" at bounding box center [537, 279] width 372 height 38
select select "Mr"
click at [351, 260] on select "Mr Ms Mrs Dr Other" at bounding box center [537, 279] width 372 height 38
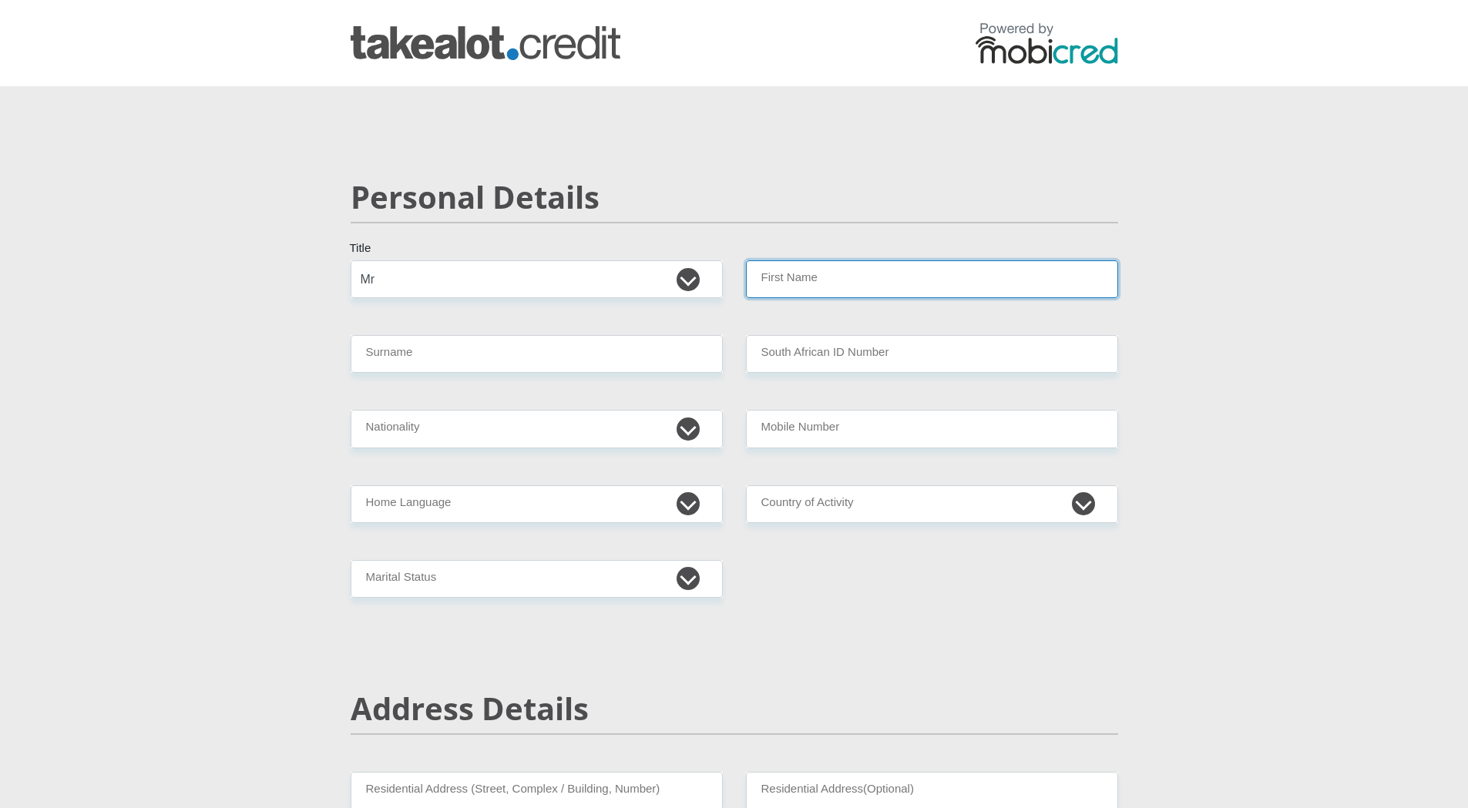
click at [984, 263] on input "First Name" at bounding box center [932, 279] width 372 height 38
type input "Tiaan"
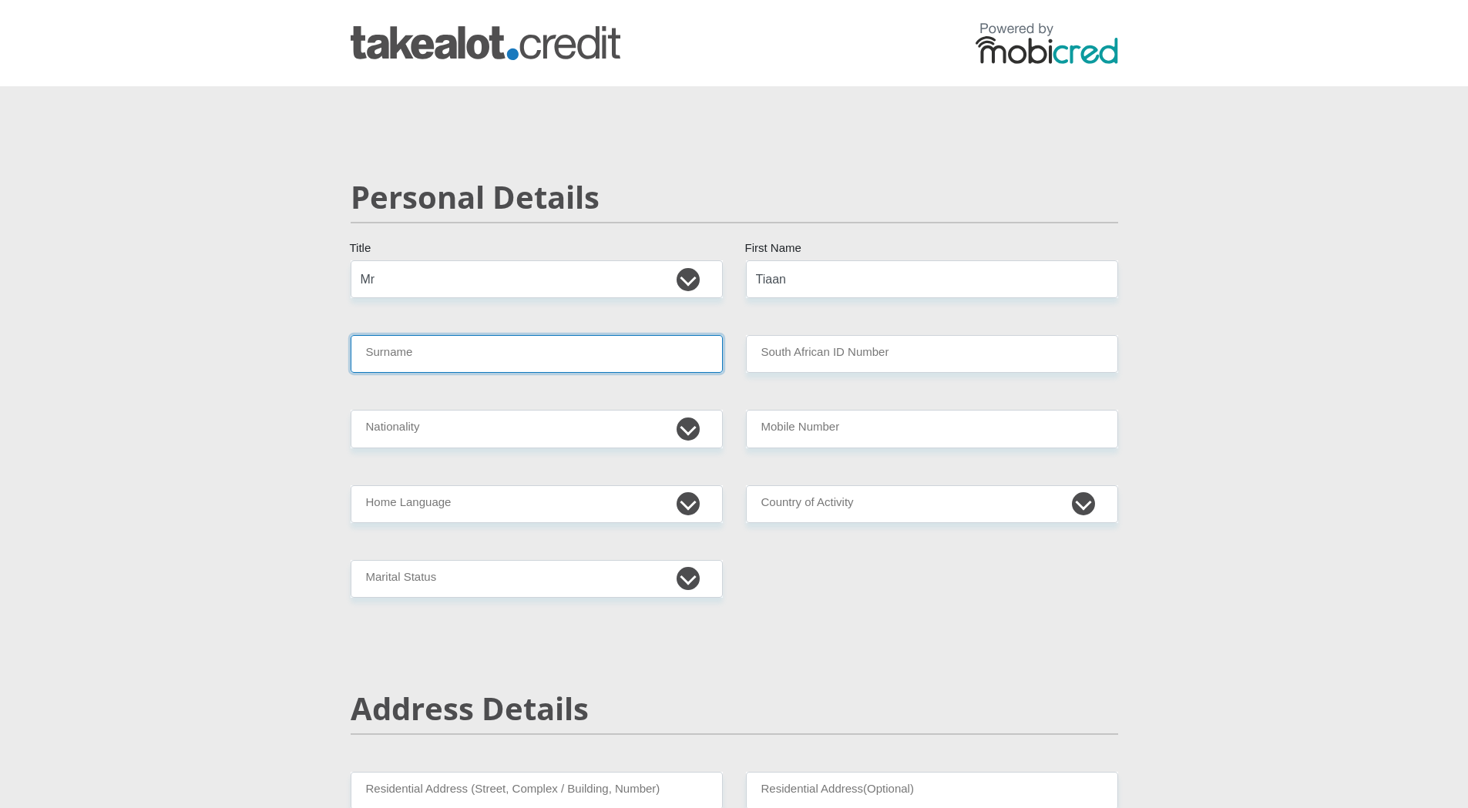
click at [434, 354] on input "Surname" at bounding box center [537, 354] width 372 height 38
type input "VANDERMERWE"
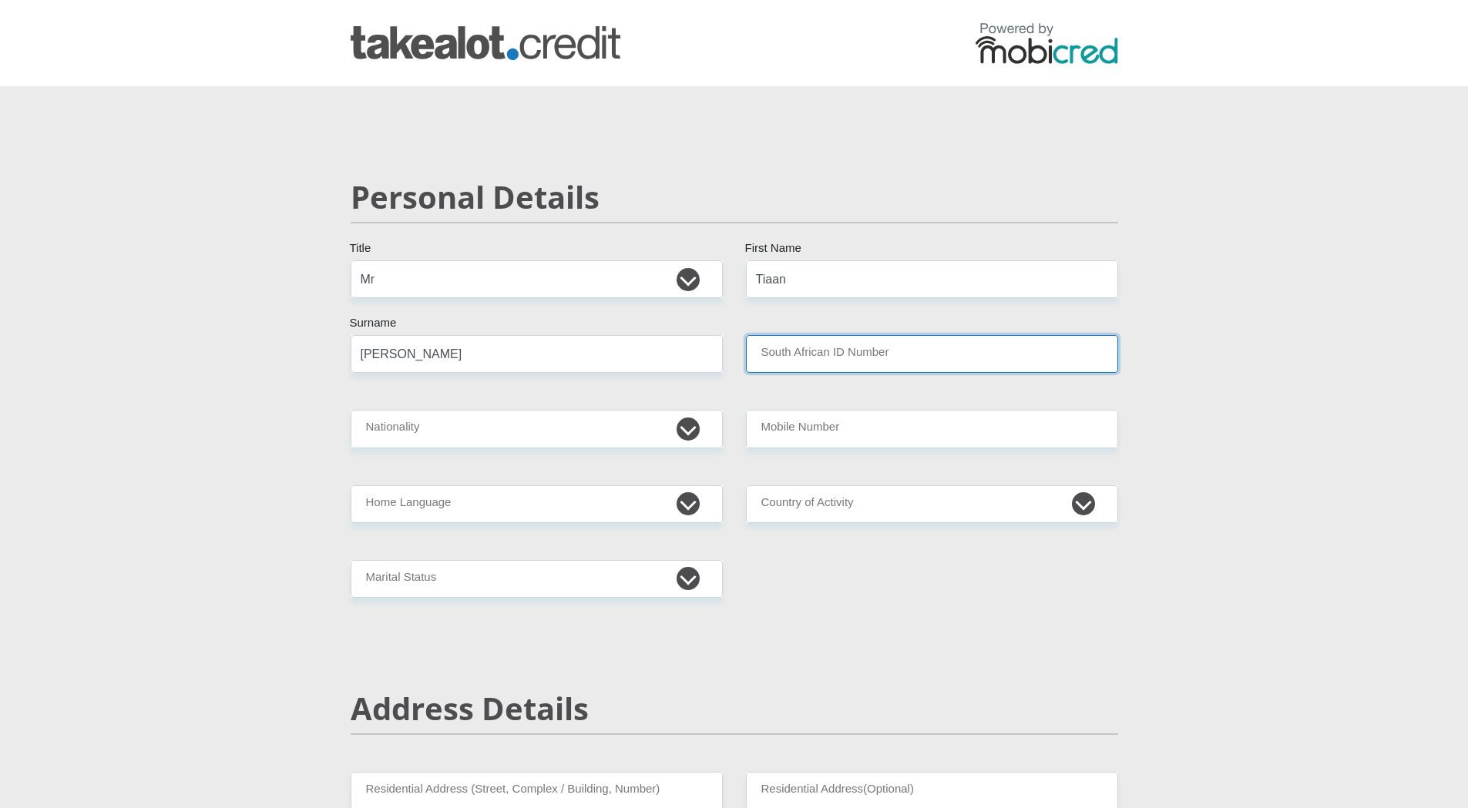
click at [888, 359] on input "South African ID Number" at bounding box center [932, 354] width 372 height 38
type input "0307295148083"
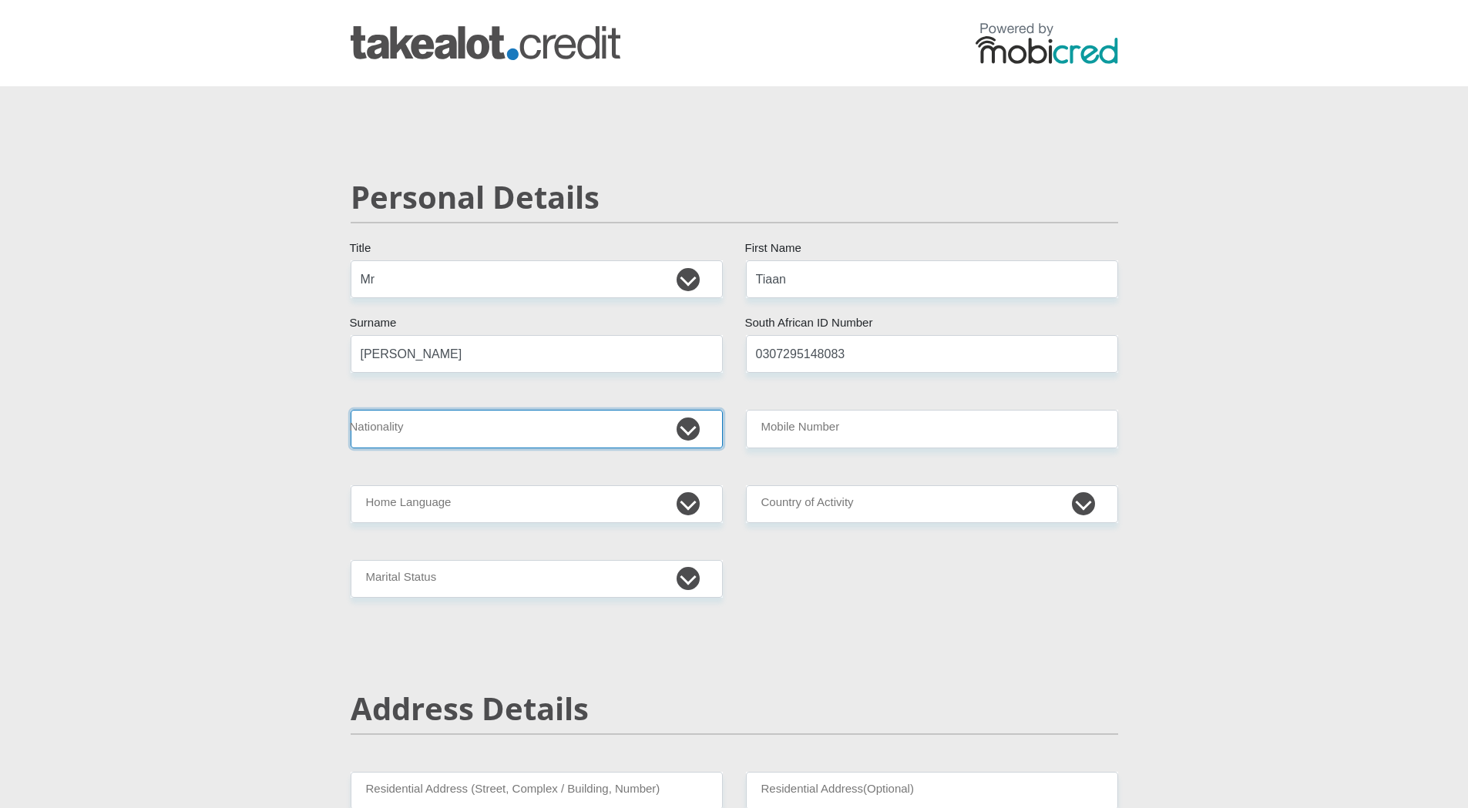
click at [445, 430] on select "South Africa Afghanistan Aland Islands Albania Algeria America Samoa American V…" at bounding box center [537, 429] width 372 height 38
select select "ZAF"
click at [351, 410] on select "South Africa Afghanistan Aland Islands Albania Algeria America Samoa American V…" at bounding box center [537, 429] width 372 height 38
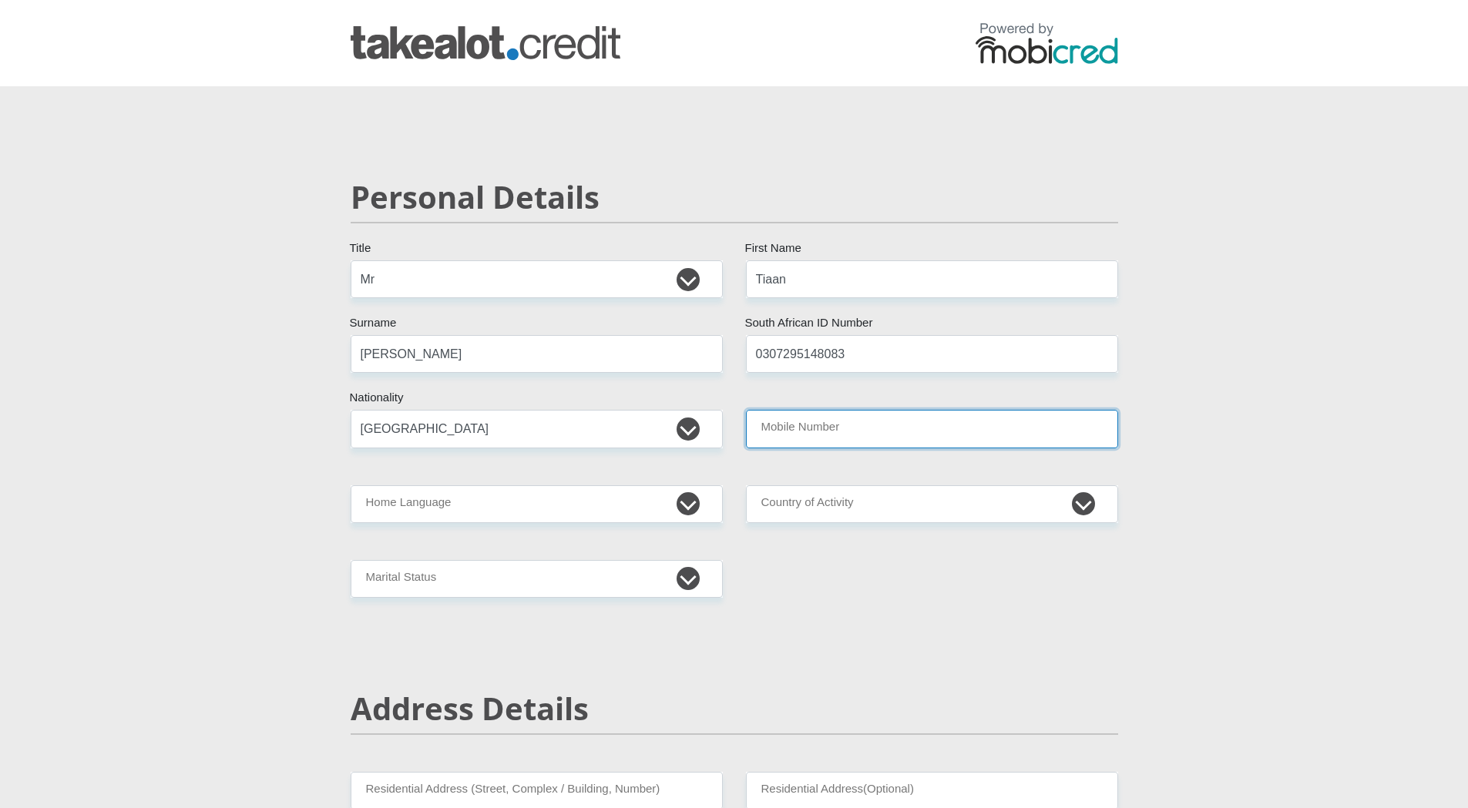
click at [828, 432] on input "Mobile Number" at bounding box center [932, 429] width 372 height 38
type input "0638205771"
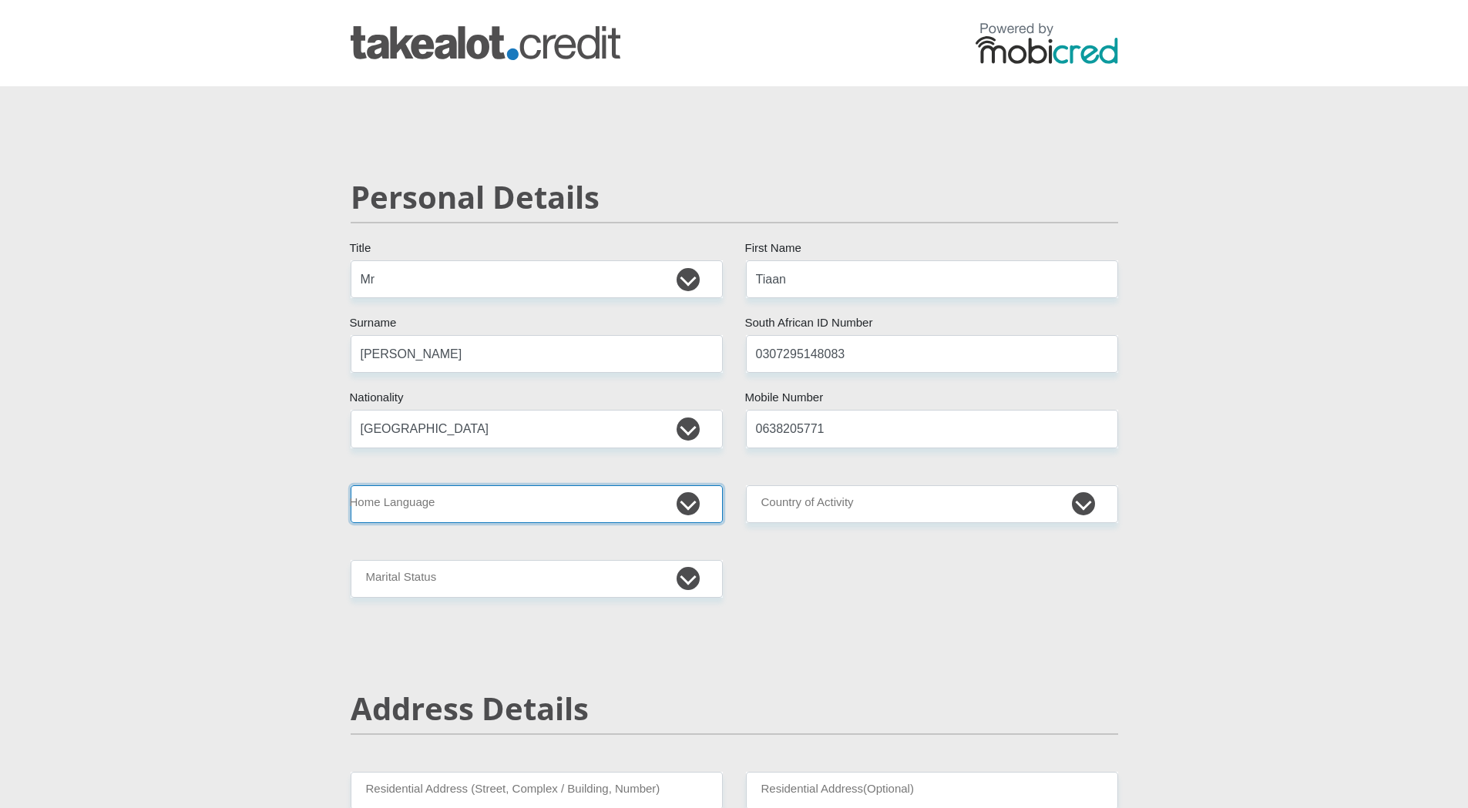
click at [424, 498] on select "Afrikaans English Sepedi South Ndebele Southern Sotho Swati Tsonga Tswana Venda…" at bounding box center [537, 504] width 372 height 38
select select "afr"
click at [351, 485] on select "Afrikaans English Sepedi South Ndebele Southern Sotho Swati Tsonga Tswana Venda…" at bounding box center [537, 504] width 372 height 38
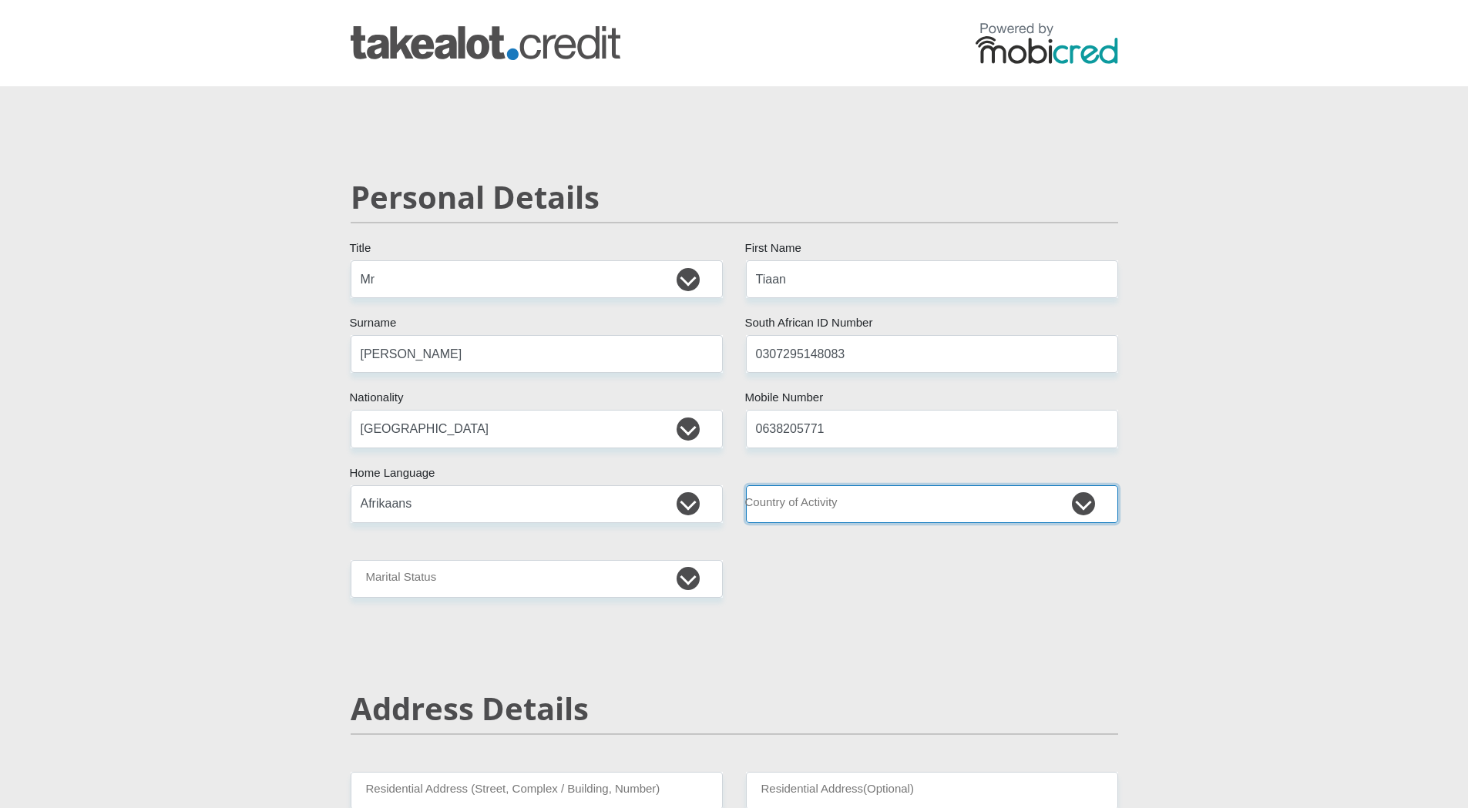
click at [844, 516] on select "South Africa Afghanistan Aland Islands Albania Algeria America Samoa American V…" at bounding box center [932, 504] width 372 height 38
select select "ZAF"
click at [746, 485] on select "South Africa Afghanistan Aland Islands Albania Algeria America Samoa American V…" at bounding box center [932, 504] width 372 height 38
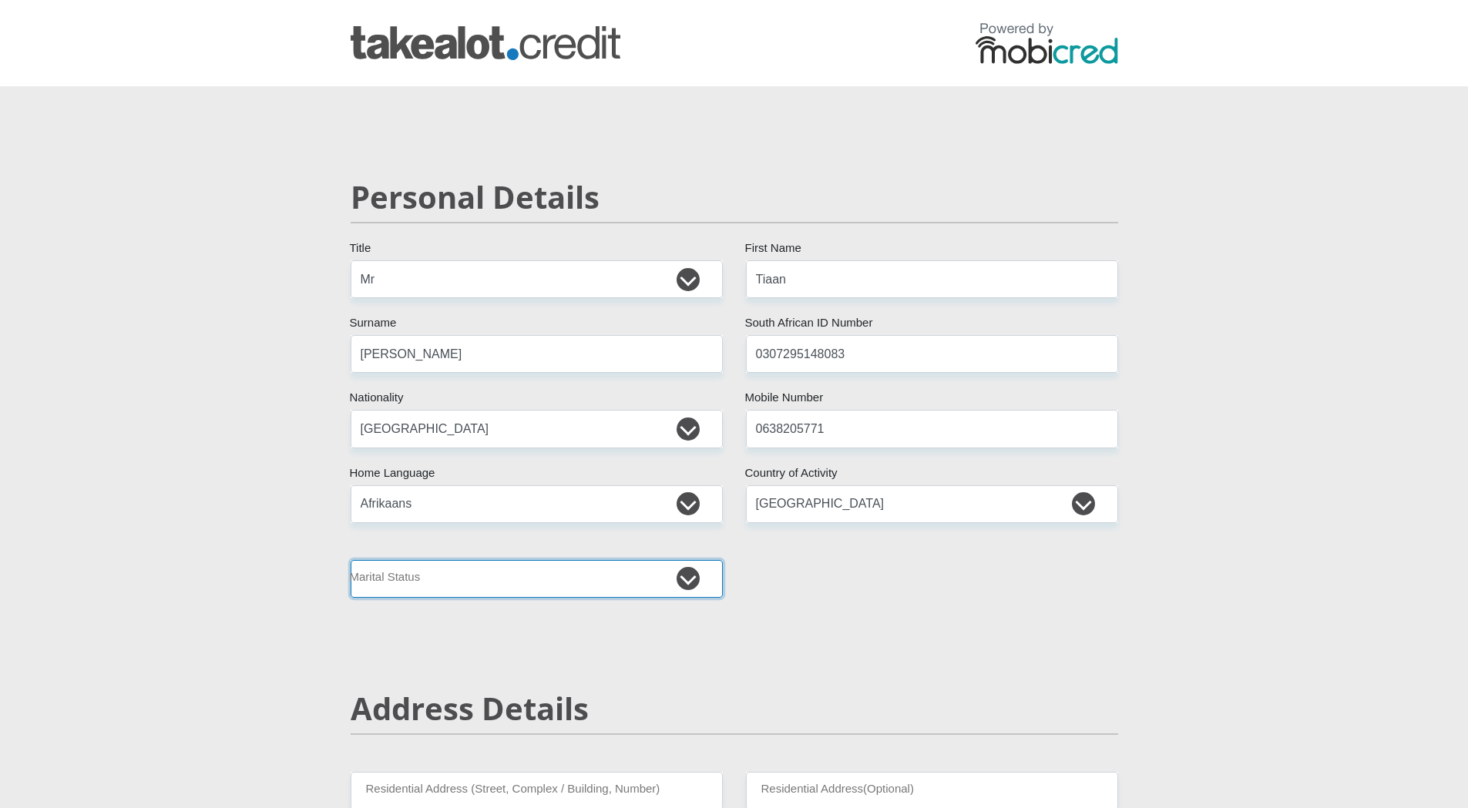
click at [424, 565] on select "Married ANC Single Divorced Widowed Married COP or Customary Law" at bounding box center [537, 579] width 372 height 38
select select "2"
click at [351, 560] on select "Married ANC Single Divorced Widowed Married COP or Customary Law" at bounding box center [537, 579] width 372 height 38
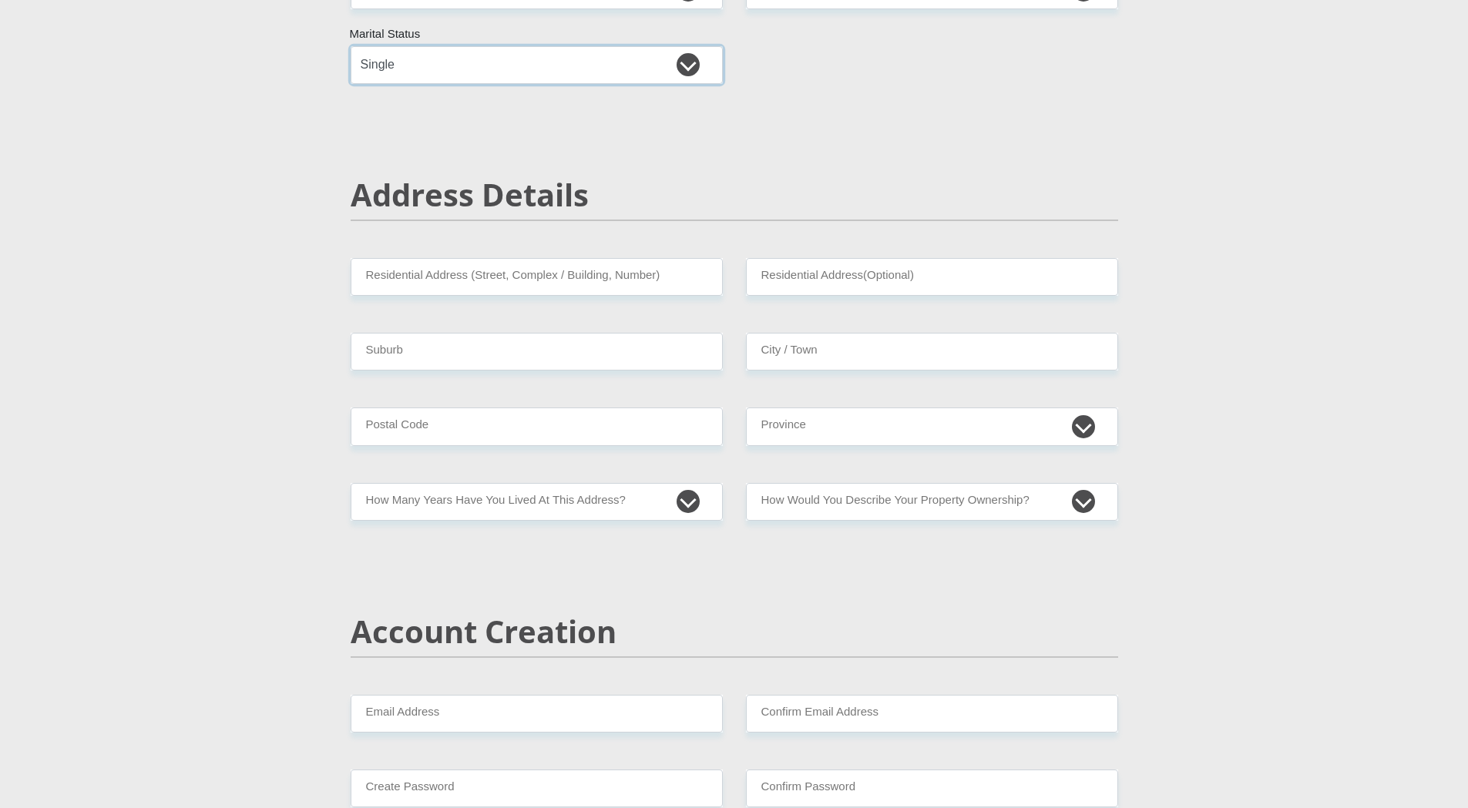
scroll to position [539, 0]
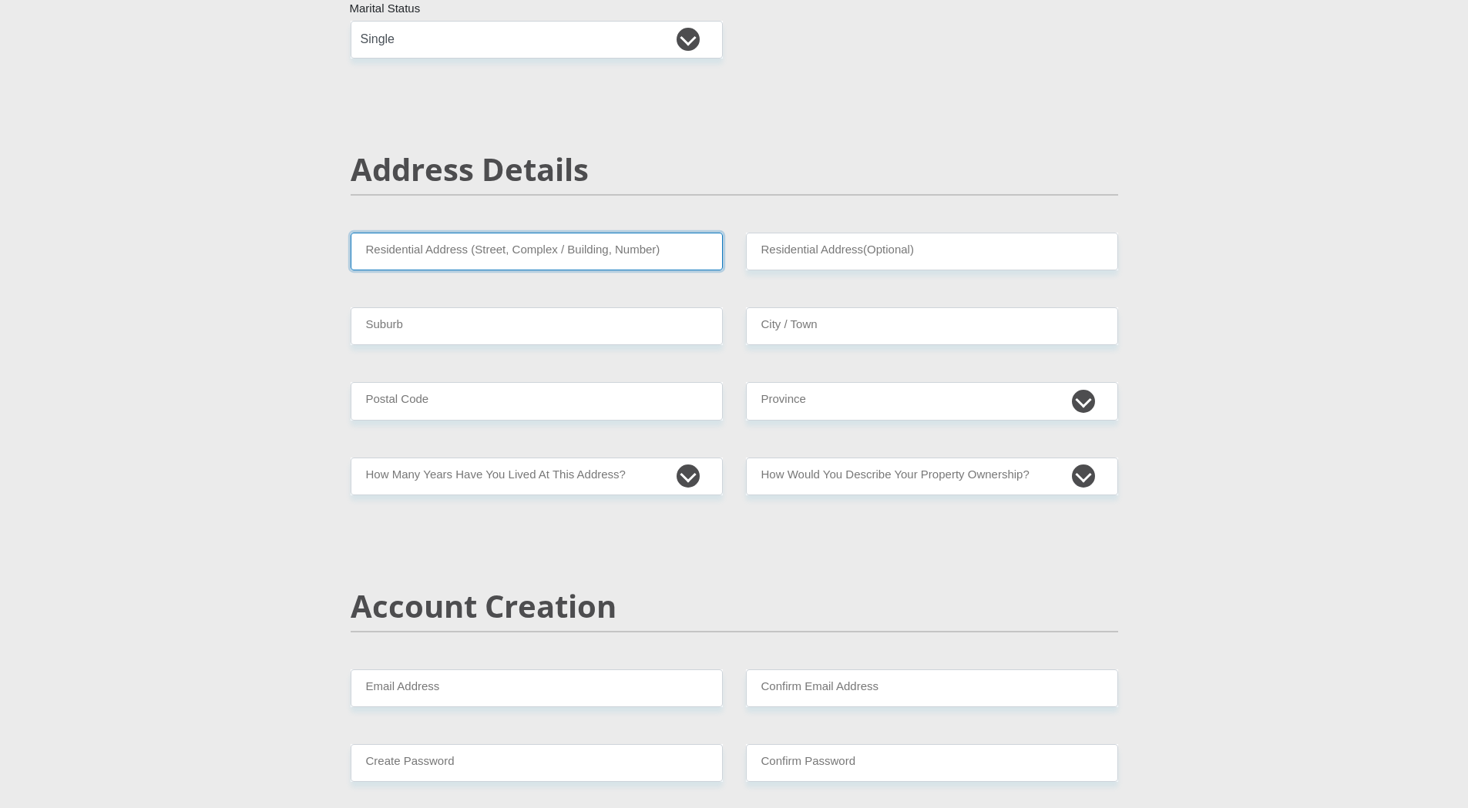
click at [395, 260] on input "Residential Address (Street, Complex / Building, Number)" at bounding box center [537, 252] width 372 height 38
type input "15 Silverpine"
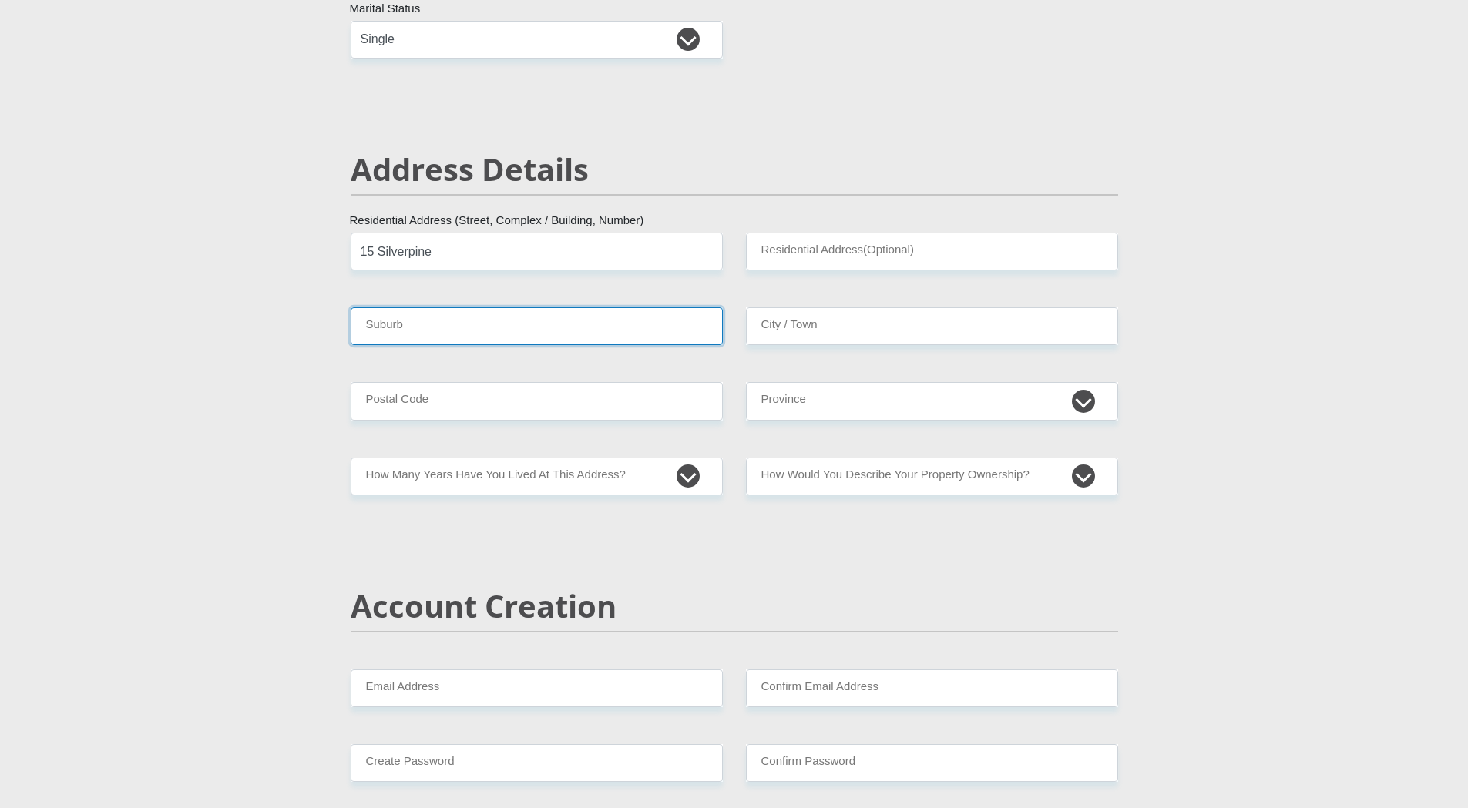
click at [593, 319] on input "Suburb" at bounding box center [537, 326] width 372 height 38
click at [425, 331] on input "Suburb" at bounding box center [537, 326] width 372 height 38
type input "Moret"
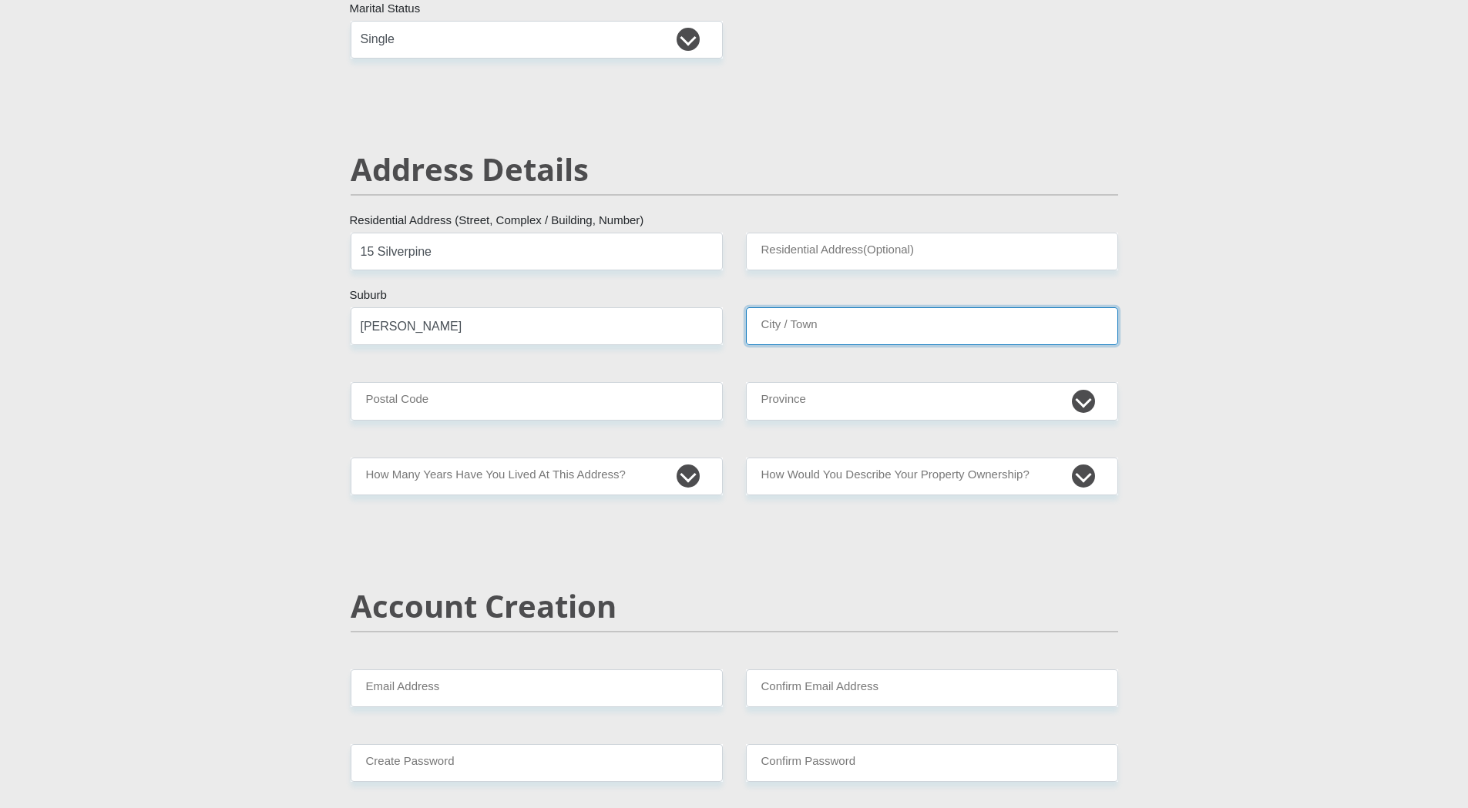
click at [848, 330] on input "City / Town" at bounding box center [932, 326] width 372 height 38
type input "Randburg"
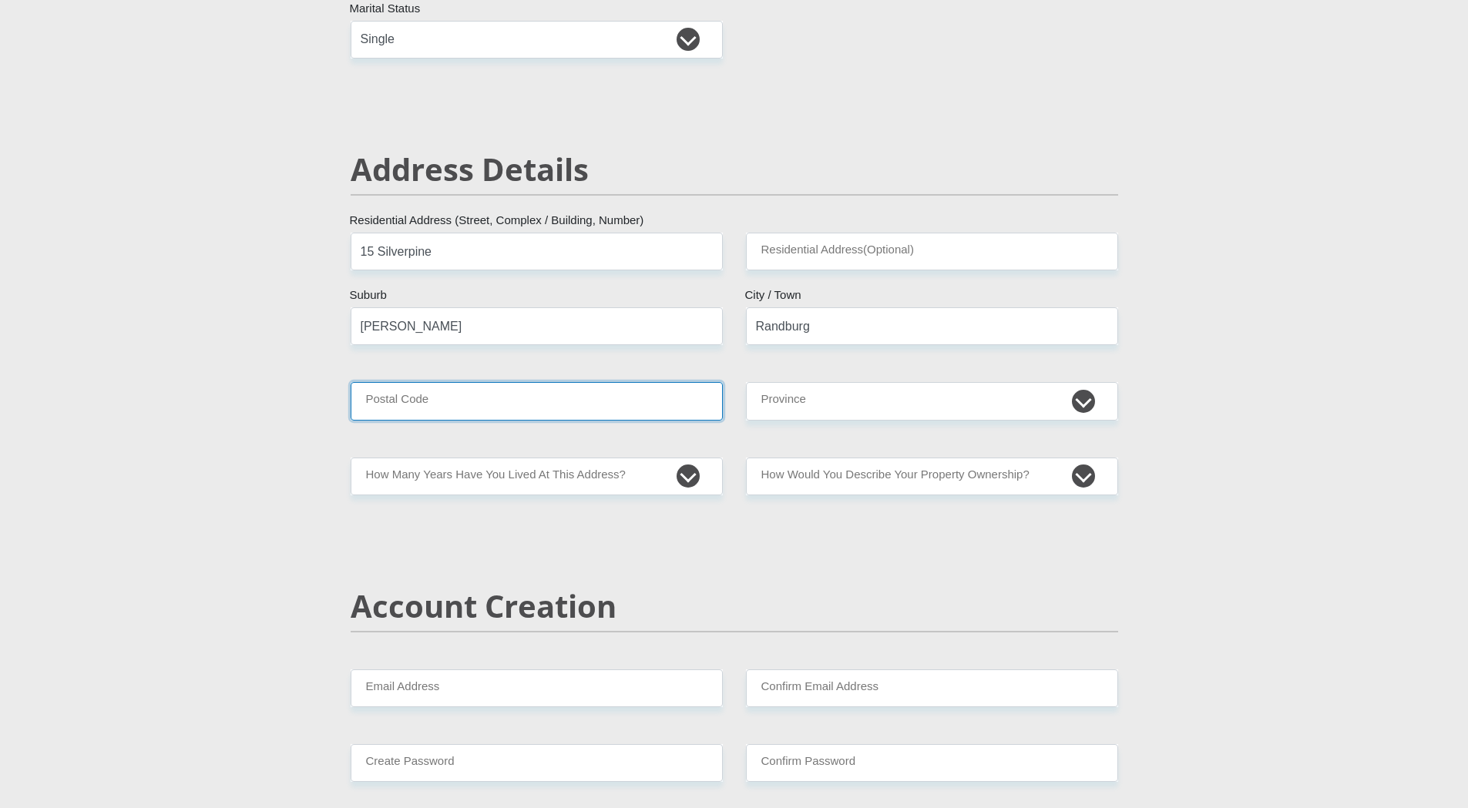
click at [472, 401] on input "Postal Code" at bounding box center [537, 401] width 372 height 38
type input "2194"
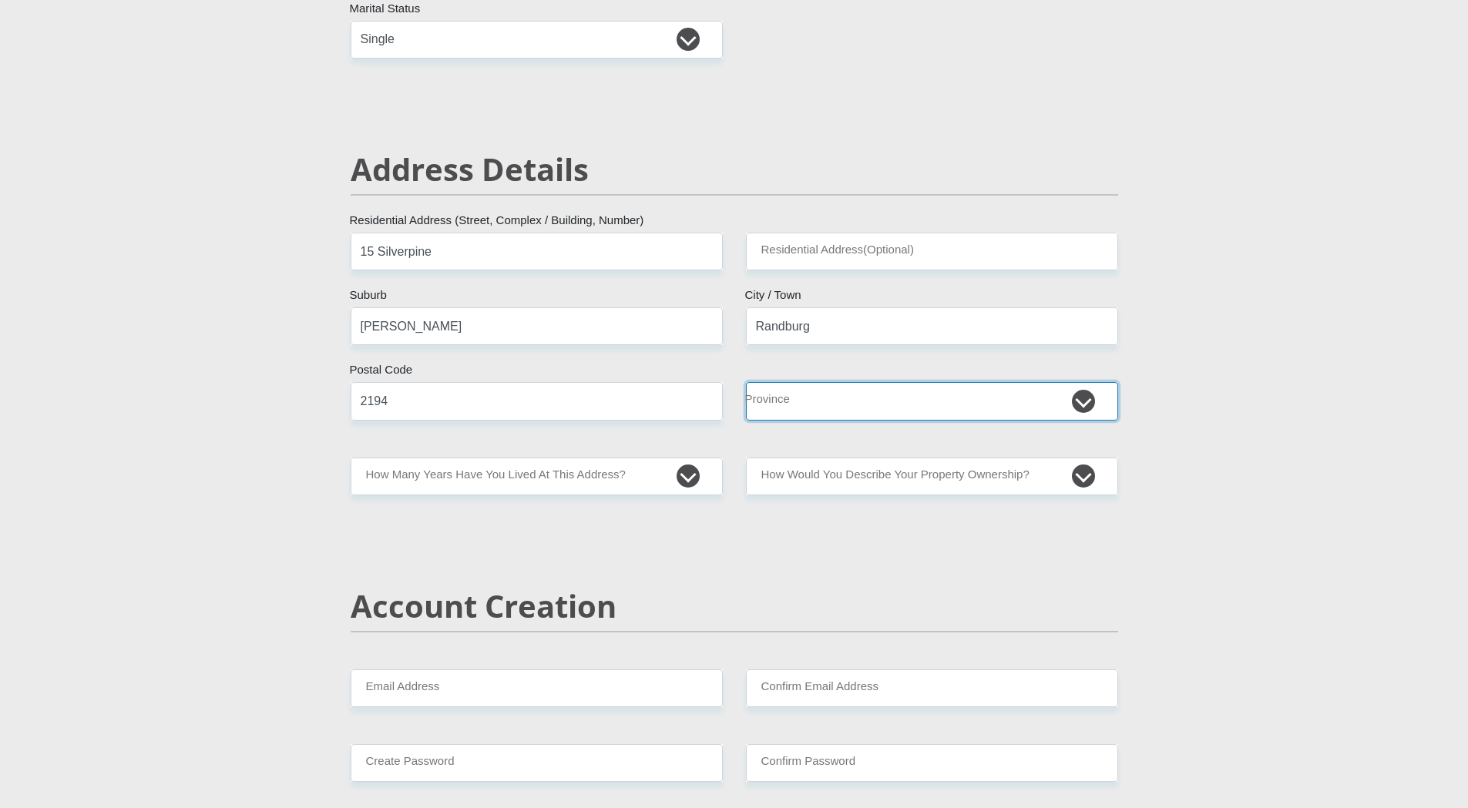
click at [857, 415] on select "Eastern Cape Free State Gauteng KwaZulu-Natal Limpopo Mpumalanga Northern Cape …" at bounding box center [932, 401] width 372 height 38
select select "Gauteng"
click at [746, 382] on select "Eastern Cape Free State Gauteng KwaZulu-Natal Limpopo Mpumalanga Northern Cape …" at bounding box center [932, 401] width 372 height 38
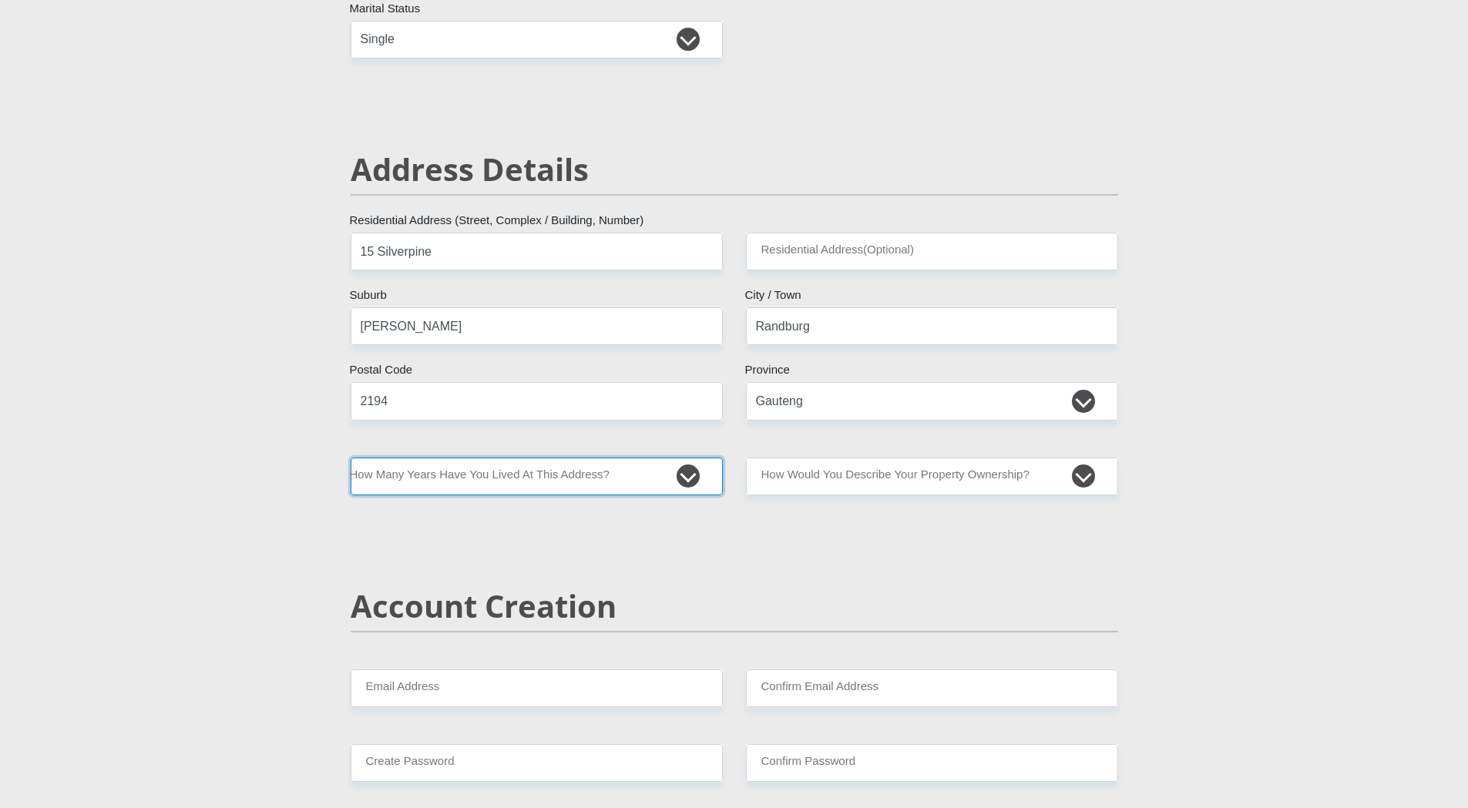
click at [514, 463] on select "less than 1 year 1-3 years 3-5 years 5+ years" at bounding box center [537, 477] width 372 height 38
select select "4"
click at [351, 458] on select "less than 1 year 1-3 years 3-5 years 5+ years" at bounding box center [537, 477] width 372 height 38
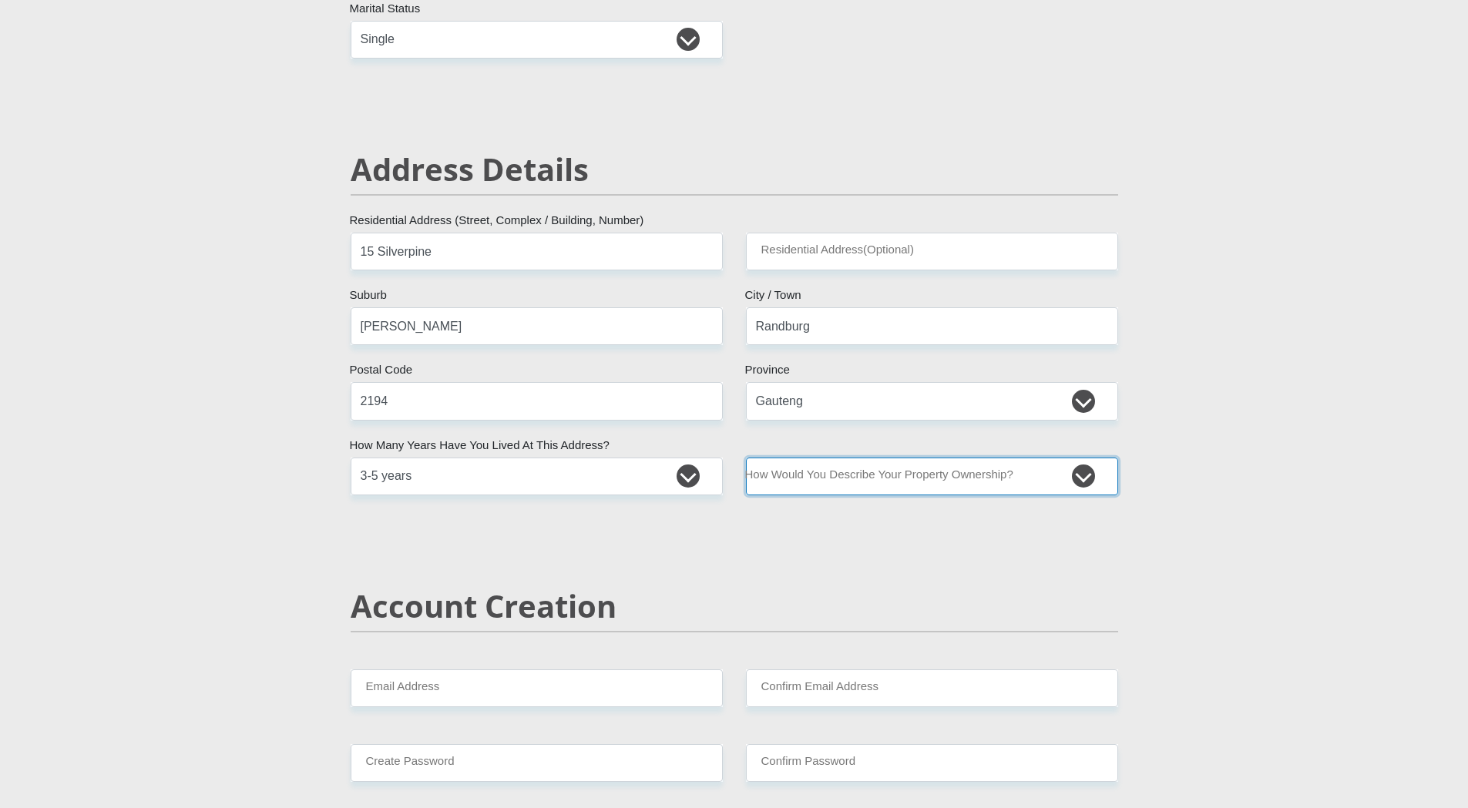
click at [908, 491] on select "Owned Rented Family Owned Company Dwelling" at bounding box center [932, 477] width 372 height 38
select select "parents"
click at [746, 458] on select "Owned Rented Family Owned Company Dwelling" at bounding box center [932, 477] width 372 height 38
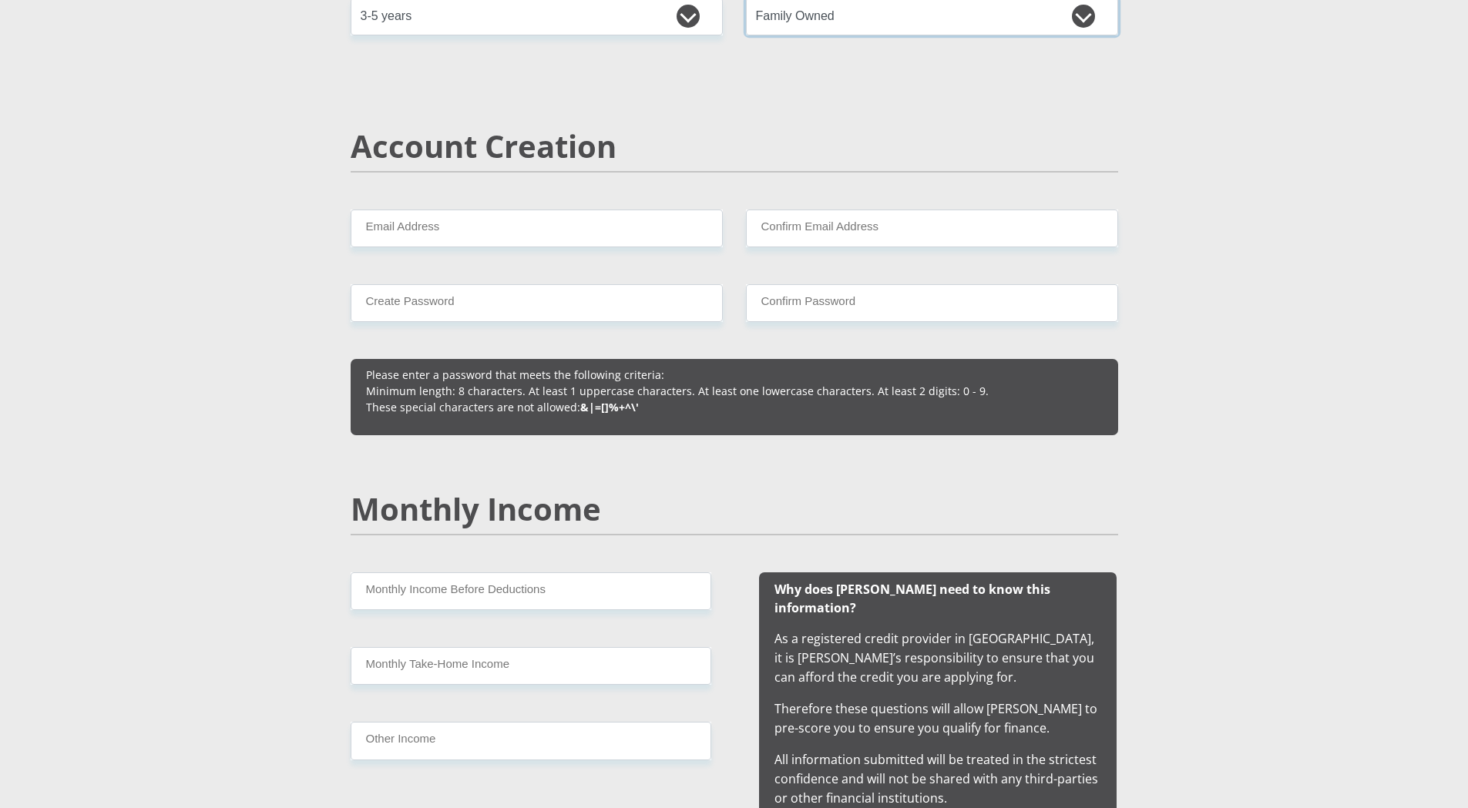
scroll to position [1002, 0]
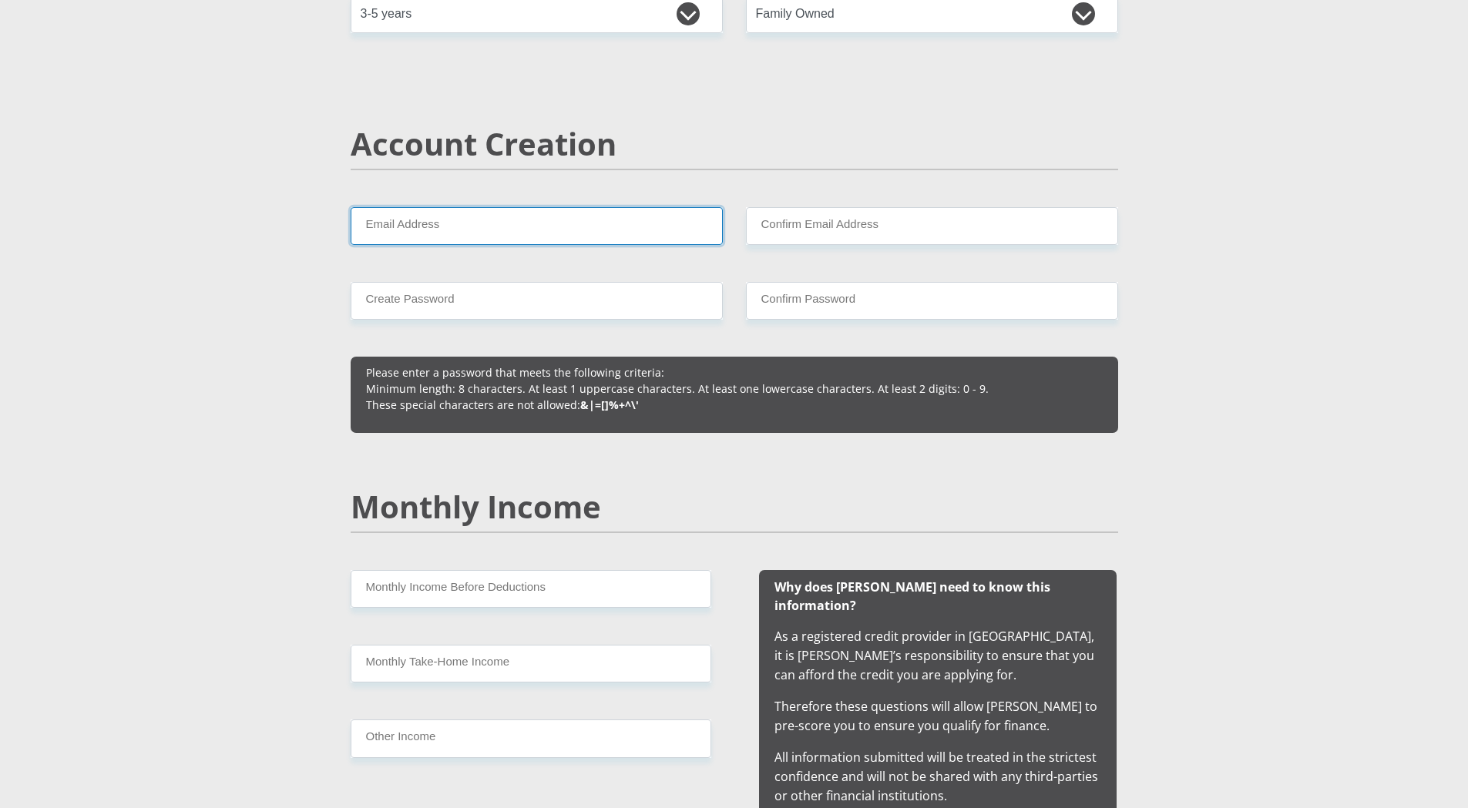
click at [435, 235] on input "Email Address" at bounding box center [537, 226] width 372 height 38
type input "tiaanf.vdmerwe.007@gmail.com"
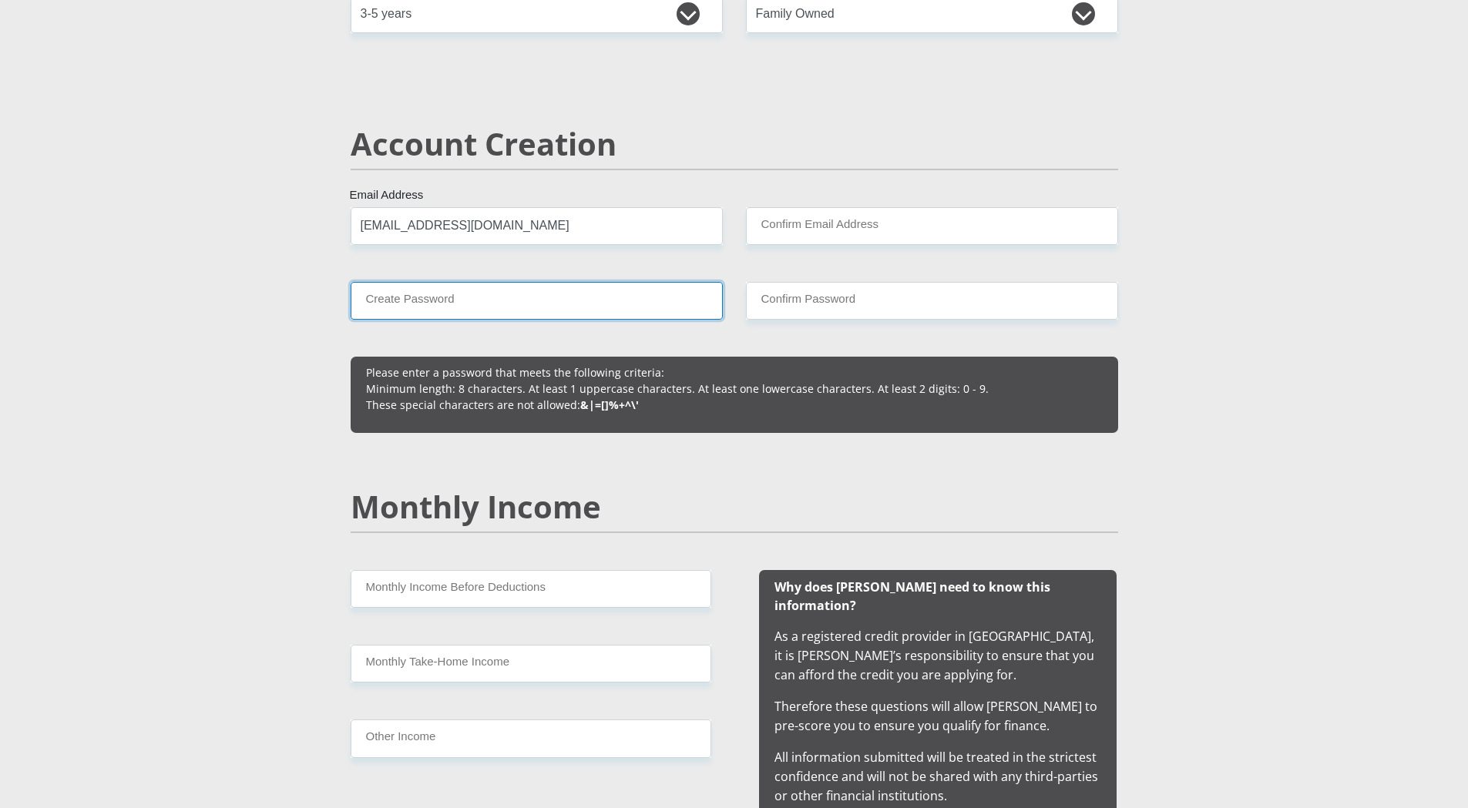
click at [482, 309] on input "Create Password" at bounding box center [537, 301] width 372 height 38
type input "12TheM0b1Cr3d21"
click at [840, 225] on input "Confirm Email Address" at bounding box center [932, 226] width 372 height 38
type input "tiaanf.vdmerwe.007@gmail.com"
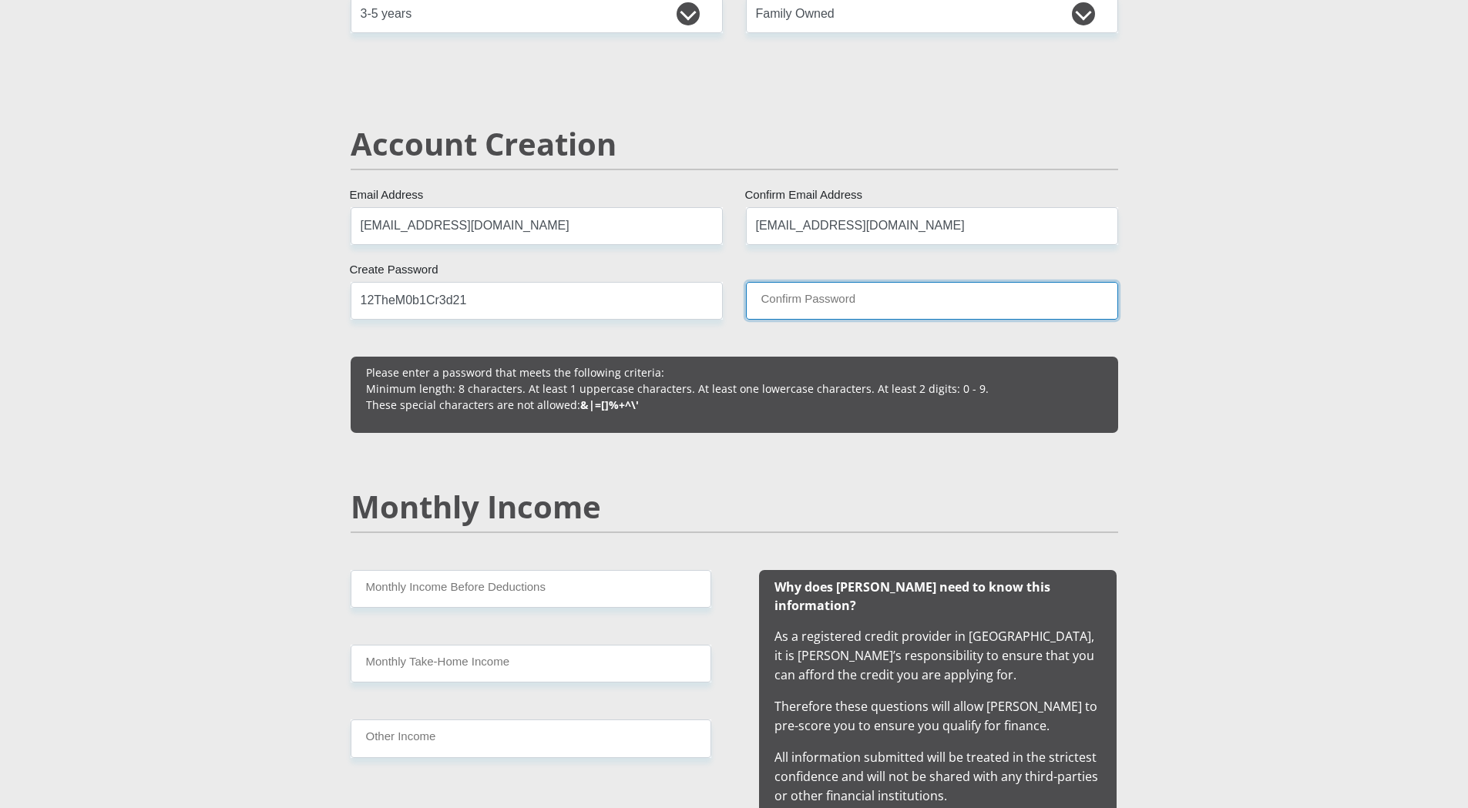
click at [834, 306] on input "Confirm Password" at bounding box center [932, 301] width 372 height 38
type input "12TheM0b1Cr3d21"
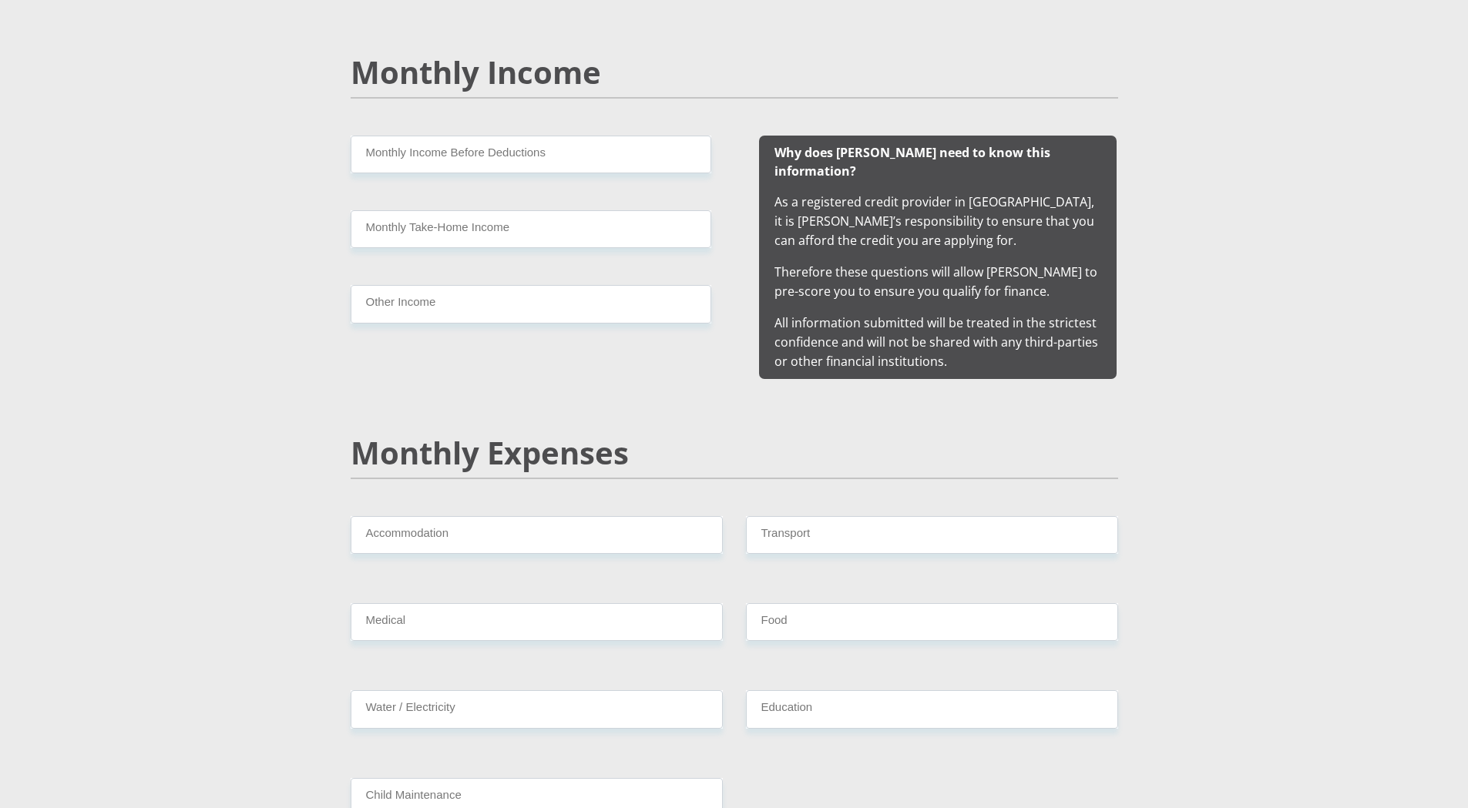
scroll to position [1464, 0]
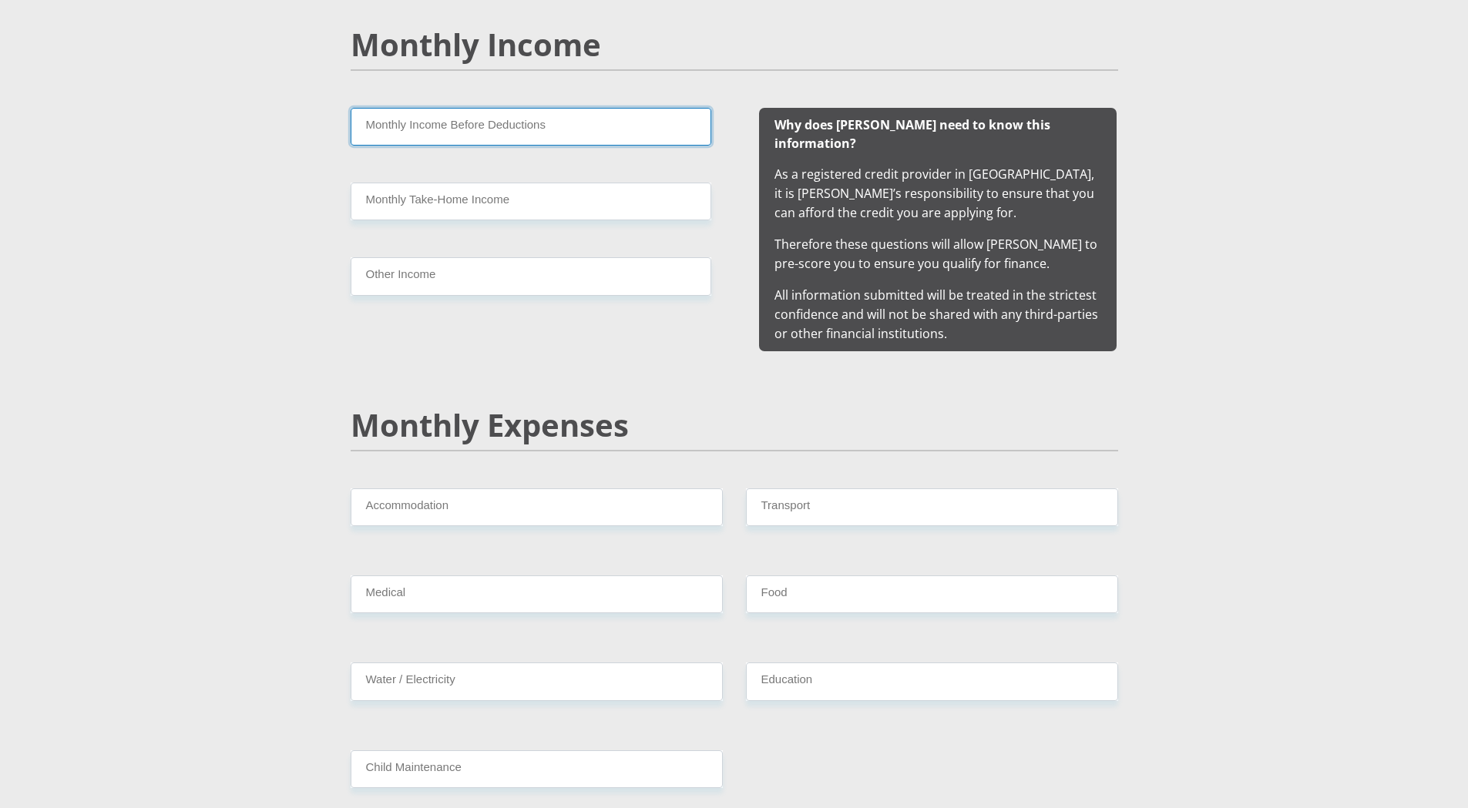
click at [404, 134] on input "Monthly Income Before Deductions" at bounding box center [531, 127] width 361 height 38
type input "5000"
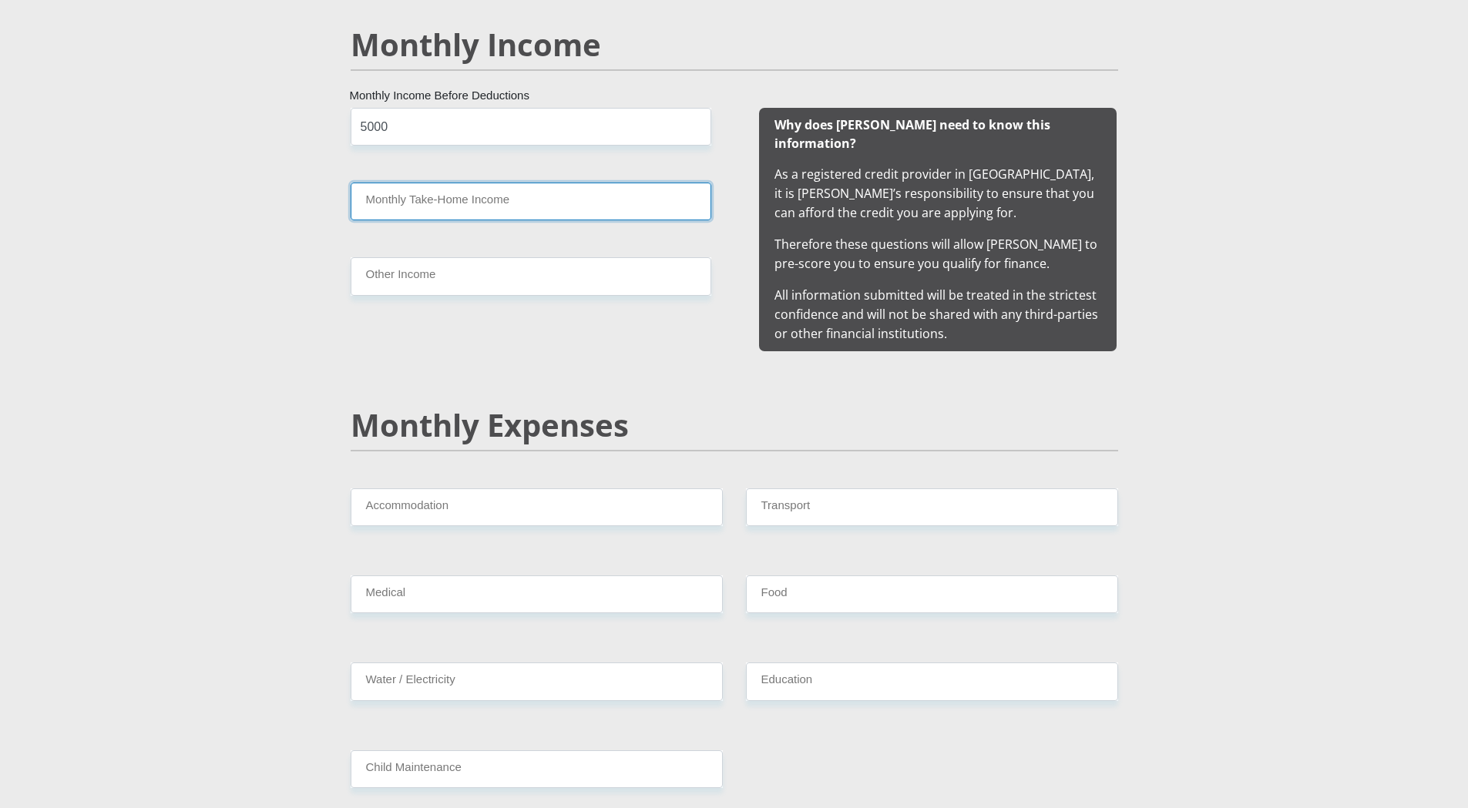
click at [452, 204] on input "Monthly Take-Home Income" at bounding box center [531, 202] width 361 height 38
type input "4950"
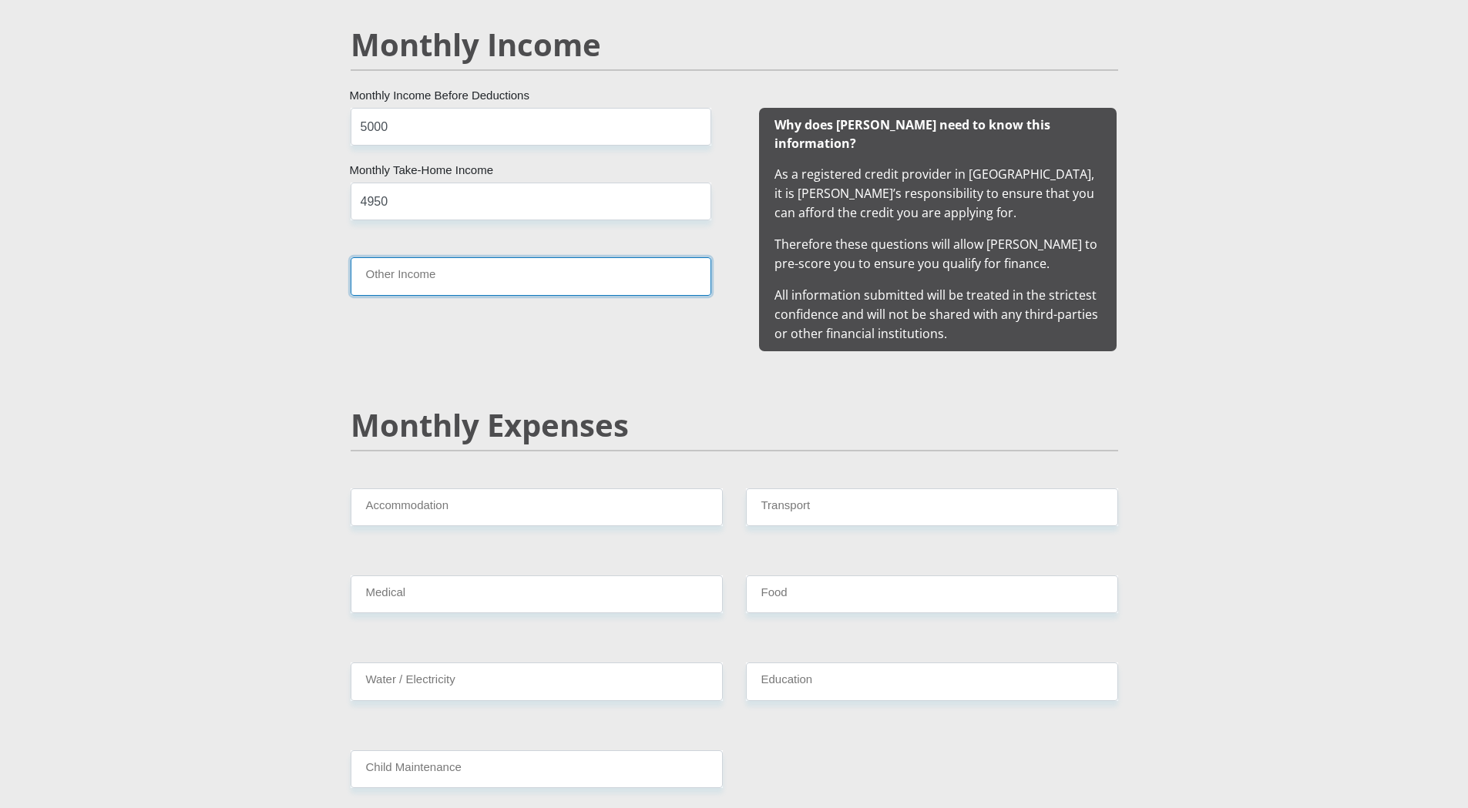
click at [456, 264] on input "Other Income" at bounding box center [531, 276] width 361 height 38
type input "0"
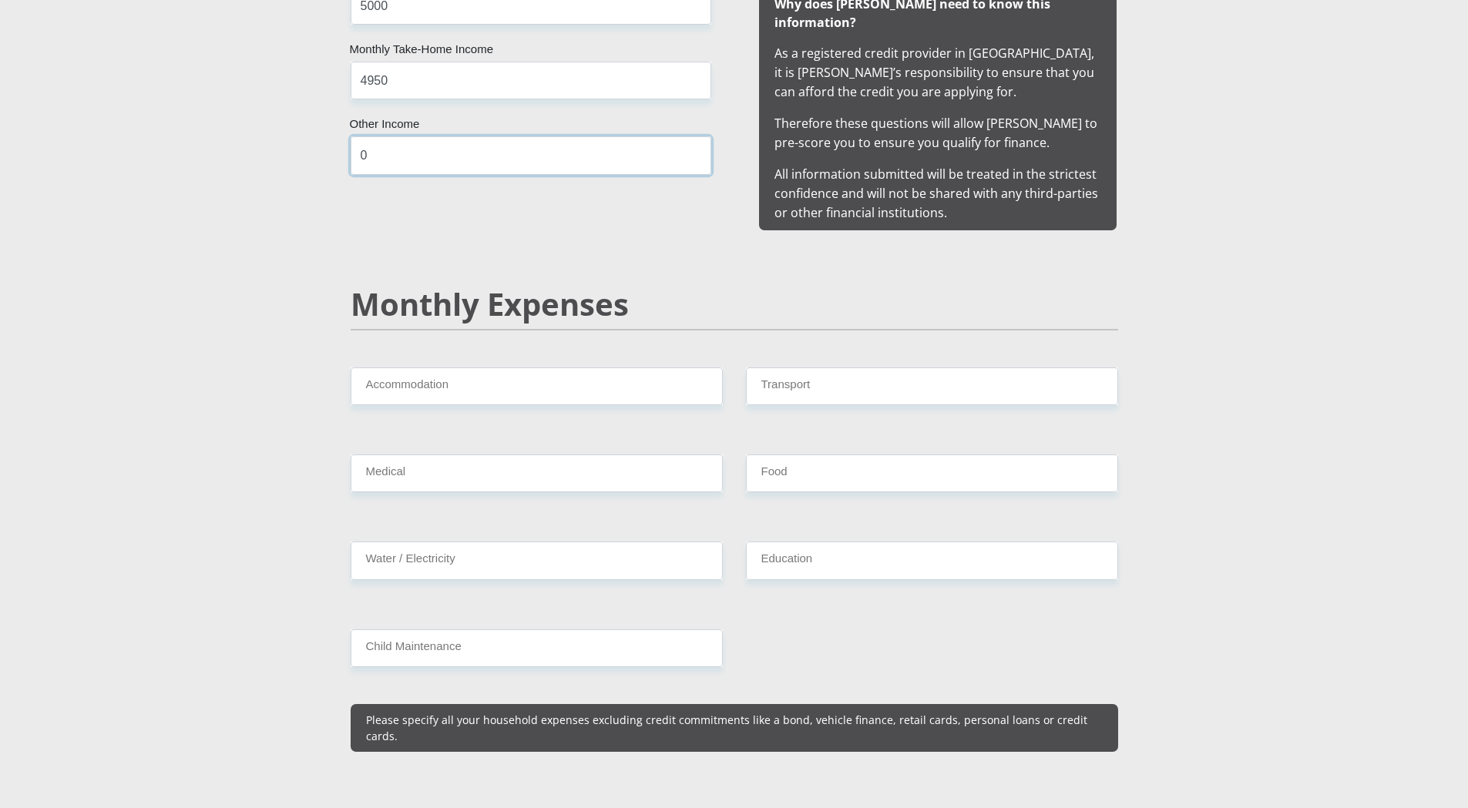
scroll to position [1695, 0]
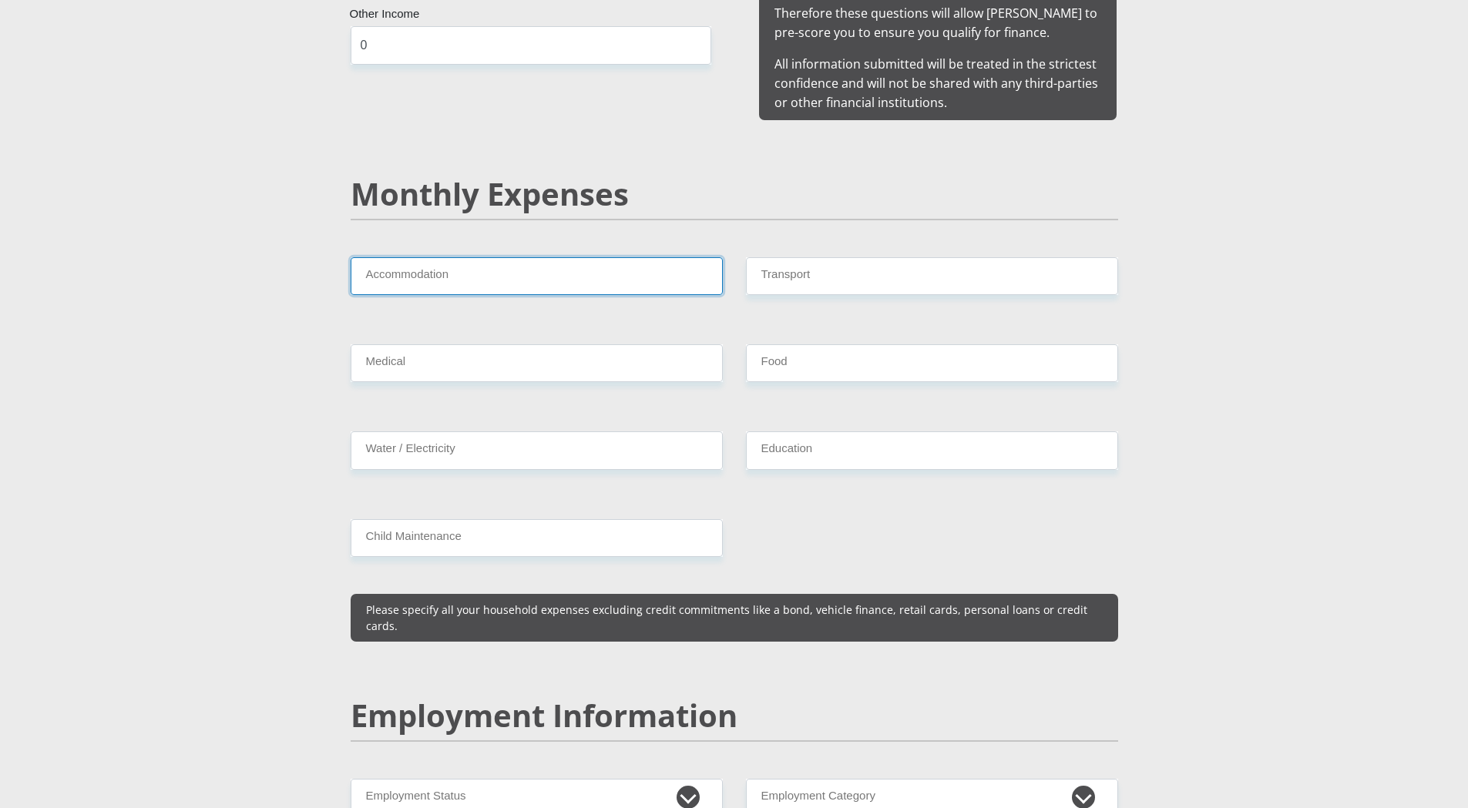
click at [447, 257] on input "Accommodation" at bounding box center [537, 276] width 372 height 38
type input "0"
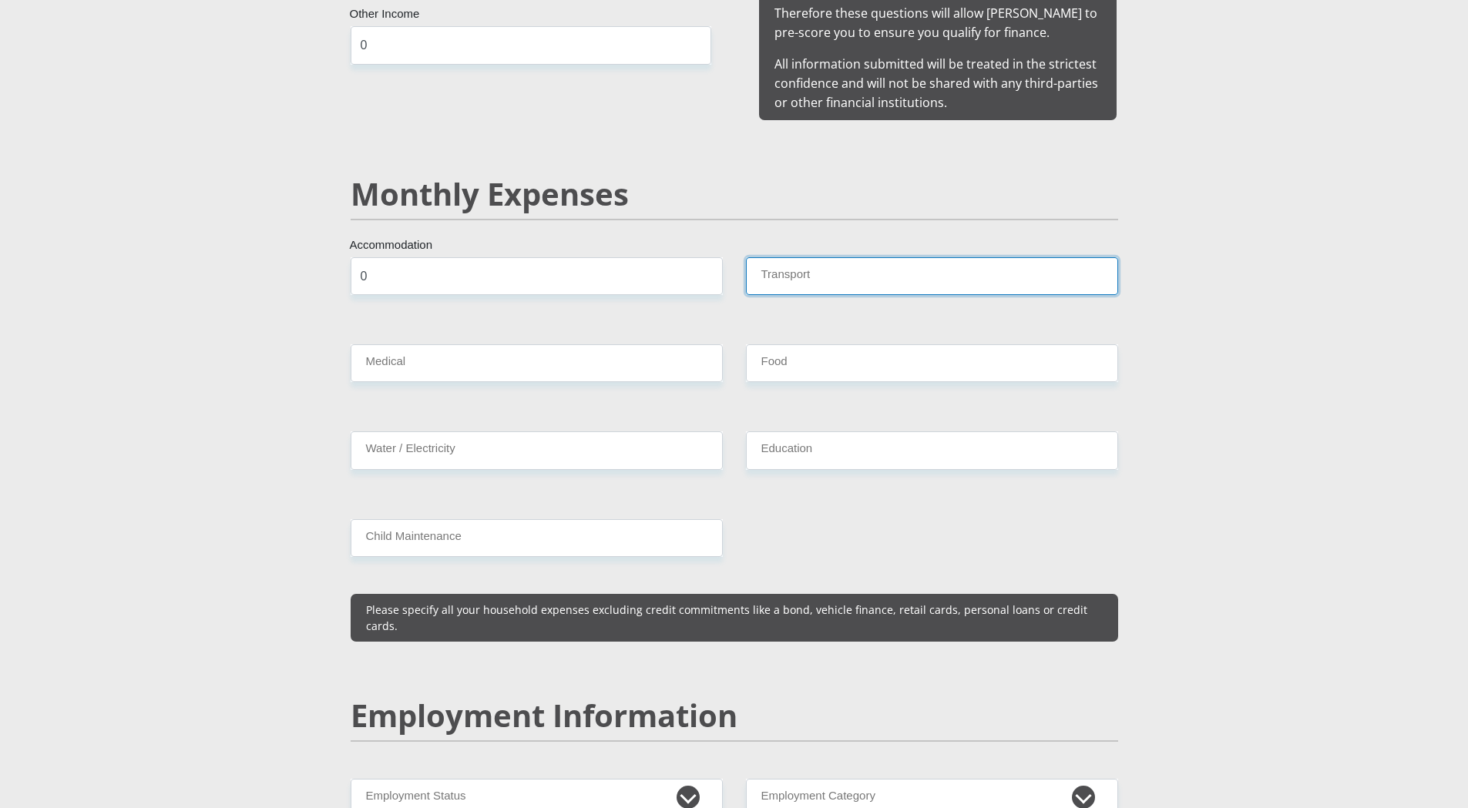
click at [818, 257] on input "Transport" at bounding box center [932, 276] width 372 height 38
type input "0"
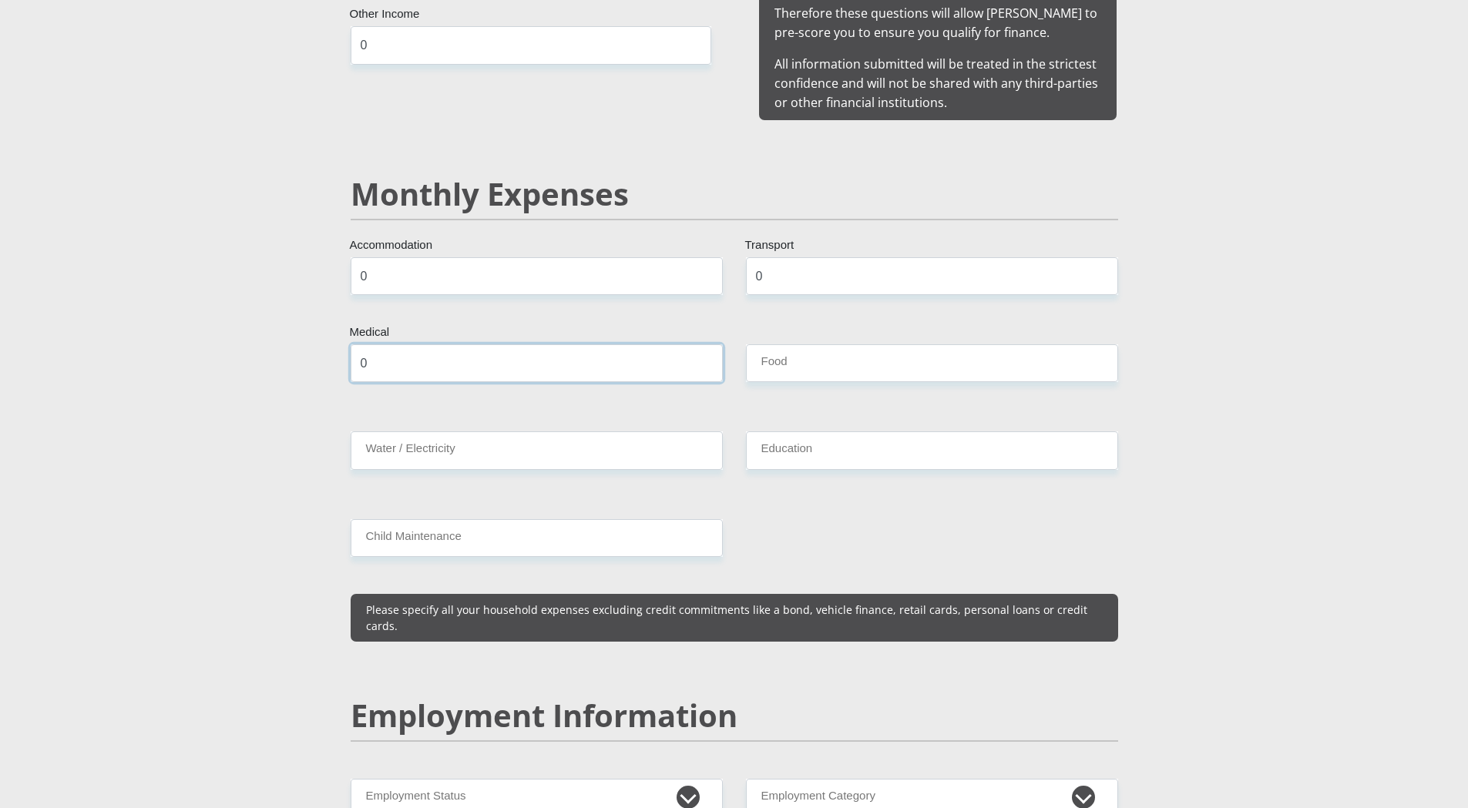
type input "0"
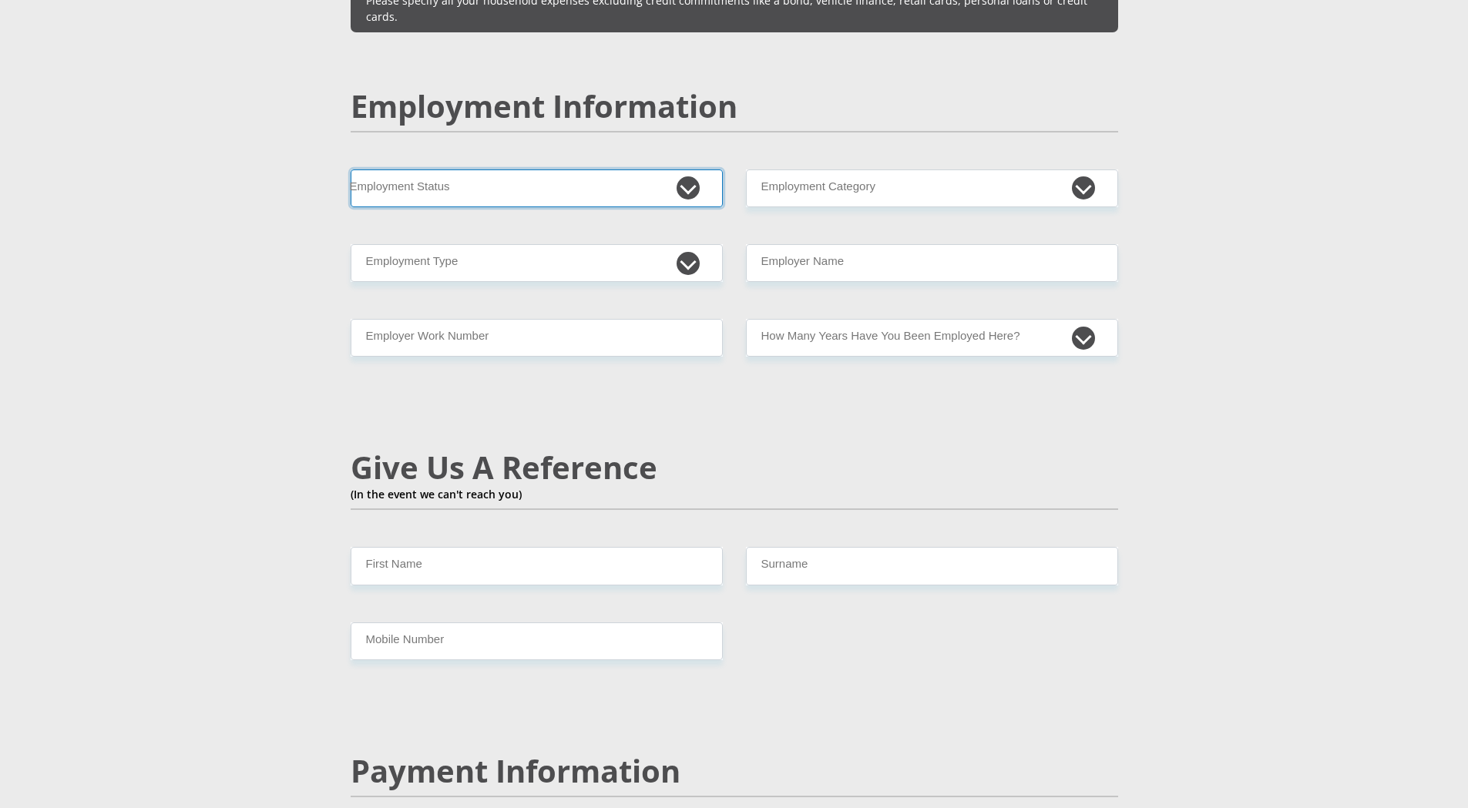
scroll to position [2312, 0]
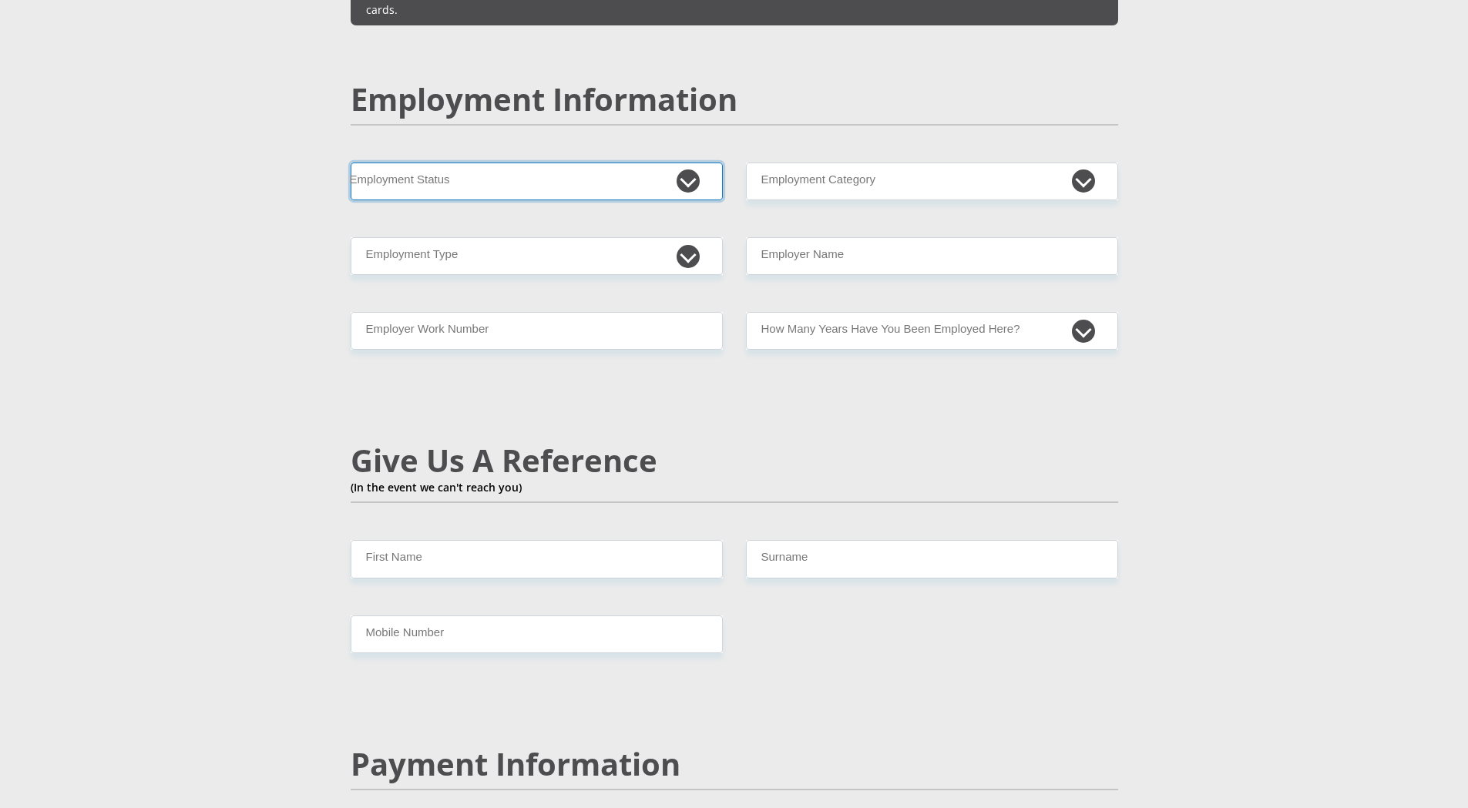
click at [684, 163] on select "Permanent/Full-time Part-time/Casual Contract Worker Self-Employed Housewife Re…" at bounding box center [537, 182] width 372 height 38
select select "1"
click at [351, 163] on select "Permanent/Full-time Part-time/Casual Contract Worker Self-Employed Housewife Re…" at bounding box center [537, 182] width 372 height 38
click at [494, 237] on select "College/Lecturer Craft Seller Creative Driver Executive Farmer Forces - Non Com…" at bounding box center [537, 256] width 372 height 38
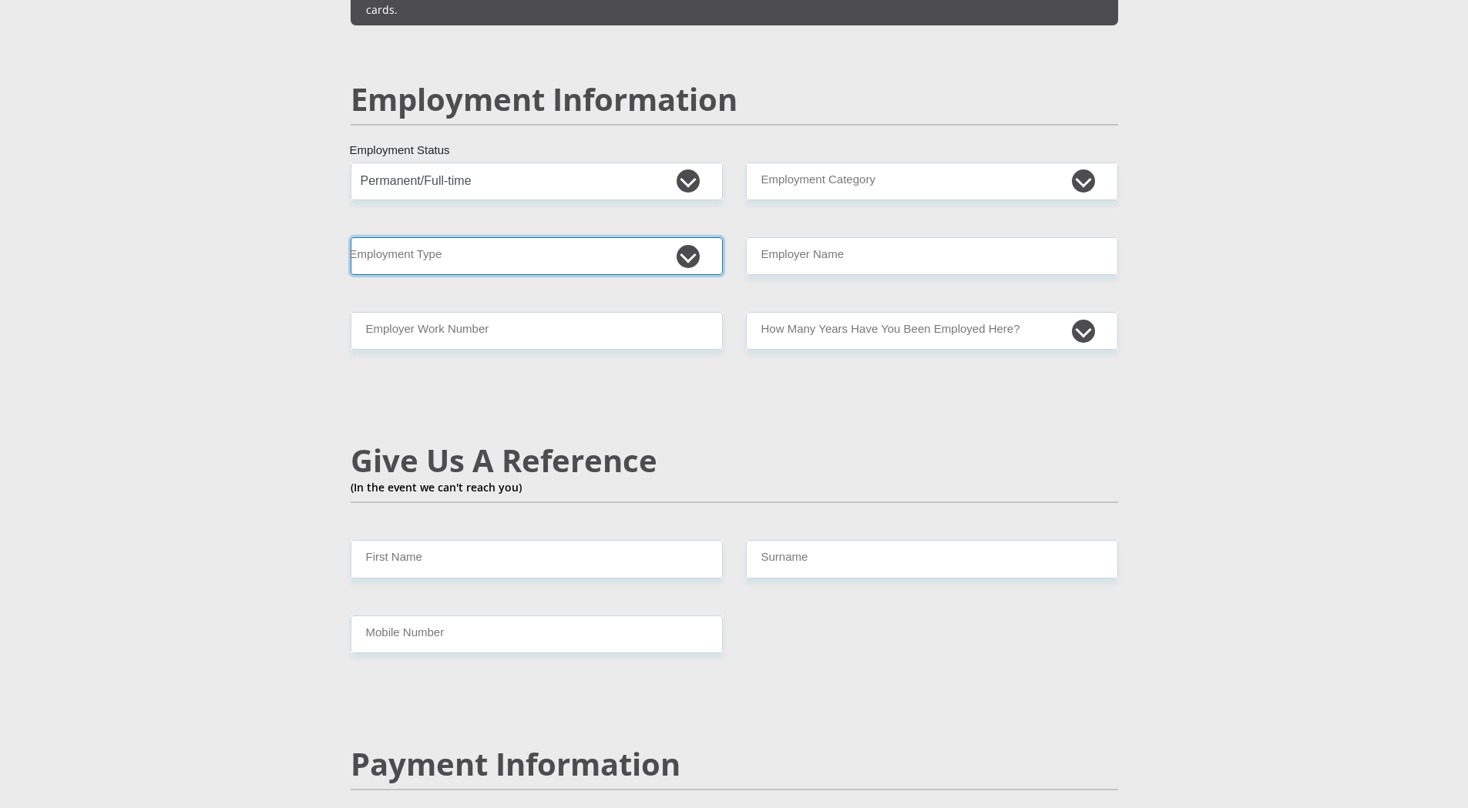
click at [494, 237] on select "College/Lecturer Craft Seller Creative Driver Executive Farmer Forces - Non Com…" at bounding box center [537, 256] width 372 height 38
click at [787, 237] on input "Employer Name" at bounding box center [932, 256] width 372 height 38
type input "Attorneys"
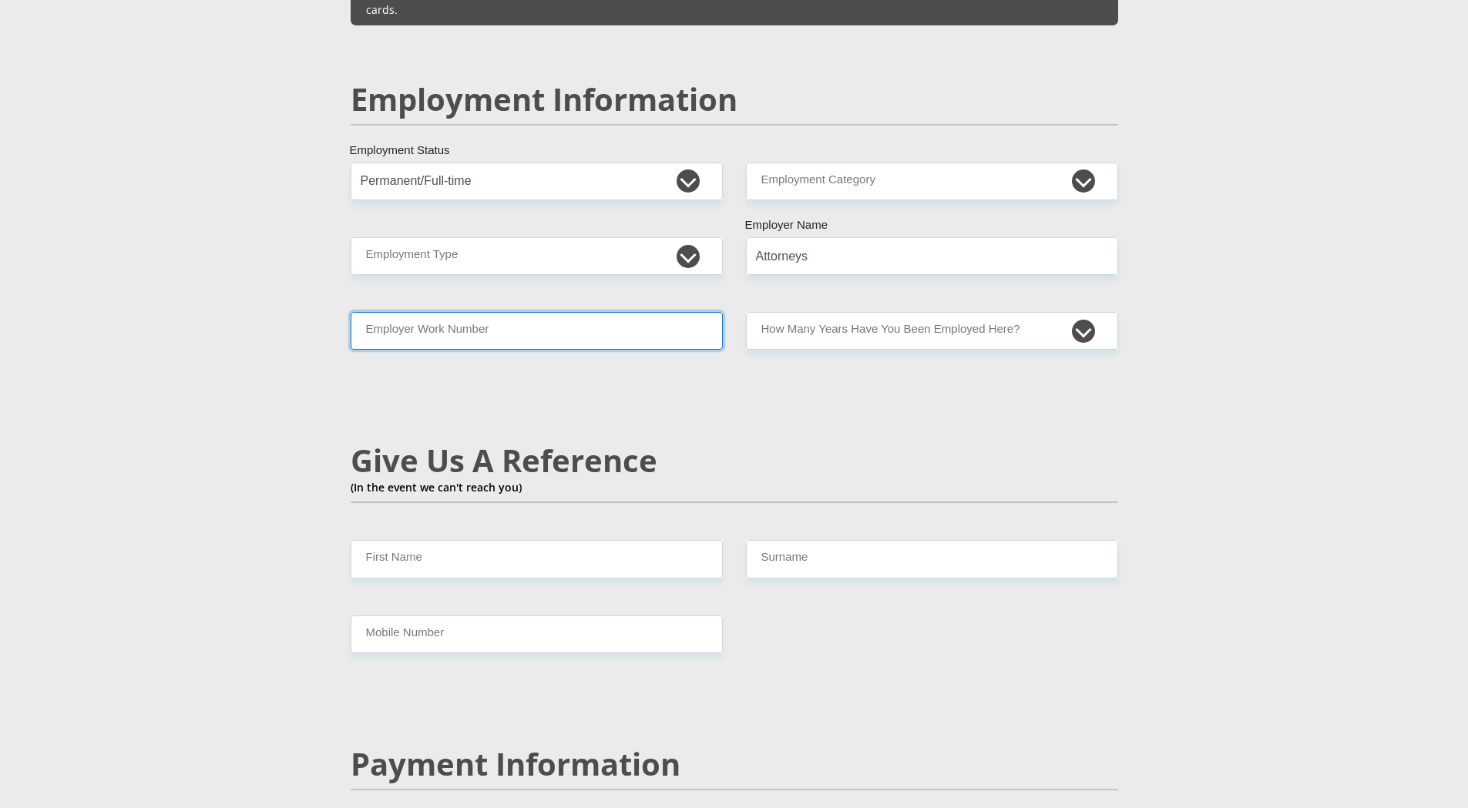
click at [388, 312] on input "Employer Work Number" at bounding box center [537, 331] width 372 height 38
type input "0638205771"
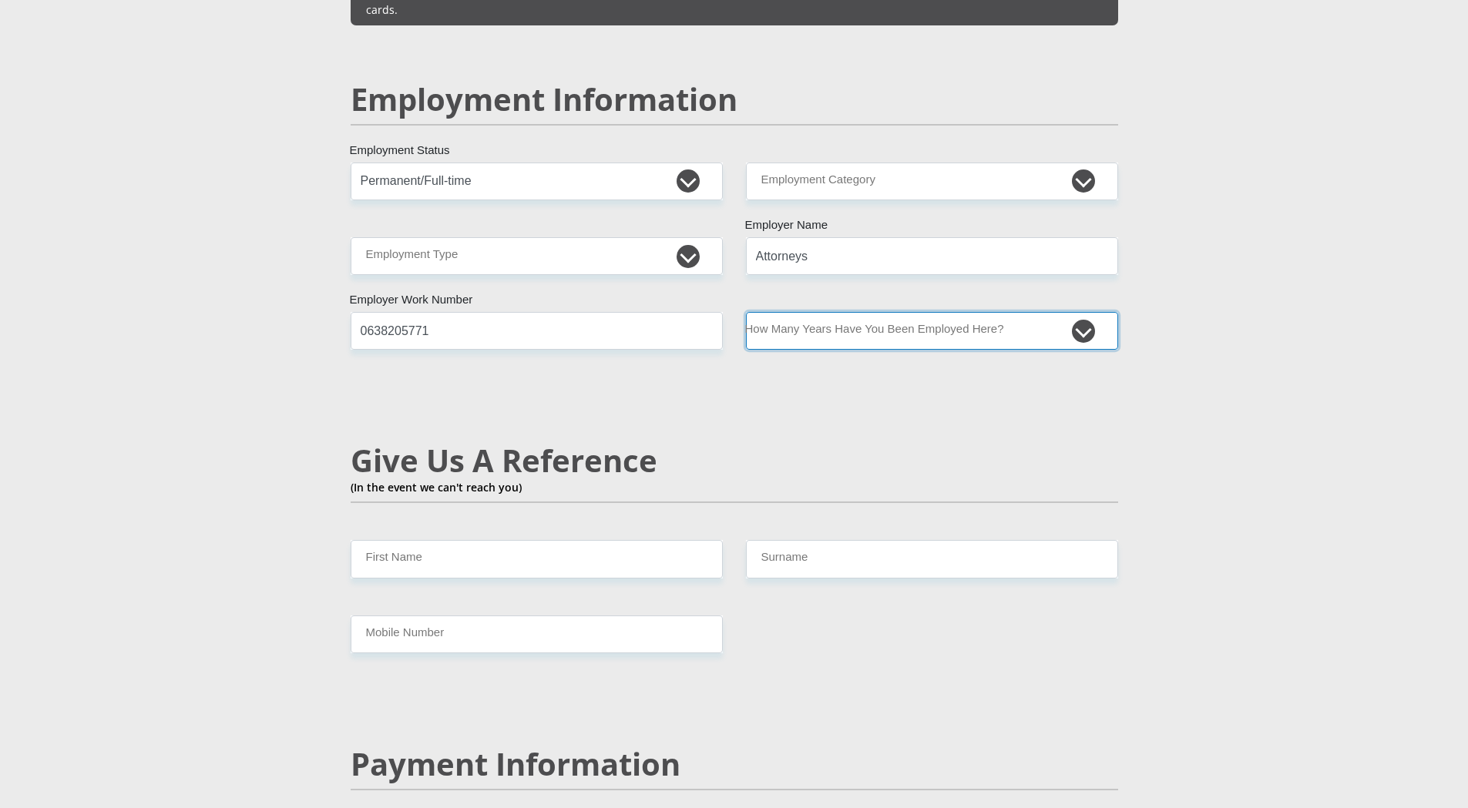
click at [925, 312] on select "less than 1 year 1-3 years 3-5 years 5+ years" at bounding box center [932, 331] width 372 height 38
select select "24"
click at [746, 312] on select "less than 1 year 1-3 years 3-5 years 5+ years" at bounding box center [932, 331] width 372 height 38
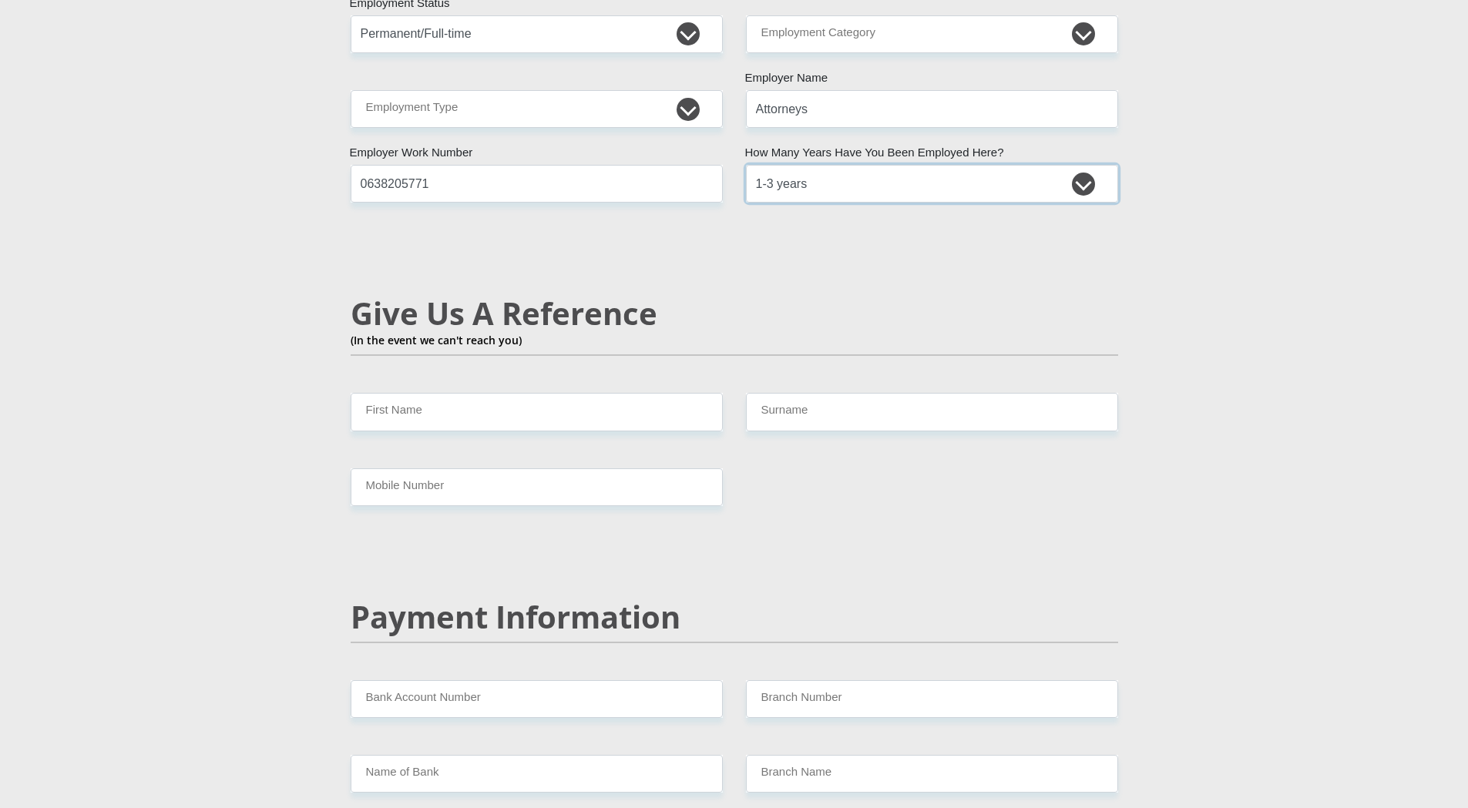
scroll to position [2466, 0]
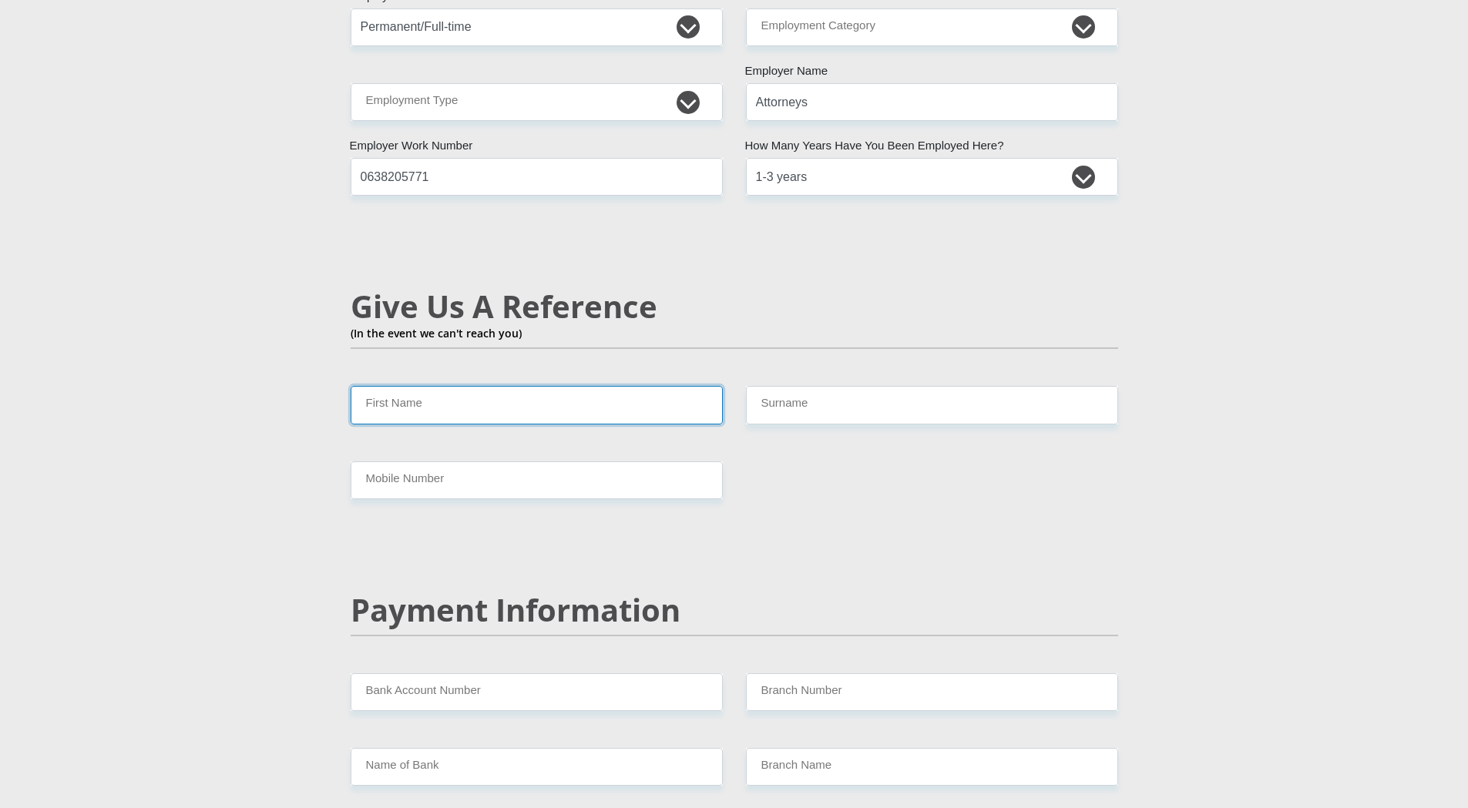
click at [396, 386] on input "First Name" at bounding box center [537, 405] width 372 height 38
type input "Derek"
click at [883, 386] on input "Surname" at bounding box center [932, 405] width 372 height 38
type input "van der Merwe"
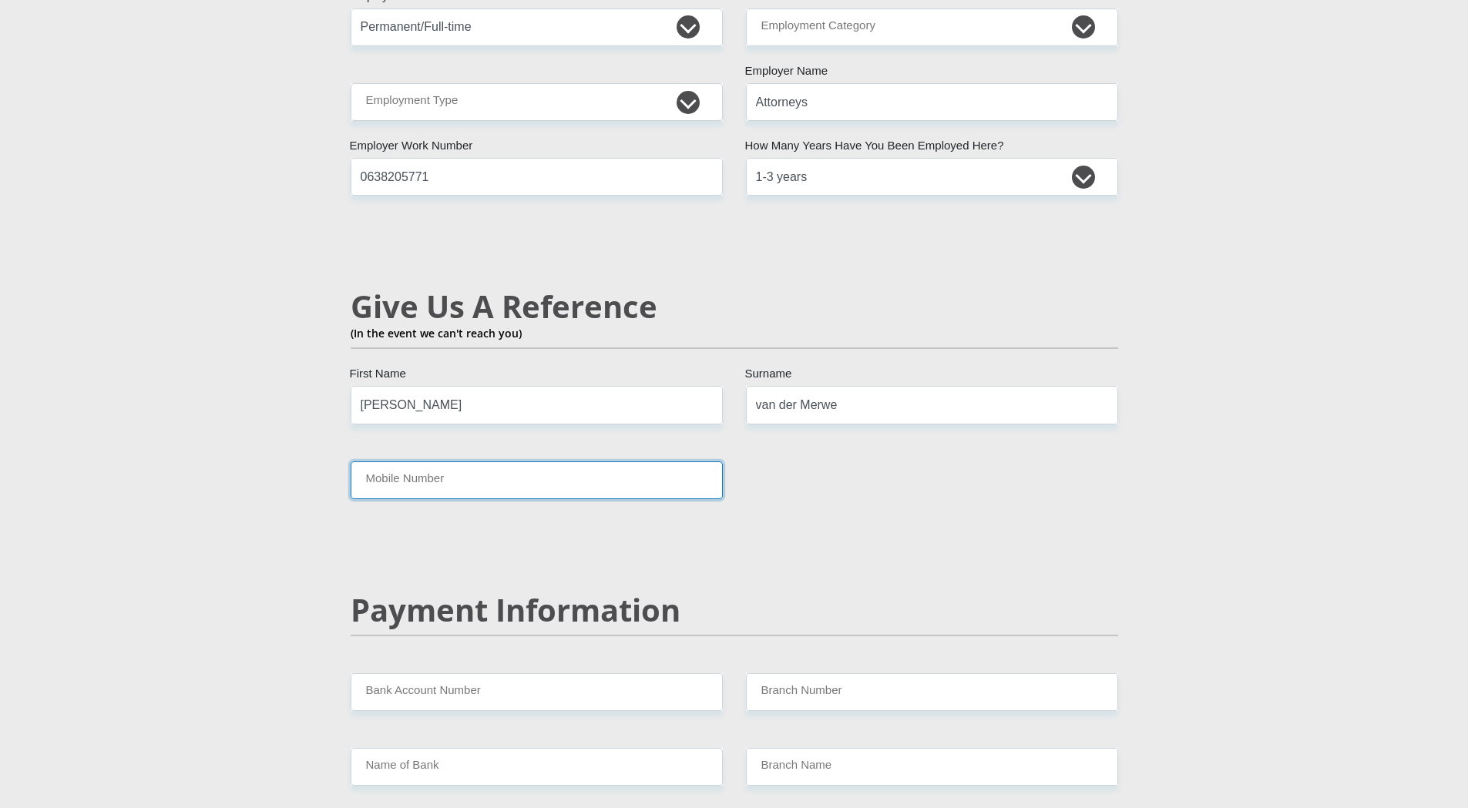
click at [485, 462] on input "Mobile Number" at bounding box center [537, 481] width 372 height 38
type input "0836765729"
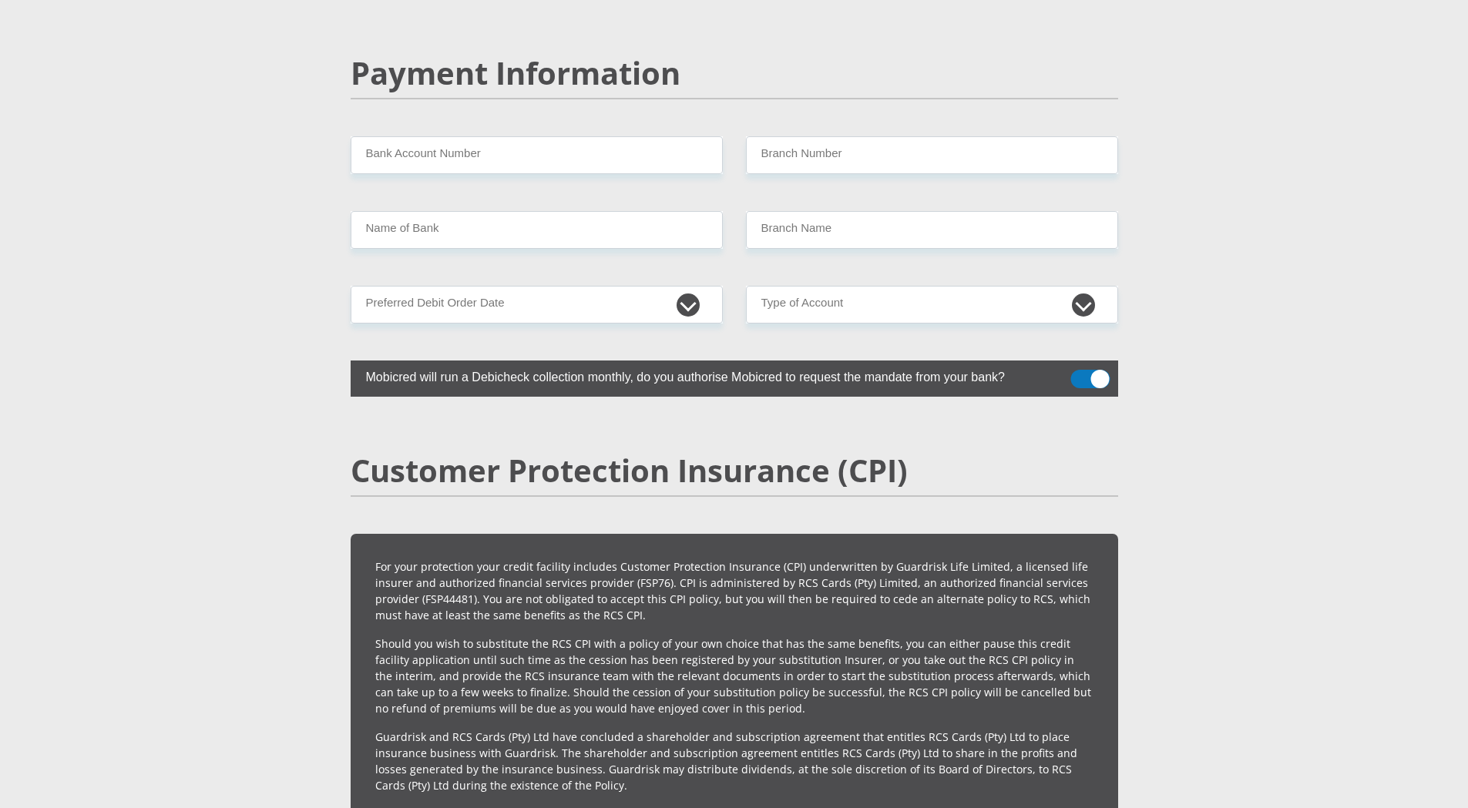
scroll to position [3005, 0]
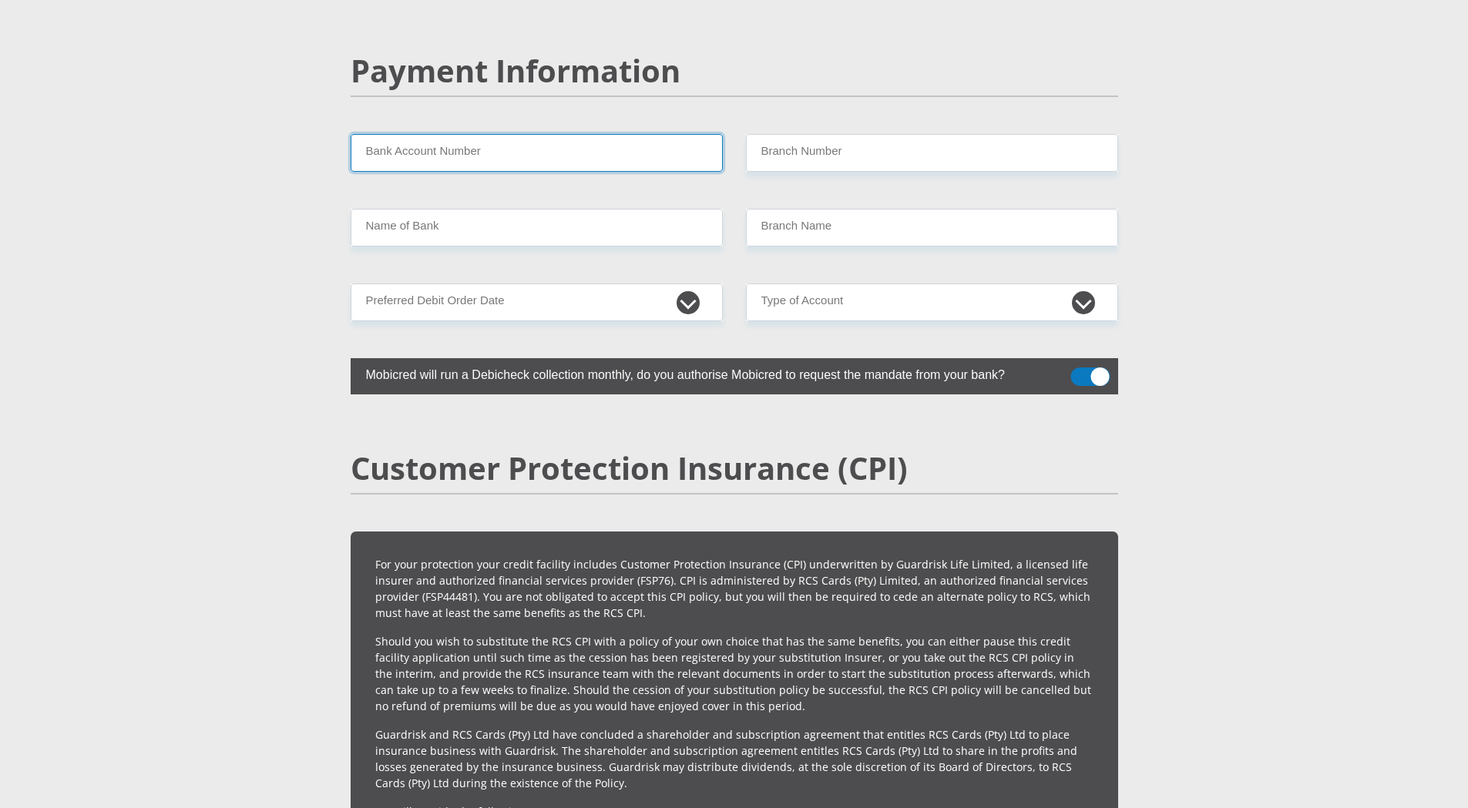
click at [435, 134] on input "Bank Account Number" at bounding box center [537, 153] width 372 height 38
type input "1215229488"
click at [797, 134] on input "Branch Number" at bounding box center [932, 153] width 372 height 38
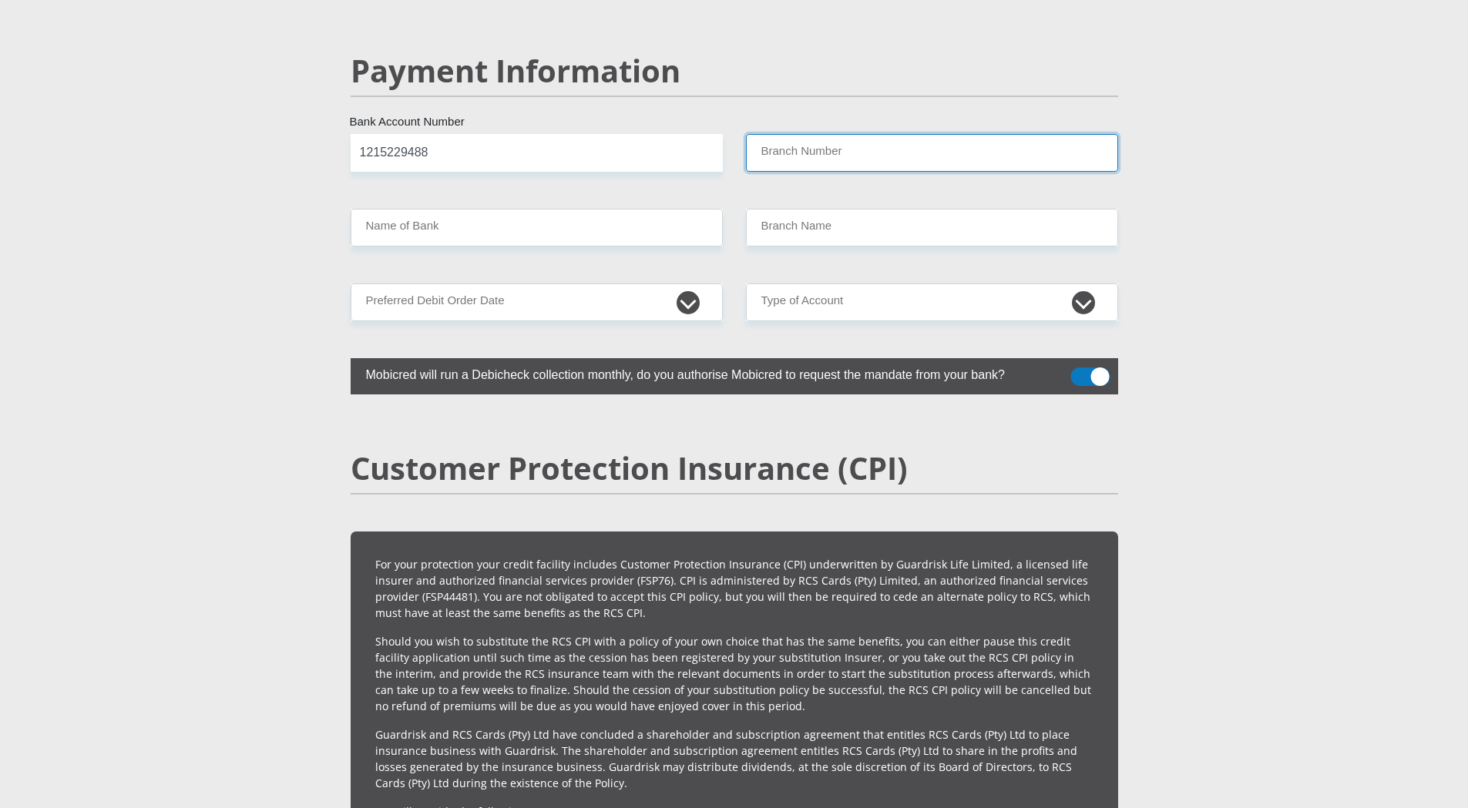
type input "198765"
type input "NEDBANK"
type input "NEDBANK SOUTH AFRICA"
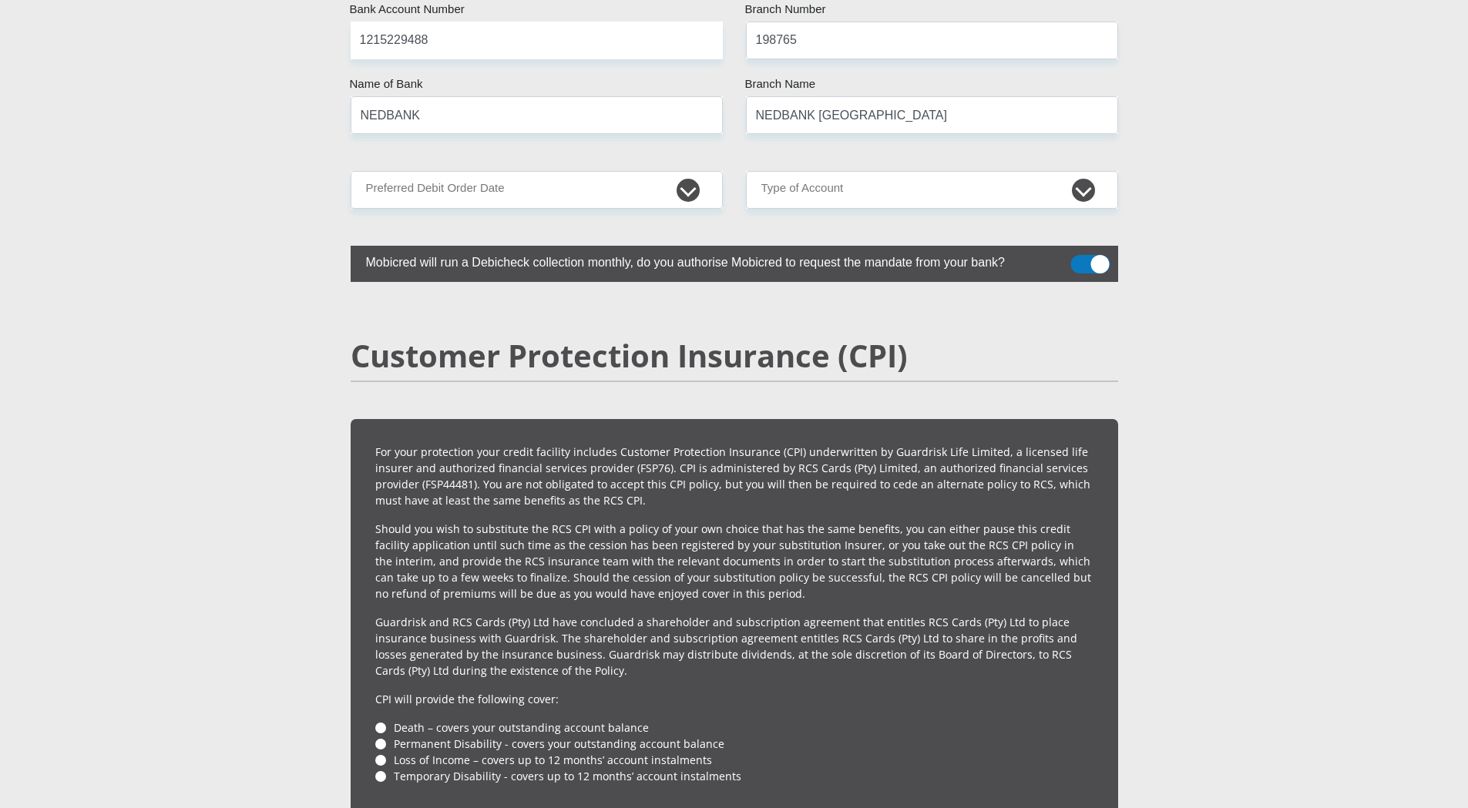
scroll to position [3159, 0]
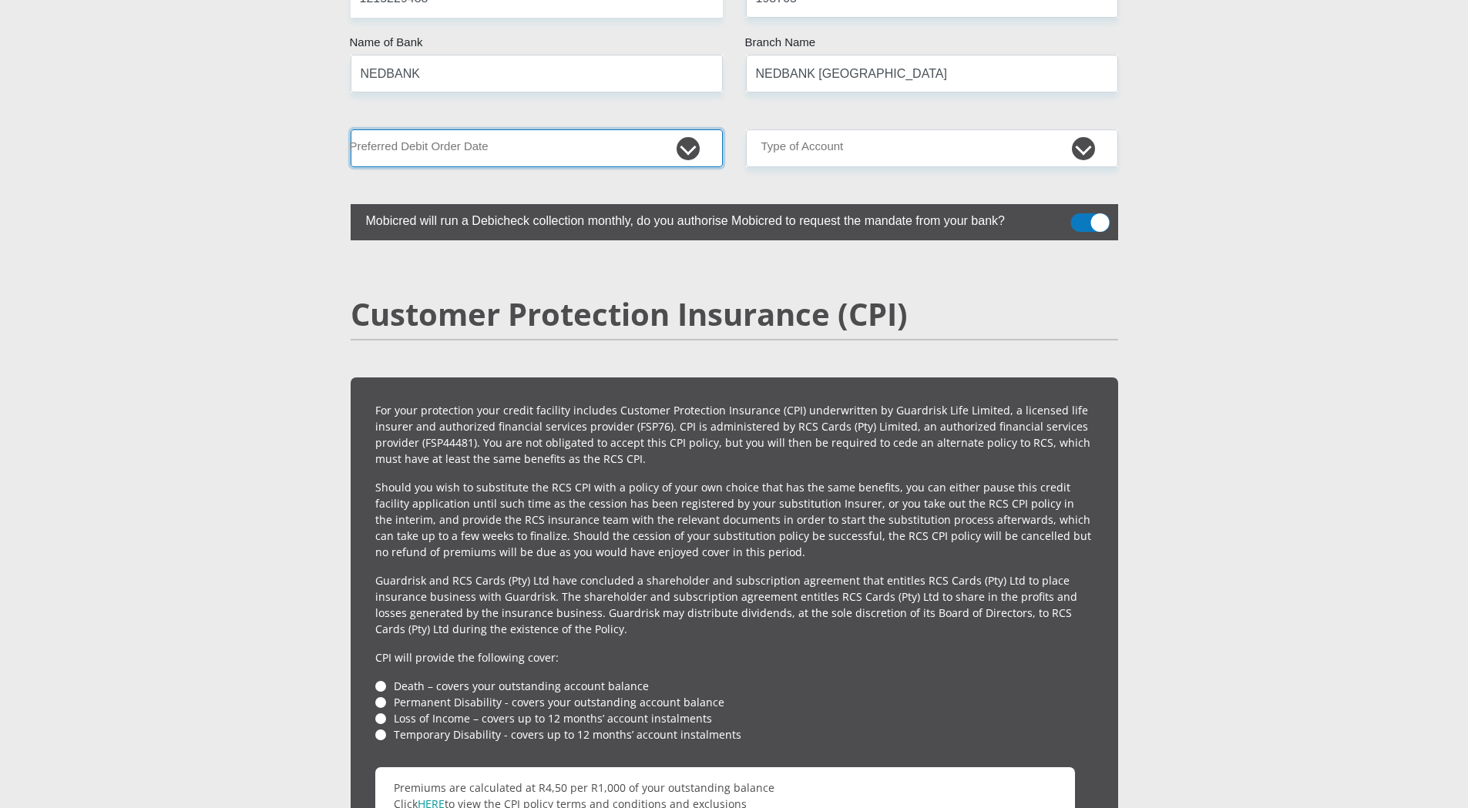
click at [475, 129] on select "1st 2nd 3rd 4th 5th 7th 18th 19th 20th 21st 22nd 23rd 24th 25th 26th 27th 28th …" at bounding box center [537, 148] width 372 height 38
select select "2"
click at [351, 129] on select "1st 2nd 3rd 4th 5th 7th 18th 19th 20th 21st 22nd 23rd 24th 25th 26th 27th 28th …" at bounding box center [537, 148] width 372 height 38
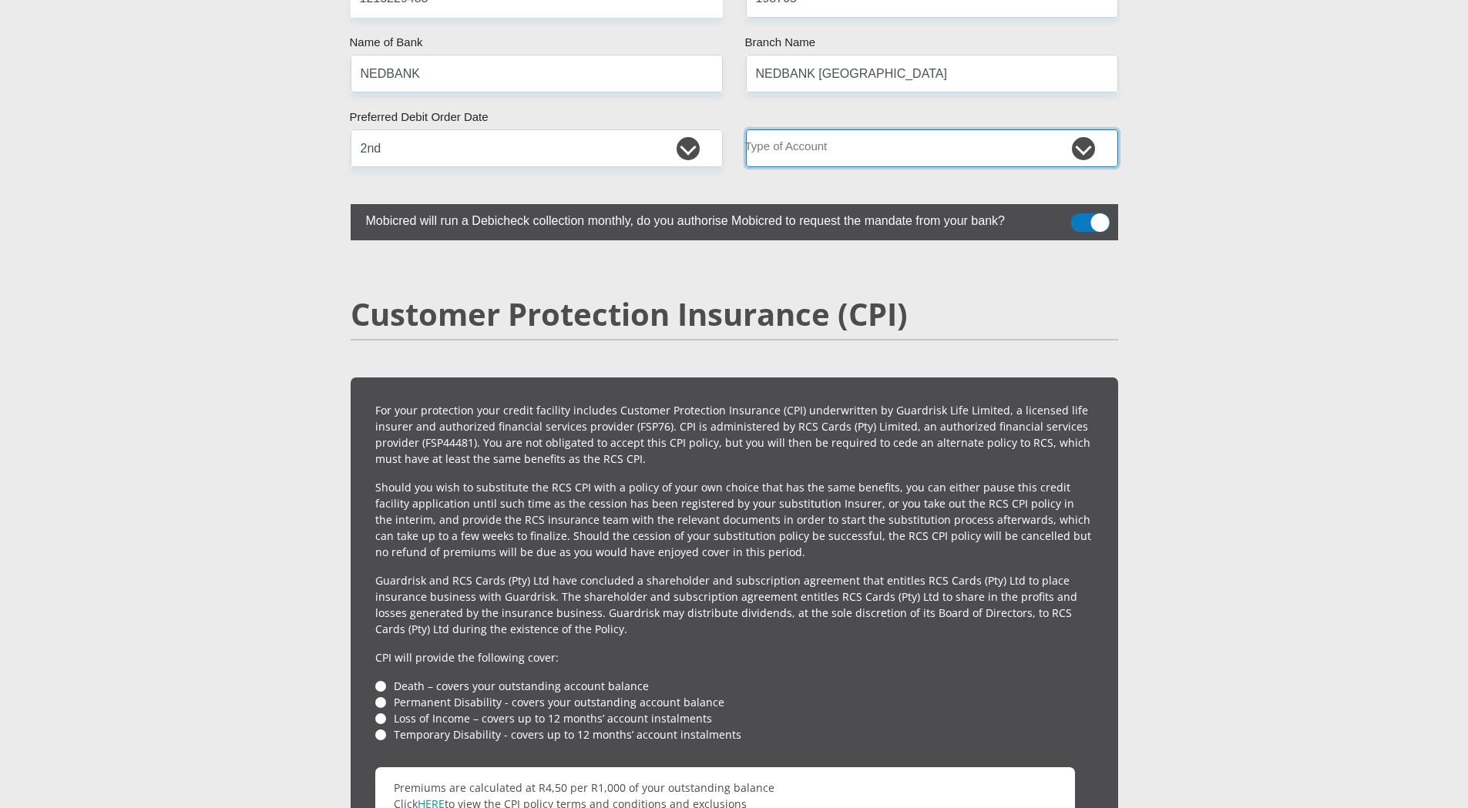
click at [858, 129] on select "Cheque Savings" at bounding box center [932, 148] width 372 height 38
select select "CUR"
click at [746, 129] on select "Cheque Savings" at bounding box center [932, 148] width 372 height 38
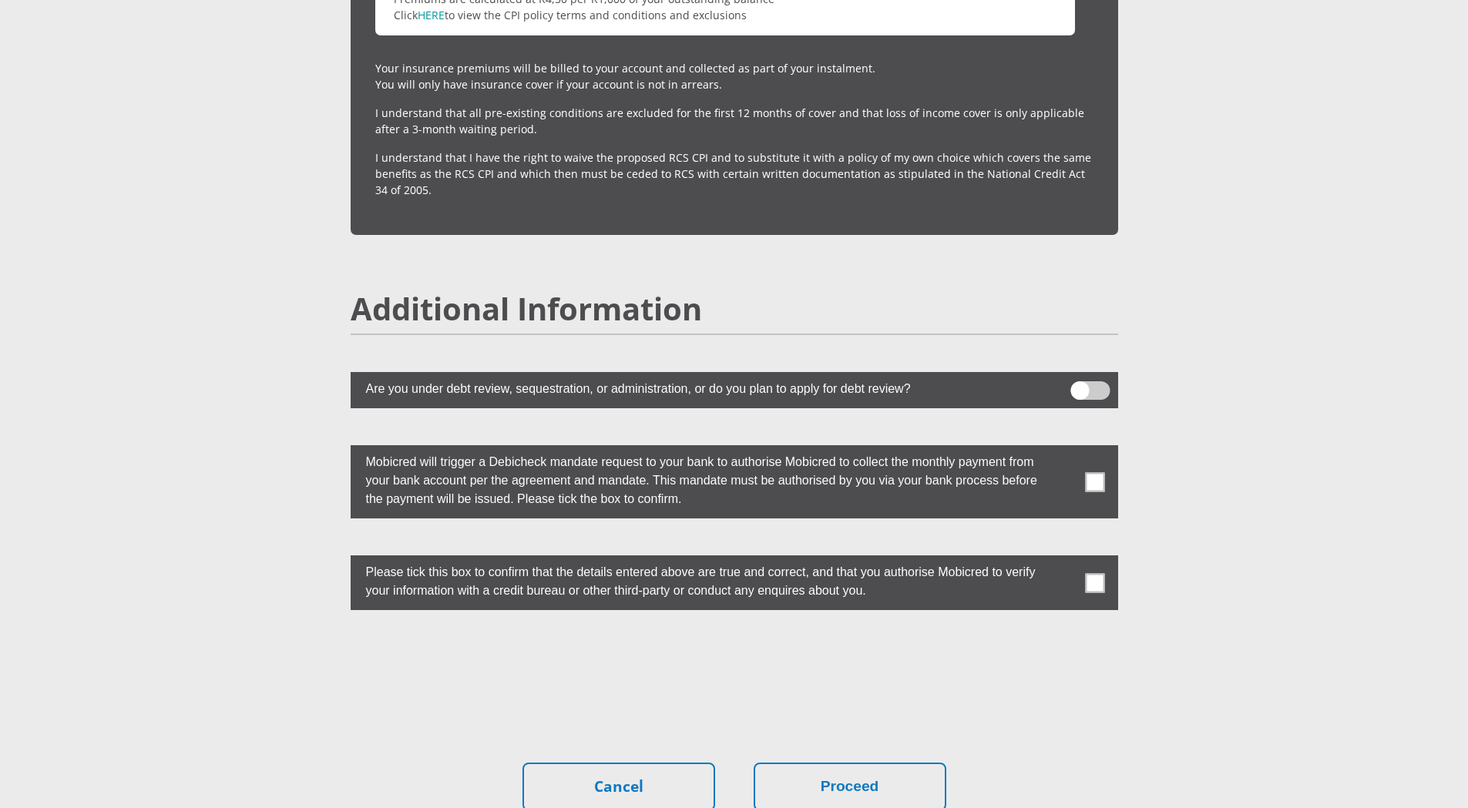
scroll to position [4007, 0]
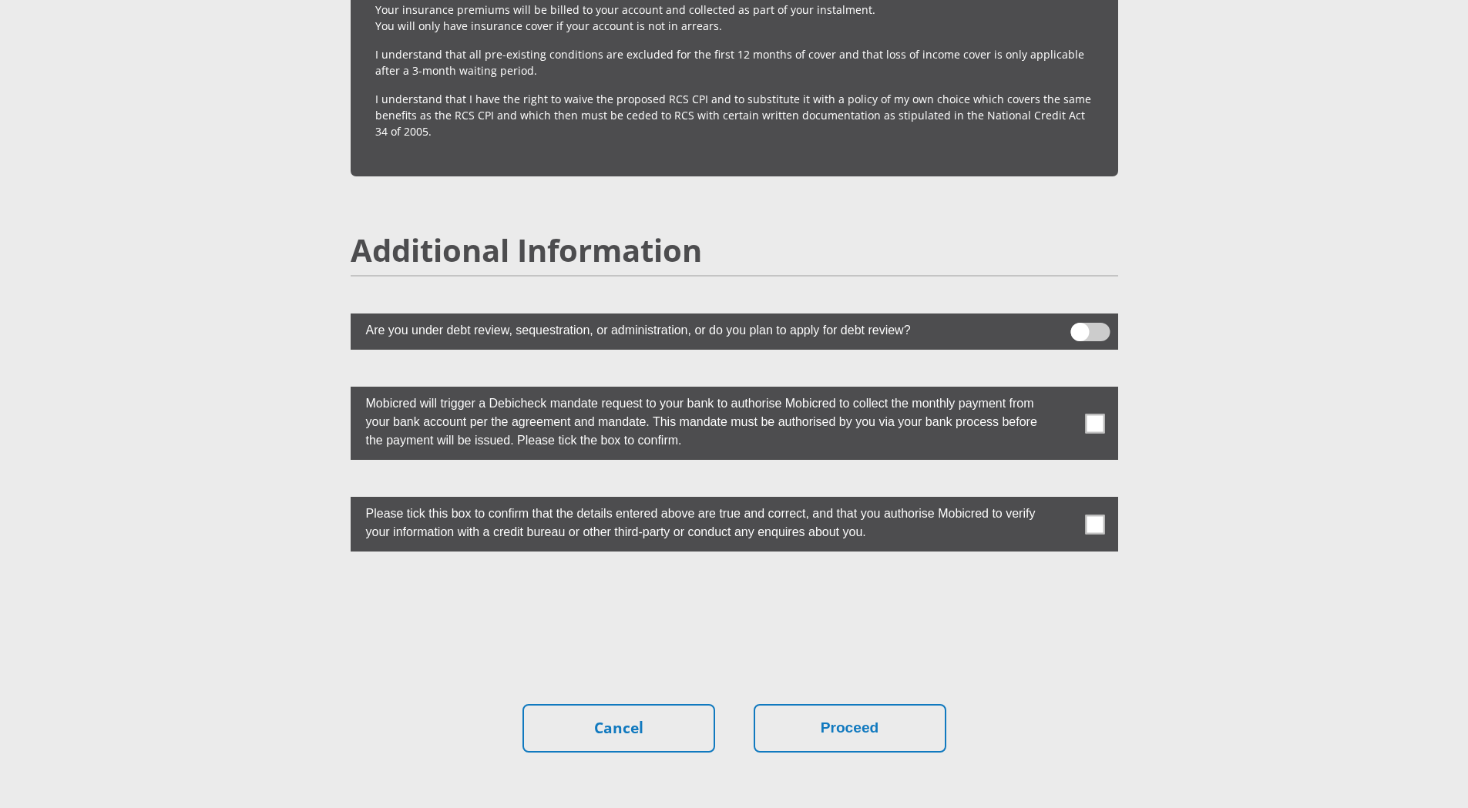
click at [1099, 414] on span at bounding box center [1094, 423] width 19 height 19
click at [1064, 391] on input "checkbox" at bounding box center [1064, 391] width 0 height 0
click at [1091, 515] on span at bounding box center [1094, 524] width 19 height 19
click at [1064, 501] on input "checkbox" at bounding box center [1064, 501] width 0 height 0
click at [867, 712] on button "Proceed" at bounding box center [850, 728] width 193 height 49
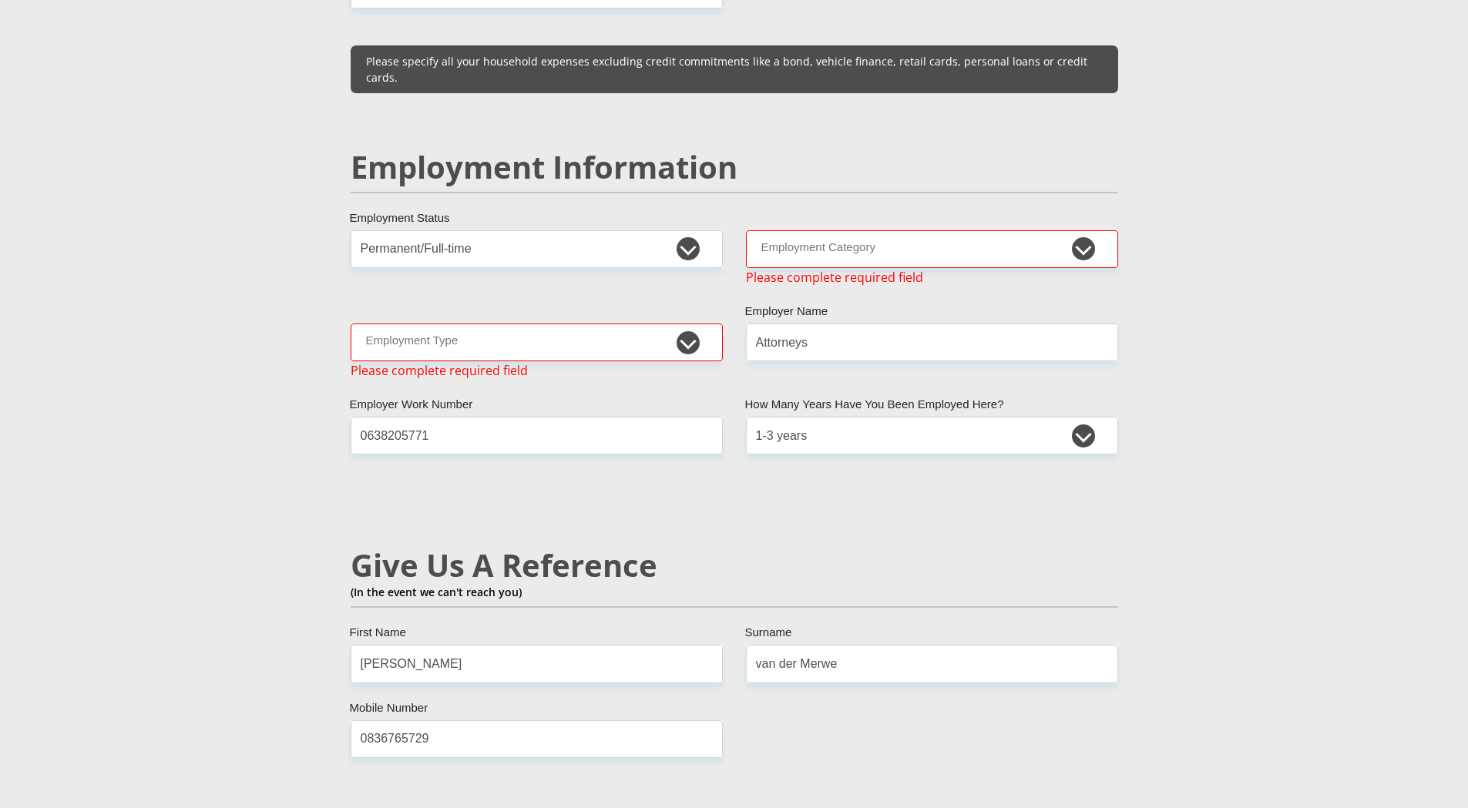
scroll to position [2295, 0]
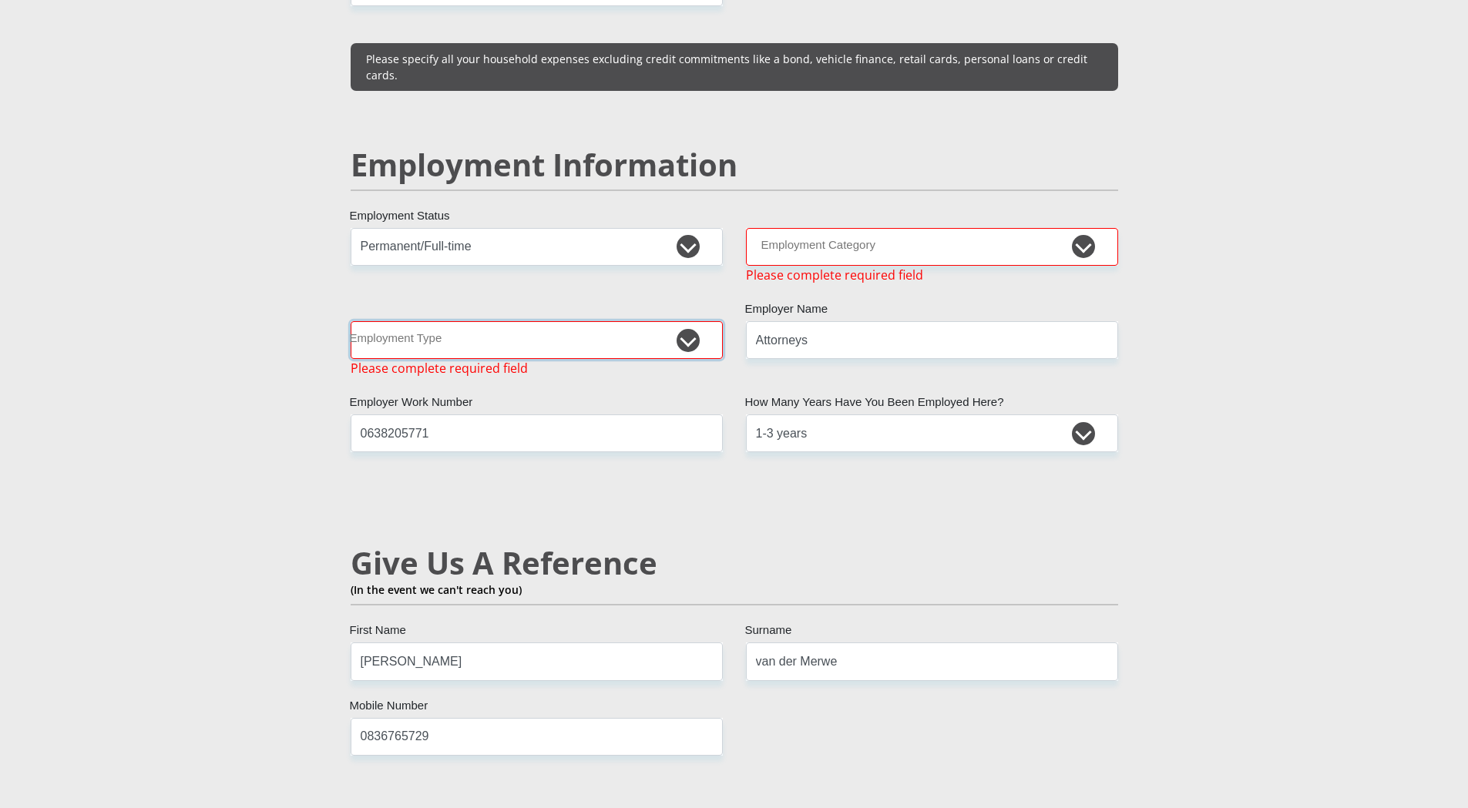
click at [528, 321] on select "College/Lecturer Craft Seller Creative Driver Executive Farmer Forces - Non Com…" at bounding box center [537, 340] width 372 height 38
select select "Office Staff/Clerk"
click at [351, 321] on select "College/Lecturer Craft Seller Creative Driver Executive Farmer Forces - Non Com…" at bounding box center [537, 340] width 372 height 38
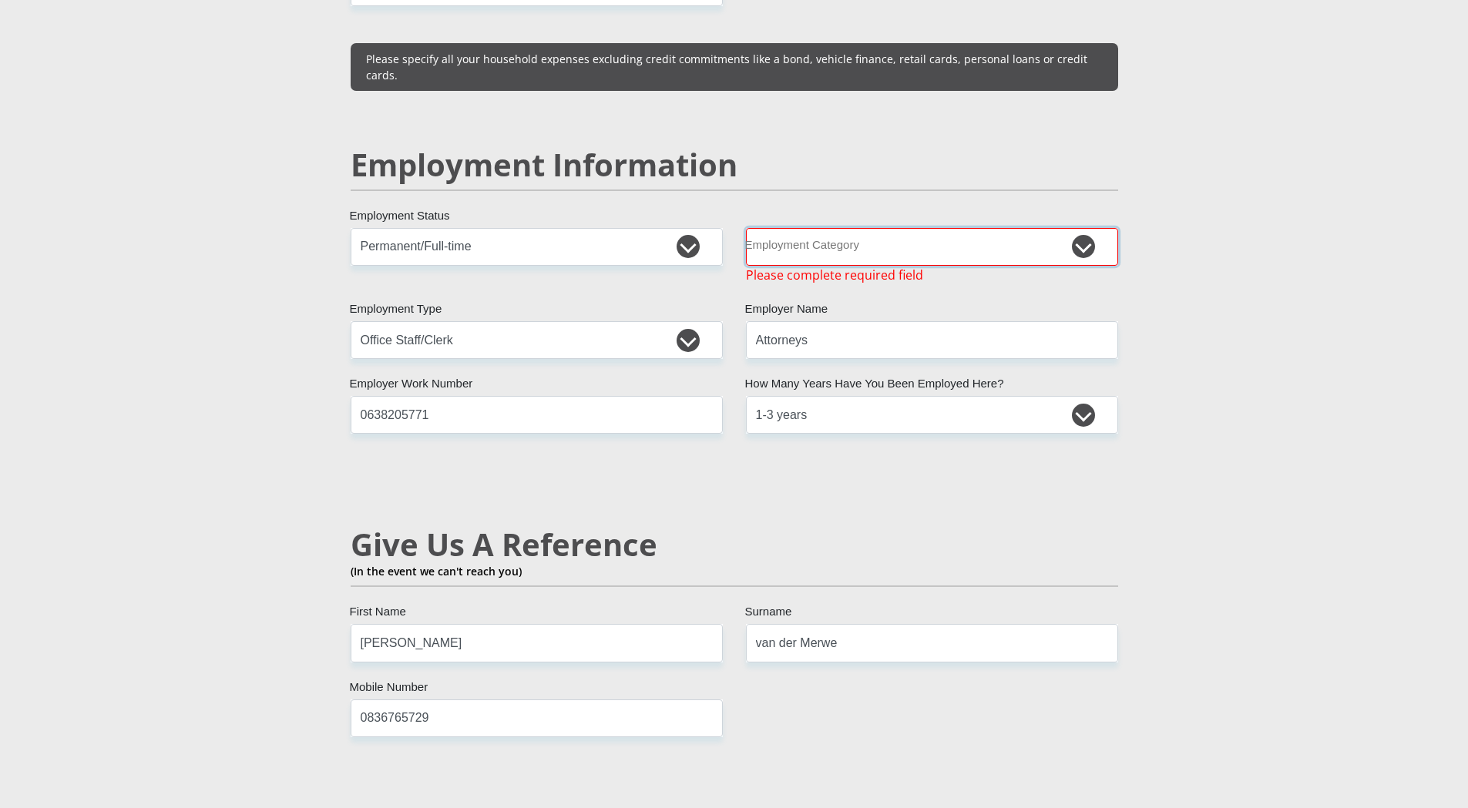
click at [838, 228] on select "AGRICULTURE ALCOHOL & TOBACCO CONSTRUCTION MATERIALS METALLURGY EQUIPMENT FOR R…" at bounding box center [932, 247] width 372 height 38
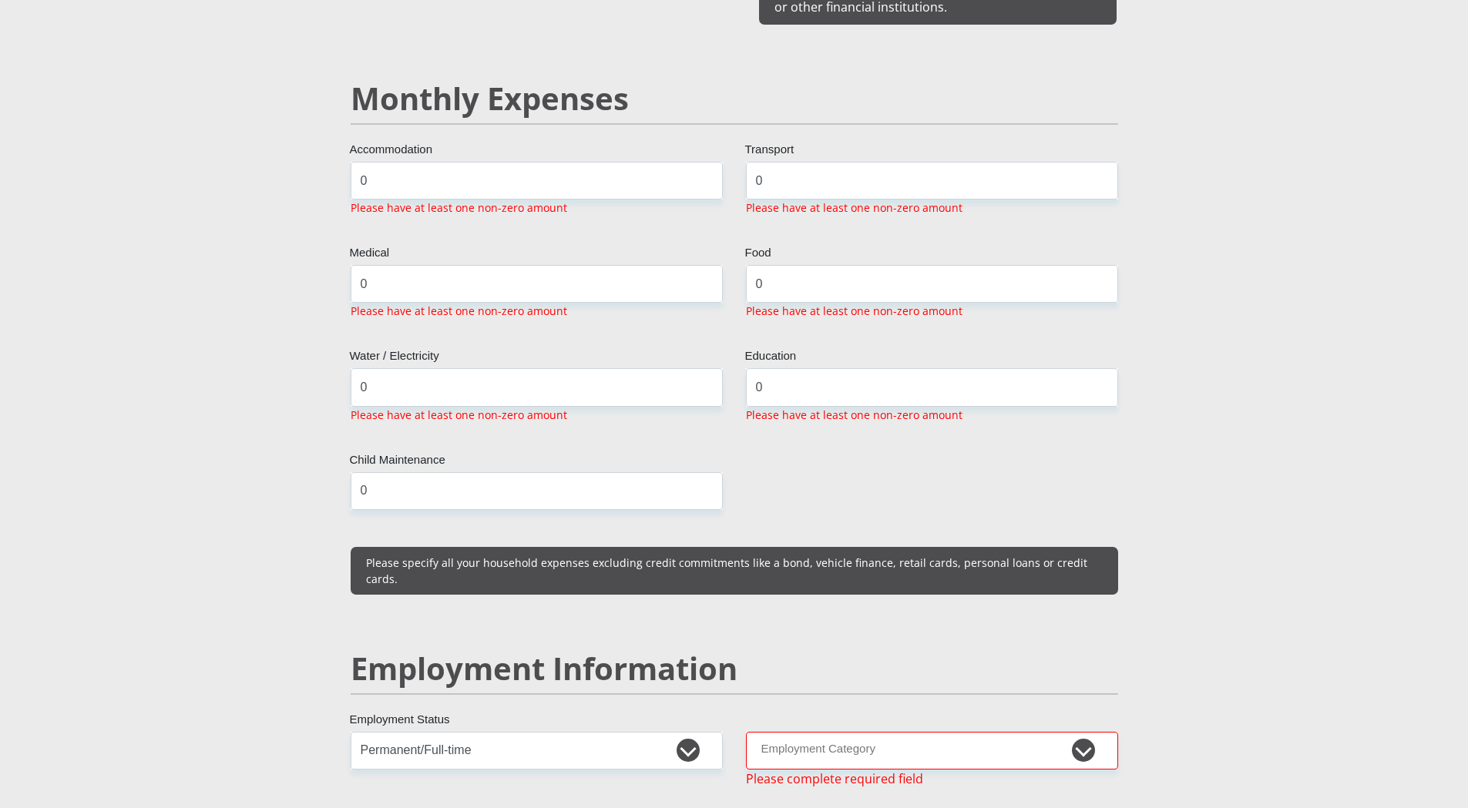
scroll to position [1775, 0]
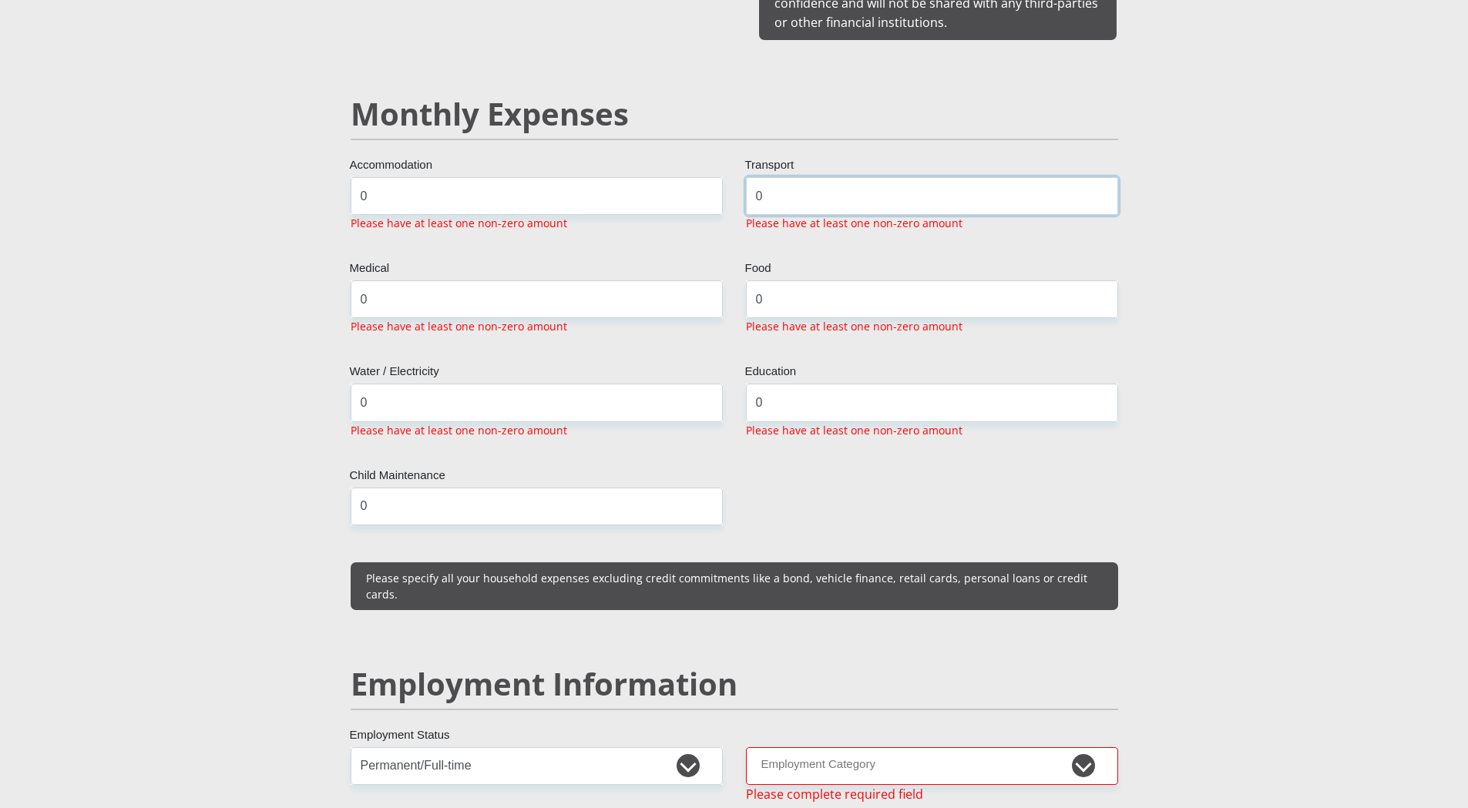
drag, startPoint x: 777, startPoint y: 169, endPoint x: 740, endPoint y: 176, distance: 38.4
click at [740, 177] on div "0 Transport Please have at least one non-zero amount" at bounding box center [931, 210] width 395 height 66
drag, startPoint x: 817, startPoint y: 288, endPoint x: 719, endPoint y: 288, distance: 97.9
click at [719, 288] on div "Mr Ms Mrs Dr Other Title Tiaan First Name VANDERMERWE Surname 0307295148083 Sou…" at bounding box center [734, 716] width 791 height 4462
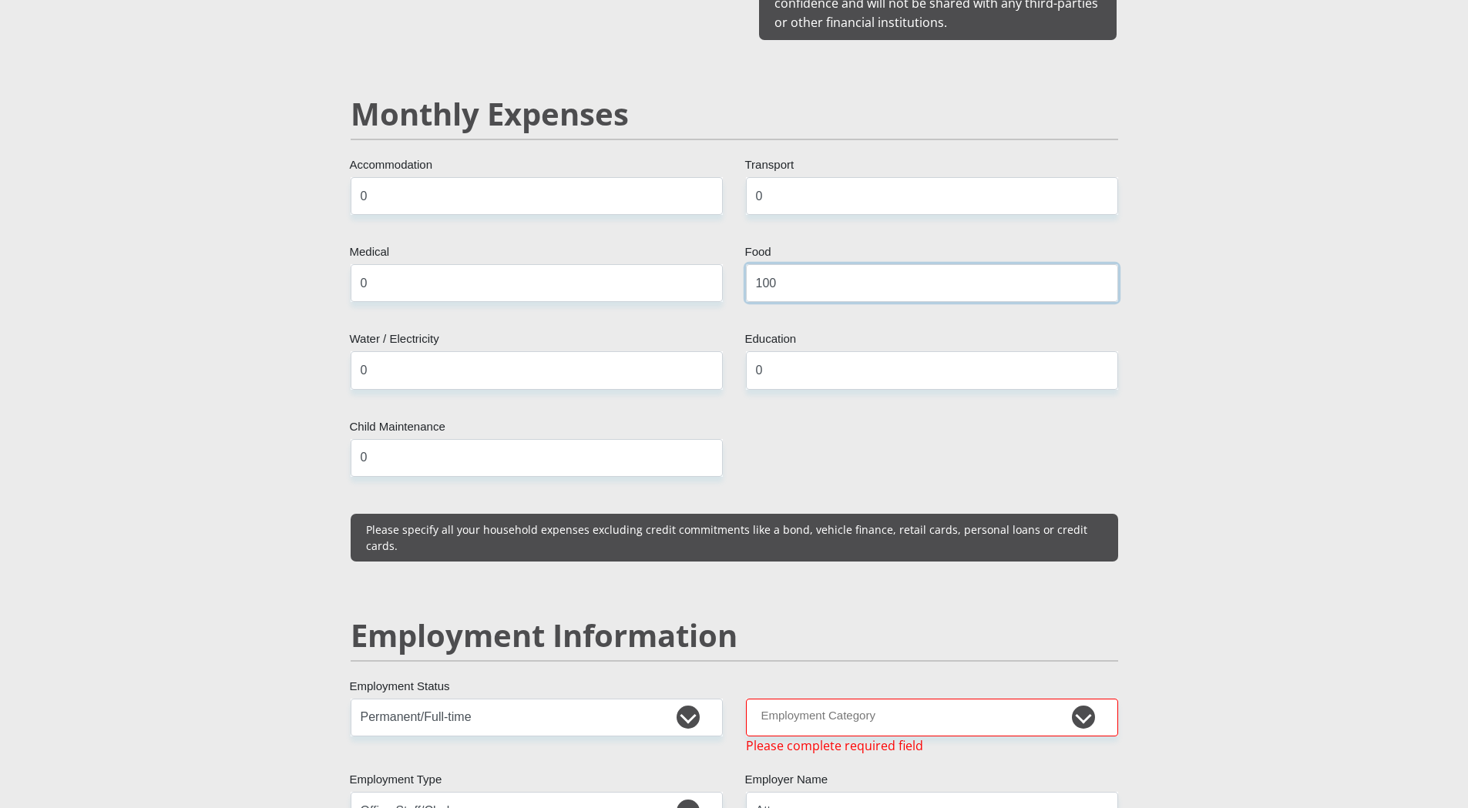
type input "1000"
click at [843, 398] on div "Mr Ms Mrs Dr Other Title Tiaan First Name VANDERMERWE Surname 0307295148083 Sou…" at bounding box center [734, 692] width 791 height 4414
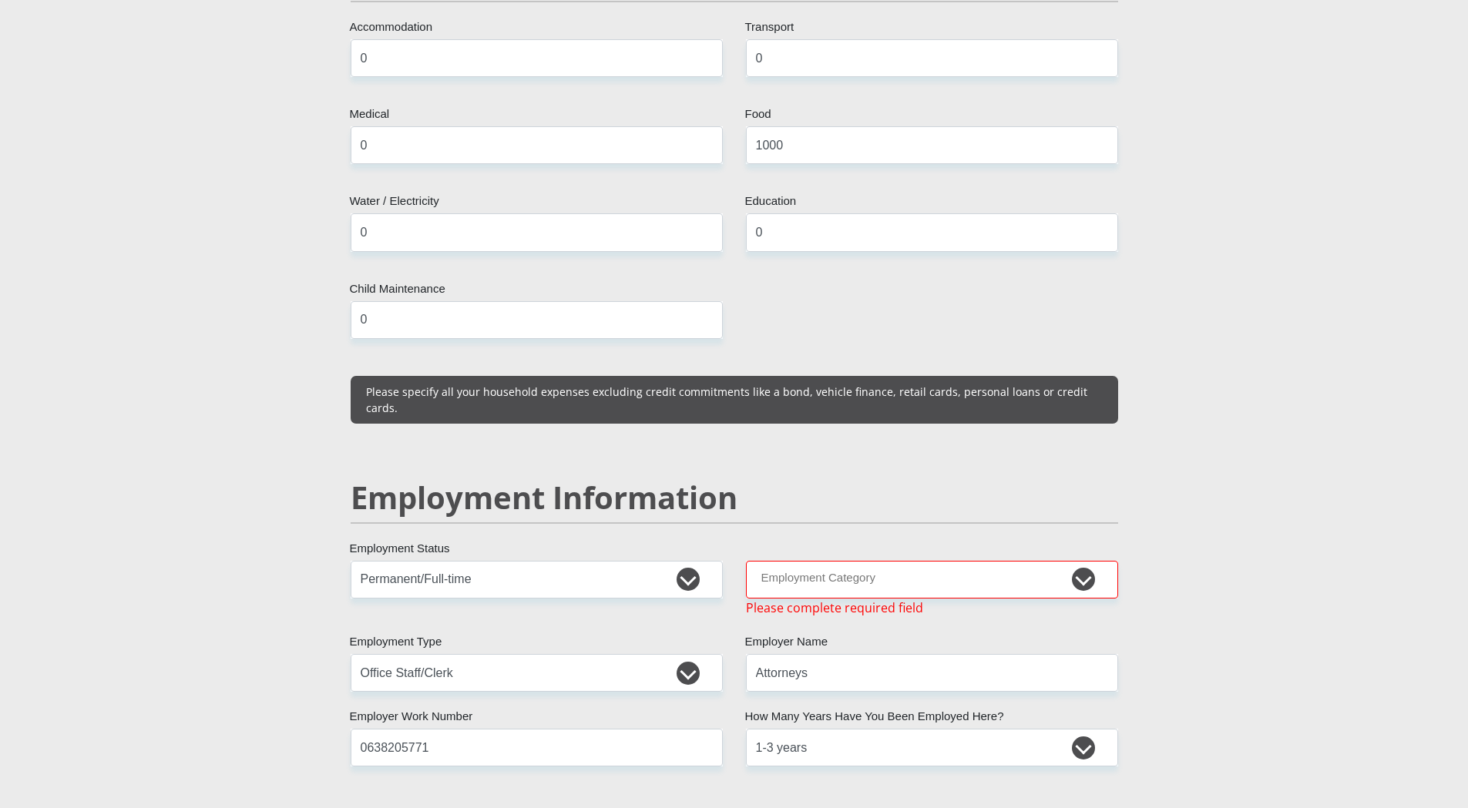
scroll to position [2084, 0]
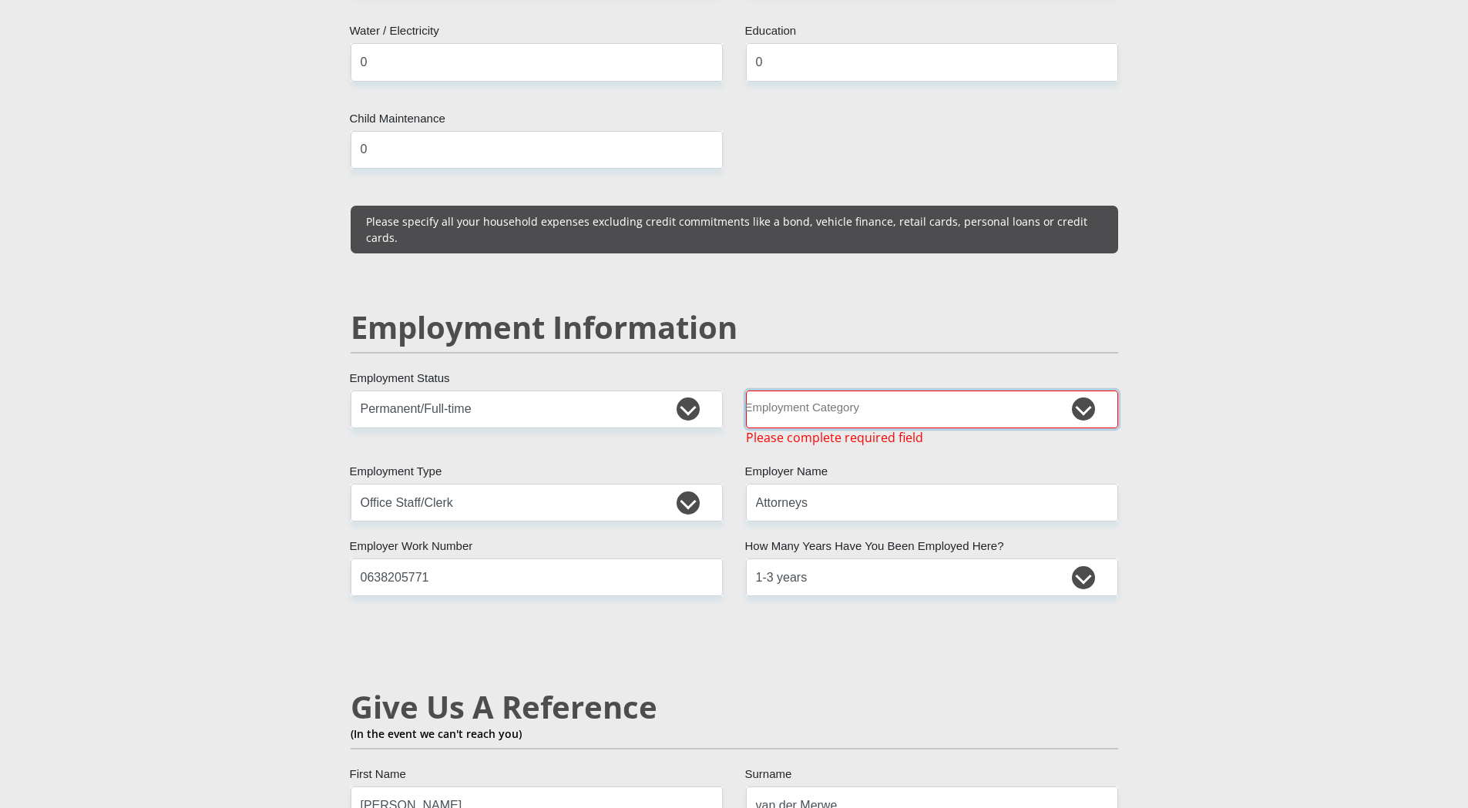
click at [798, 391] on select "AGRICULTURE ALCOHOL & TOBACCO CONSTRUCTION MATERIALS METALLURGY EQUIPMENT FOR R…" at bounding box center [932, 410] width 372 height 38
select select "76"
click at [746, 391] on select "AGRICULTURE ALCOHOL & TOBACCO CONSTRUCTION MATERIALS METALLURGY EQUIPMENT FOR R…" at bounding box center [932, 410] width 372 height 38
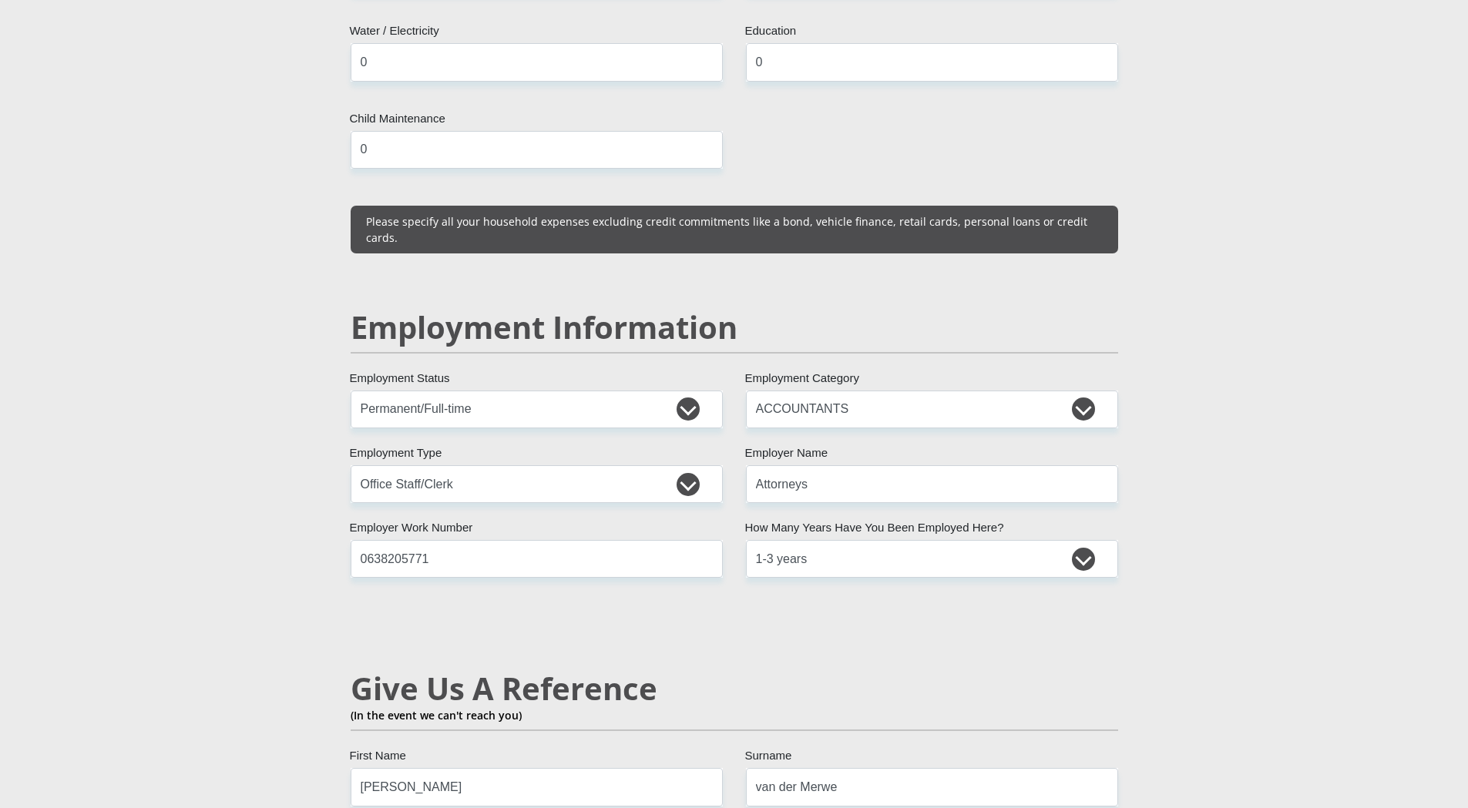
click at [890, 309] on h2 "Employment Information" at bounding box center [734, 327] width 767 height 37
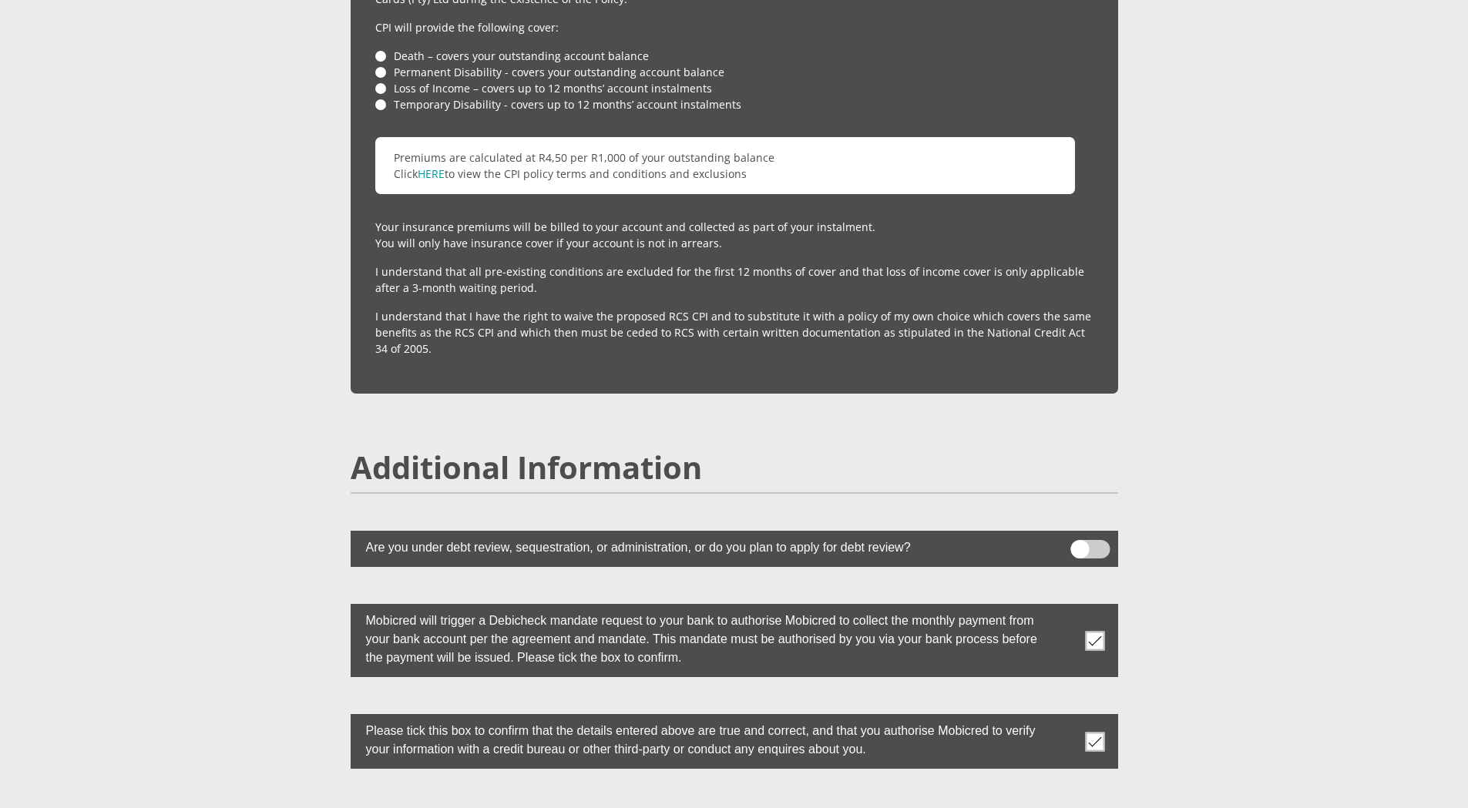
scroll to position [4097, 0]
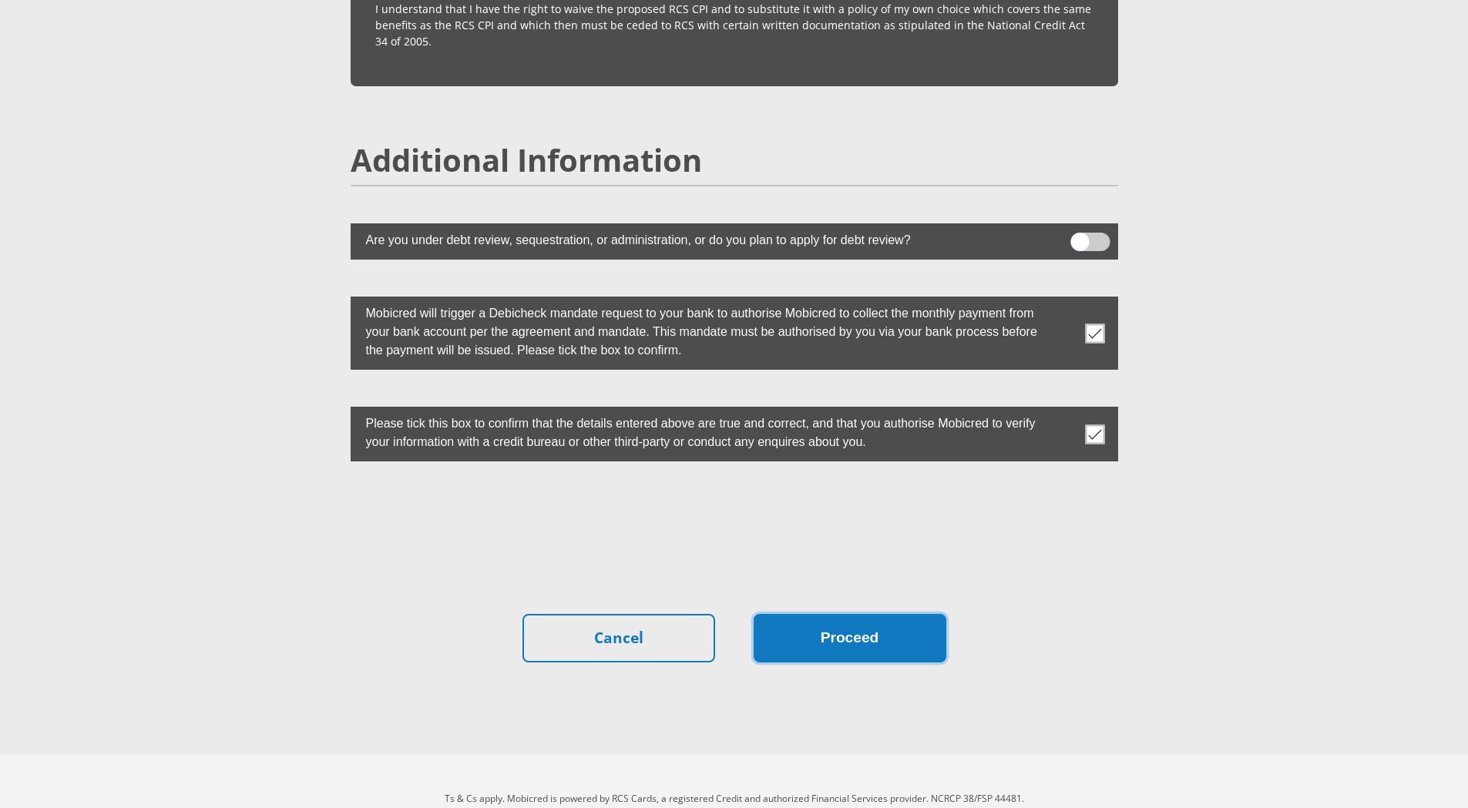
click at [849, 614] on button "Proceed" at bounding box center [850, 638] width 193 height 49
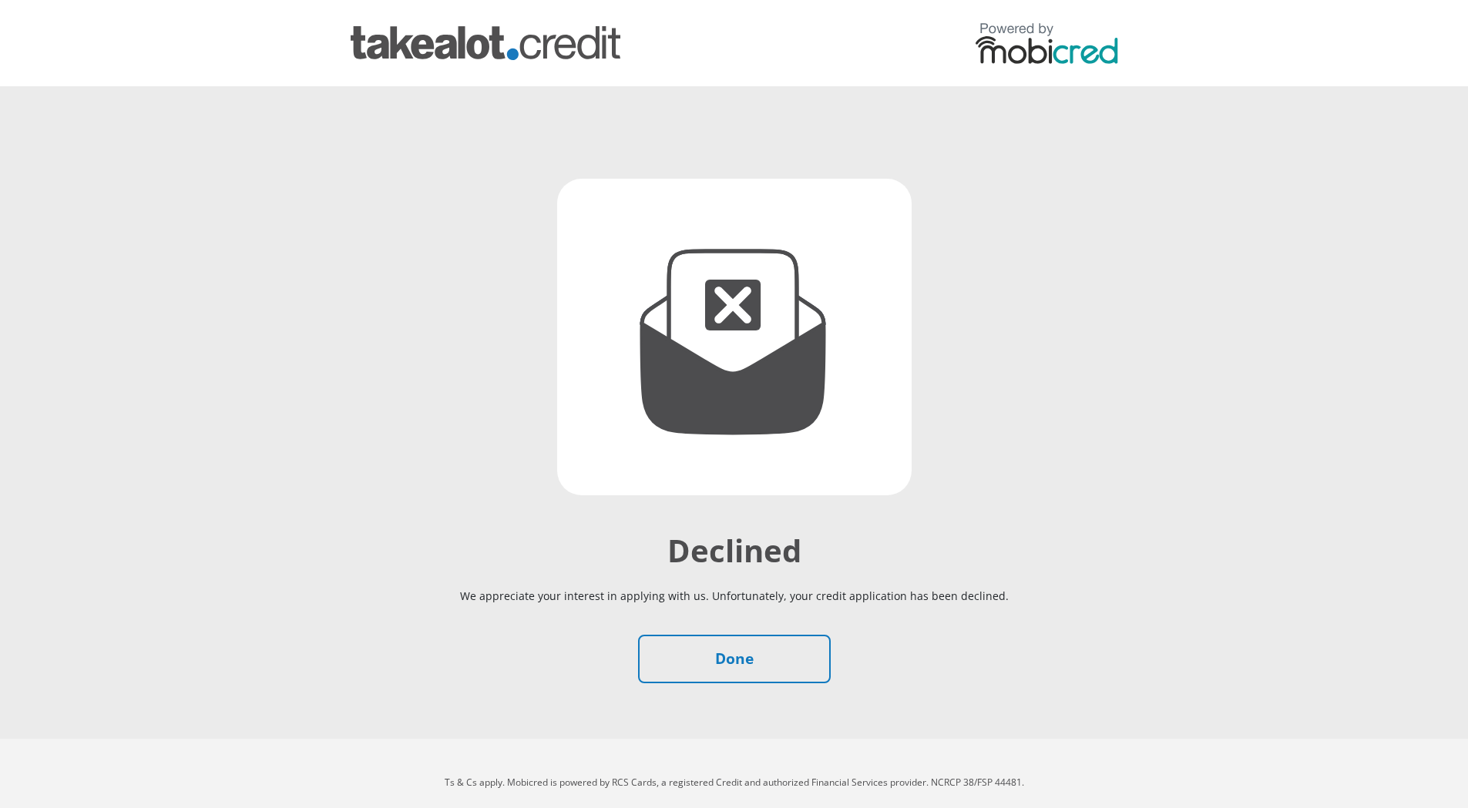
scroll to position [18, 0]
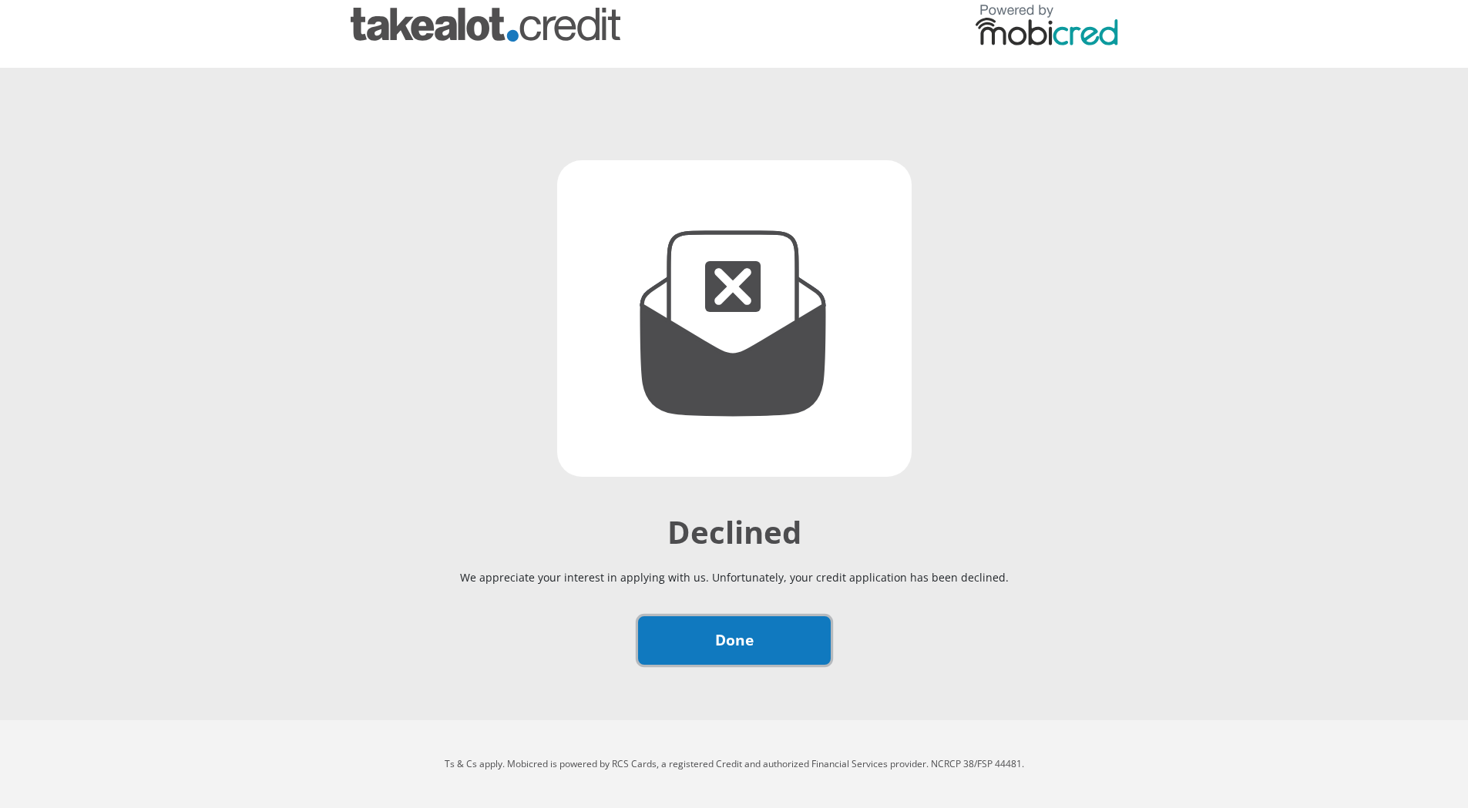
click at [694, 650] on link "Done" at bounding box center [734, 640] width 193 height 49
